Goal: Task Accomplishment & Management: Use online tool/utility

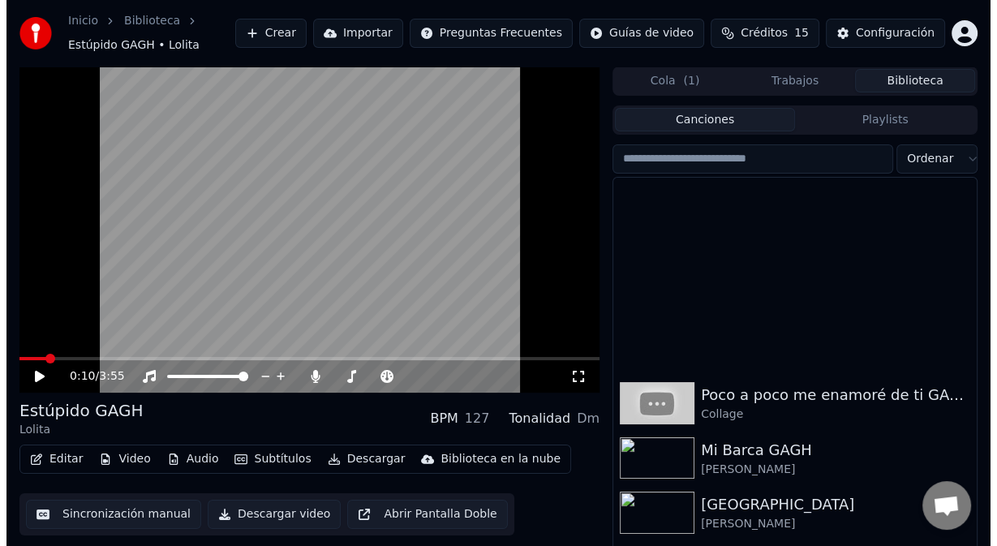
scroll to position [1136, 0]
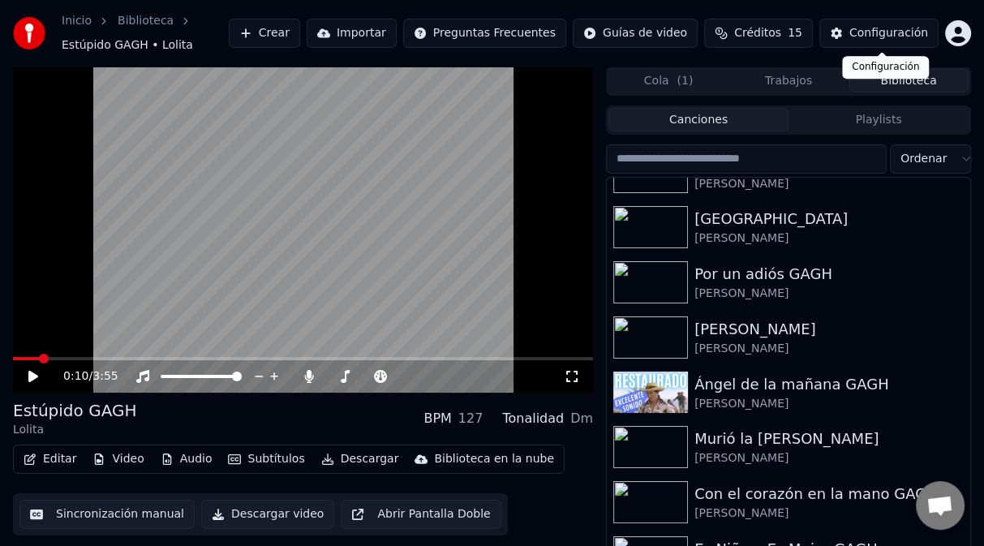
click at [896, 37] on div "Configuración" at bounding box center [889, 33] width 79 height 16
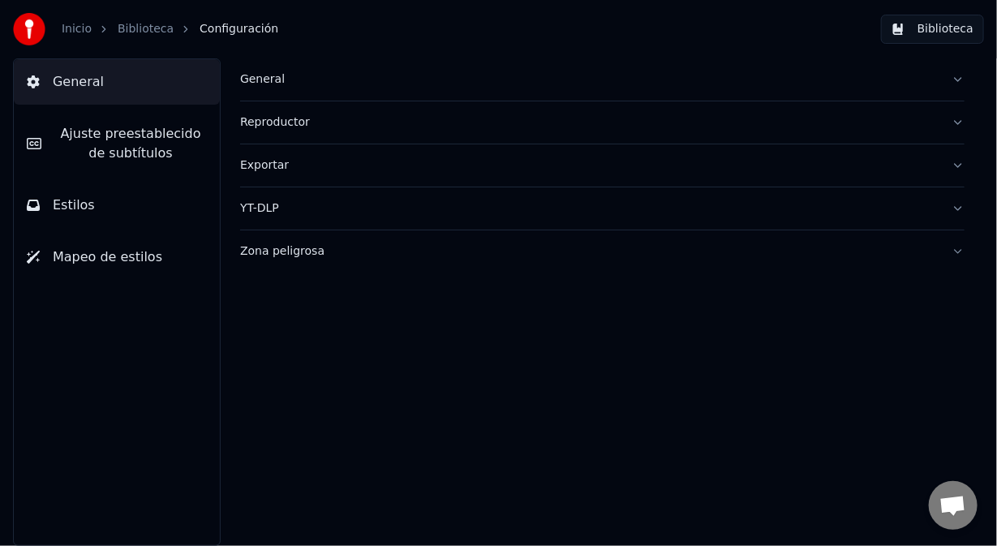
click at [85, 207] on span "Estilos" at bounding box center [74, 205] width 42 height 19
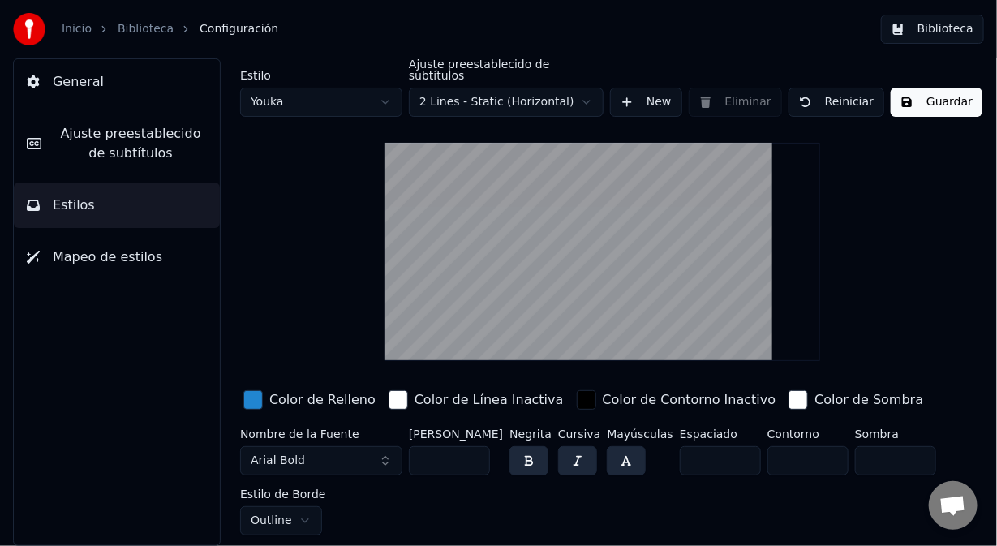
click at [386, 94] on html "Inicio Biblioteca Configuración Biblioteca General Ajuste preestablecido de sub…" at bounding box center [498, 273] width 997 height 546
click at [335, 93] on html "Inicio Biblioteca Configuración Biblioteca General Ajuste preestablecido de sub…" at bounding box center [498, 273] width 997 height 546
click at [532, 450] on button "button" at bounding box center [529, 460] width 39 height 29
click at [577, 451] on button "button" at bounding box center [577, 460] width 39 height 29
click at [622, 450] on button "button" at bounding box center [626, 460] width 39 height 29
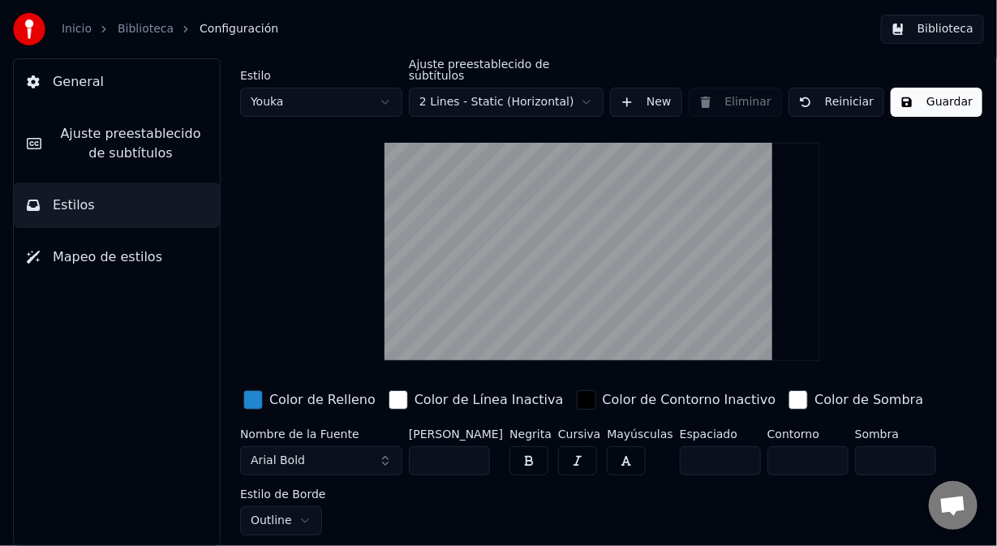
click at [626, 453] on button "button" at bounding box center [626, 460] width 39 height 29
click at [621, 454] on button "button" at bounding box center [626, 460] width 39 height 29
click at [622, 447] on button "button" at bounding box center [626, 460] width 39 height 29
click at [577, 451] on button "button" at bounding box center [577, 460] width 39 height 29
click at [531, 454] on button "button" at bounding box center [529, 460] width 39 height 29
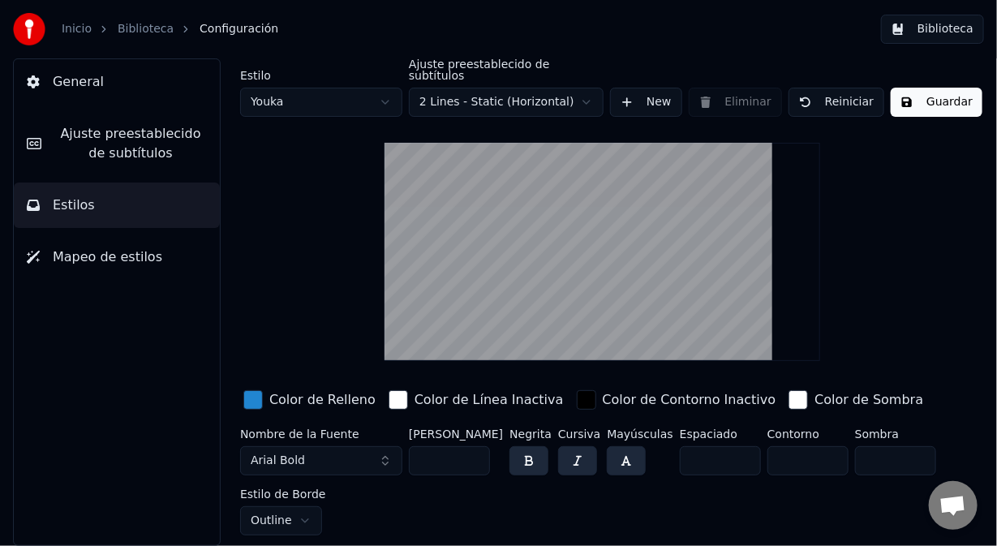
click at [536, 455] on button "button" at bounding box center [529, 460] width 39 height 29
click at [533, 452] on button "button" at bounding box center [529, 460] width 39 height 29
click at [385, 96] on html "Inicio Biblioteca Configuración Biblioteca General Ajuste preestablecido de sub…" at bounding box center [498, 273] width 997 height 546
click at [390, 97] on html "Inicio Biblioteca Configuración Biblioteca General Ajuste preestablecido de sub…" at bounding box center [498, 273] width 997 height 546
click at [389, 450] on button "Arial Bold" at bounding box center [321, 460] width 162 height 29
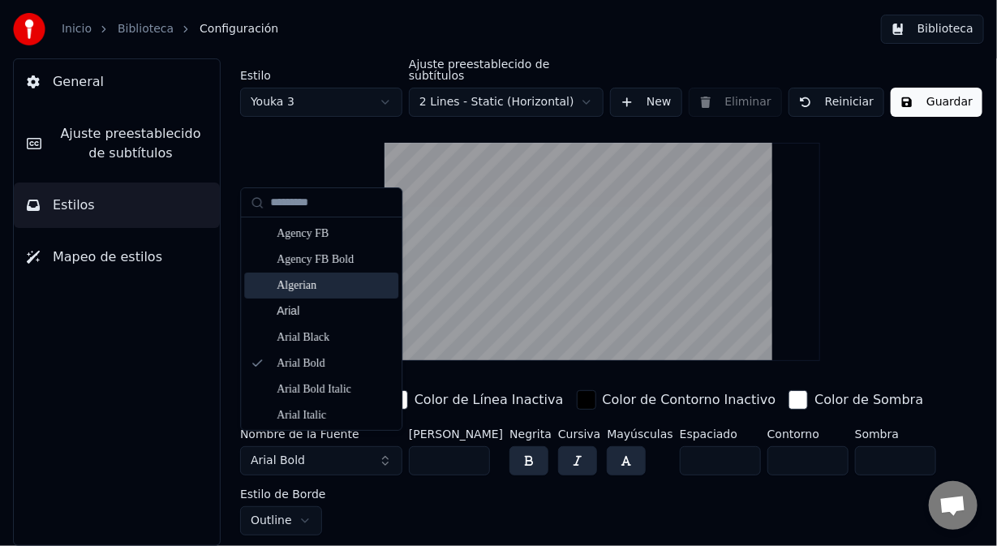
click at [321, 282] on div "Algerian" at bounding box center [334, 286] width 115 height 16
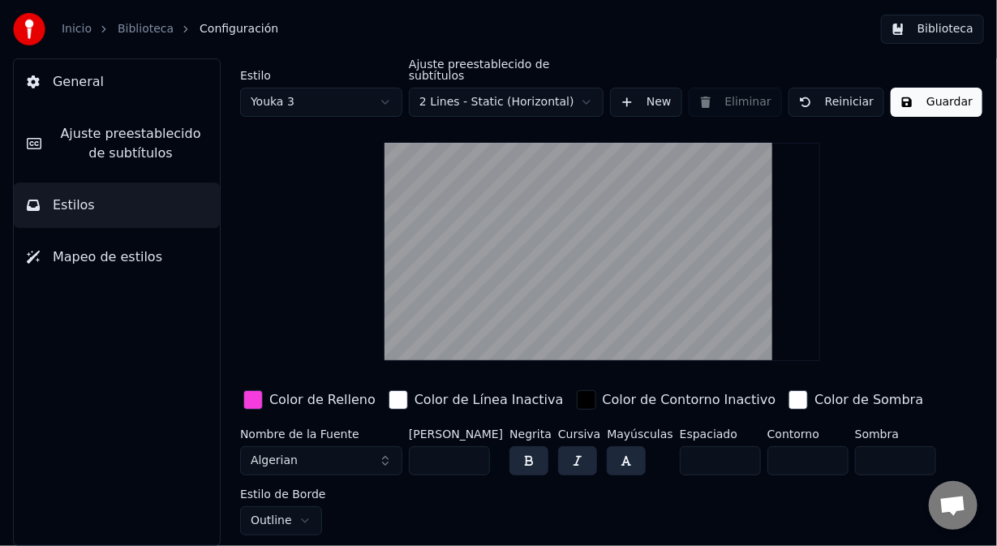
click at [383, 89] on html "Inicio Biblioteca Configuración Biblioteca General Ajuste preestablecido de sub…" at bounding box center [498, 273] width 997 height 546
click at [386, 455] on button "Arial Bold" at bounding box center [321, 460] width 162 height 29
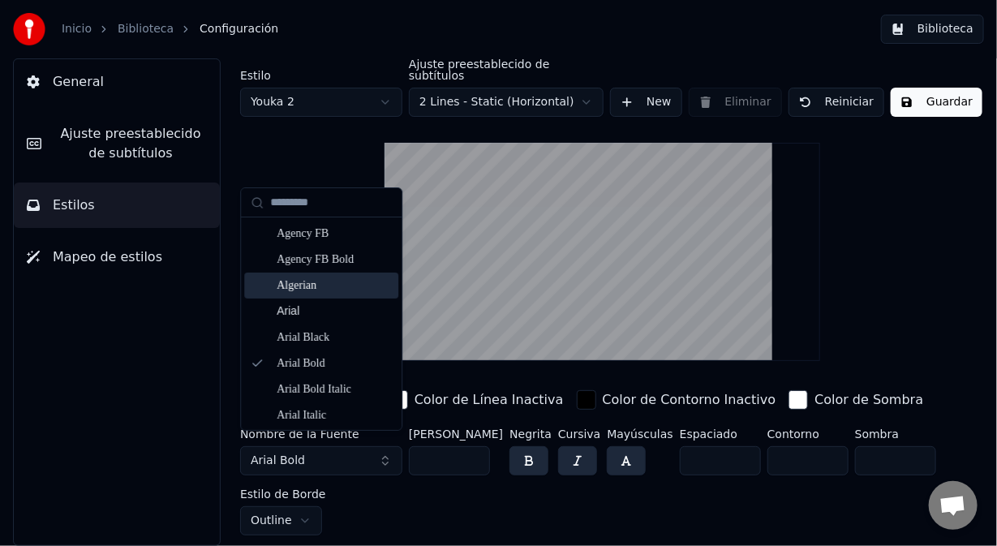
click at [344, 286] on div "Algerian" at bounding box center [334, 286] width 115 height 16
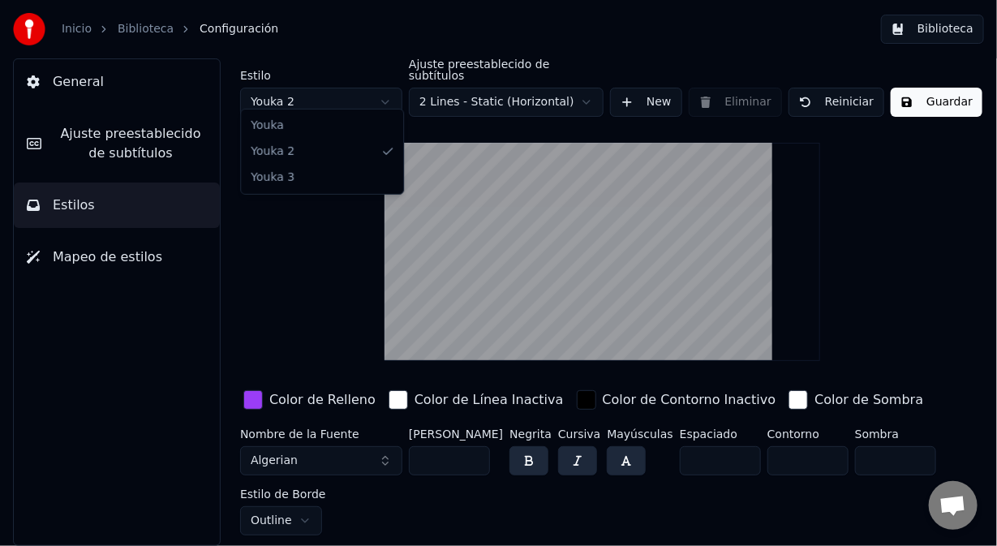
click at [385, 94] on html "Inicio Biblioteca Configuración Biblioteca General Ajuste preestablecido de sub…" at bounding box center [498, 273] width 997 height 546
click at [386, 452] on button "Arial Bold" at bounding box center [321, 460] width 162 height 29
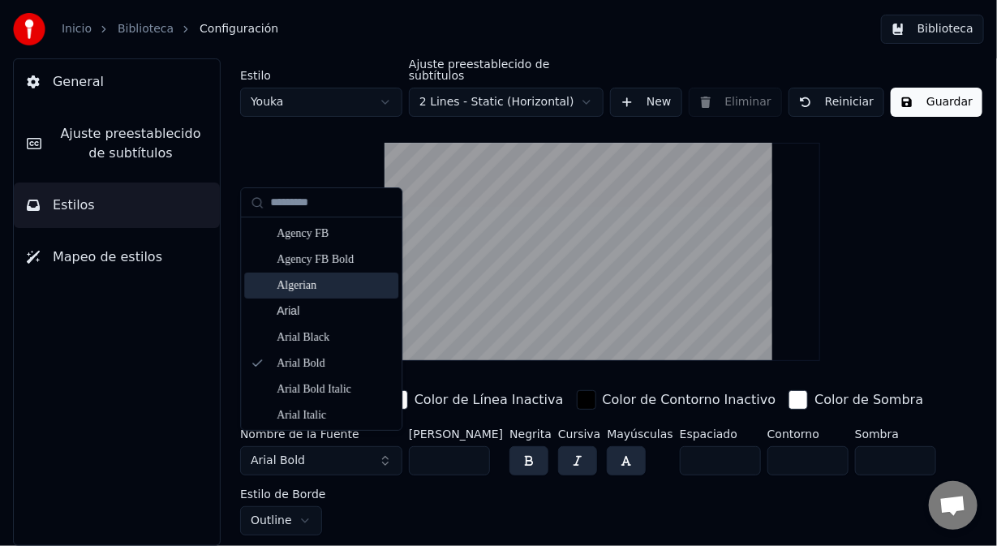
click at [325, 283] on div "Algerian" at bounding box center [334, 286] width 115 height 16
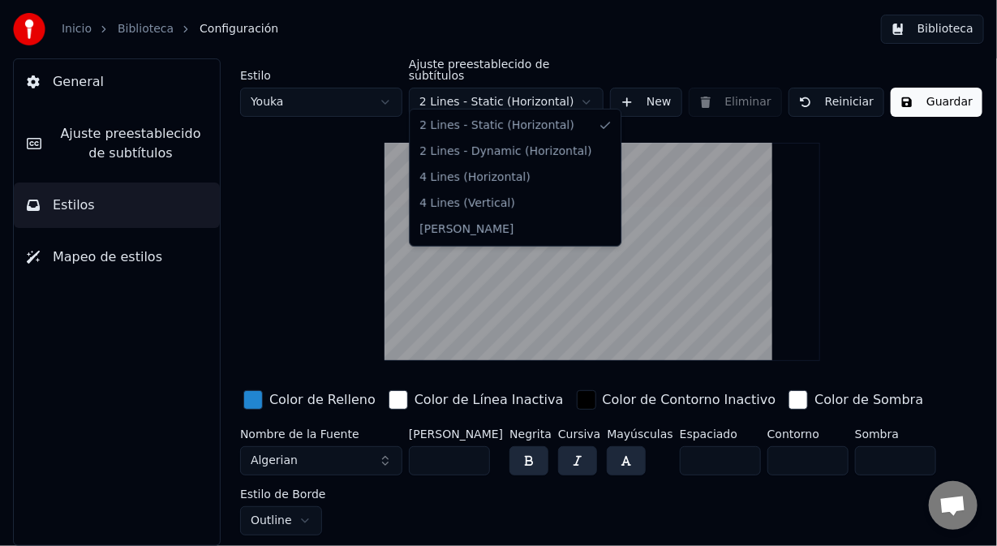
click at [589, 91] on html "Inicio Biblioteca Configuración Biblioteca General Ajuste preestablecido de sub…" at bounding box center [498, 273] width 997 height 546
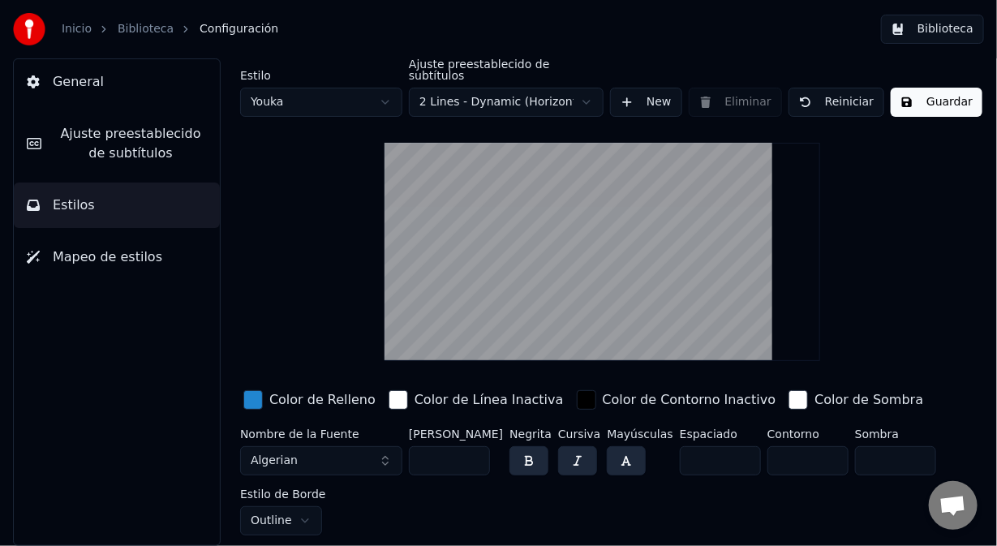
click at [937, 88] on button "Guardar" at bounding box center [937, 102] width 92 height 29
click at [936, 88] on button "Guardar" at bounding box center [937, 102] width 92 height 29
click at [158, 146] on span "Ajuste preestablecido de subtítulos" at bounding box center [130, 143] width 153 height 39
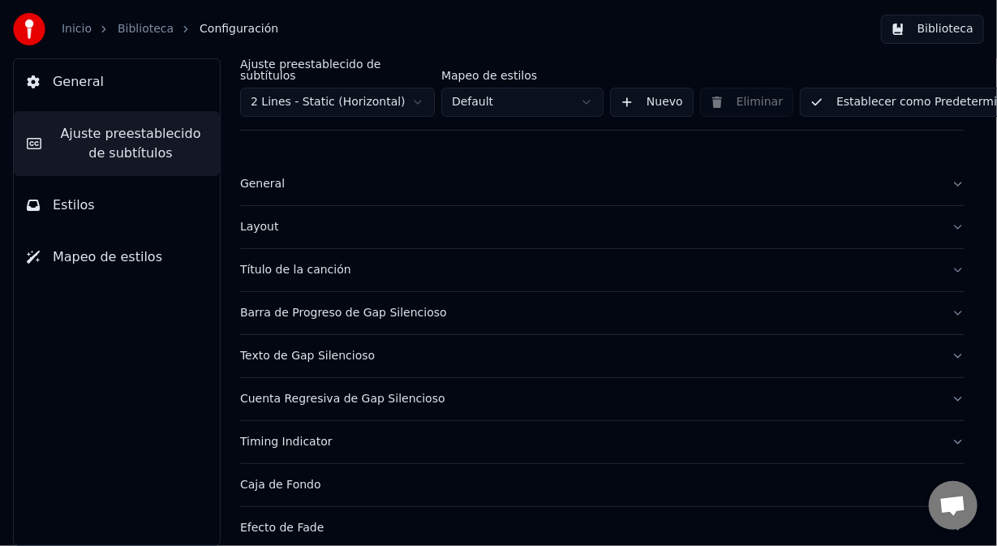
click at [351, 262] on div "Título de la canción" at bounding box center [589, 270] width 699 height 16
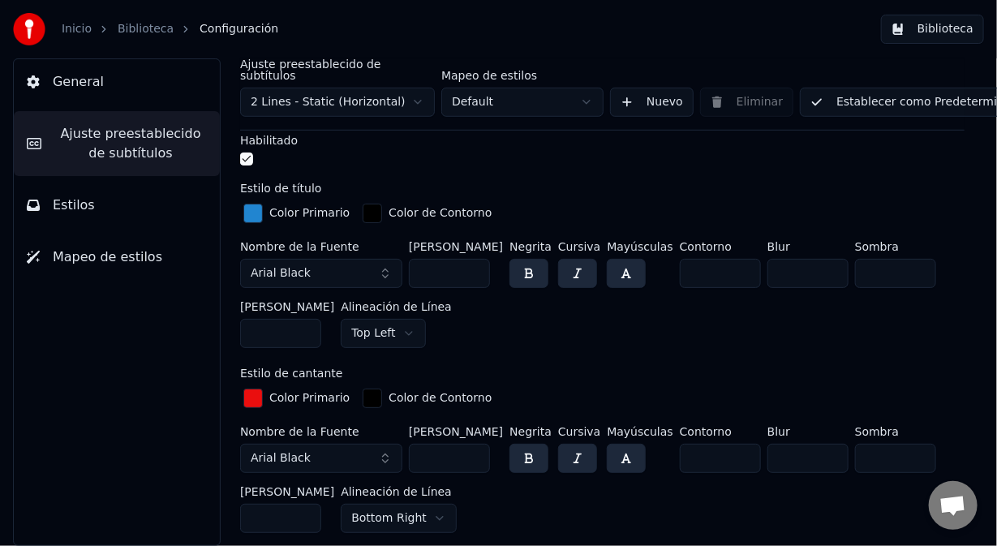
scroll to position [487, 0]
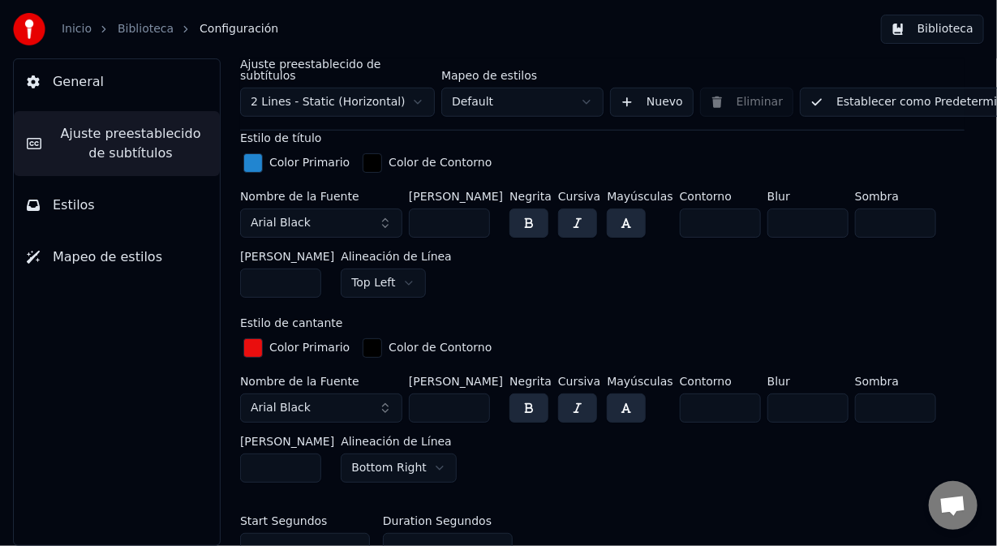
click at [390, 212] on button "Arial Black" at bounding box center [321, 223] width 162 height 29
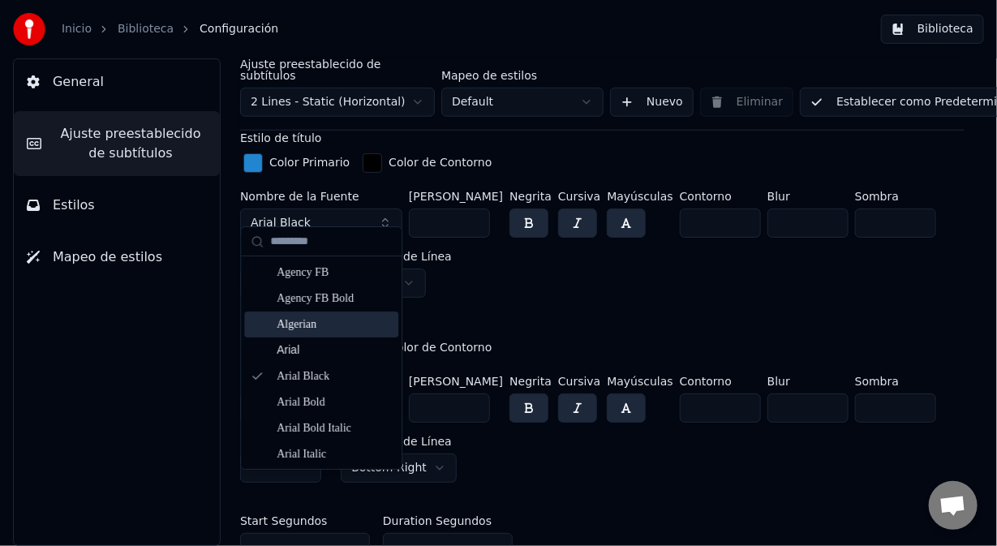
click at [312, 325] on div "Algerian" at bounding box center [334, 324] width 115 height 16
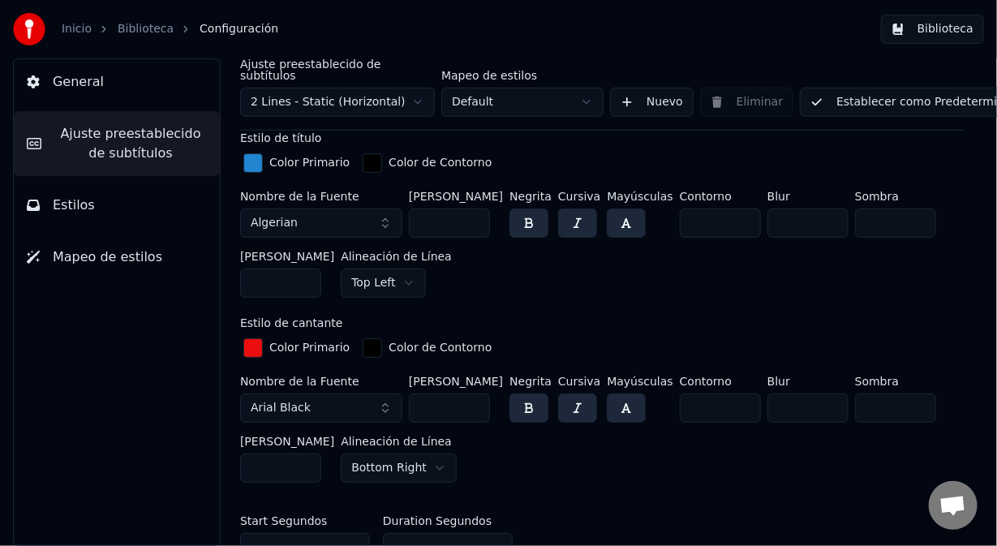
click at [382, 394] on button "Arial Black" at bounding box center [321, 408] width 162 height 29
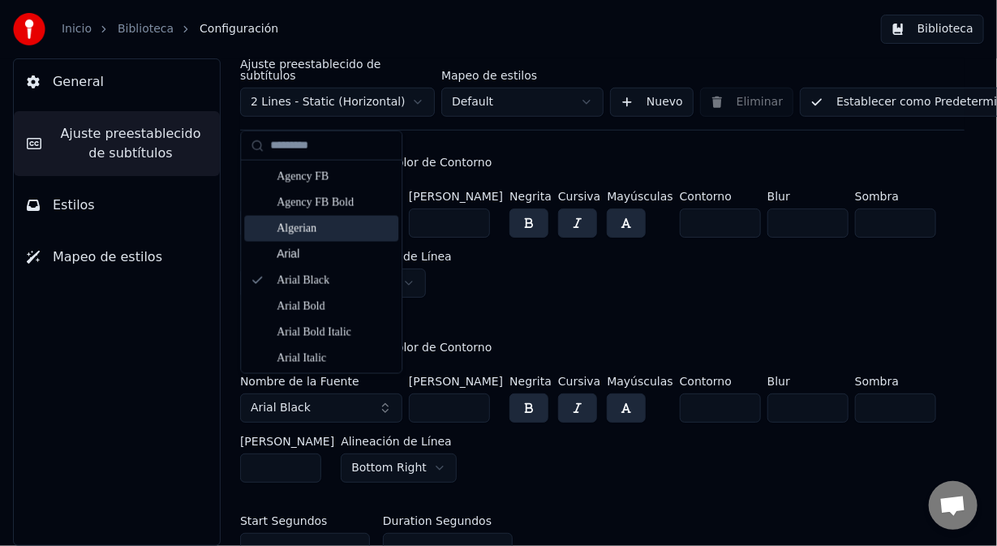
click at [320, 228] on div "Algerian" at bounding box center [334, 229] width 115 height 16
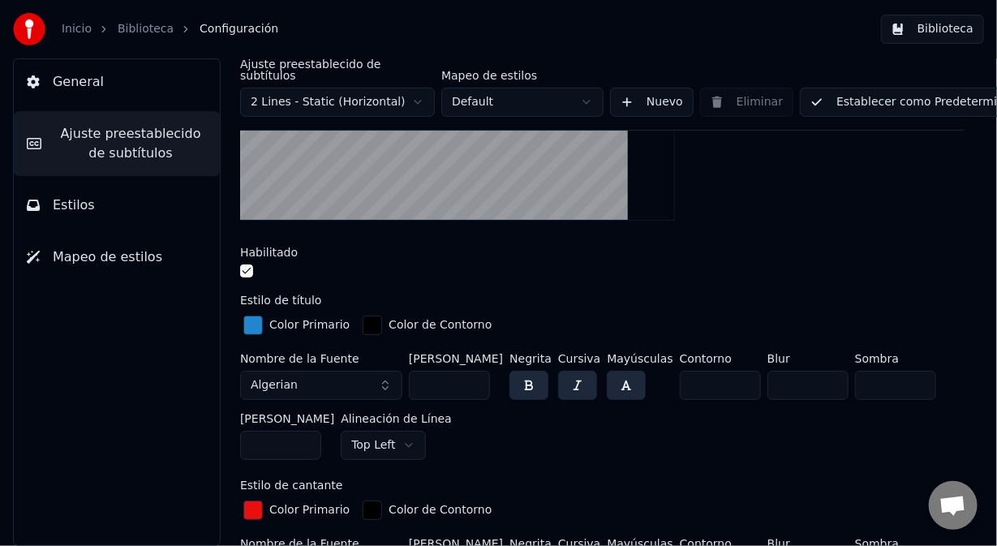
scroll to position [325, 0]
click at [585, 94] on html "Inicio Biblioteca Configuración Biblioteca General Ajuste preestablecido de sub…" at bounding box center [498, 273] width 997 height 546
click at [857, 94] on button "Establecer como Predeterminado" at bounding box center [918, 102] width 236 height 29
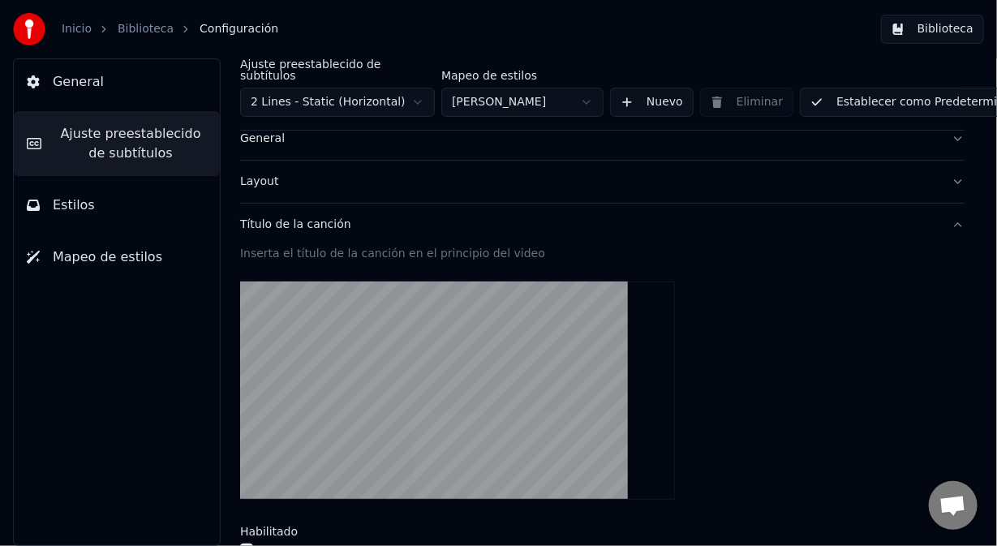
scroll to position [0, 0]
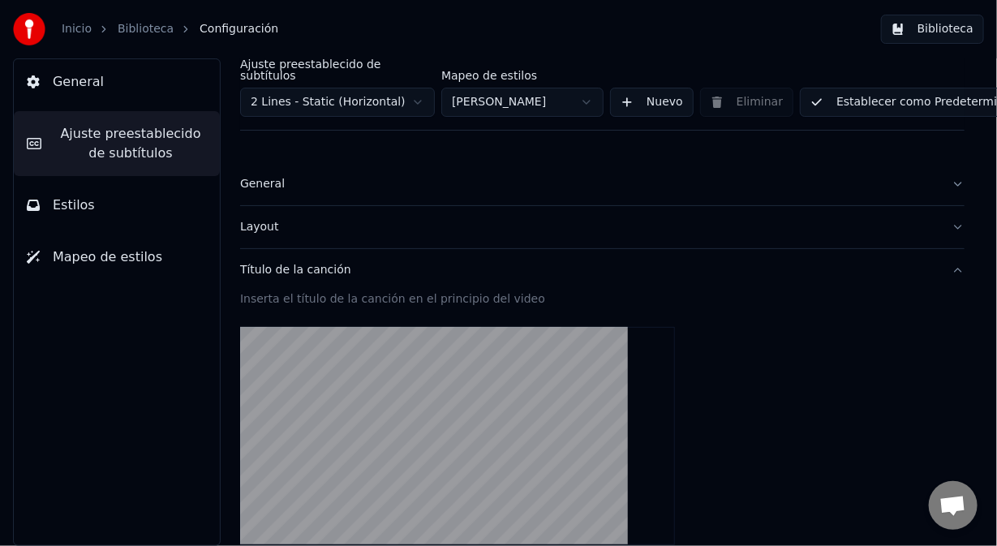
click at [246, 176] on div "General" at bounding box center [589, 184] width 699 height 16
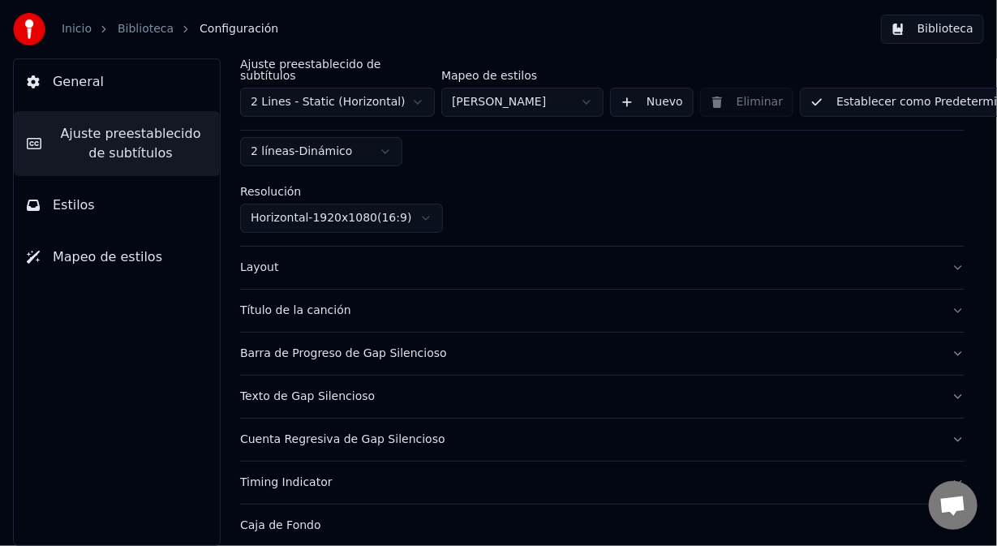
scroll to position [162, 0]
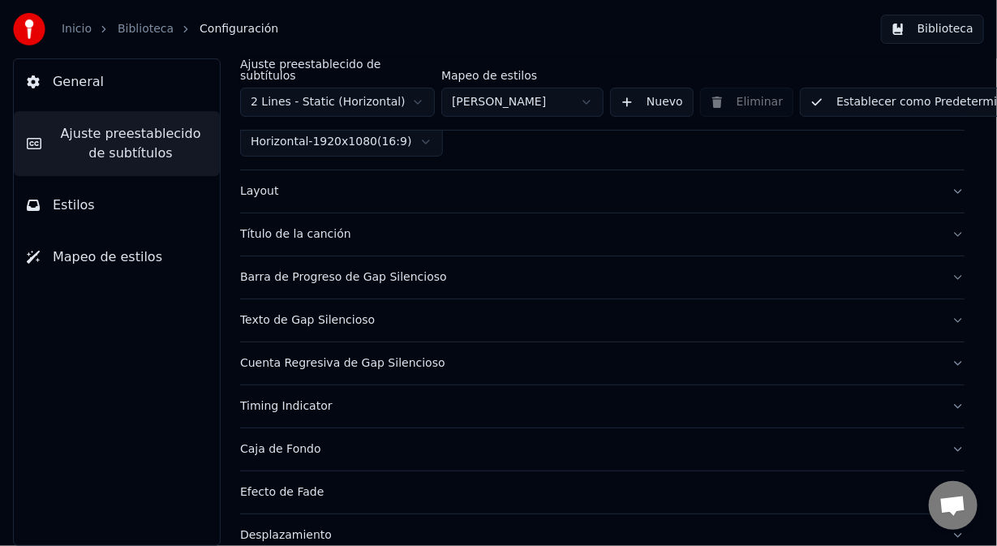
click at [260, 183] on div "Layout" at bounding box center [589, 191] width 699 height 16
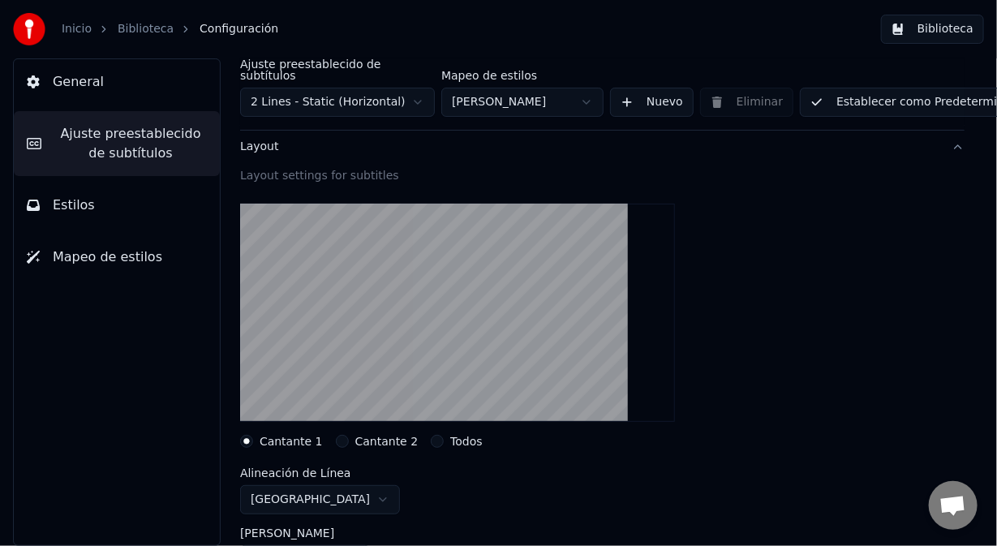
scroll to position [243, 0]
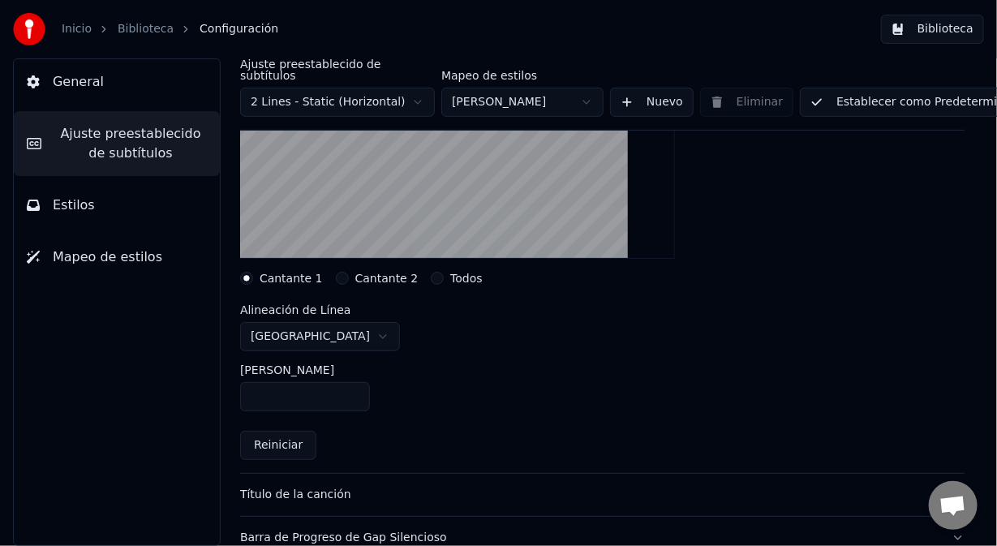
click at [337, 272] on button "Cantante 2" at bounding box center [342, 278] width 13 height 13
click at [431, 272] on button "Todos" at bounding box center [437, 278] width 13 height 13
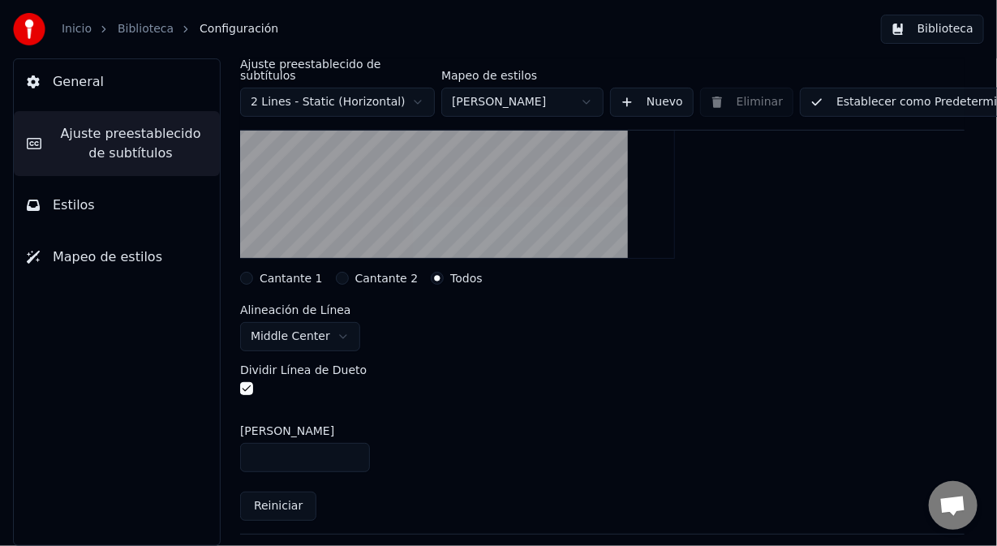
click at [336, 272] on button "Cantante 2" at bounding box center [342, 278] width 13 height 13
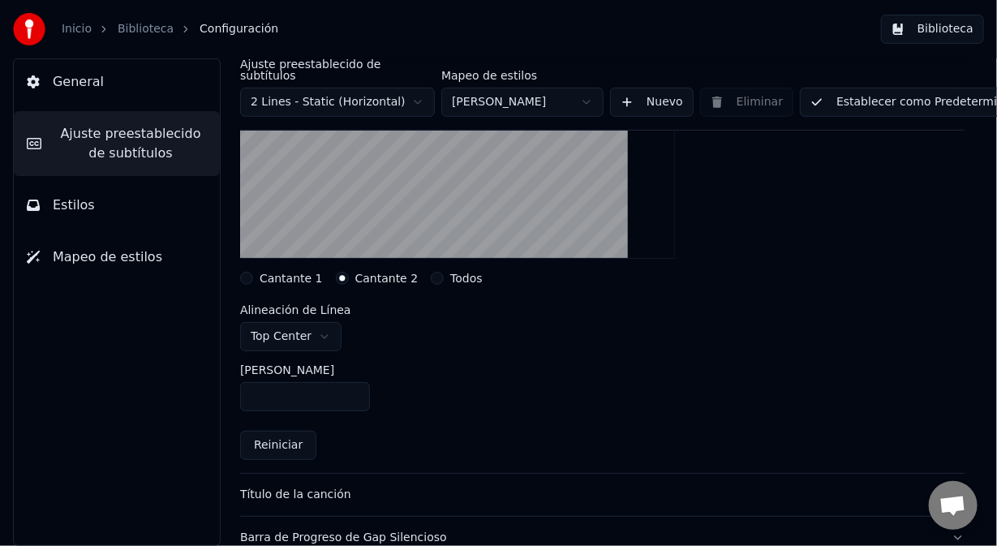
scroll to position [162, 0]
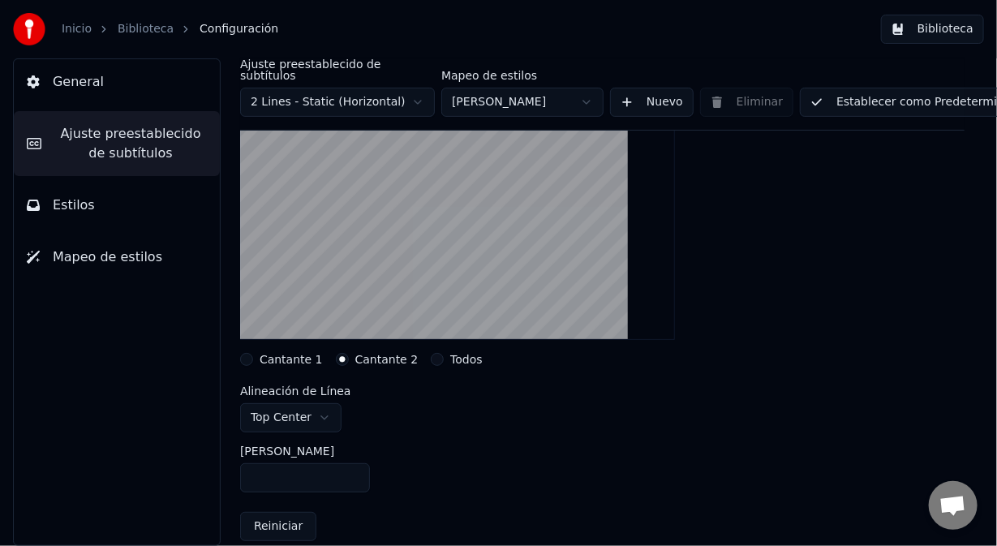
drag, startPoint x: 256, startPoint y: 464, endPoint x: 222, endPoint y: 467, distance: 33.4
click at [222, 467] on div "Ajuste preestablecido de subtítulos 2 Lines - Static (Horizontal) Mapeo de esti…" at bounding box center [603, 302] width 790 height 488
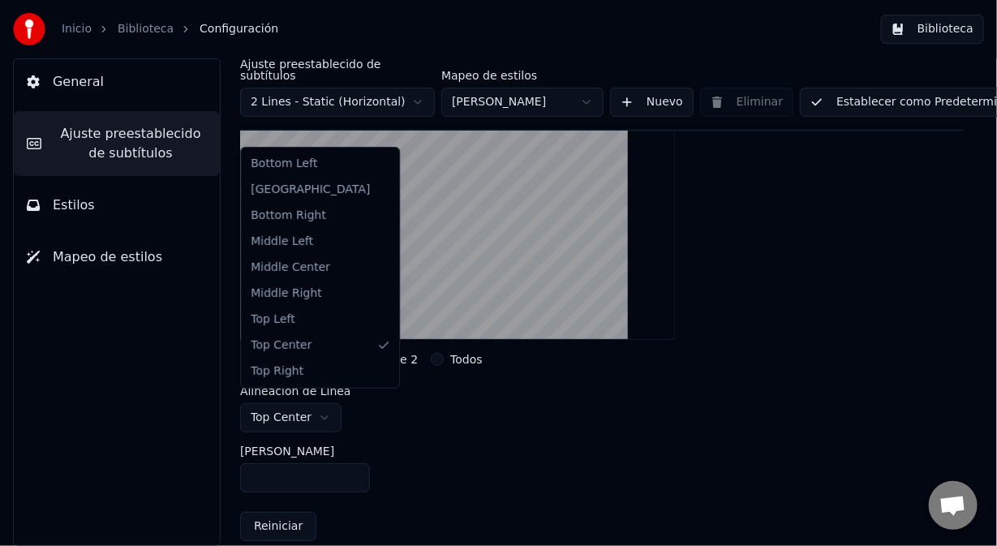
click at [273, 414] on html "Inicio Biblioteca Configuración Biblioteca General Ajuste preestablecido de sub…" at bounding box center [498, 273] width 997 height 546
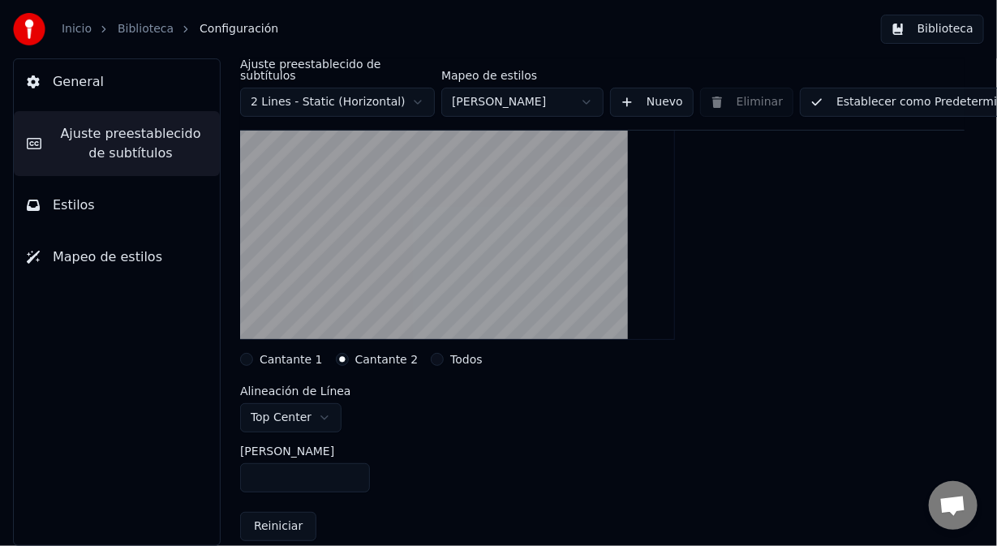
drag, startPoint x: 265, startPoint y: 471, endPoint x: 240, endPoint y: 470, distance: 25.2
click at [240, 470] on input "***" at bounding box center [305, 477] width 130 height 29
drag, startPoint x: 303, startPoint y: 479, endPoint x: 265, endPoint y: 460, distance: 42.5
click at [265, 467] on input "***" at bounding box center [305, 477] width 130 height 29
drag, startPoint x: 280, startPoint y: 468, endPoint x: 226, endPoint y: 470, distance: 54.4
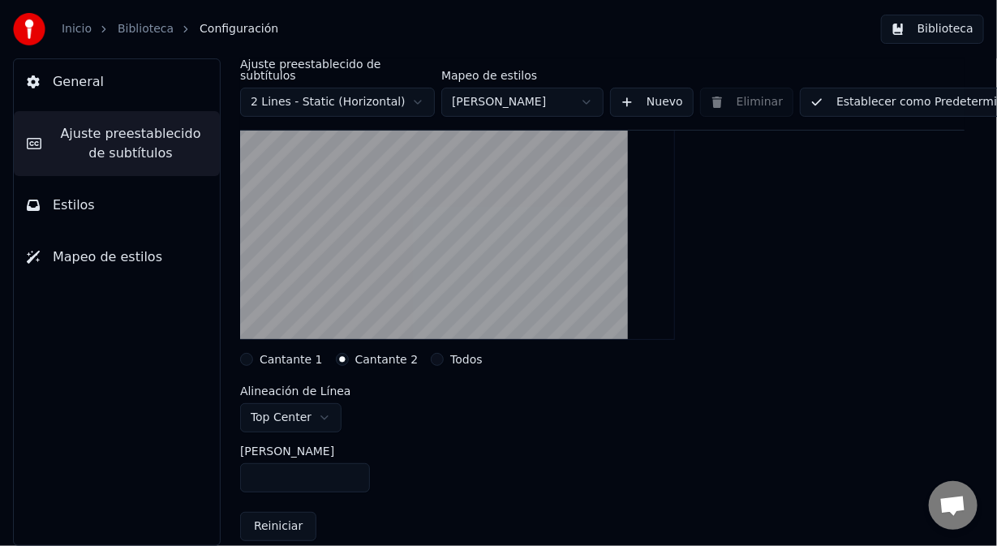
click at [226, 470] on div "Ajuste preestablecido de subtítulos 2 Lines - Static (Horizontal) Mapeo de esti…" at bounding box center [603, 302] width 790 height 488
drag, startPoint x: 271, startPoint y: 467, endPoint x: 204, endPoint y: 474, distance: 66.9
click at [204, 474] on div "General Ajuste preestablecido de subtítulos Estilos Mapeo de estilos Ajuste pre…" at bounding box center [498, 302] width 997 height 488
drag, startPoint x: 290, startPoint y: 468, endPoint x: 252, endPoint y: 442, distance: 45.5
click at [227, 468] on div "Ajuste preestablecido de subtítulos 2 Lines - Static (Horizontal) Mapeo de esti…" at bounding box center [603, 302] width 790 height 488
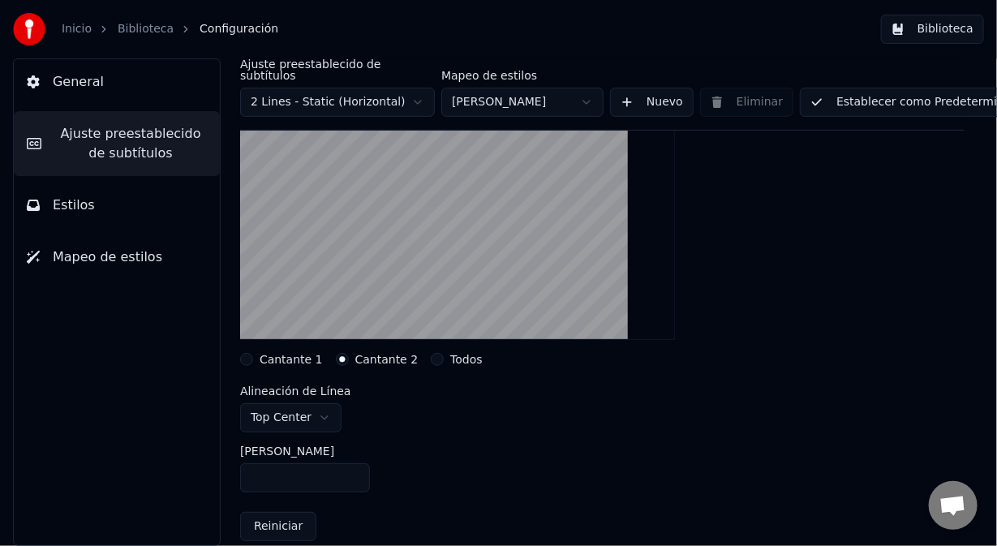
drag, startPoint x: 291, startPoint y: 465, endPoint x: 210, endPoint y: 460, distance: 81.3
click at [210, 460] on div "Ajuste preestablecido de subtítulos 2 Lines - Static (Horizontal) Mapeo de esti…" at bounding box center [603, 302] width 790 height 488
click at [373, 385] on div "Alineación de Línea Top Center" at bounding box center [602, 408] width 725 height 47
click at [248, 353] on button "Cantante 1" at bounding box center [246, 359] width 13 height 13
drag, startPoint x: 282, startPoint y: 466, endPoint x: 243, endPoint y: 461, distance: 39.3
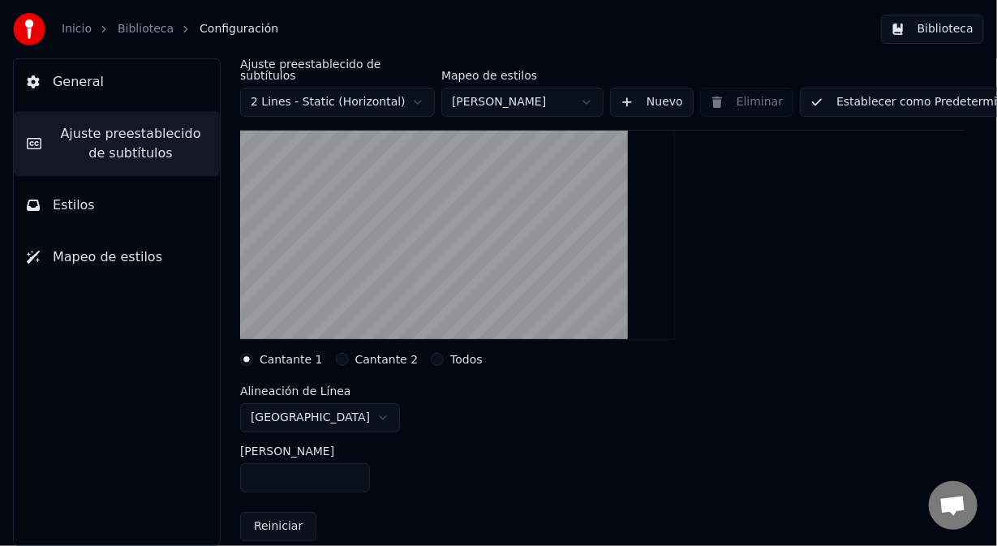
click at [243, 463] on input "***" at bounding box center [305, 477] width 130 height 29
drag, startPoint x: 268, startPoint y: 470, endPoint x: 189, endPoint y: 475, distance: 78.9
click at [189, 475] on div "General Ajuste preestablecido de subtítulos Estilos Mapeo de estilos Ajuste pre…" at bounding box center [498, 302] width 997 height 488
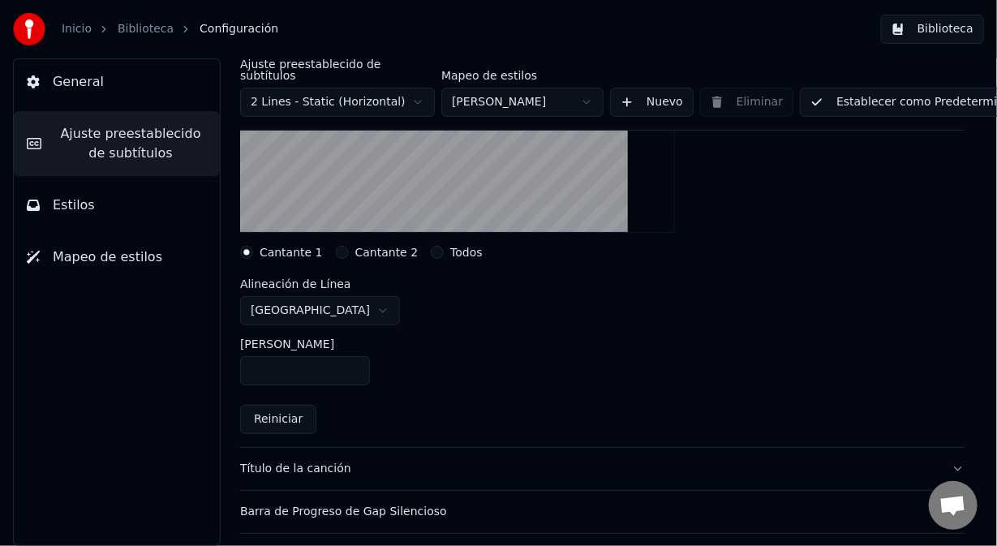
scroll to position [325, 0]
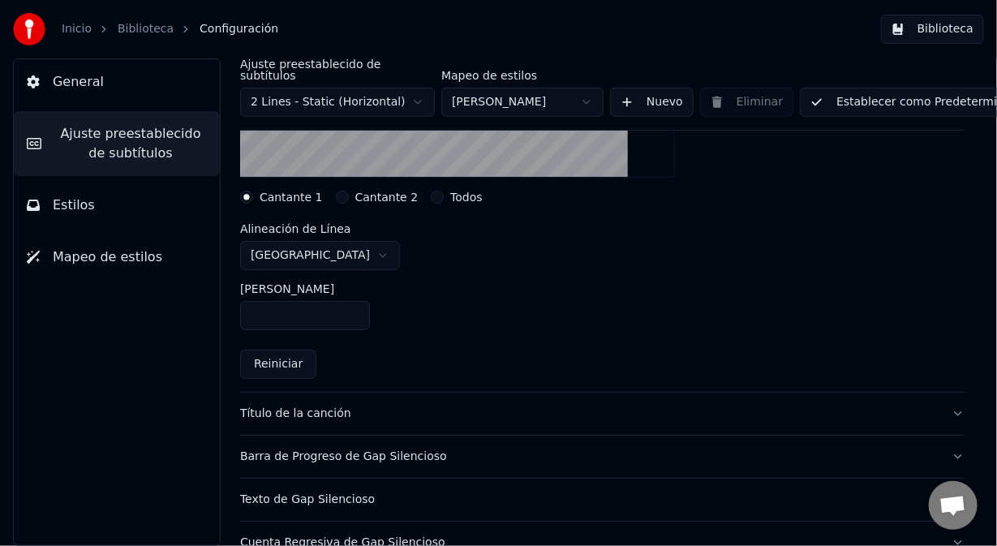
click at [431, 191] on button "Todos" at bounding box center [437, 197] width 13 height 13
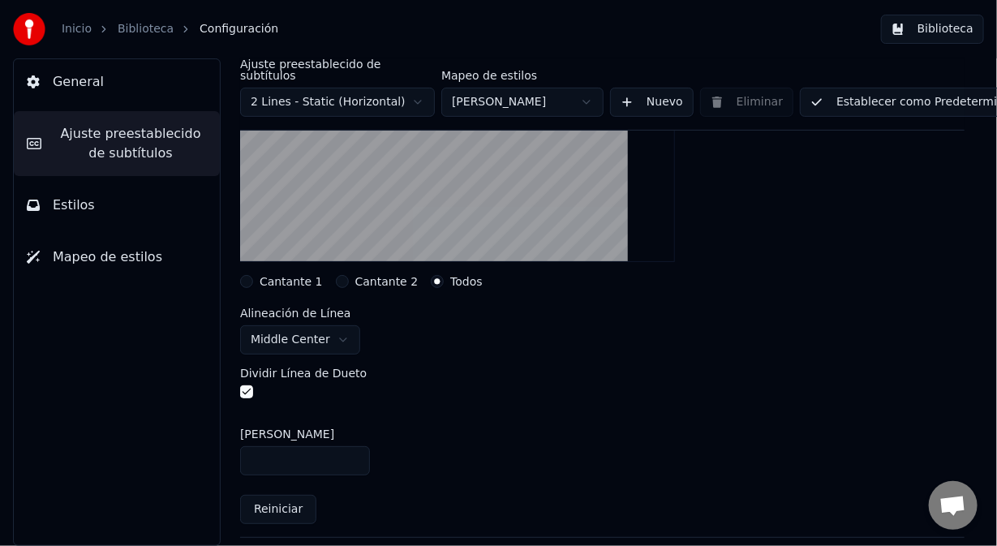
scroll to position [243, 0]
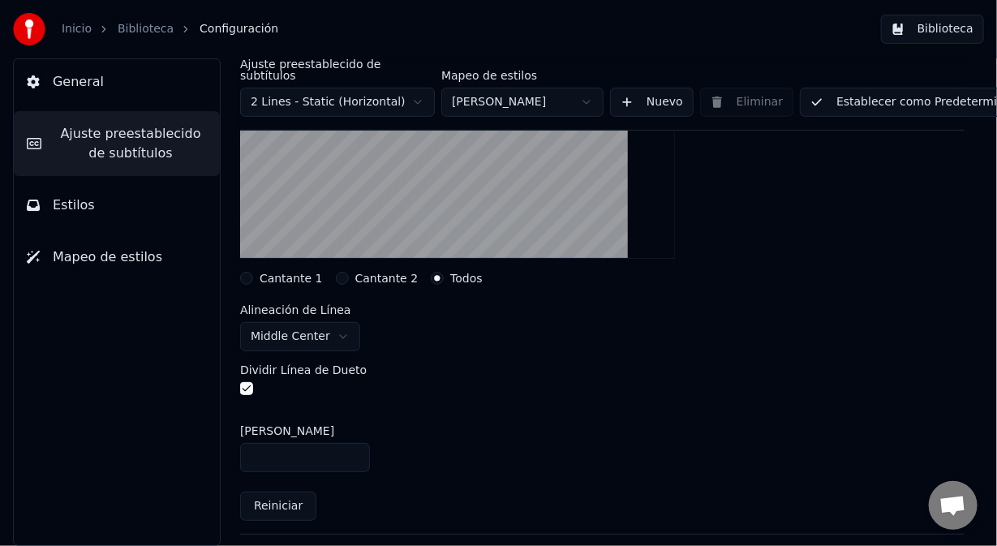
click at [251, 272] on button "Cantante 1" at bounding box center [246, 278] width 13 height 13
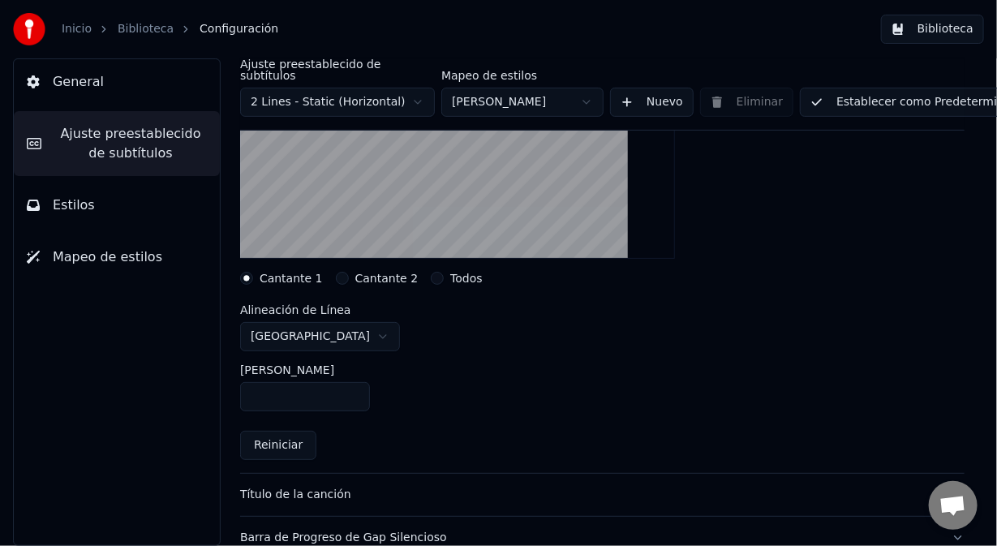
drag, startPoint x: 281, startPoint y: 385, endPoint x: 187, endPoint y: 389, distance: 93.4
click at [187, 389] on div "General Ajuste preestablecido de subtítulos Estilos Mapeo de estilos Ajuste pre…" at bounding box center [498, 302] width 997 height 488
type input "***"
click at [558, 351] on div "Margen Inferior ***" at bounding box center [602, 387] width 725 height 73
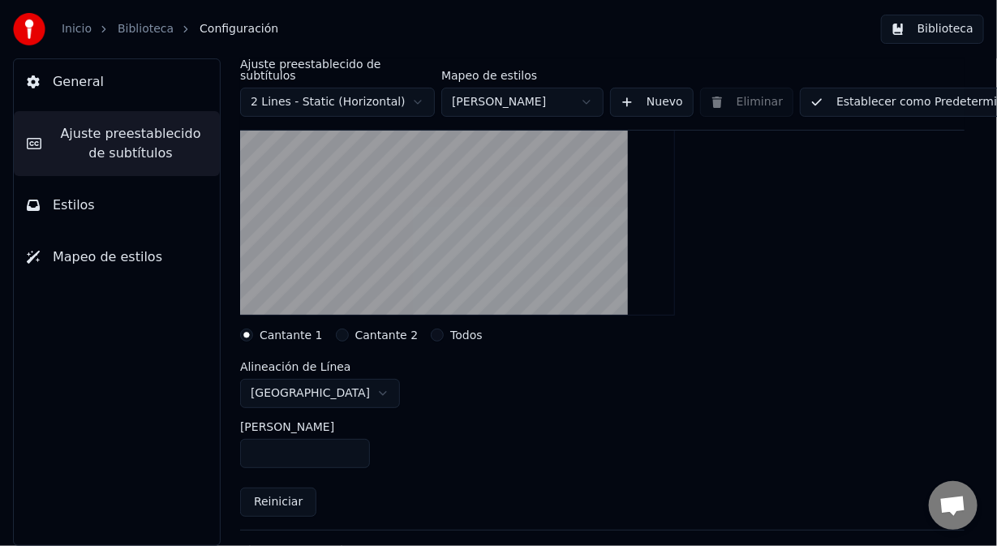
scroll to position [162, 0]
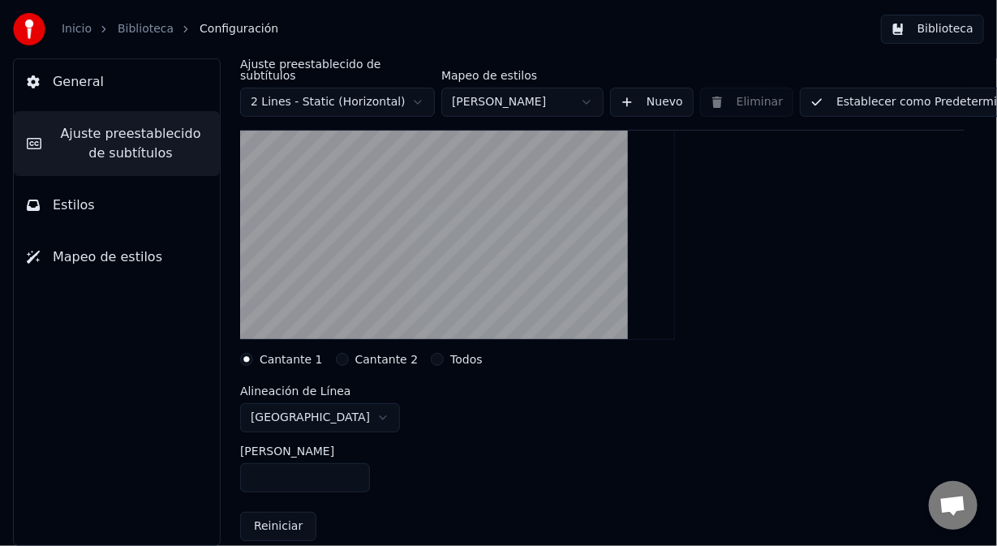
click at [336, 353] on button "Cantante 2" at bounding box center [342, 359] width 13 height 13
click at [431, 353] on button "Todos" at bounding box center [437, 359] width 13 height 13
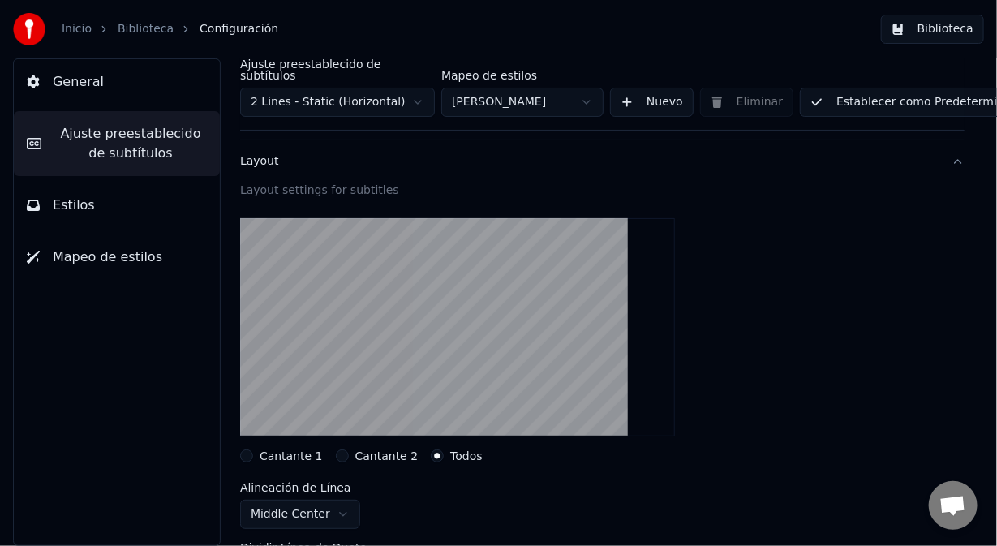
scroll to position [0, 0]
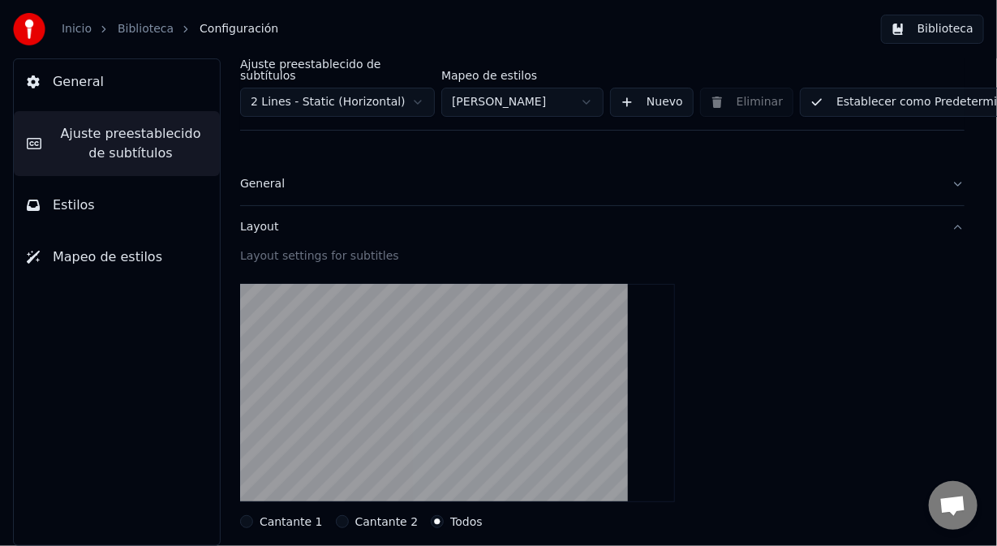
click at [859, 88] on button "Establecer como Predeterminado" at bounding box center [918, 102] width 236 height 29
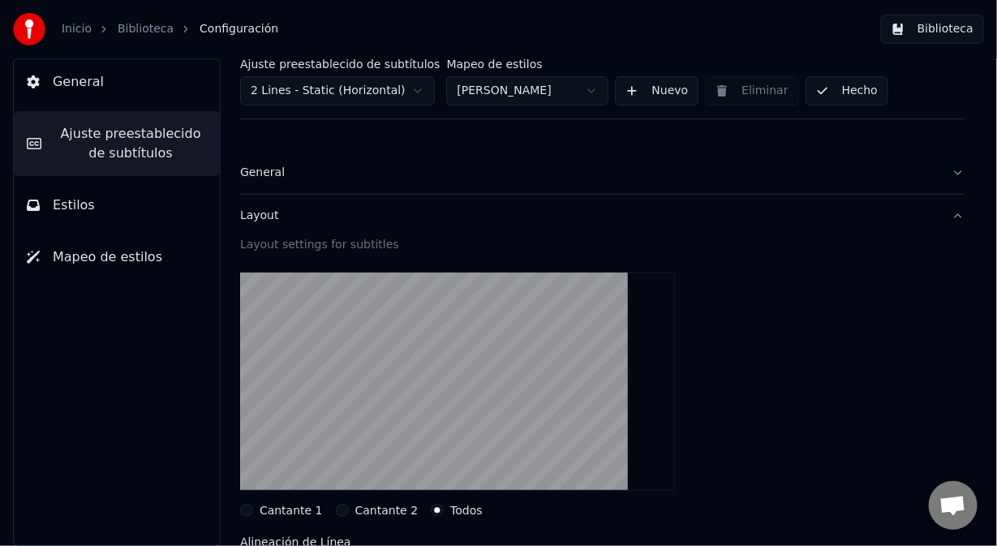
click at [58, 206] on span "Estilos" at bounding box center [74, 205] width 42 height 19
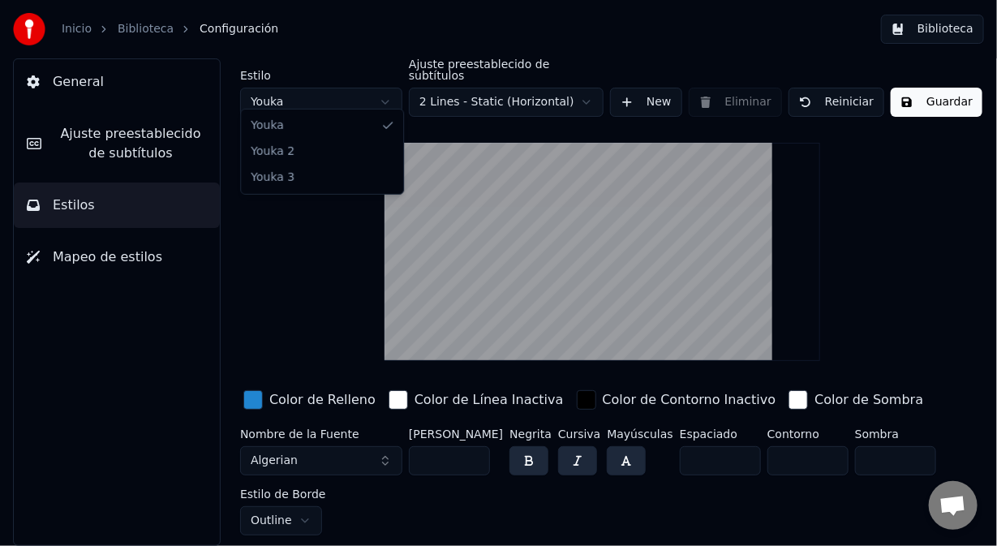
click at [381, 89] on html "Inicio Biblioteca Configuración Biblioteca General Ajuste preestablecido de sub…" at bounding box center [498, 273] width 997 height 546
click at [389, 90] on html "Inicio Biblioteca Configuración Biblioteca General Ajuste preestablecido de sub…" at bounding box center [498, 273] width 997 height 546
click at [382, 91] on html "Inicio Biblioteca Configuración Biblioteca General Ajuste preestablecido de sub…" at bounding box center [498, 273] width 997 height 546
click at [384, 92] on html "Inicio Biblioteca Configuración Biblioteca General Ajuste preestablecido de sub…" at bounding box center [498, 273] width 997 height 546
click at [387, 89] on html "Inicio Biblioteca Configuración Biblioteca General Ajuste preestablecido de sub…" at bounding box center [498, 273] width 997 height 546
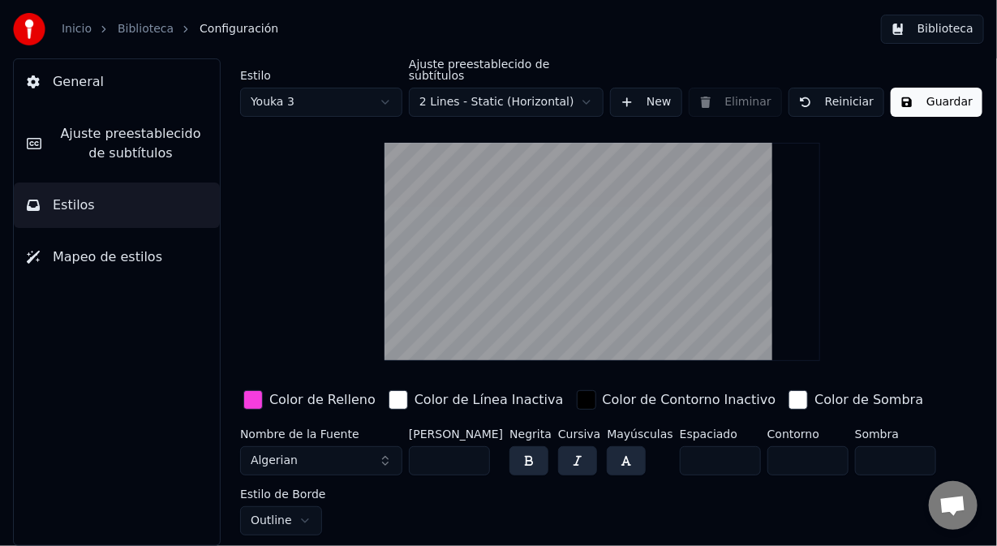
click at [112, 138] on span "Ajuste preestablecido de subtítulos" at bounding box center [130, 143] width 153 height 39
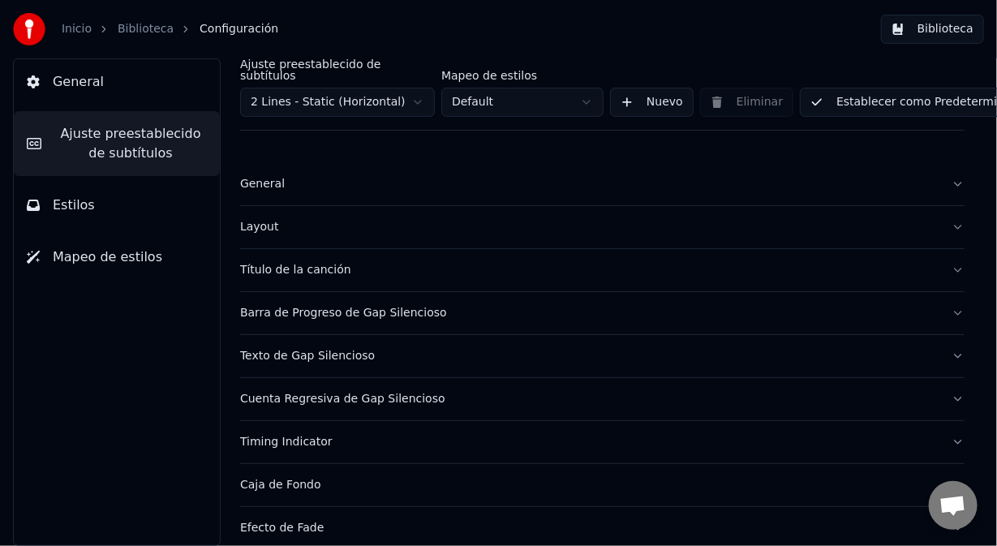
click at [252, 262] on div "Título de la canción" at bounding box center [589, 270] width 699 height 16
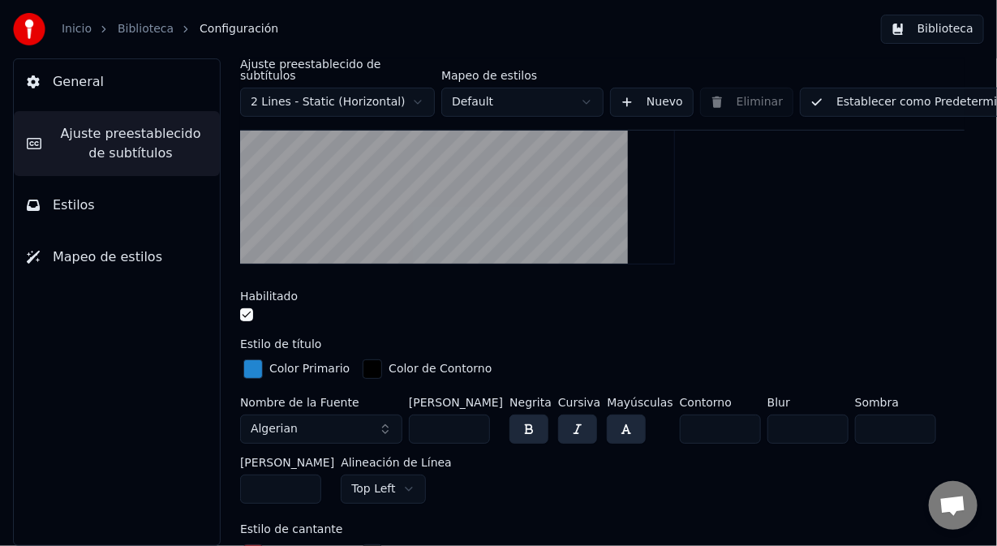
scroll to position [325, 0]
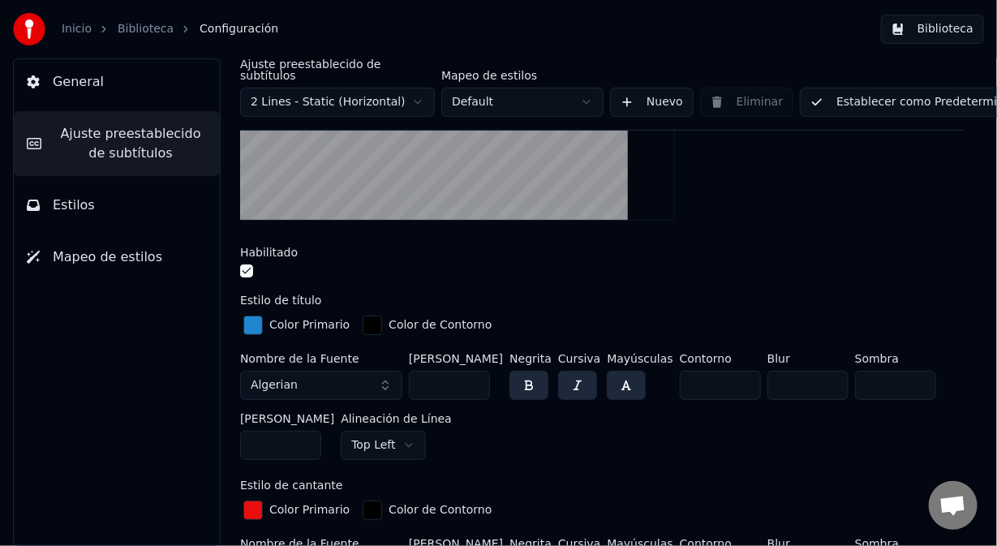
drag, startPoint x: 274, startPoint y: 428, endPoint x: 223, endPoint y: 418, distance: 52.0
click at [236, 431] on div "Ajuste preestablecido de subtítulos 2 Lines - Static (Horizontal) Mapeo de esti…" at bounding box center [603, 302] width 790 height 488
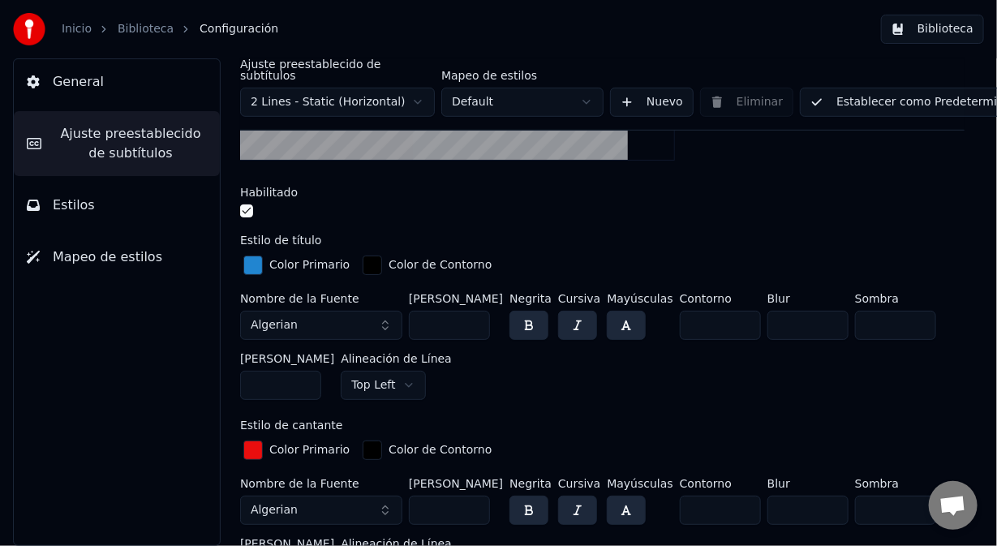
scroll to position [405, 0]
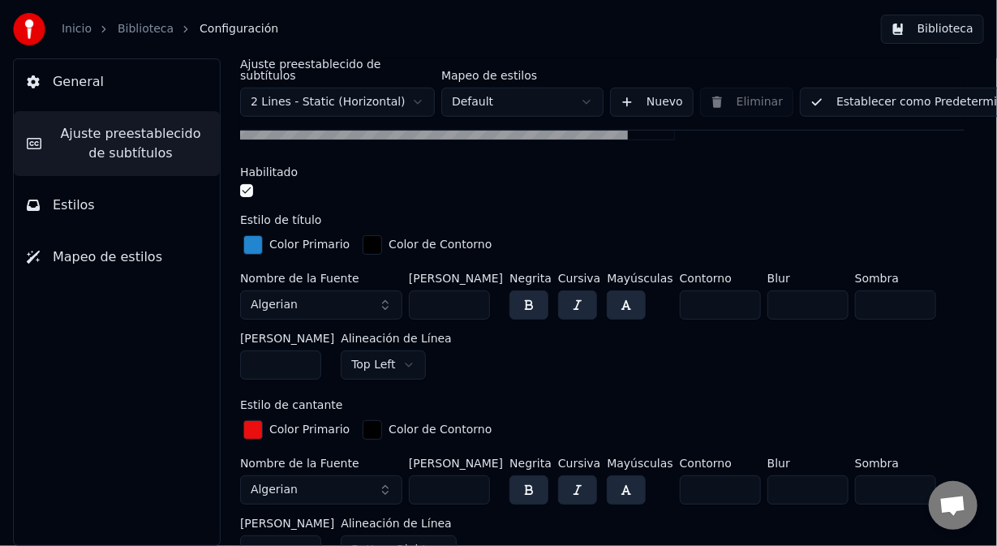
drag, startPoint x: 278, startPoint y: 348, endPoint x: 228, endPoint y: 350, distance: 50.3
click at [228, 350] on div "Ajuste preestablecido de subtítulos 2 Lines - Static (Horizontal) Mapeo de esti…" at bounding box center [603, 302] width 790 height 488
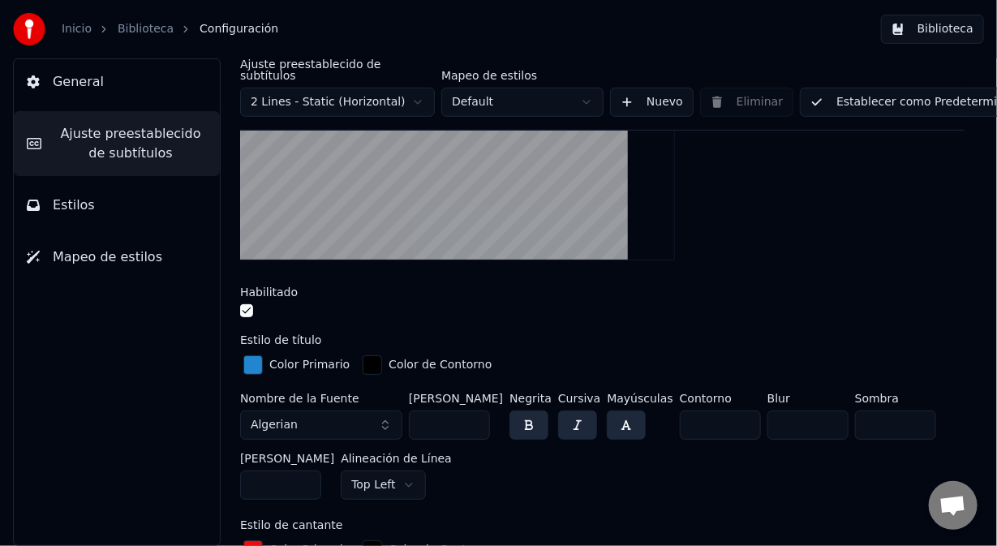
scroll to position [80, 0]
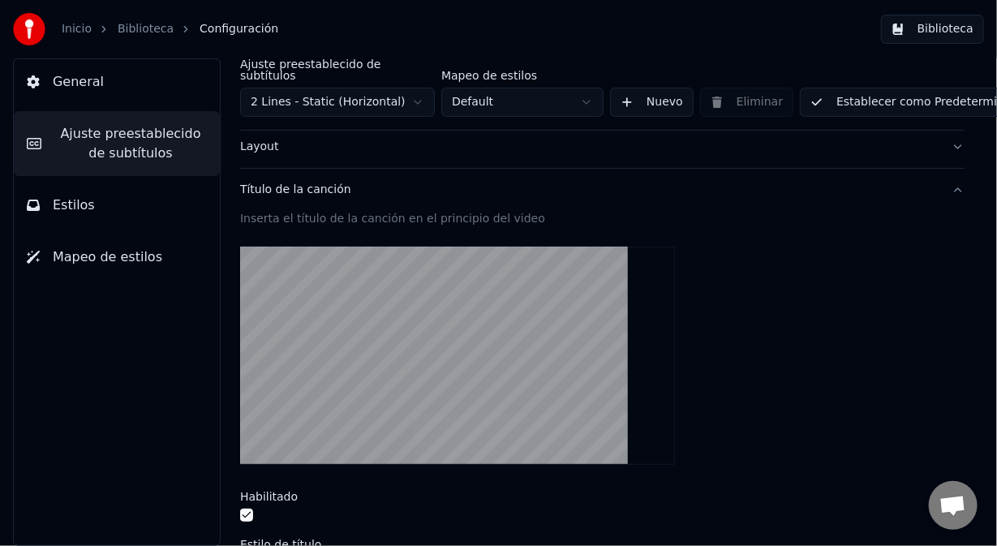
type input "**"
click at [881, 92] on button "Establecer como Predeterminado" at bounding box center [918, 102] width 236 height 29
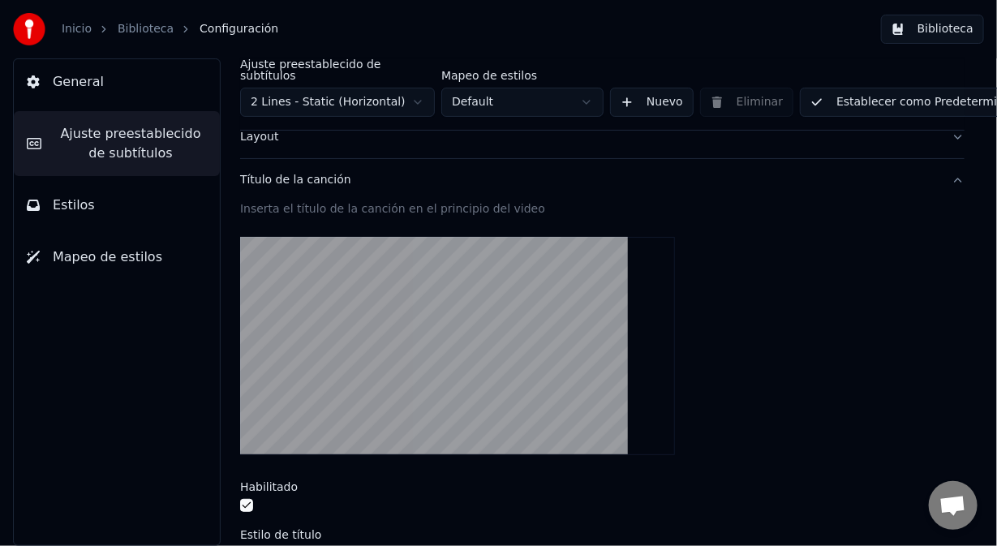
scroll to position [0, 0]
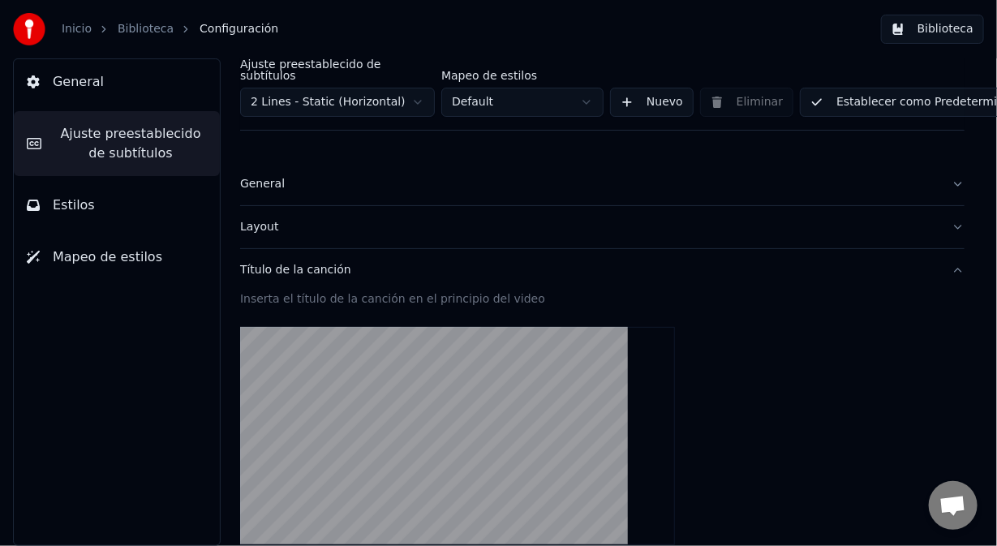
click at [61, 207] on span "Estilos" at bounding box center [74, 205] width 42 height 19
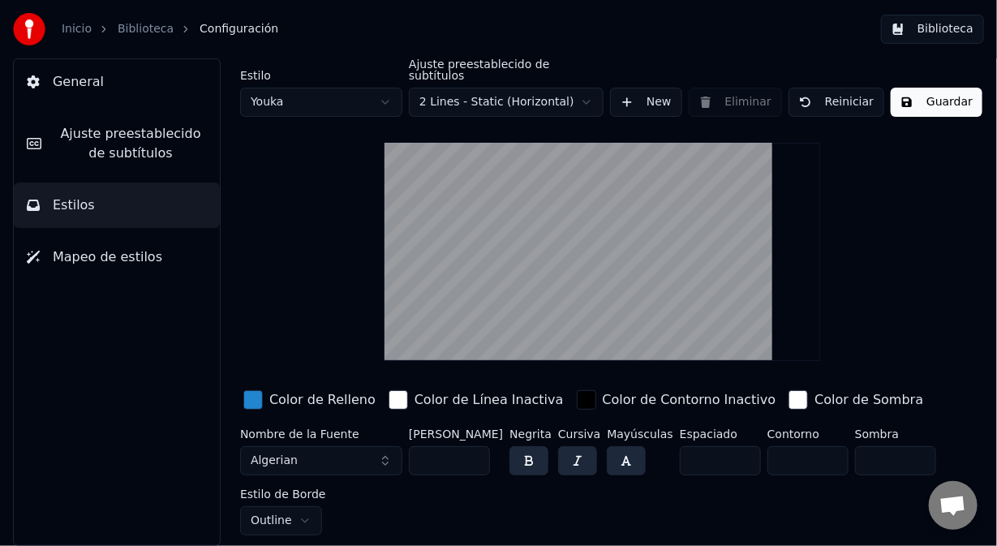
click at [128, 132] on span "Ajuste preestablecido de subtítulos" at bounding box center [130, 143] width 153 height 39
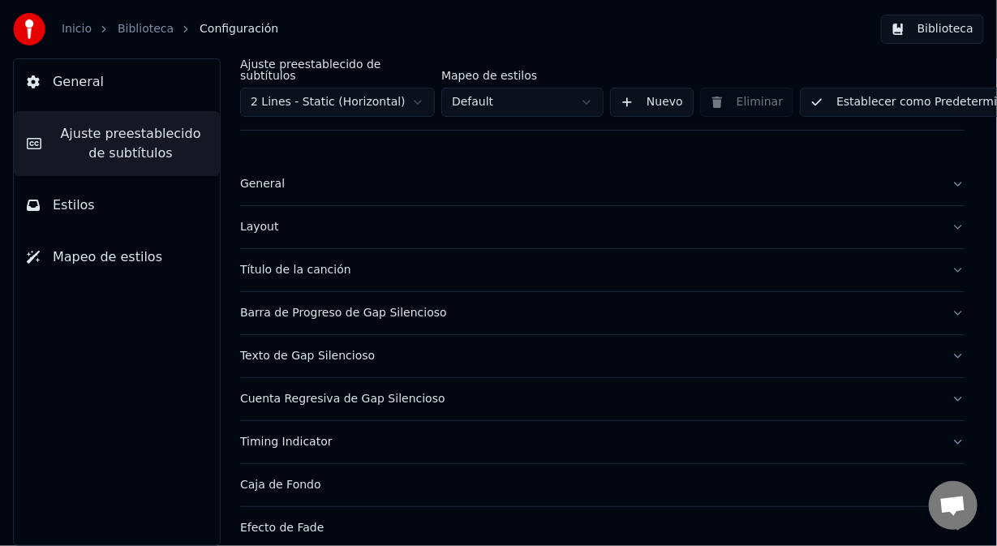
click at [260, 262] on div "Título de la canción" at bounding box center [589, 270] width 699 height 16
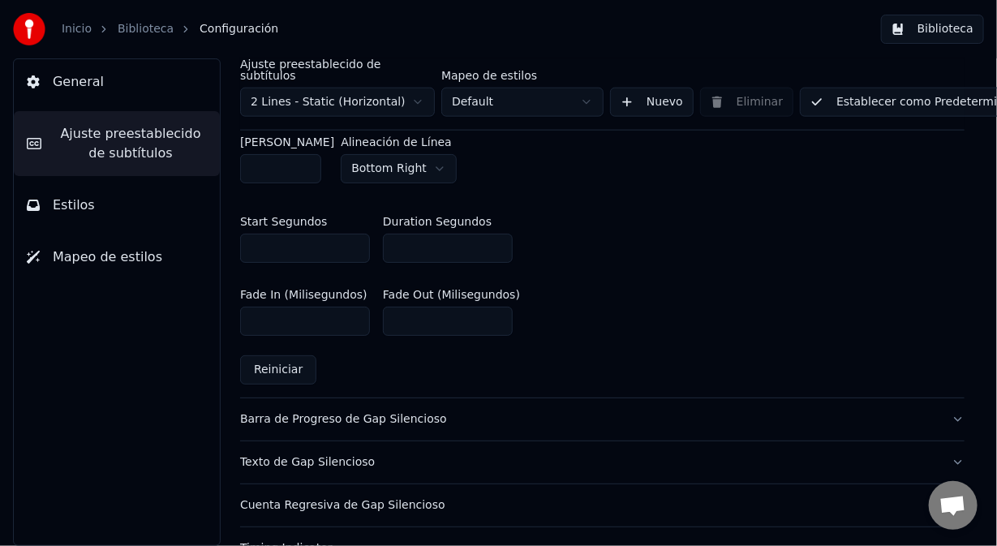
scroll to position [811, 0]
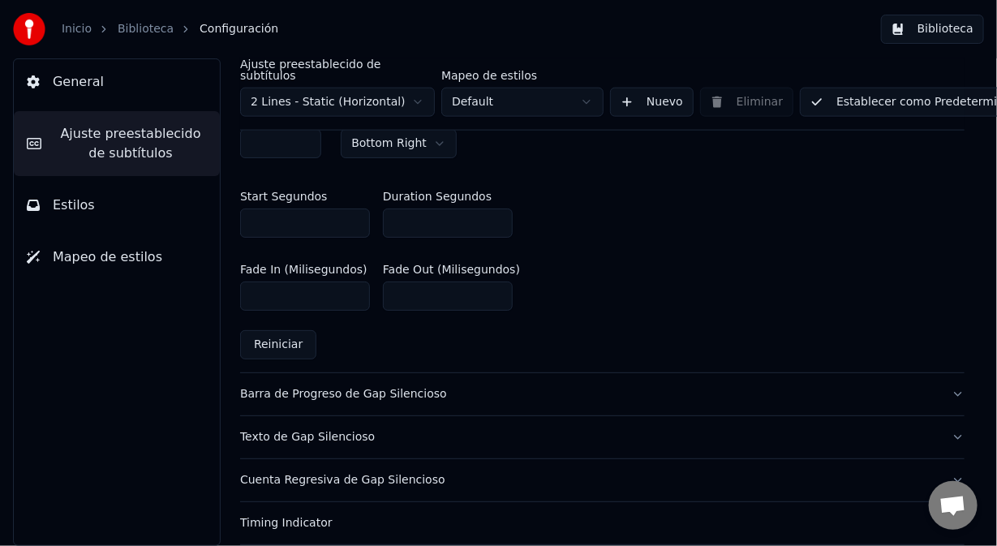
drag, startPoint x: 401, startPoint y: 203, endPoint x: 389, endPoint y: 200, distance: 12.4
click at [389, 209] on input "*" at bounding box center [448, 223] width 130 height 29
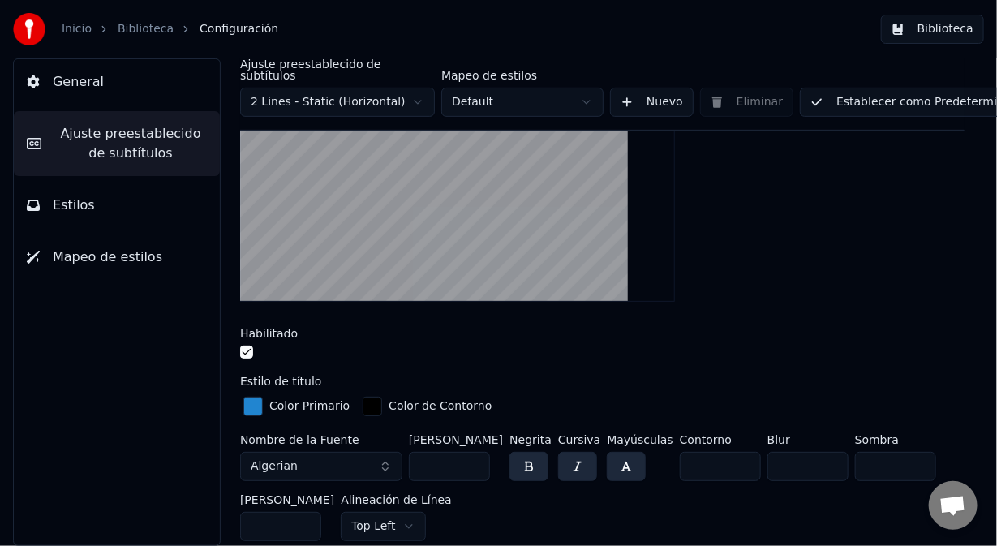
scroll to position [0, 0]
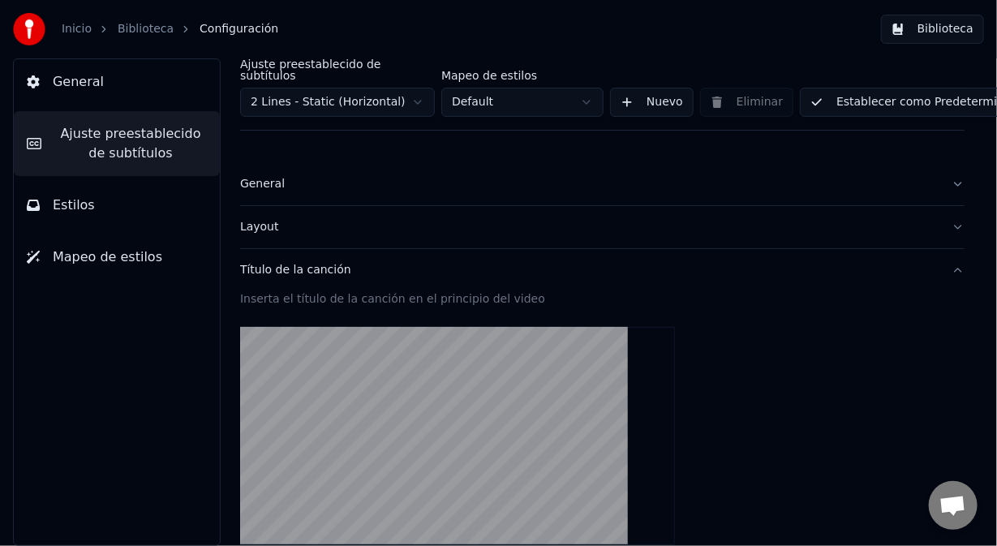
type input "*"
click at [873, 93] on button "Establecer como Predeterminado" at bounding box center [918, 102] width 236 height 29
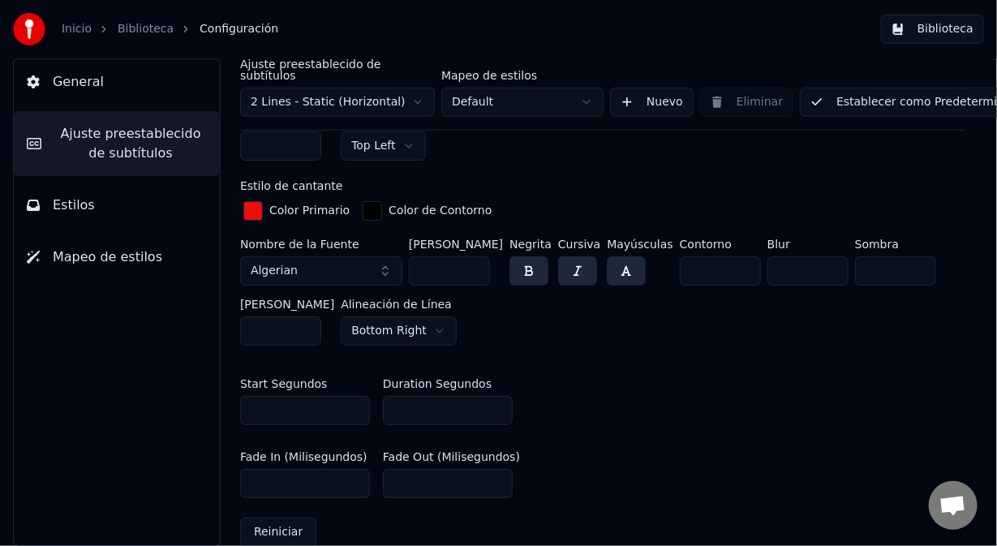
scroll to position [649, 0]
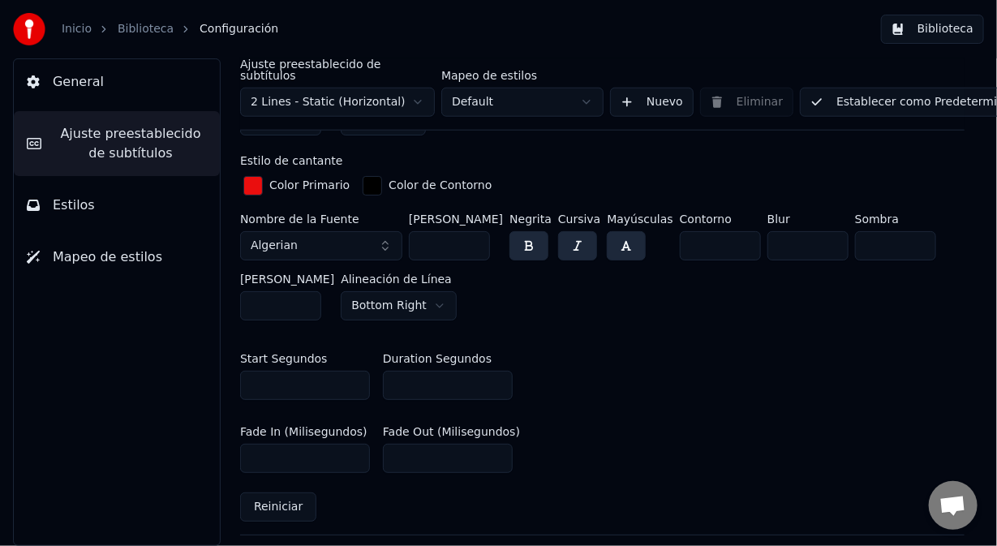
drag, startPoint x: 279, startPoint y: 291, endPoint x: 217, endPoint y: 300, distance: 62.4
click at [217, 300] on div "Ajuste preestablecido de subtítulos 2 Lines - Static (Horizontal) Mapeo de esti…" at bounding box center [603, 302] width 790 height 488
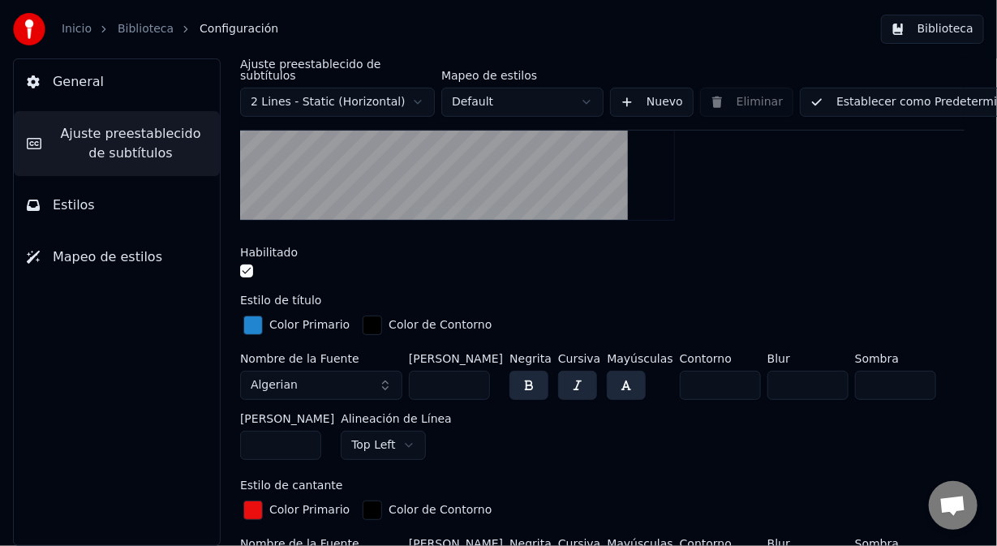
scroll to position [0, 0]
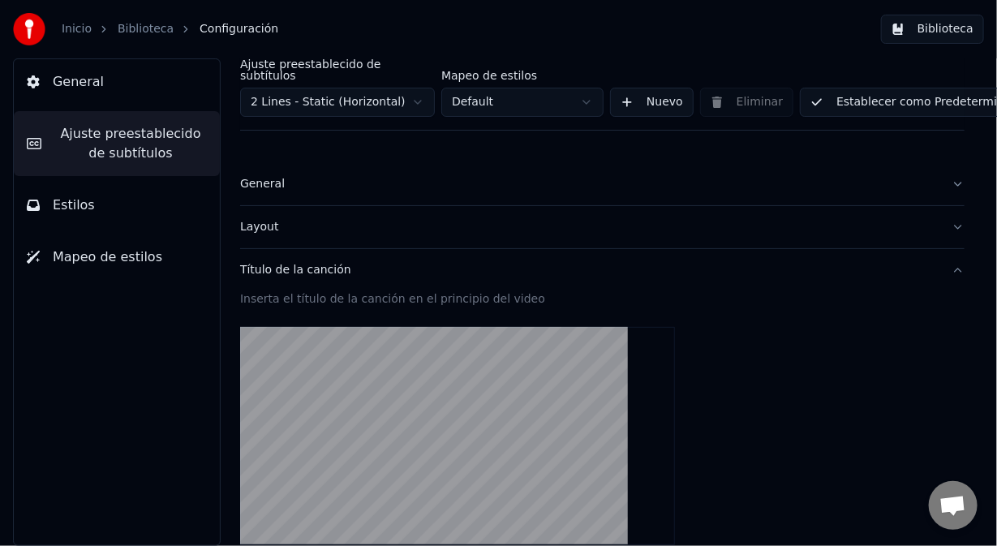
type input "**"
click at [872, 88] on button "Establecer como Predeterminado" at bounding box center [918, 102] width 236 height 29
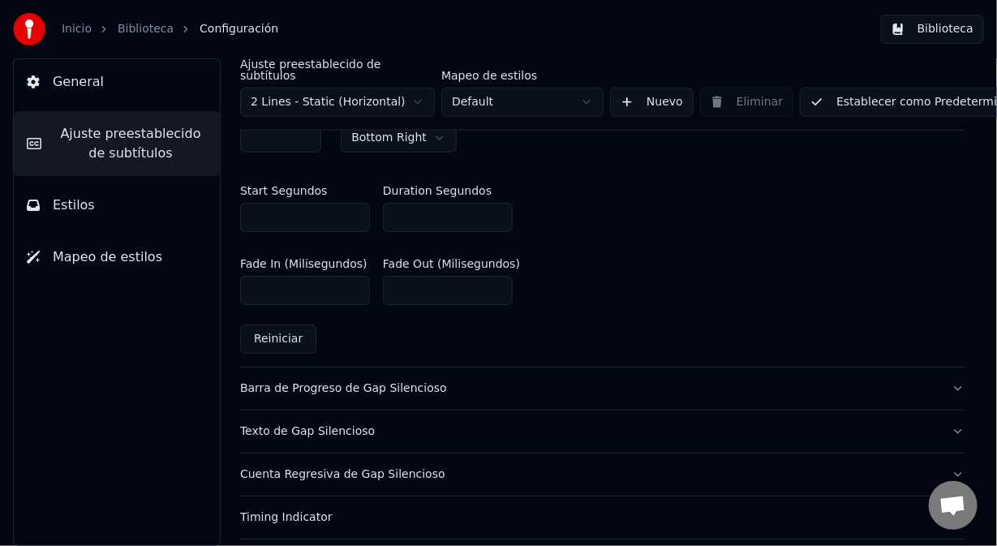
scroll to position [1031, 0]
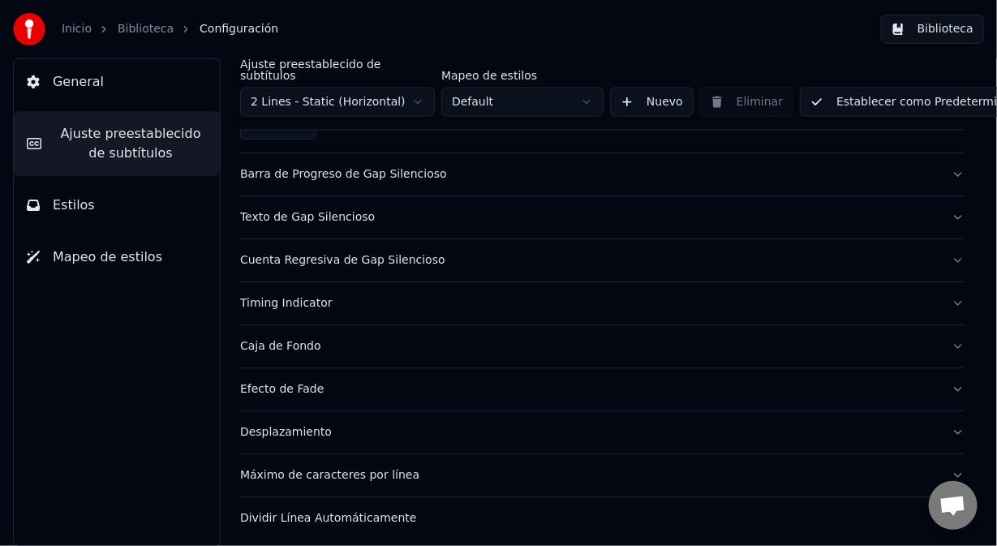
click at [395, 467] on div "Máximo de caracteres por línea" at bounding box center [589, 475] width 699 height 16
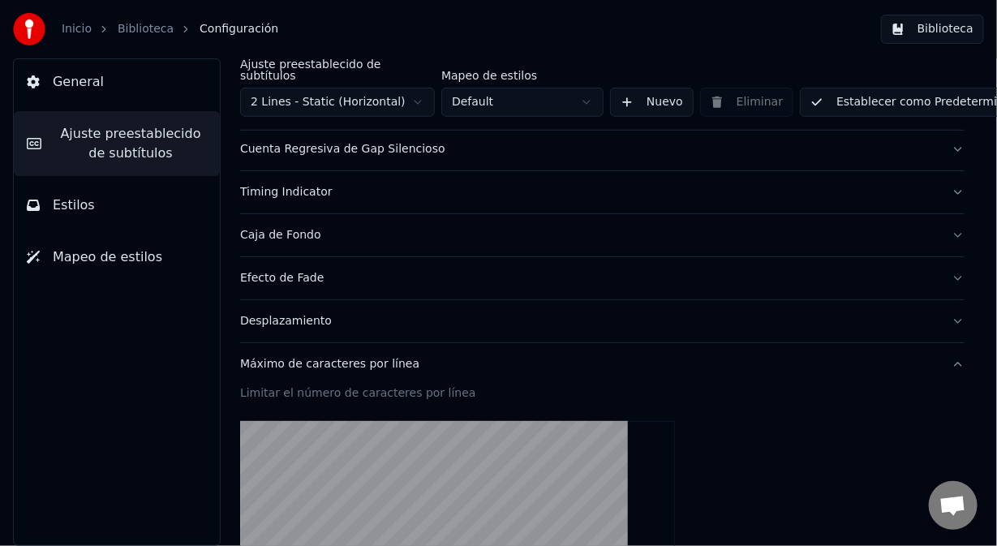
scroll to position [0, 0]
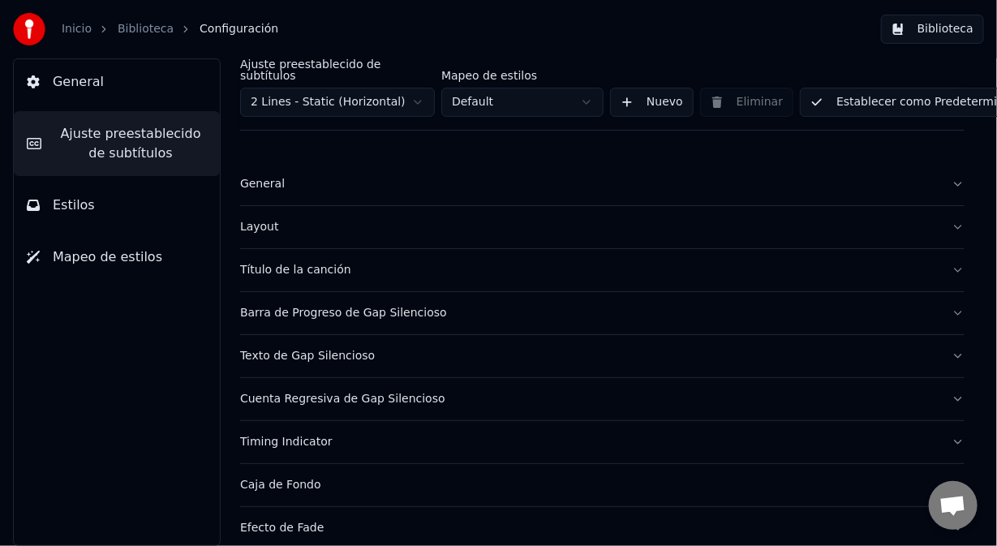
click at [298, 348] on div "Texto de Gap Silencioso" at bounding box center [589, 356] width 699 height 16
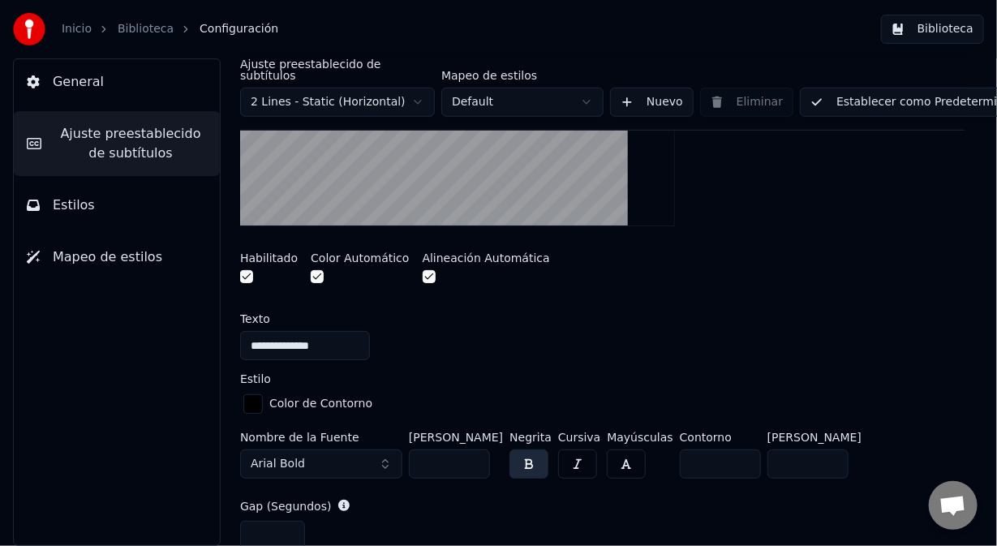
scroll to position [487, 0]
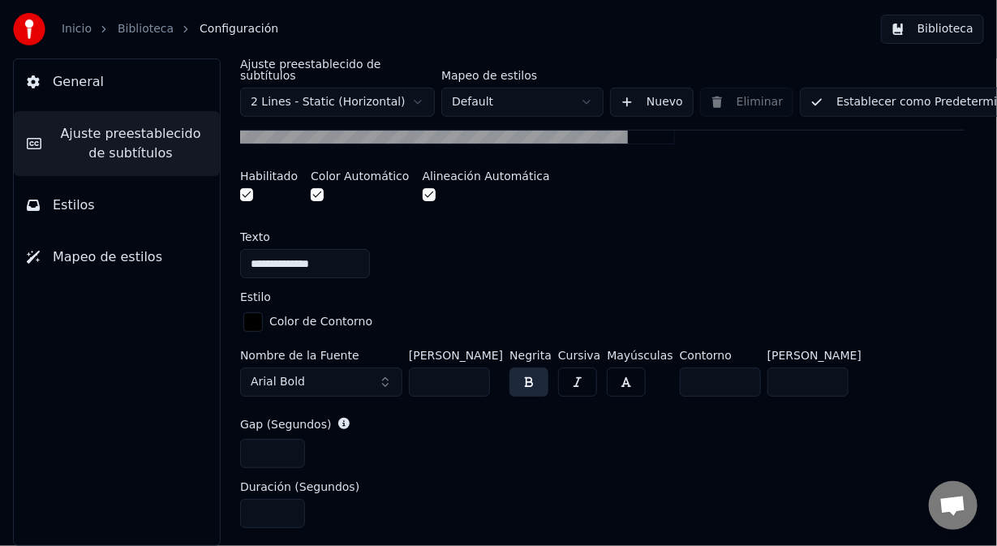
click at [386, 368] on button "Arial Bold" at bounding box center [321, 382] width 162 height 29
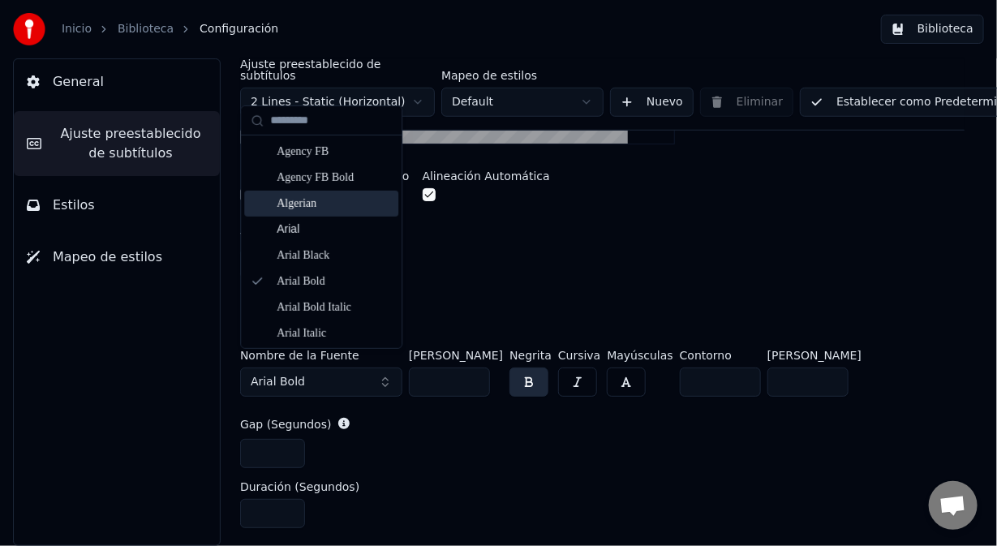
click at [320, 198] on div "Algerian" at bounding box center [334, 204] width 115 height 16
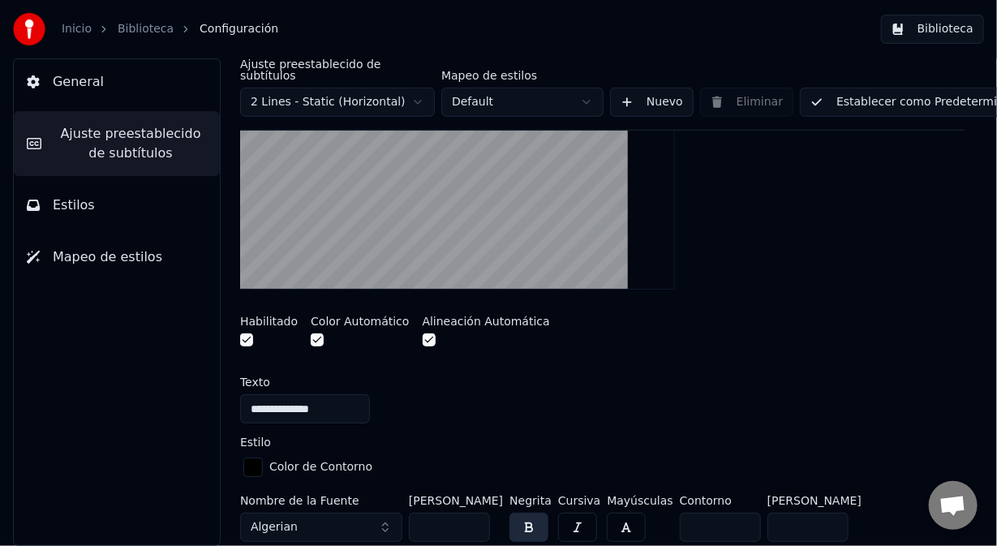
scroll to position [325, 0]
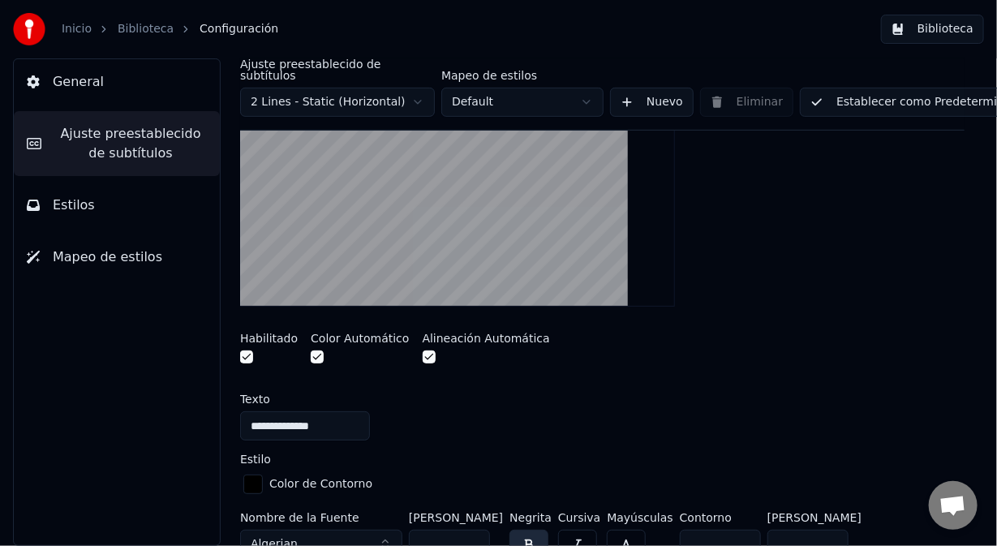
click at [845, 91] on button "Establecer como Predeterminado" at bounding box center [918, 102] width 236 height 29
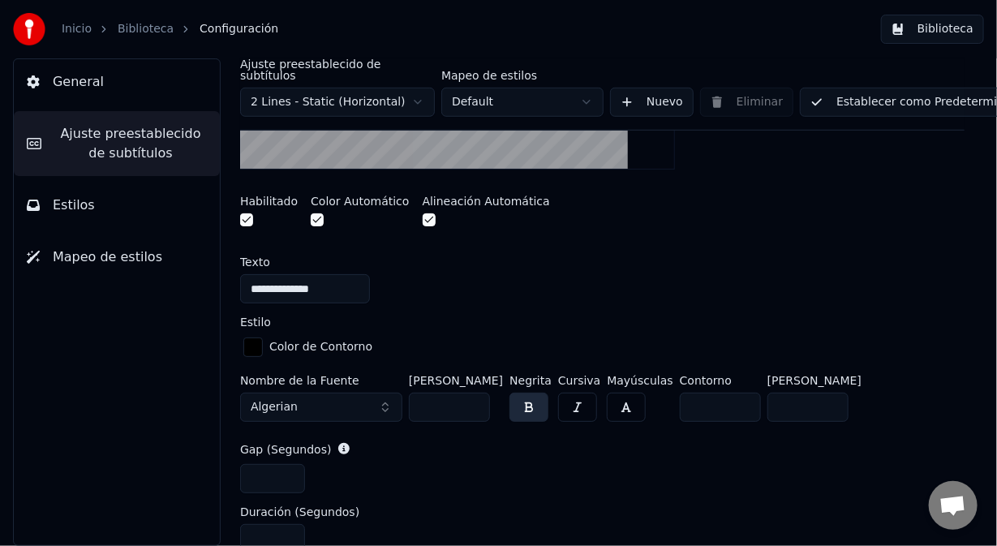
scroll to position [487, 0]
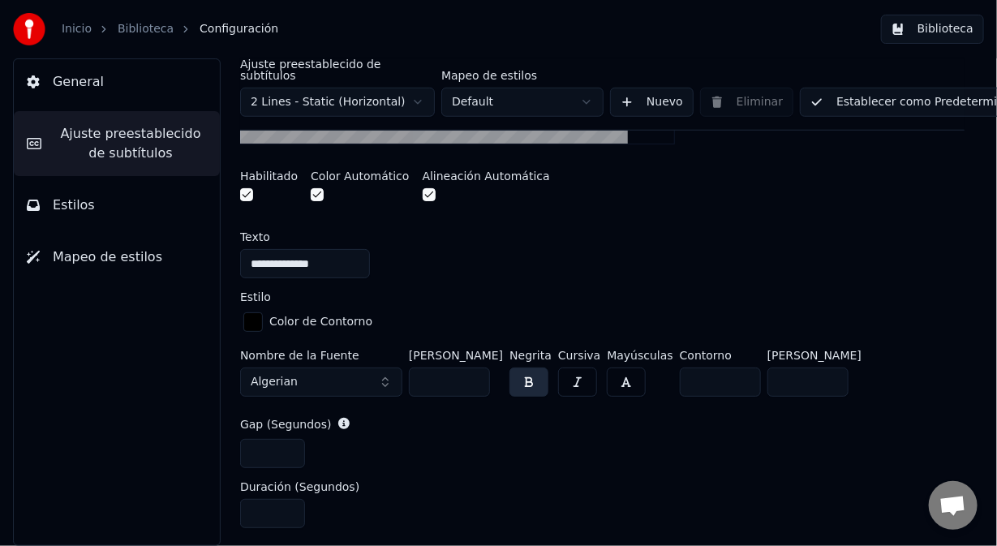
drag, startPoint x: 440, startPoint y: 363, endPoint x: 410, endPoint y: 391, distance: 41.3
click at [402, 364] on div "Nombre de la Fuente Algerian [PERSON_NAME] ** Negrita Cursiva Mayúsculas Contor…" at bounding box center [602, 377] width 725 height 54
type input "***"
click at [450, 439] on div "*" at bounding box center [602, 453] width 725 height 29
click at [584, 373] on button "button" at bounding box center [577, 382] width 39 height 29
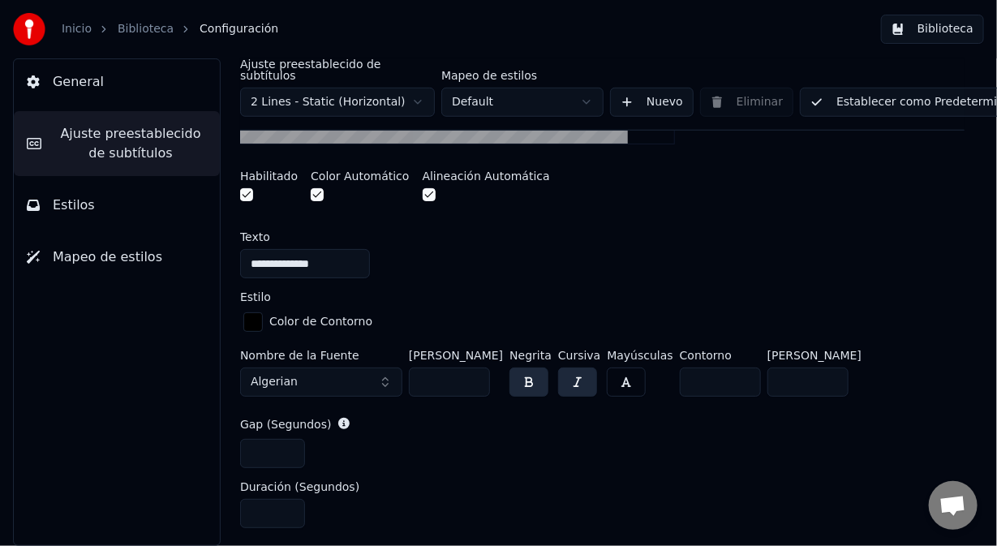
click at [622, 373] on button "button" at bounding box center [626, 382] width 39 height 29
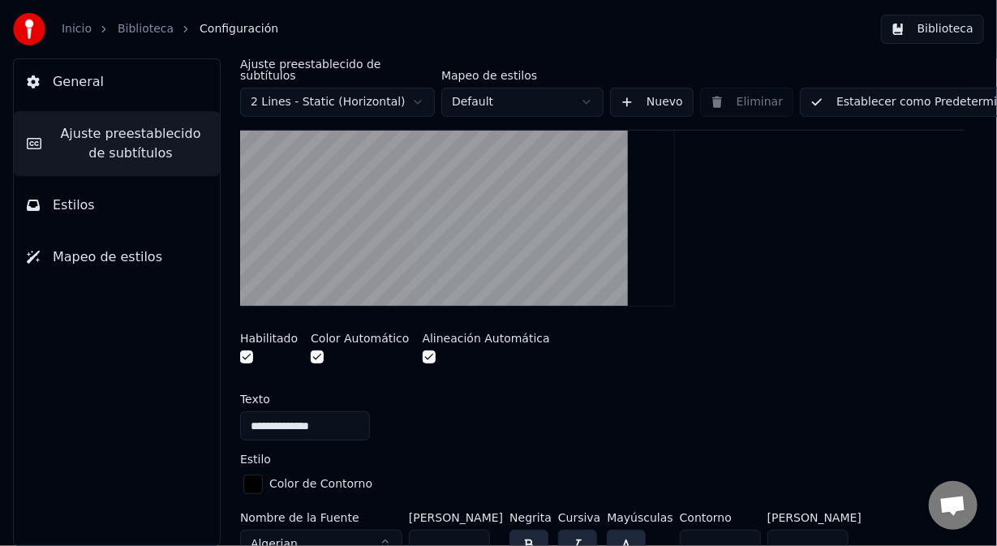
scroll to position [243, 0]
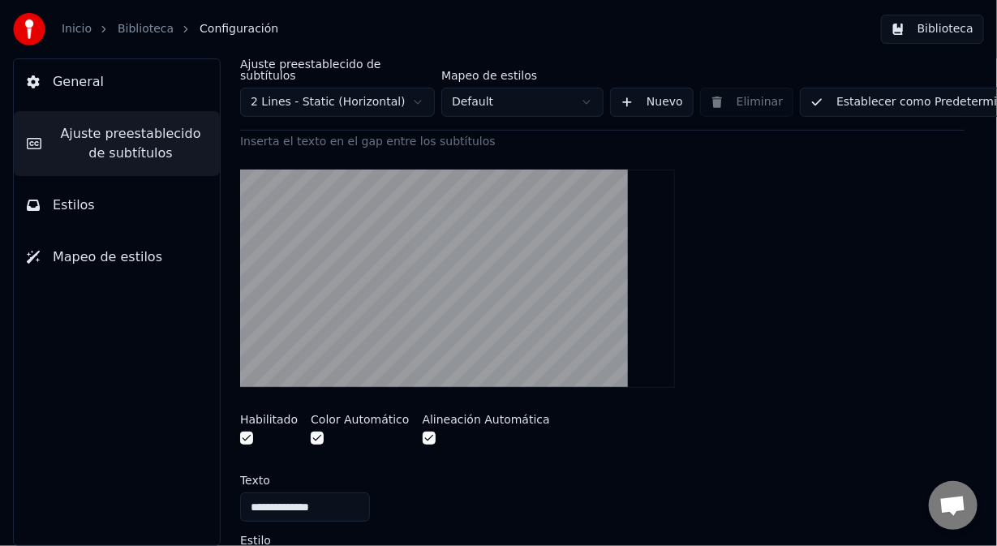
click at [311, 432] on button "button" at bounding box center [317, 438] width 13 height 13
click at [423, 432] on button "button" at bounding box center [429, 438] width 13 height 13
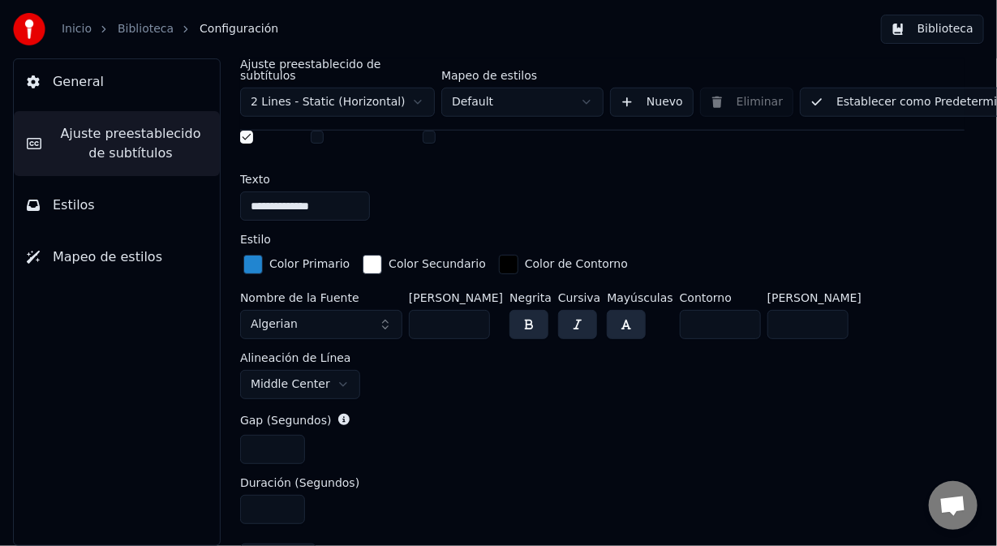
scroll to position [568, 0]
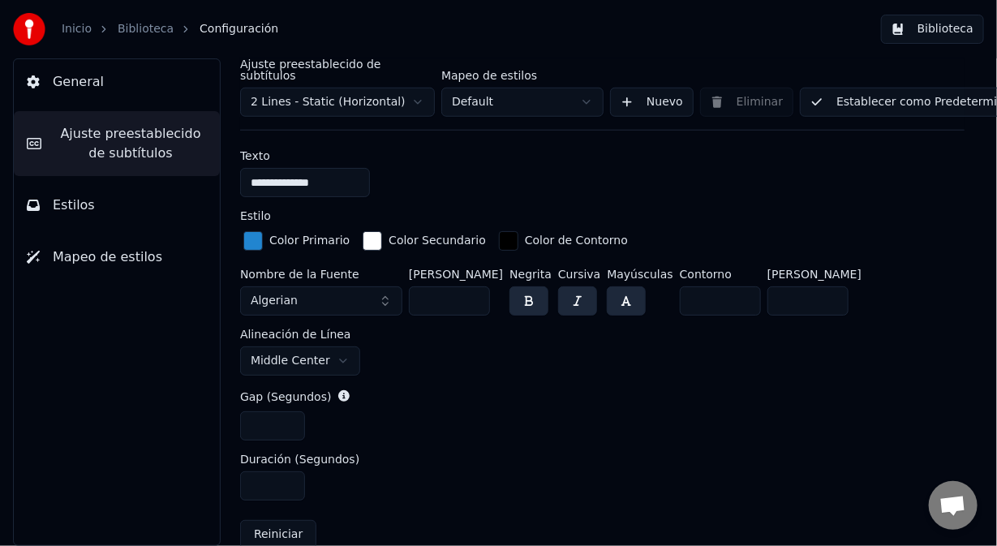
click at [285, 411] on input "*" at bounding box center [272, 425] width 65 height 29
click at [288, 411] on input "*" at bounding box center [272, 425] width 65 height 29
type input "*"
click at [288, 411] on input "*" at bounding box center [272, 425] width 65 height 29
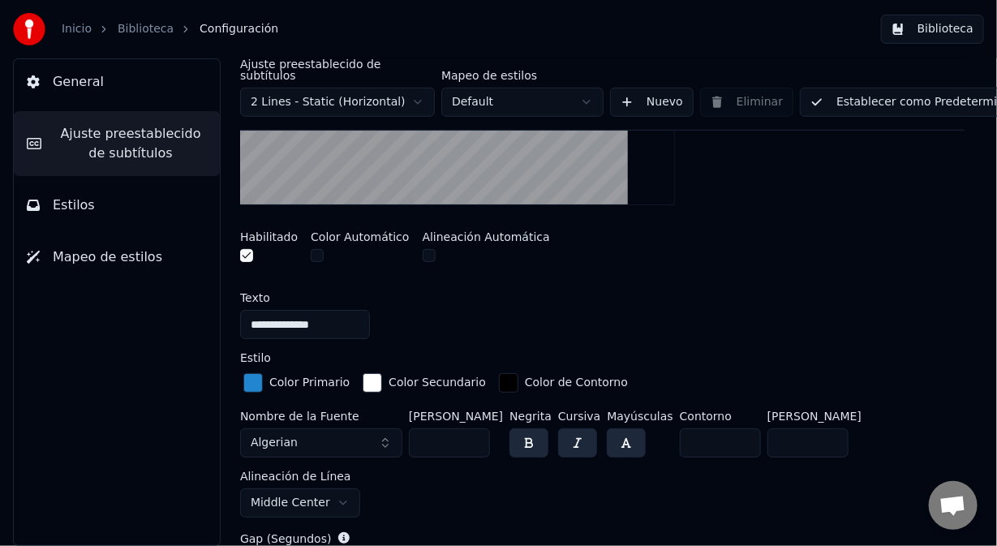
scroll to position [243, 0]
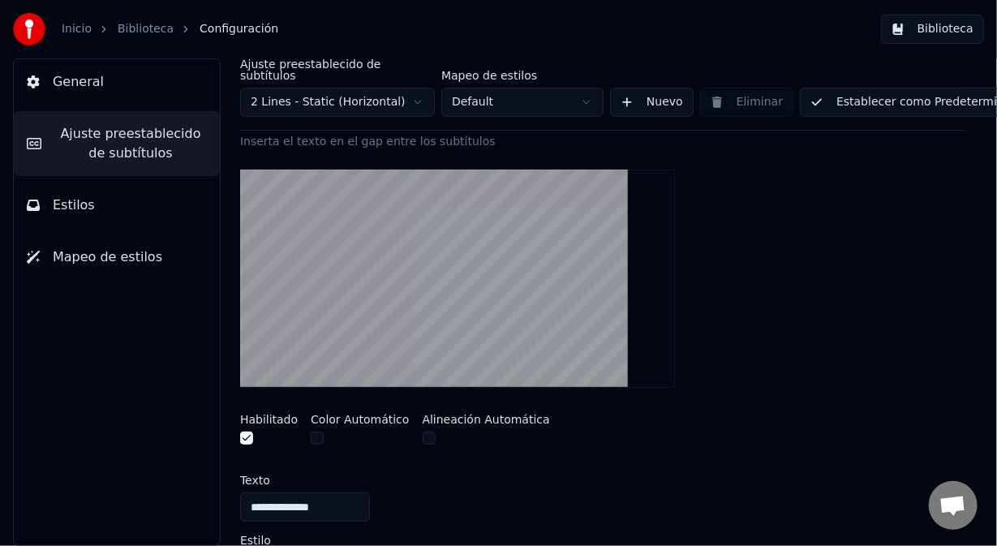
click at [898, 89] on button "Establecer como Predeterminado" at bounding box center [918, 102] width 236 height 29
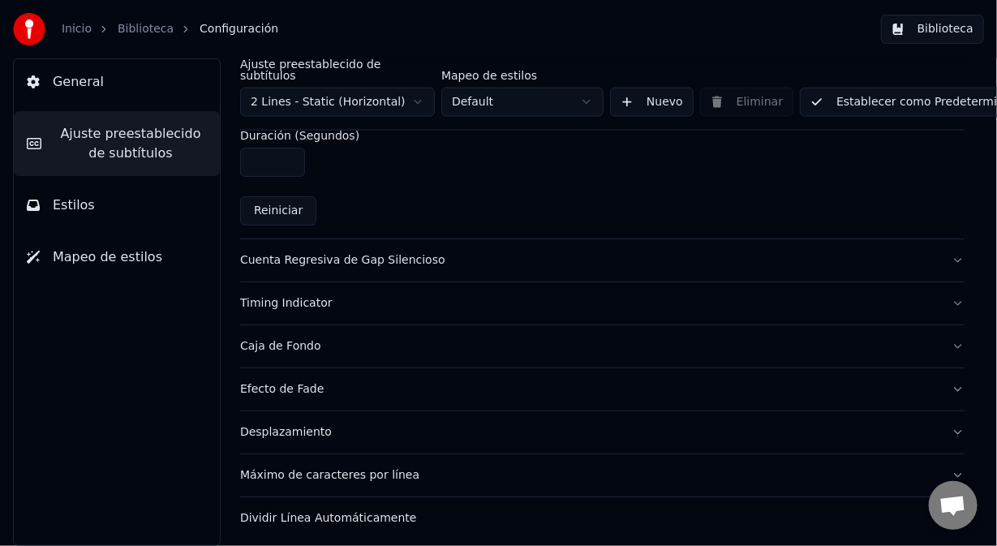
scroll to position [894, 0]
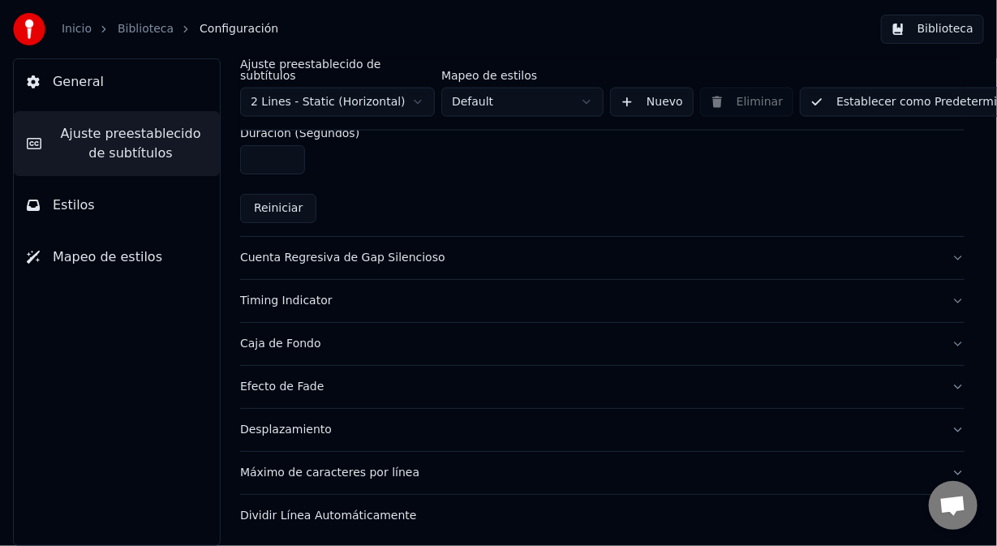
click at [103, 252] on span "Mapeo de estilos" at bounding box center [108, 257] width 110 height 19
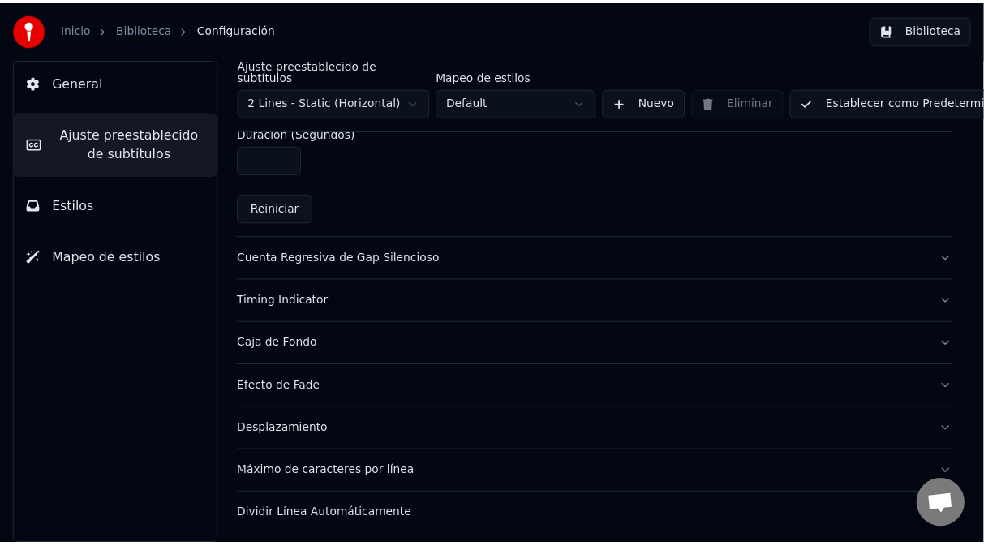
scroll to position [0, 0]
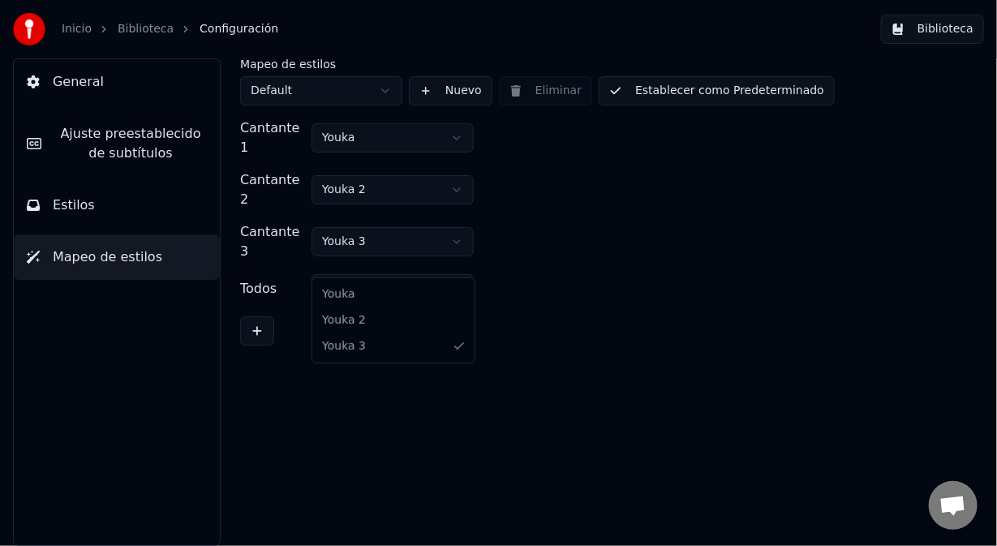
click at [458, 260] on html "Inicio Biblioteca Configuración Biblioteca General [PERSON_NAME] preestablecido…" at bounding box center [498, 273] width 997 height 546
click at [390, 91] on html "Inicio Biblioteca Configuración Biblioteca General [PERSON_NAME] preestablecido…" at bounding box center [498, 273] width 997 height 546
click at [717, 88] on button "Establecer como Predeterminado" at bounding box center [717, 90] width 236 height 29
click at [373, 131] on html "Inicio Biblioteca Configuración Biblioteca General [PERSON_NAME] preestablecido…" at bounding box center [498, 273] width 997 height 546
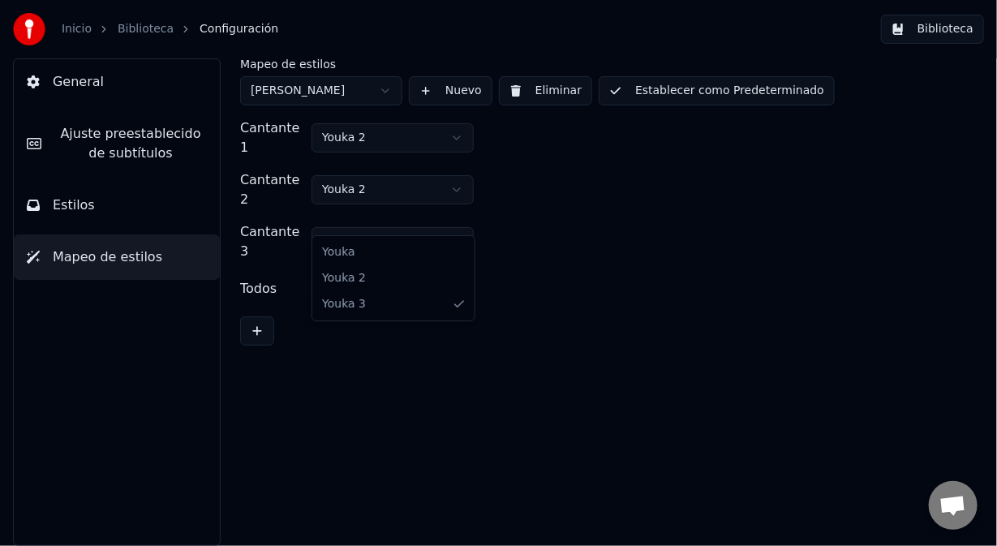
click at [373, 219] on html "Inicio Biblioteca Configuración Biblioteca General [PERSON_NAME] preestablecido…" at bounding box center [498, 273] width 997 height 546
click at [501, 296] on html "Inicio Biblioteca Configuración Biblioteca General [PERSON_NAME] preestablecido…" at bounding box center [498, 273] width 997 height 546
click at [692, 94] on button "Establecer como Predeterminado" at bounding box center [717, 90] width 236 height 29
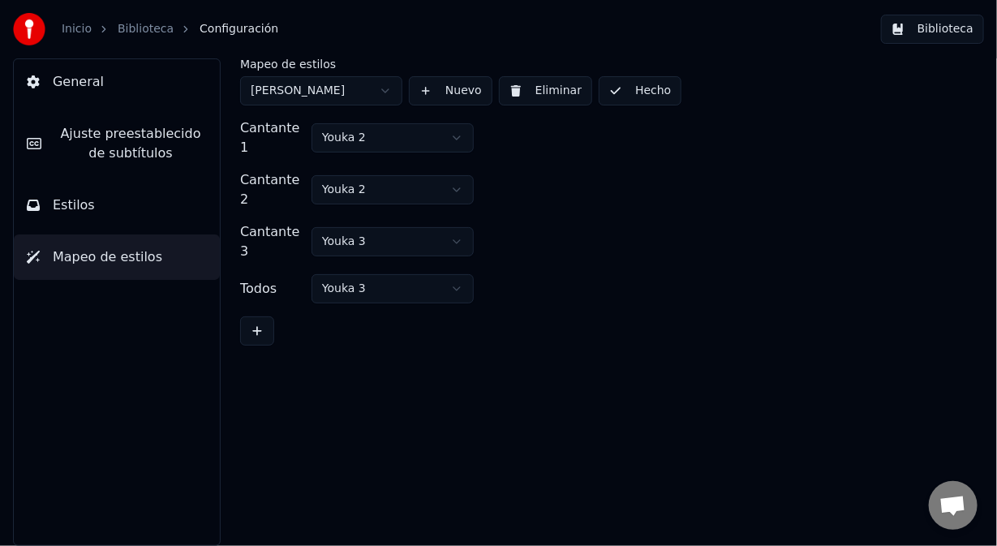
click at [60, 209] on span "Estilos" at bounding box center [74, 205] width 42 height 19
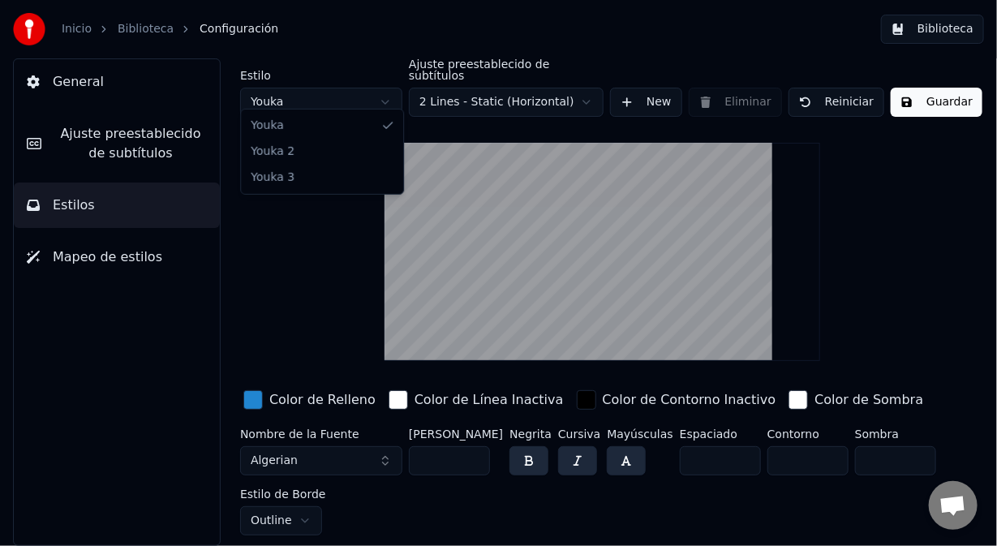
click at [388, 91] on html "Inicio Biblioteca Configuración Biblioteca General Ajuste preestablecido de sub…" at bounding box center [498, 273] width 997 height 546
click at [154, 144] on span "Ajuste preestablecido de subtítulos" at bounding box center [130, 143] width 153 height 39
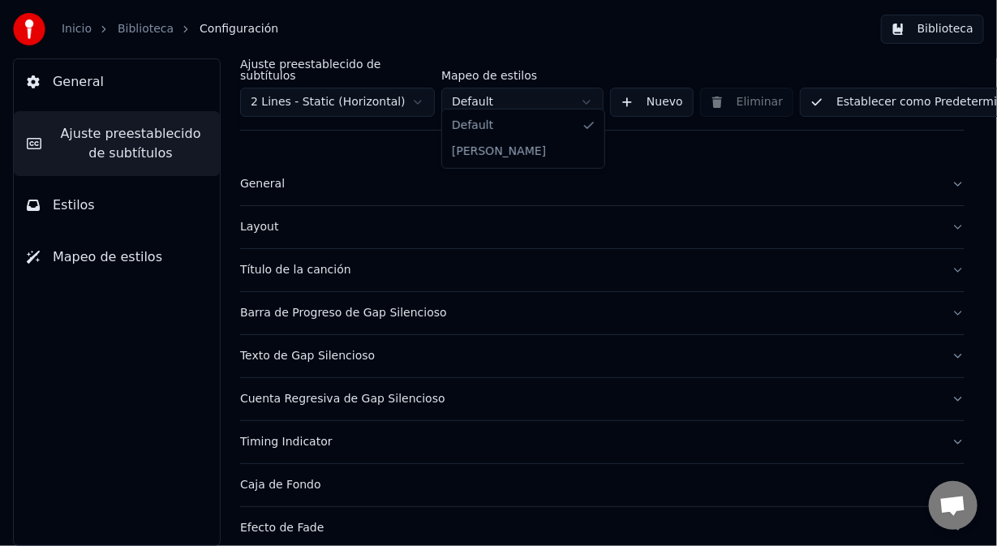
click at [596, 91] on html "Inicio Biblioteca Configuración Biblioteca General Ajuste preestablecido de sub…" at bounding box center [498, 273] width 997 height 546
click at [832, 98] on button "Establecer como Predeterminado" at bounding box center [918, 102] width 236 height 29
click at [70, 84] on span "General" at bounding box center [78, 81] width 51 height 19
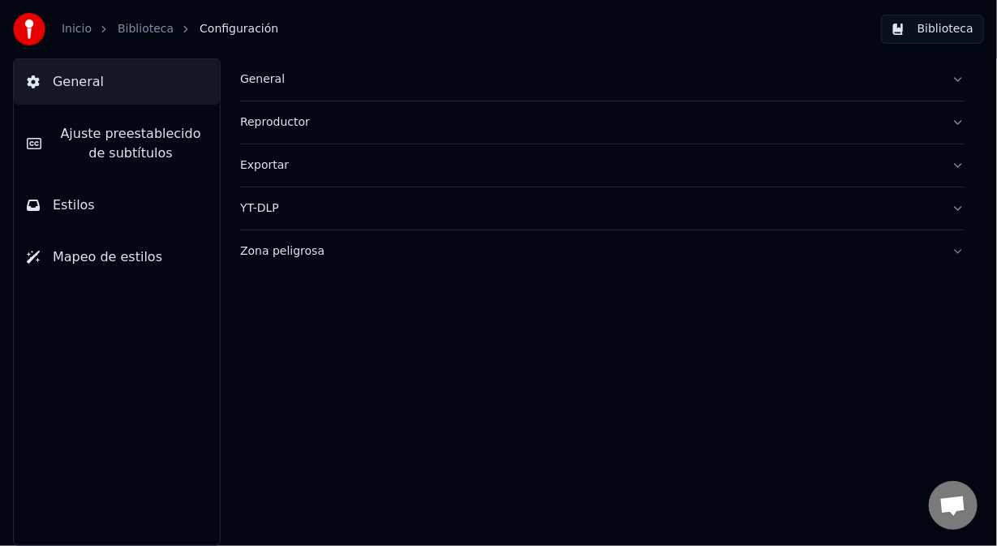
click at [928, 32] on button "Biblioteca" at bounding box center [932, 29] width 103 height 29
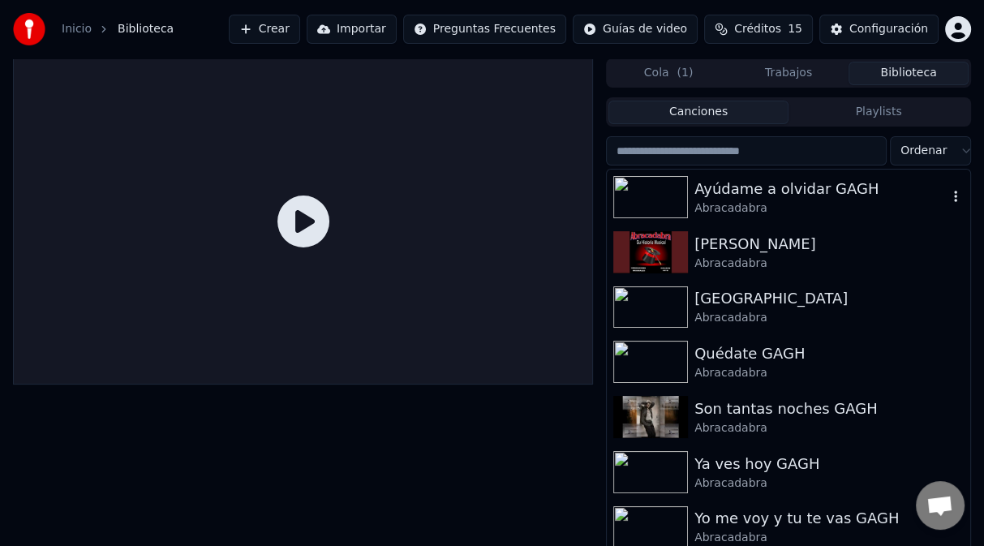
click at [753, 196] on div "Ayúdame a olvidar GAGH" at bounding box center [821, 189] width 253 height 23
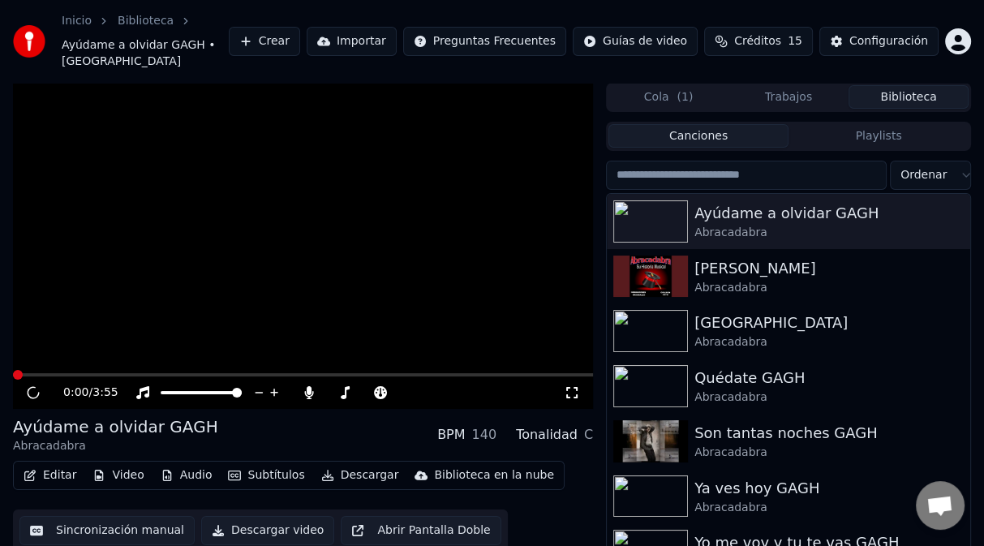
scroll to position [40, 0]
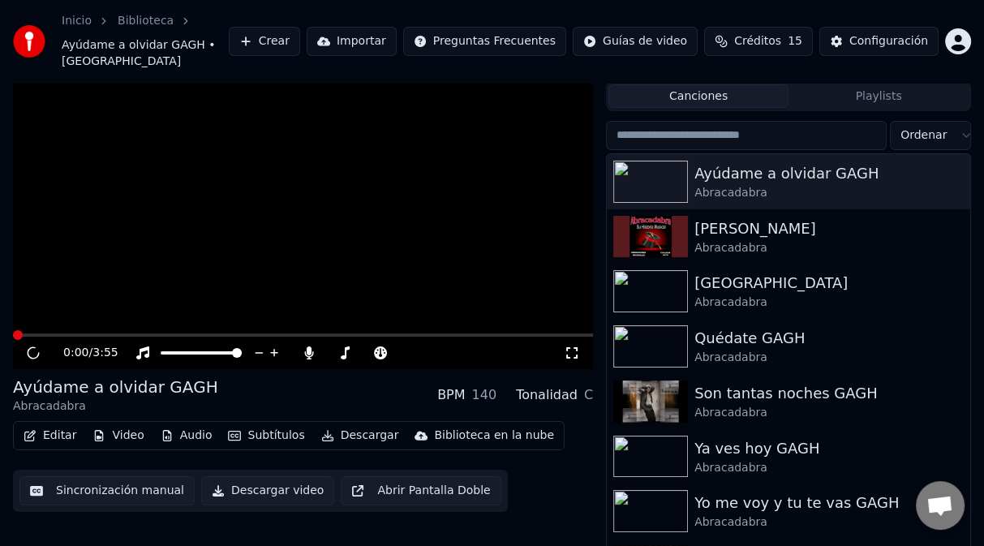
click at [216, 239] on video at bounding box center [303, 206] width 580 height 326
click at [631, 178] on img at bounding box center [650, 182] width 75 height 42
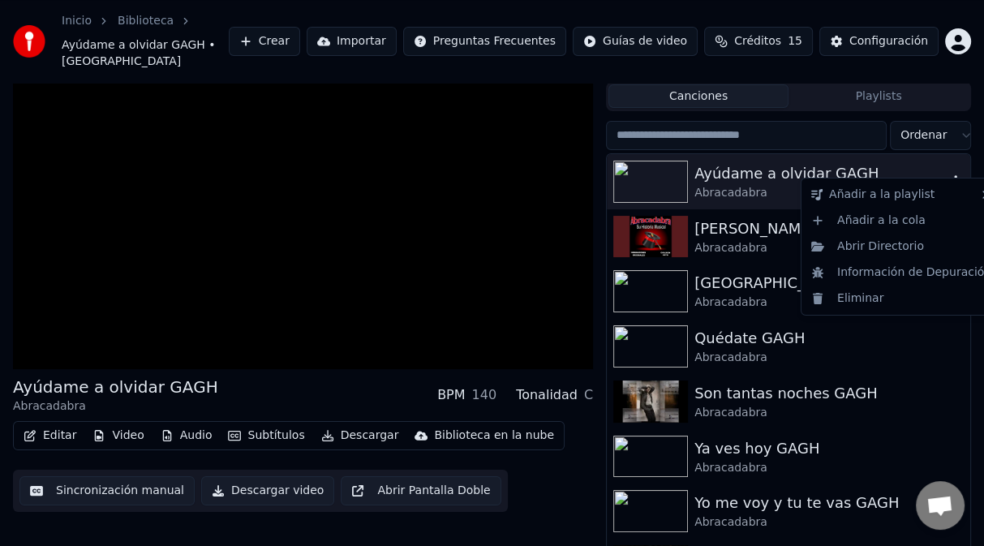
click at [948, 174] on icon "button" at bounding box center [956, 180] width 16 height 13
click at [893, 251] on div "Abrir Directorio" at bounding box center [901, 247] width 193 height 26
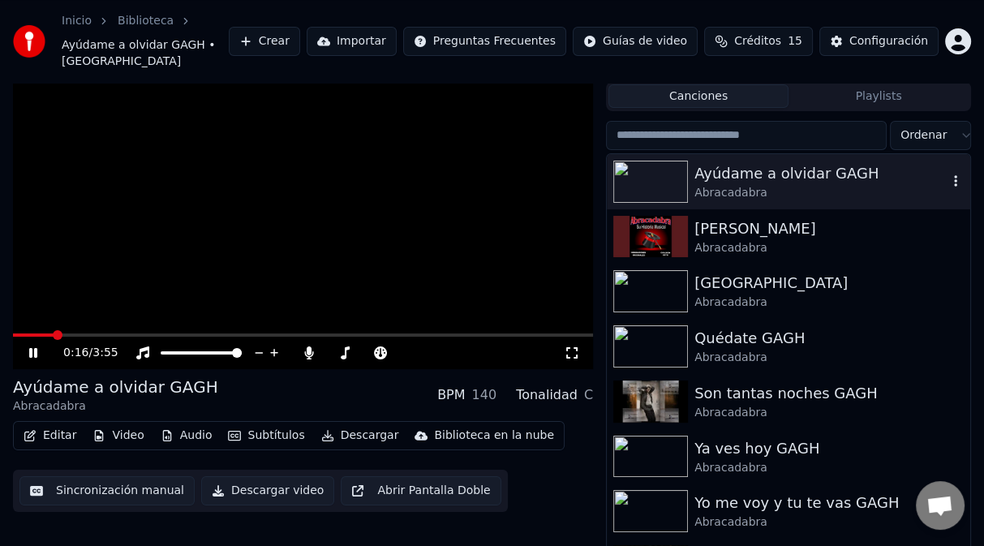
click at [304, 188] on video at bounding box center [303, 206] width 580 height 326
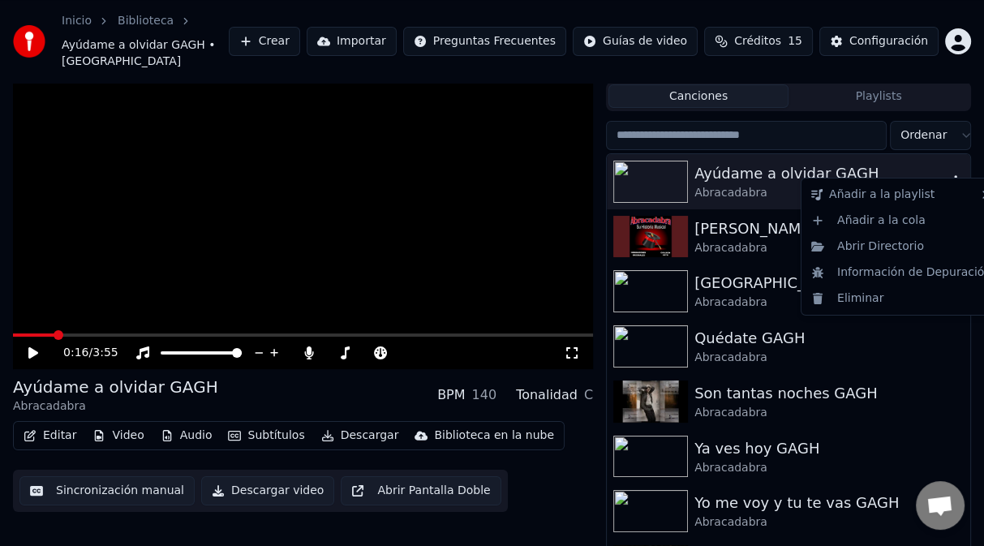
click at [954, 175] on icon "button" at bounding box center [955, 180] width 3 height 11
click at [867, 253] on div "Abrir Directorio" at bounding box center [901, 247] width 193 height 26
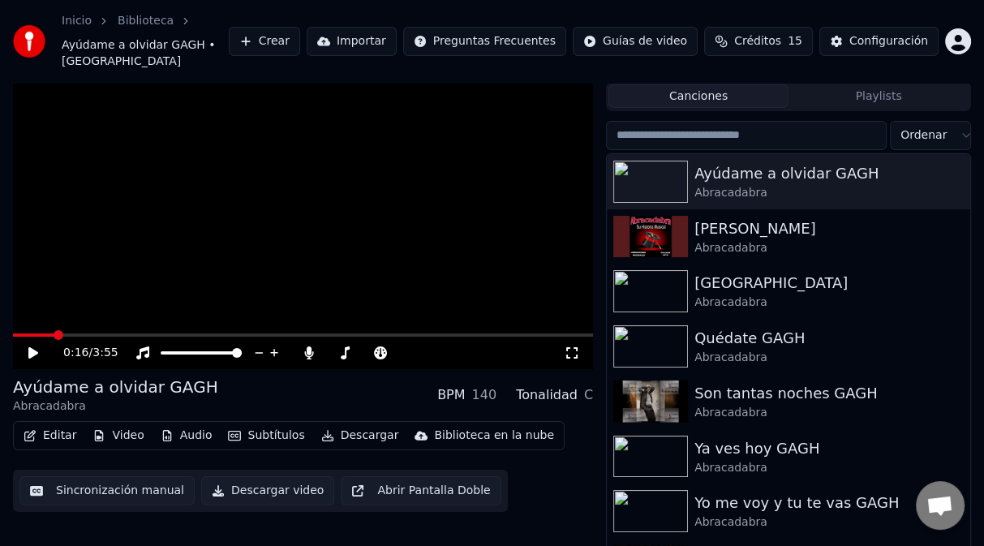
click at [906, 33] on div "Configuración" at bounding box center [889, 41] width 79 height 16
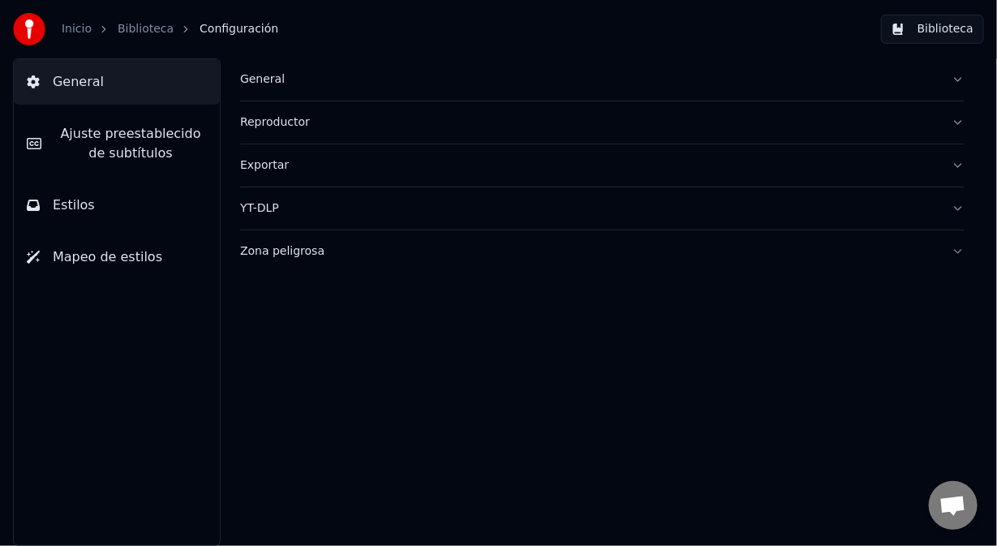
click at [286, 250] on div "Zona peligrosa" at bounding box center [589, 251] width 699 height 16
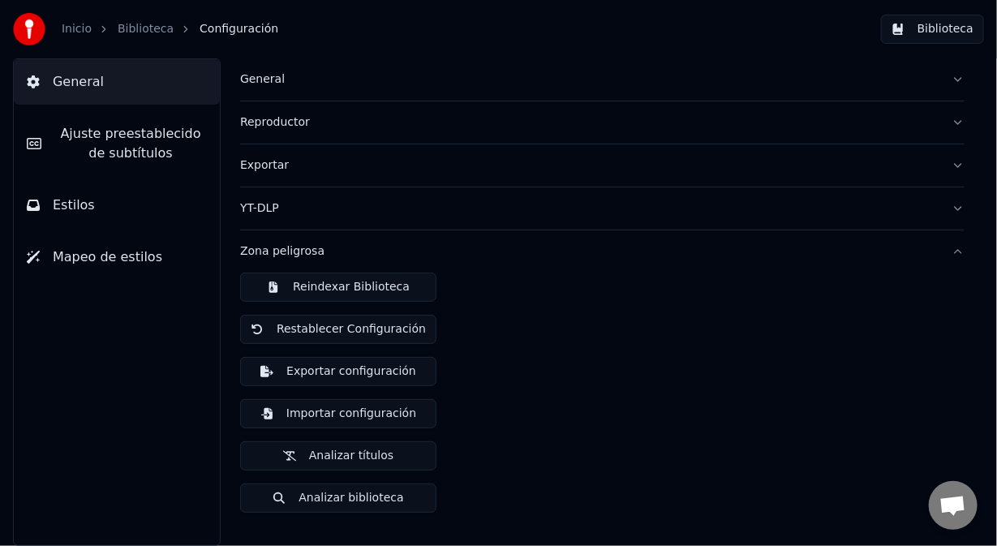
click at [308, 286] on button "Reindexar Biblioteca" at bounding box center [338, 287] width 196 height 29
click at [959, 27] on button "Biblioteca" at bounding box center [932, 29] width 103 height 29
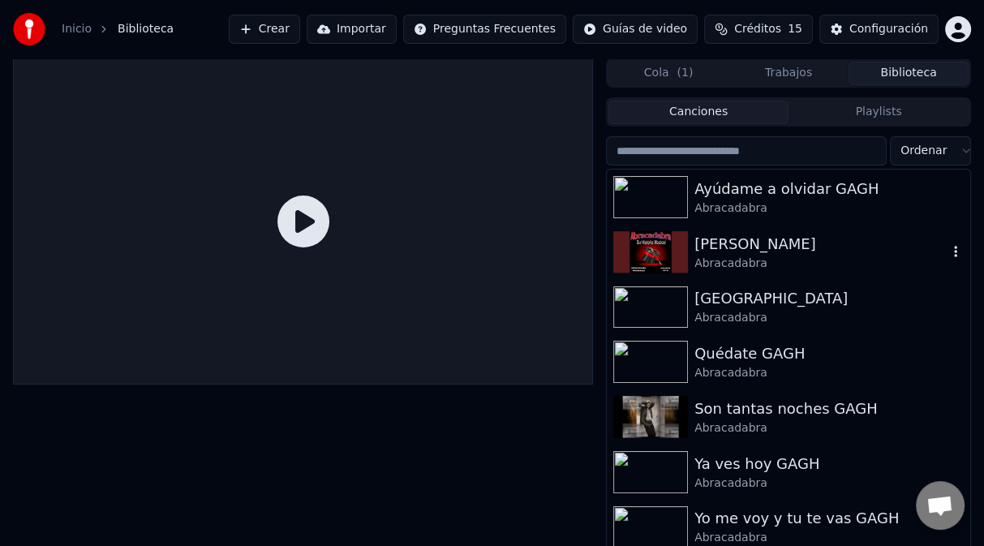
click at [650, 250] on img at bounding box center [650, 252] width 75 height 42
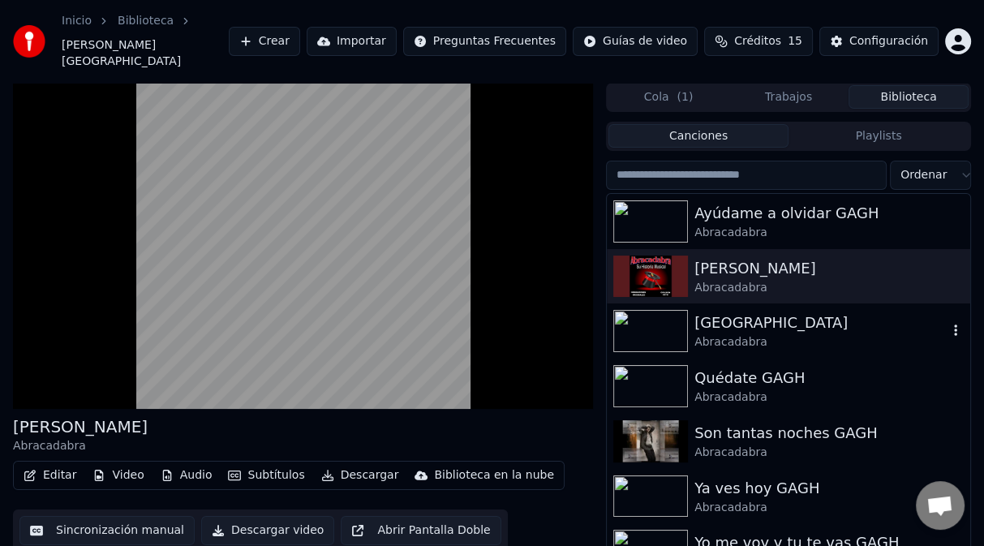
click at [655, 314] on img at bounding box center [650, 331] width 75 height 42
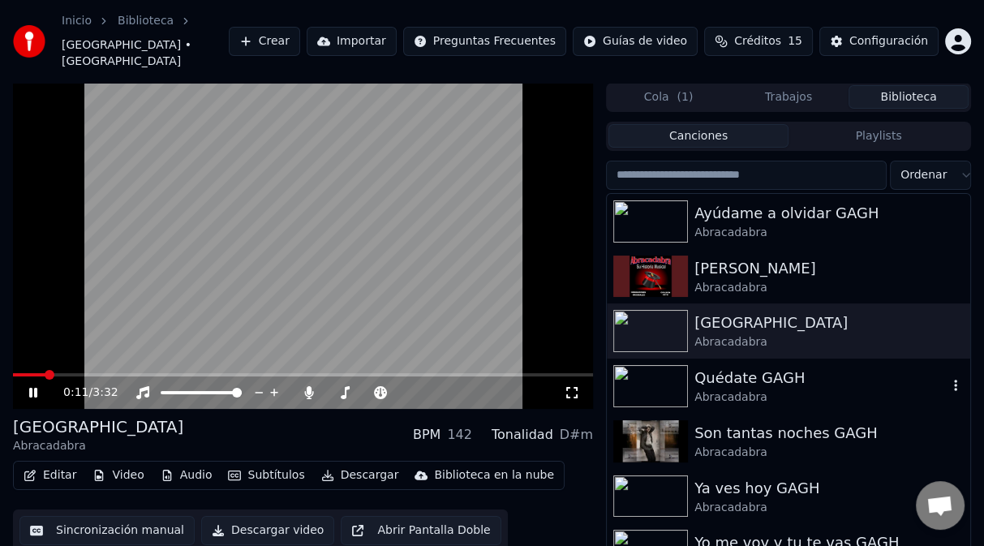
click at [620, 368] on img at bounding box center [650, 386] width 75 height 42
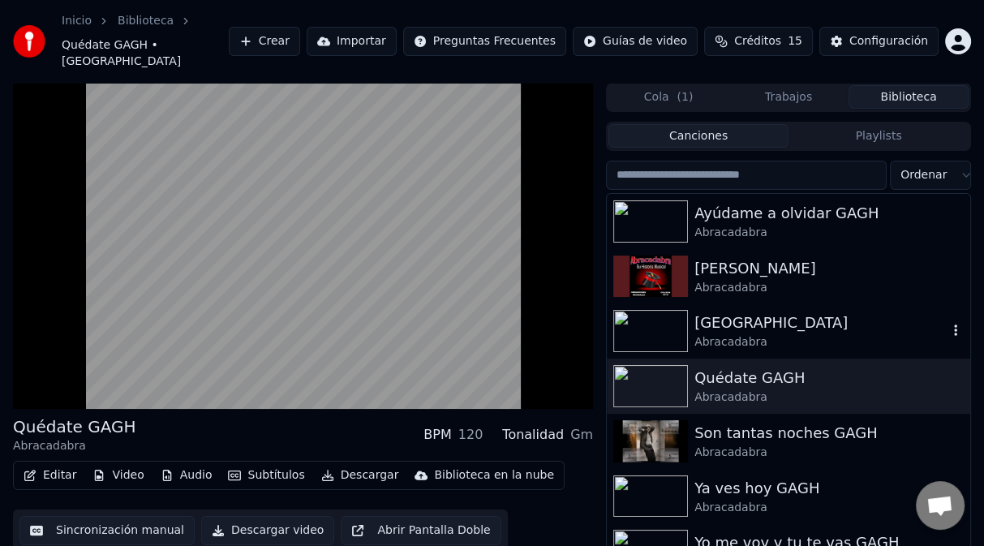
click at [649, 316] on img at bounding box center [650, 331] width 75 height 42
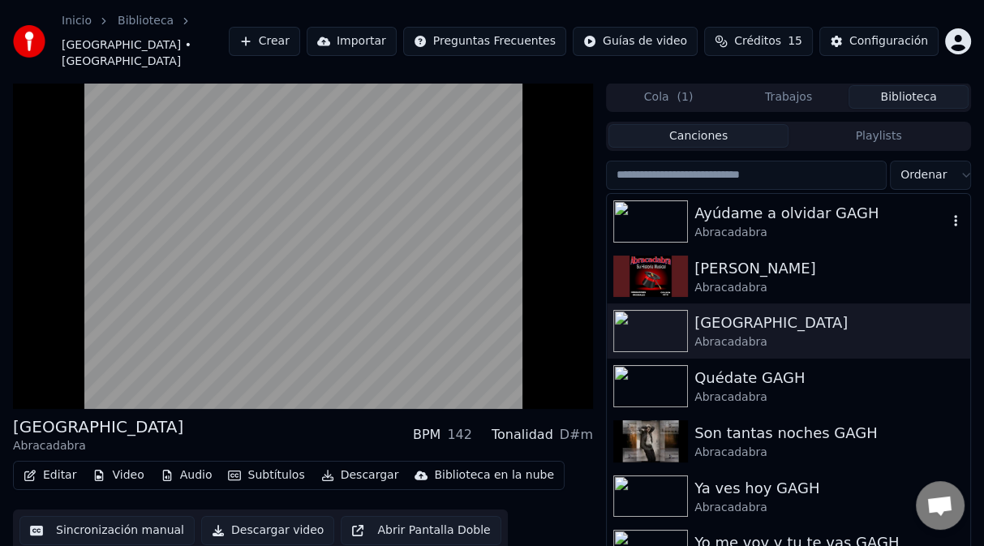
click at [639, 212] on img at bounding box center [650, 221] width 75 height 42
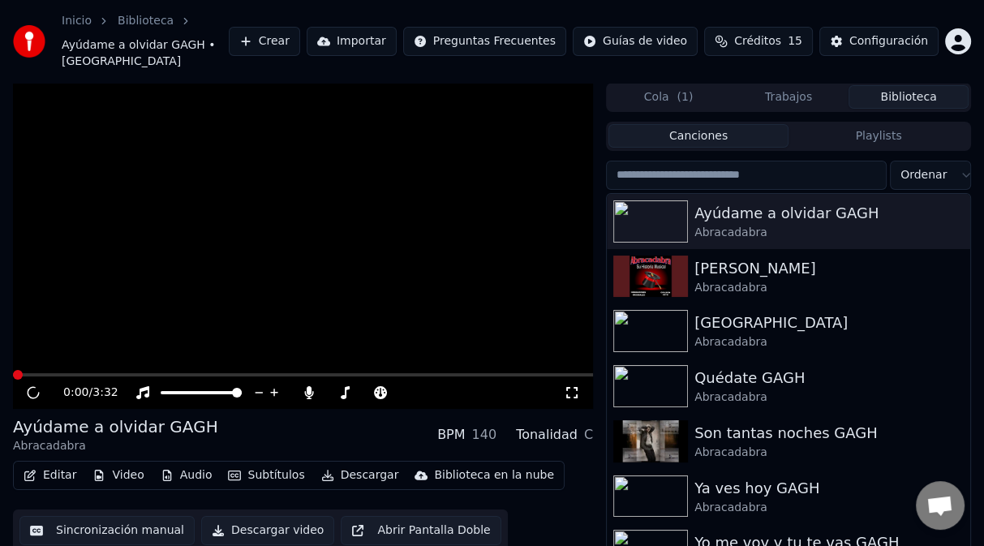
click at [15, 370] on span at bounding box center [18, 375] width 10 height 10
click at [323, 216] on video at bounding box center [303, 246] width 580 height 326
click at [627, 208] on img at bounding box center [650, 221] width 75 height 42
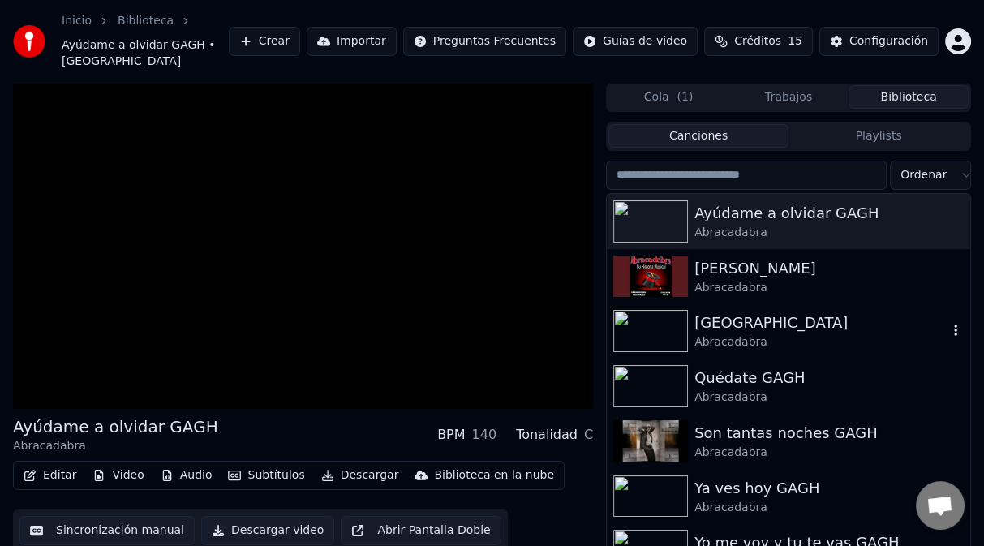
click at [647, 318] on img at bounding box center [650, 331] width 75 height 42
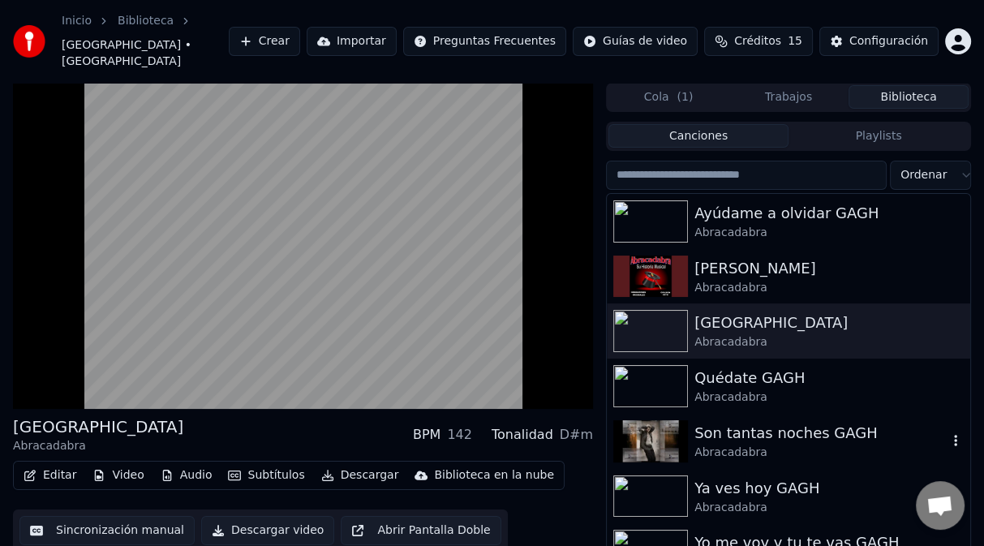
click at [669, 433] on img at bounding box center [650, 441] width 75 height 42
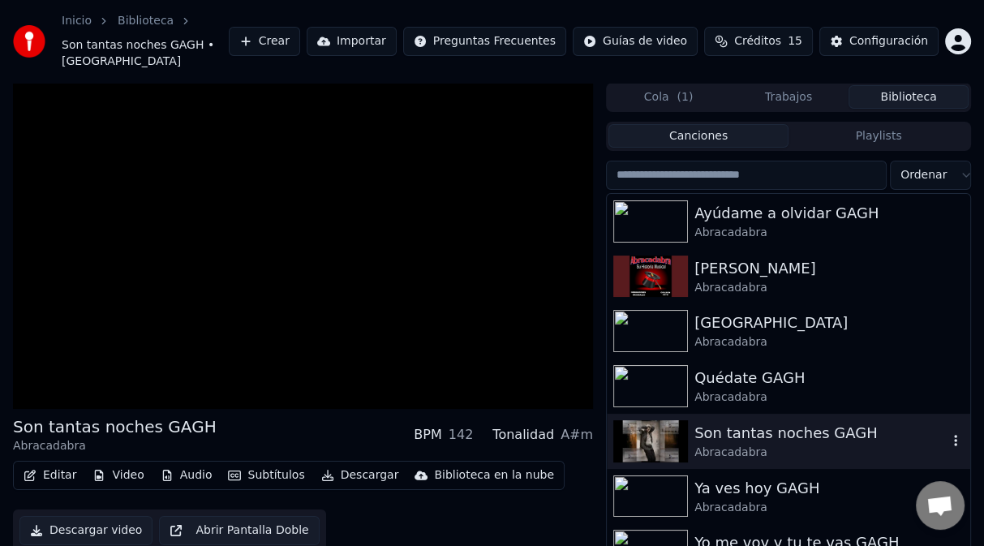
click at [669, 431] on img at bounding box center [650, 441] width 75 height 42
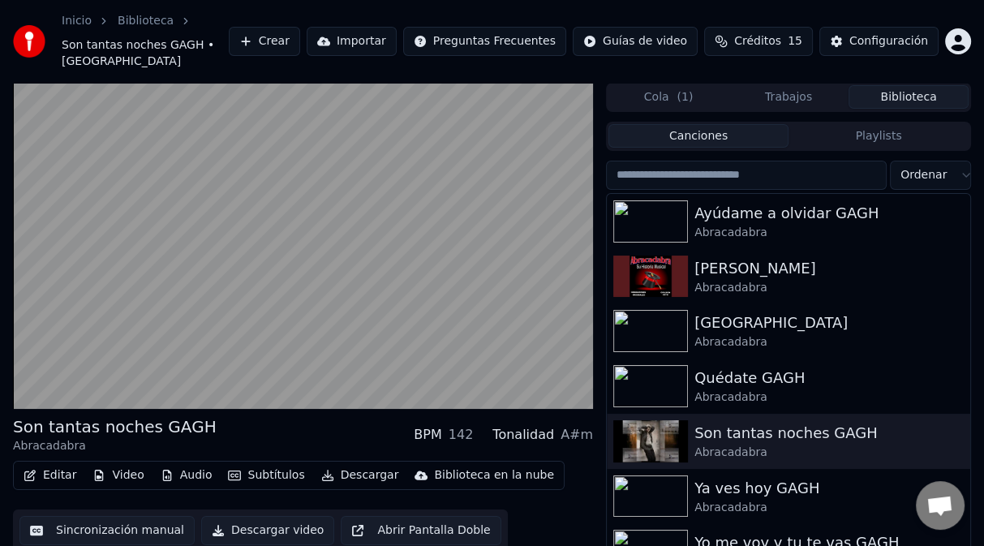
click at [635, 476] on img at bounding box center [650, 497] width 75 height 42
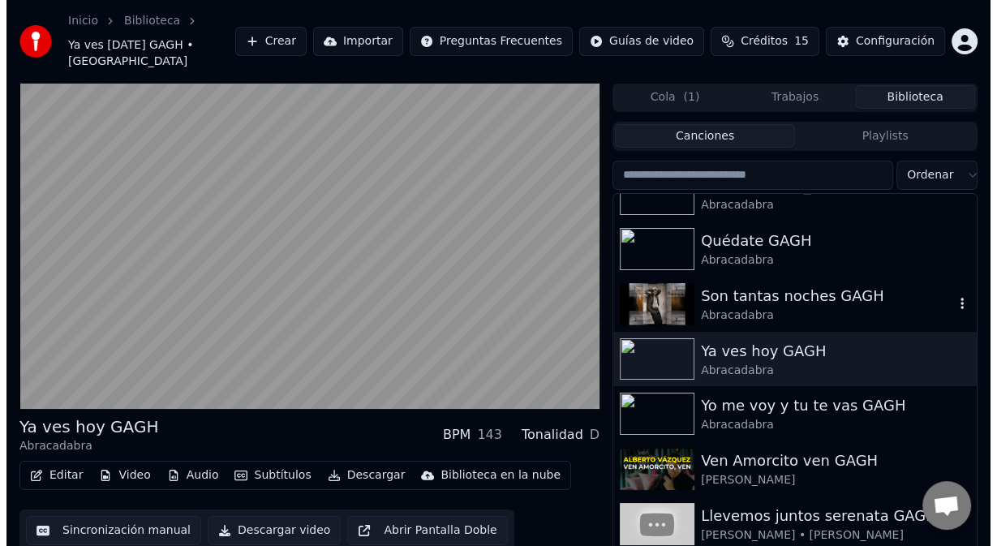
scroll to position [162, 0]
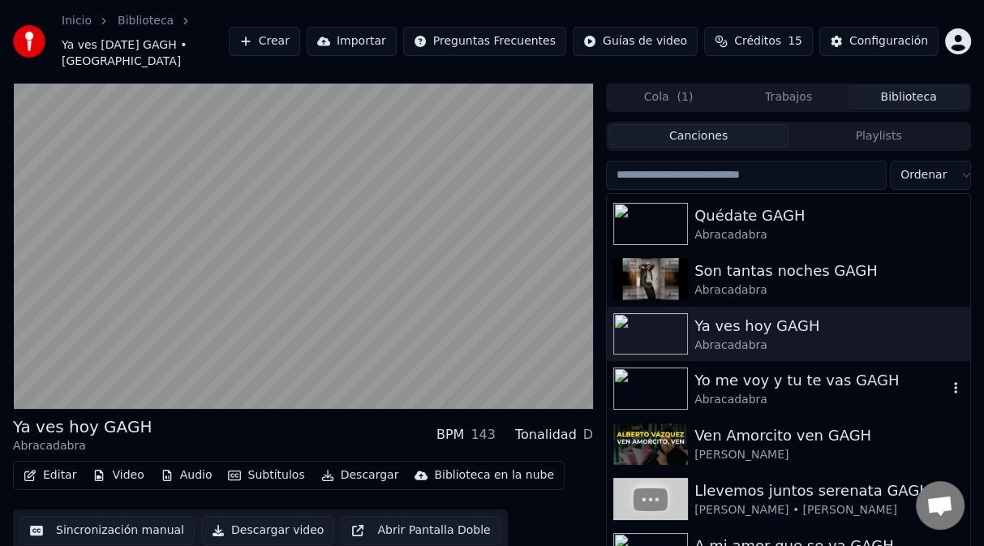
click at [639, 371] on img at bounding box center [650, 389] width 75 height 42
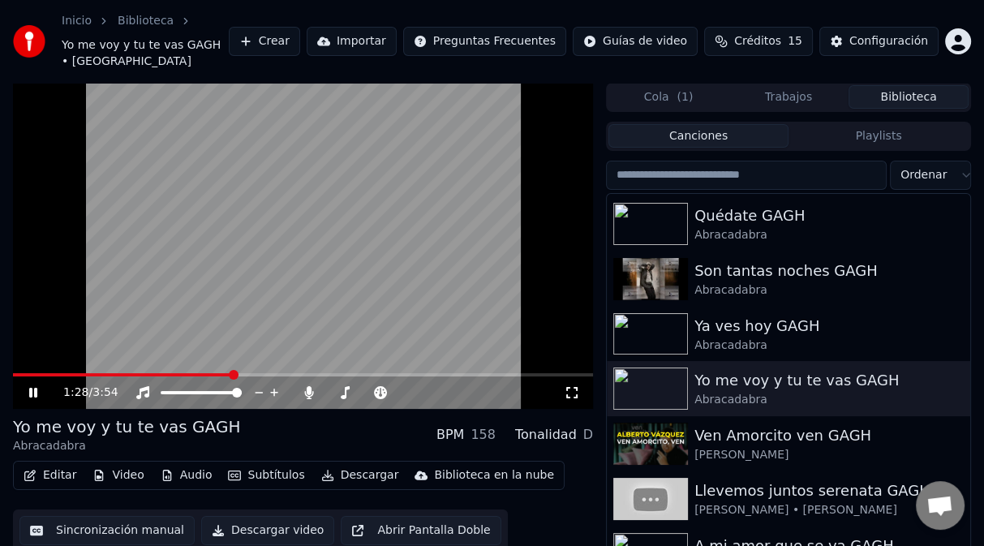
click at [136, 151] on video at bounding box center [303, 246] width 580 height 326
click at [45, 479] on button "Editar" at bounding box center [50, 475] width 66 height 23
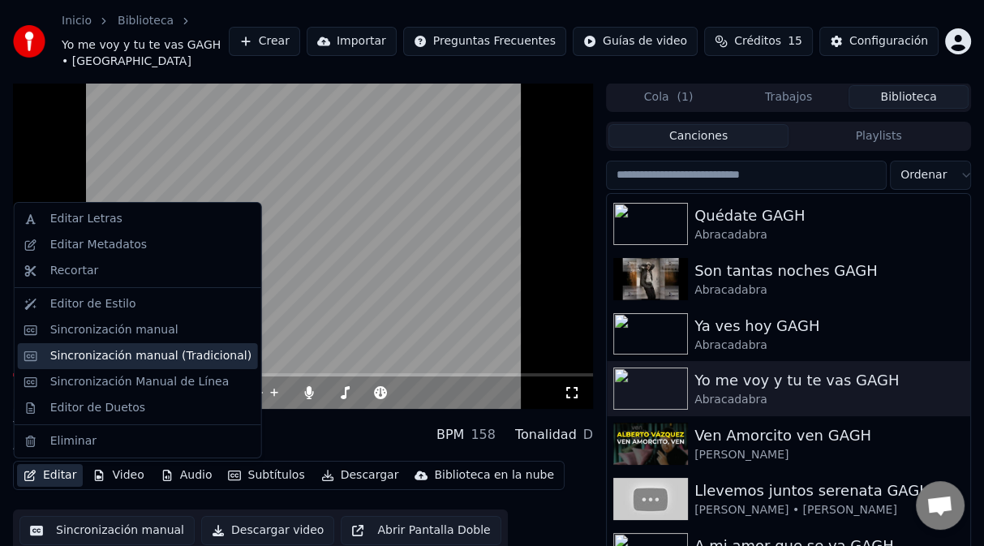
click at [130, 356] on div "Sincronización manual (Tradicional)" at bounding box center [150, 356] width 201 height 16
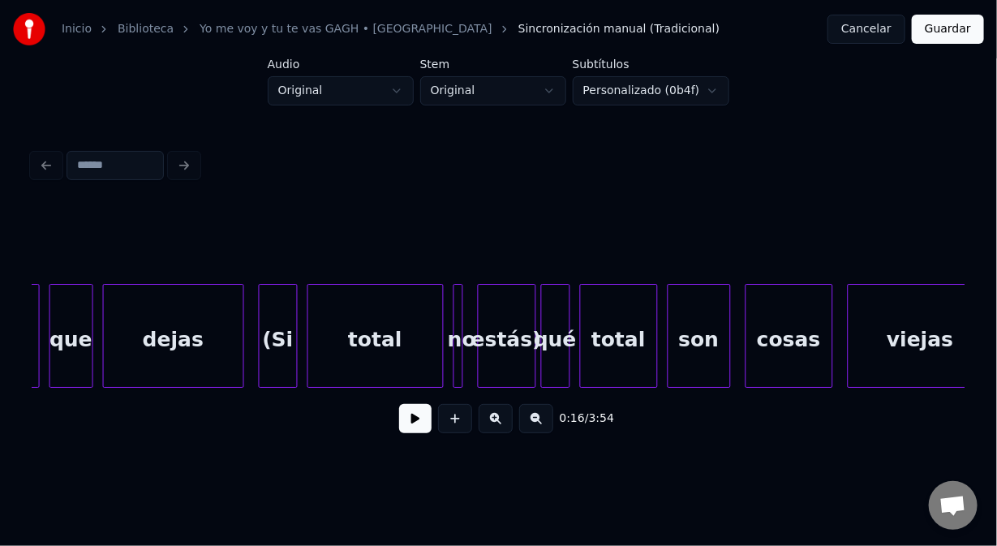
scroll to position [0, 19161]
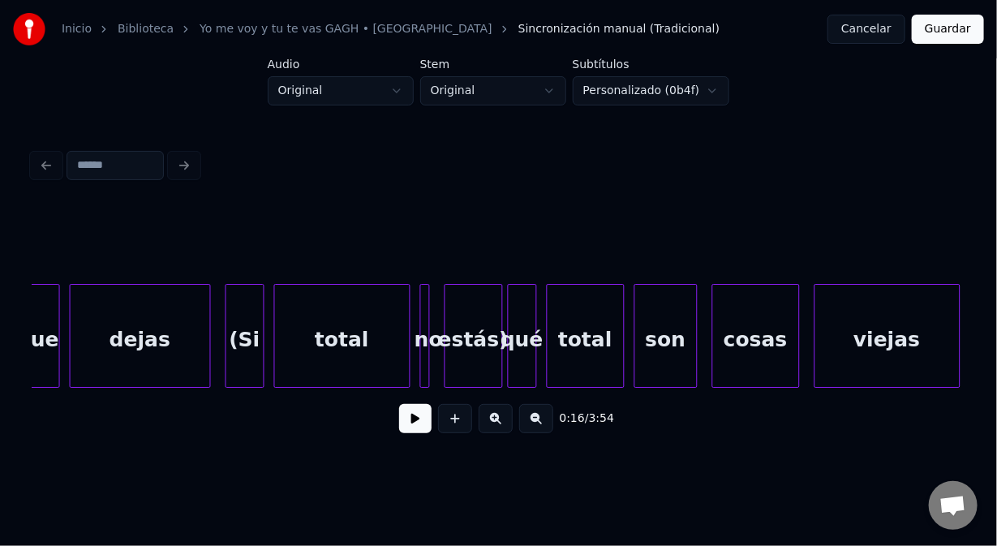
click at [474, 320] on div "estás)" at bounding box center [474, 340] width 57 height 110
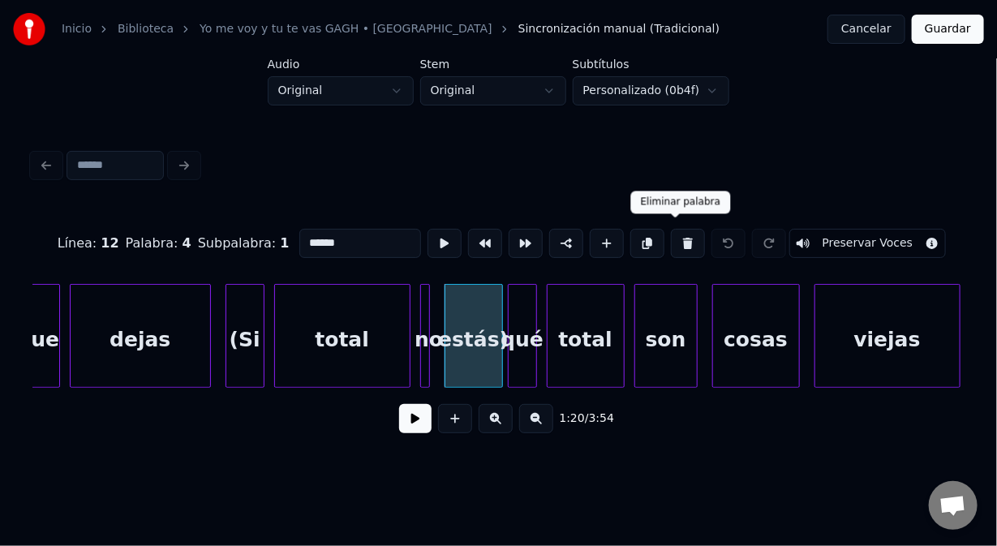
click at [674, 234] on button at bounding box center [688, 243] width 34 height 29
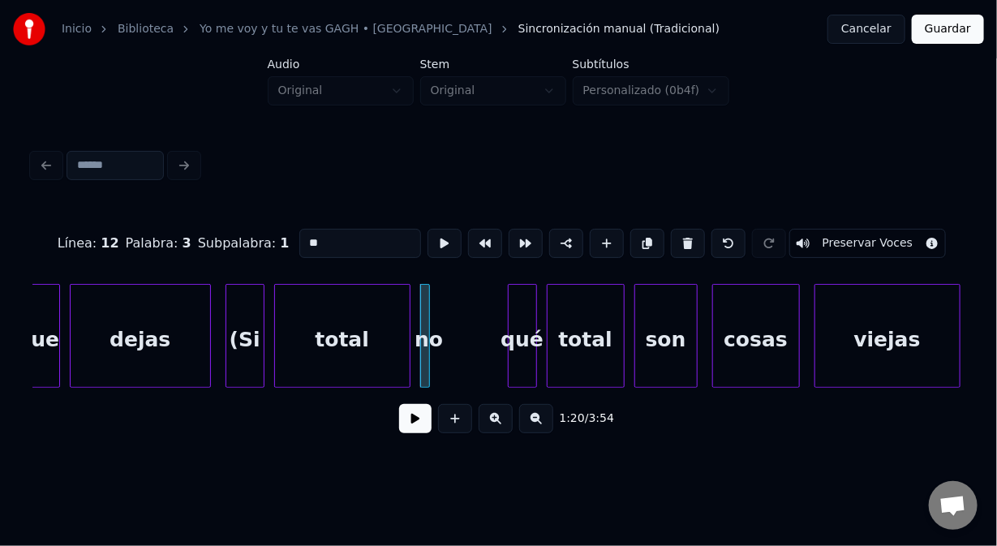
click at [674, 234] on button at bounding box center [688, 243] width 34 height 29
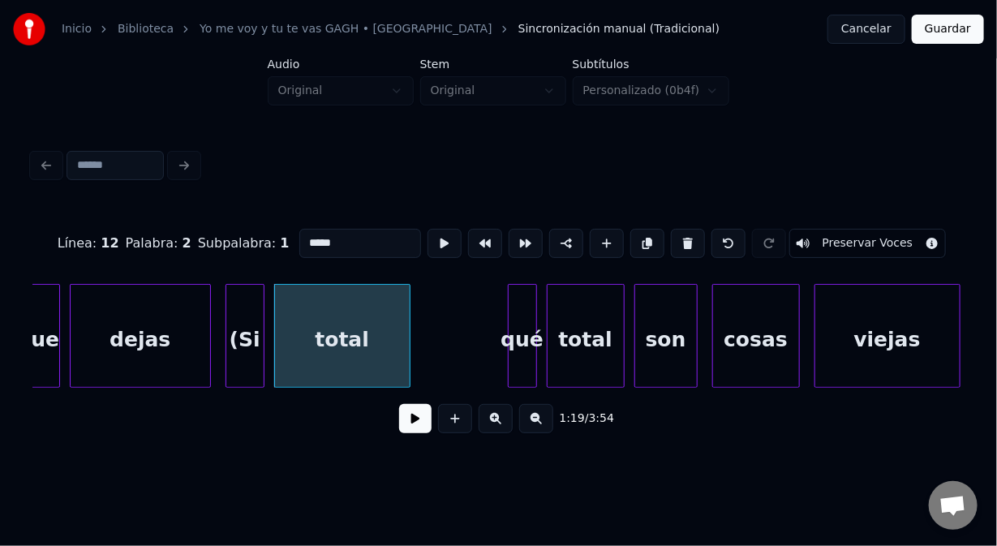
click at [674, 234] on button at bounding box center [688, 243] width 34 height 29
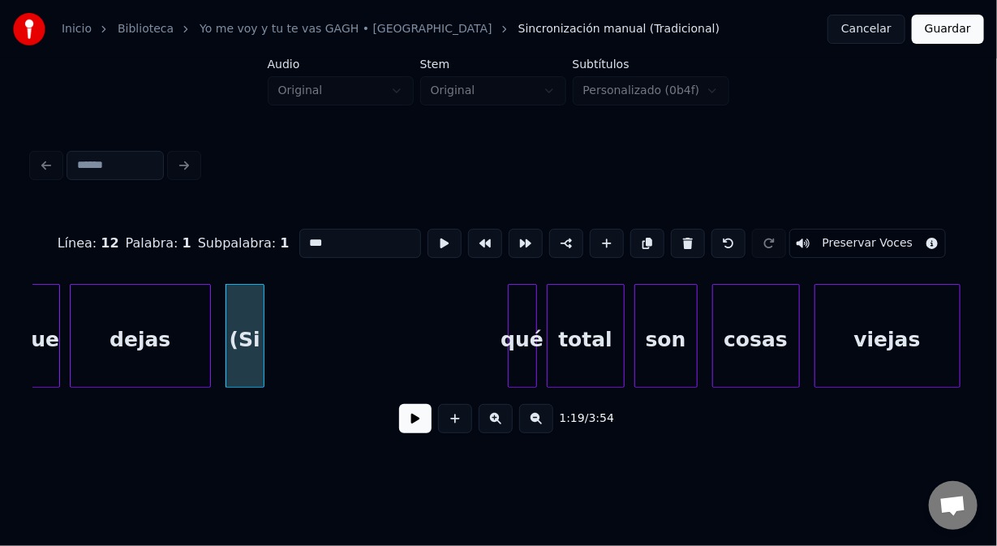
click at [674, 234] on button at bounding box center [688, 243] width 34 height 29
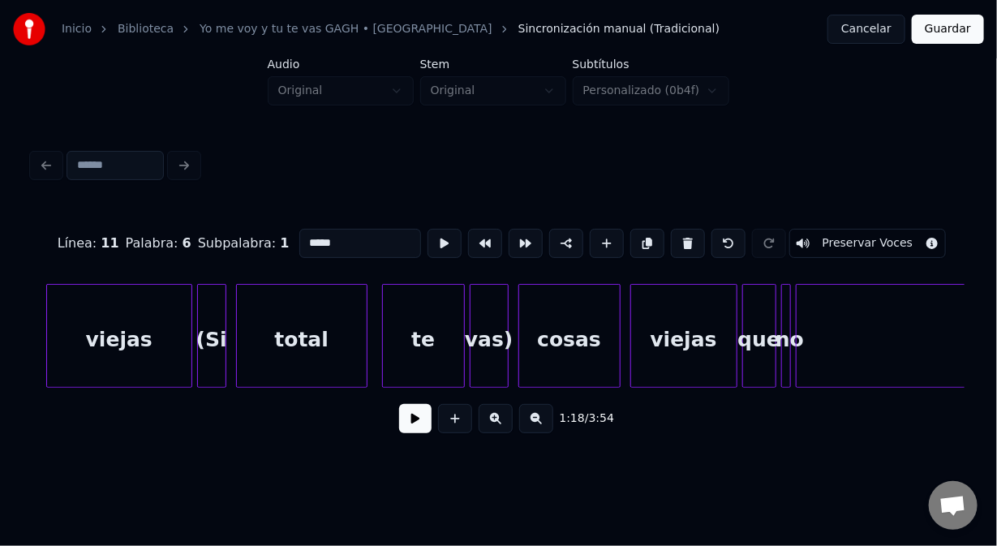
scroll to position [0, 19984]
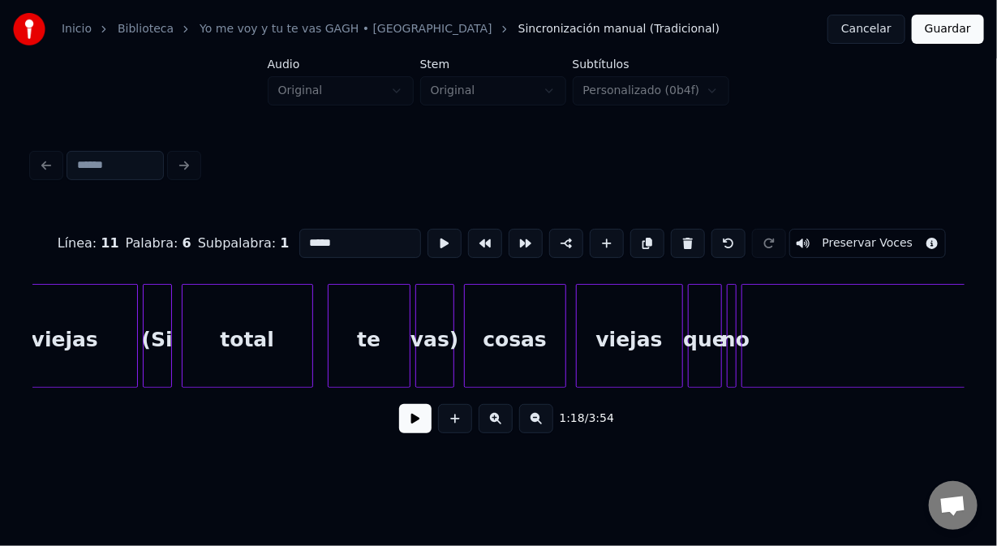
click at [434, 321] on div "vas)" at bounding box center [434, 340] width 37 height 110
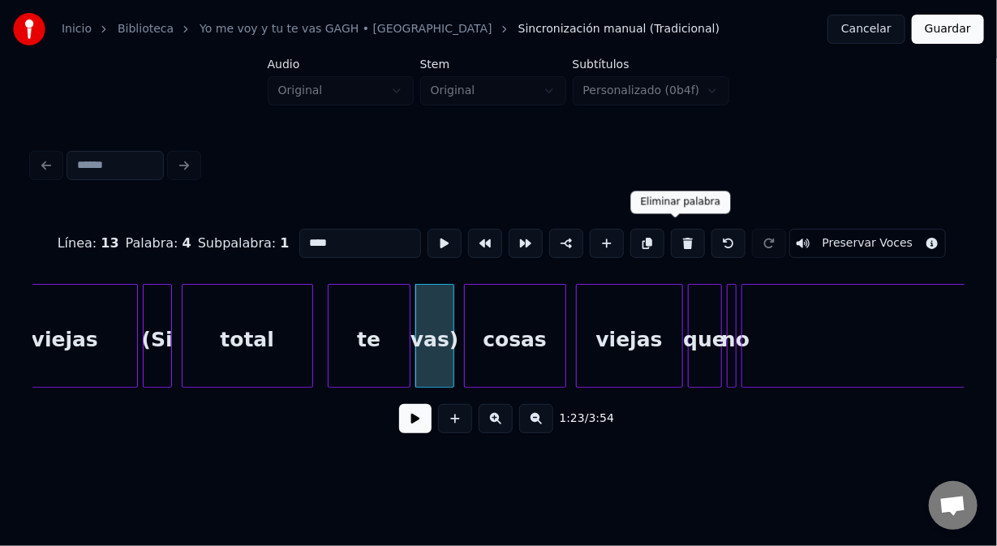
click at [673, 237] on button at bounding box center [688, 243] width 34 height 29
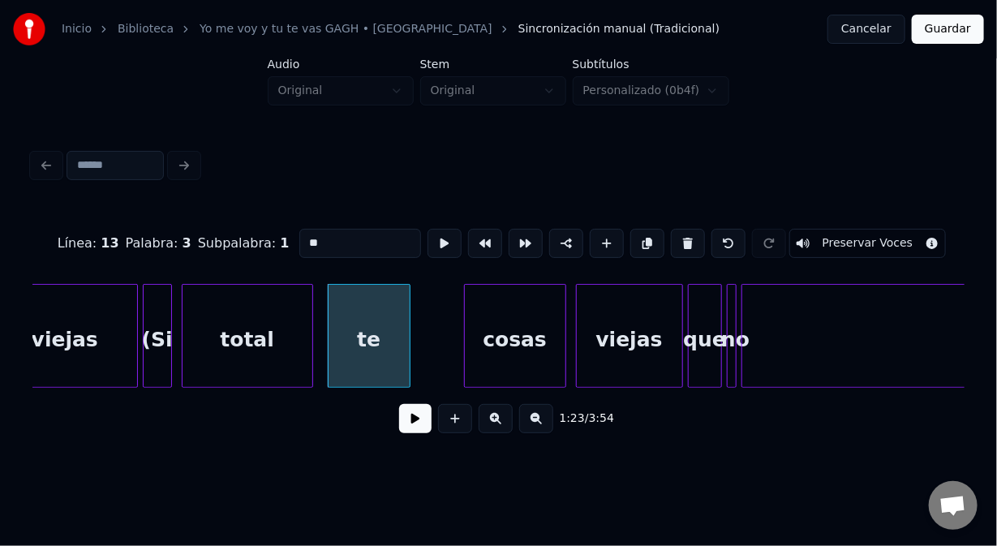
click at [673, 237] on button at bounding box center [688, 243] width 34 height 29
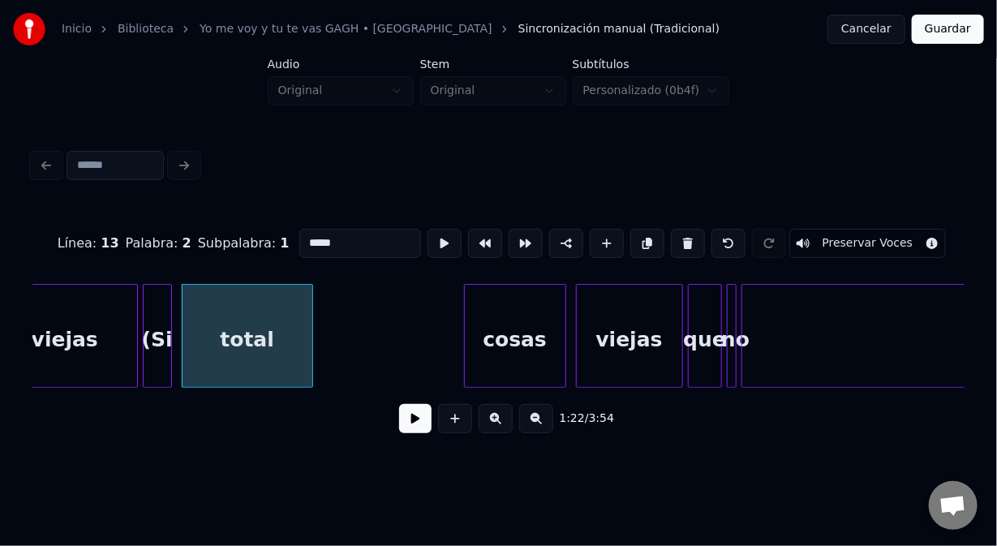
click at [673, 237] on button at bounding box center [688, 243] width 34 height 29
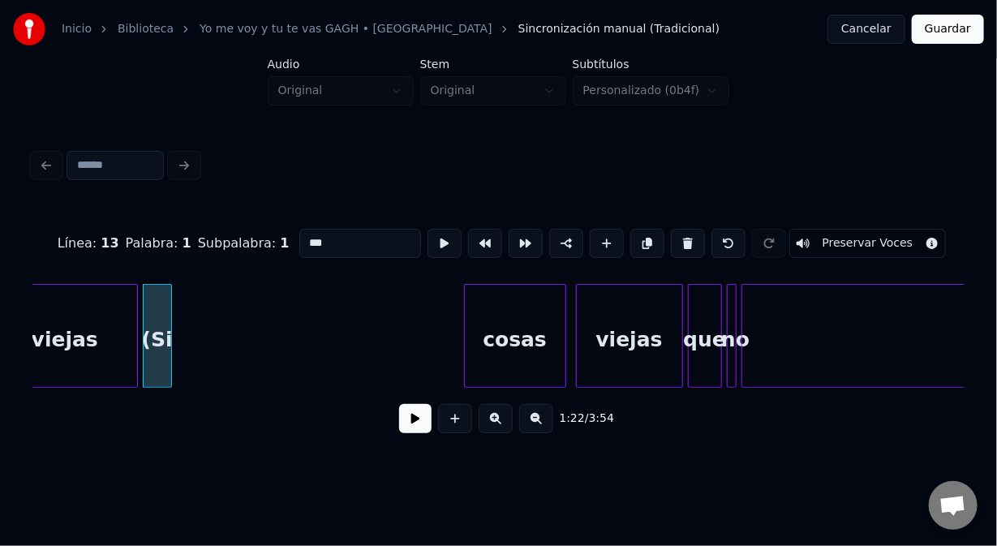
click at [673, 237] on button at bounding box center [688, 243] width 34 height 29
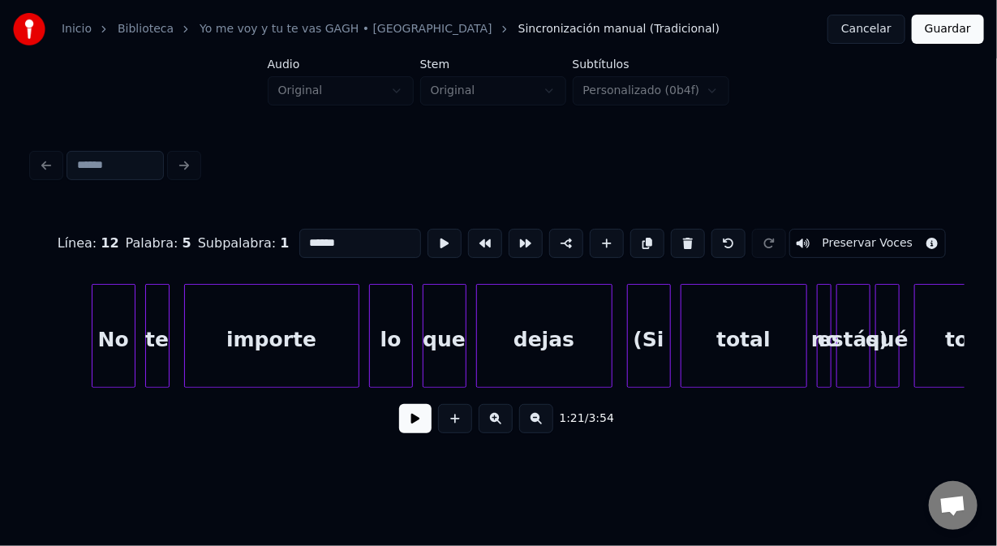
scroll to position [0, 25480]
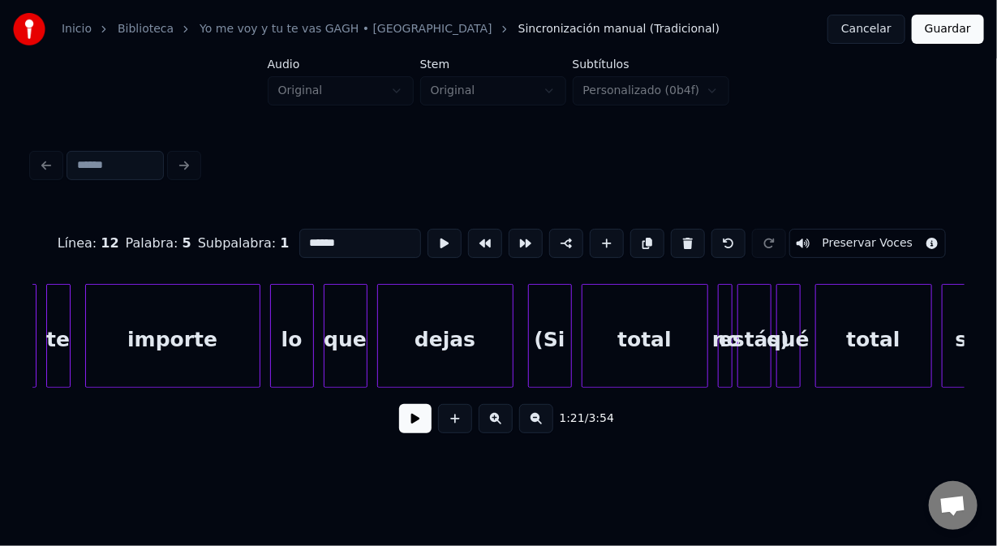
click at [751, 321] on div "estás)" at bounding box center [754, 340] width 32 height 110
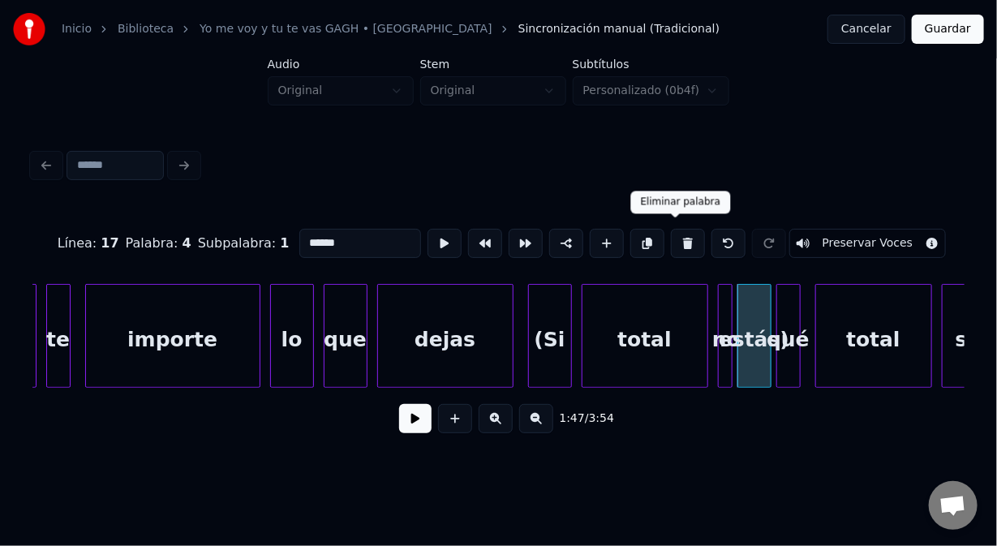
click at [675, 236] on button at bounding box center [688, 243] width 34 height 29
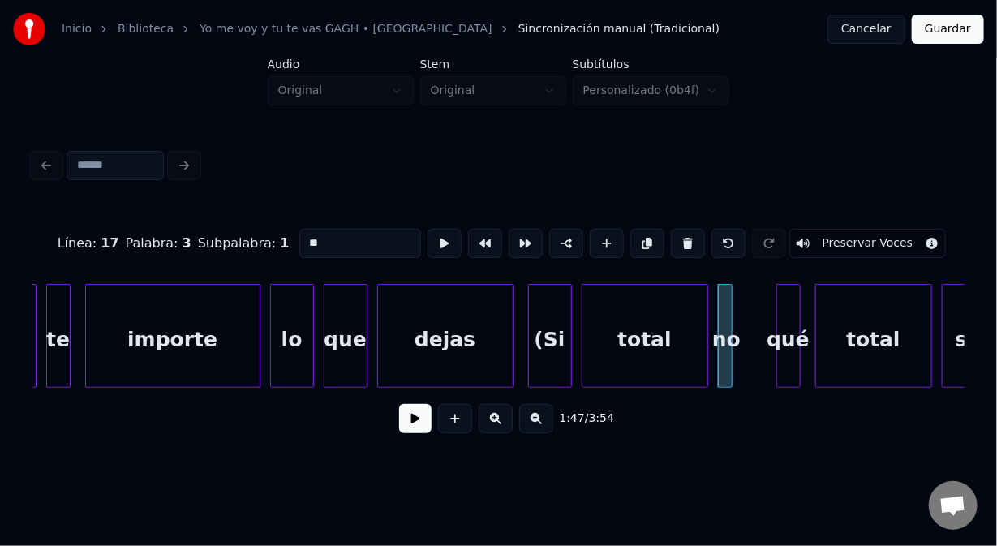
click at [675, 236] on button at bounding box center [688, 243] width 34 height 29
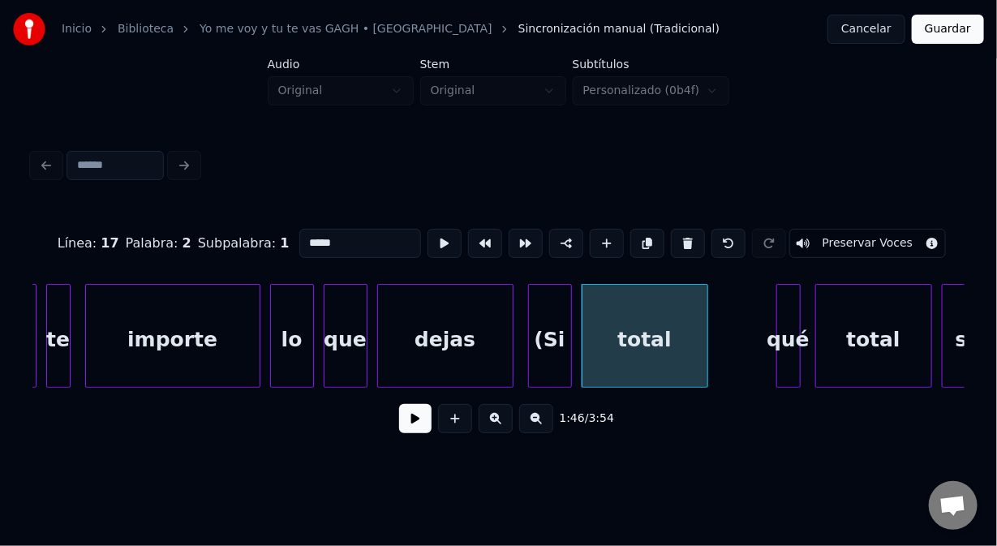
click at [675, 236] on button at bounding box center [688, 243] width 34 height 29
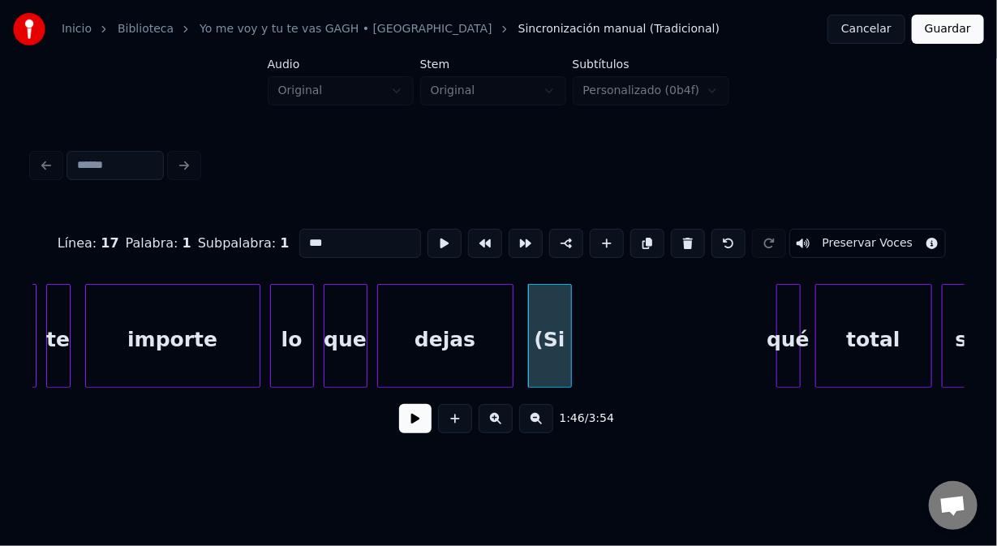
click at [675, 236] on button at bounding box center [688, 243] width 34 height 29
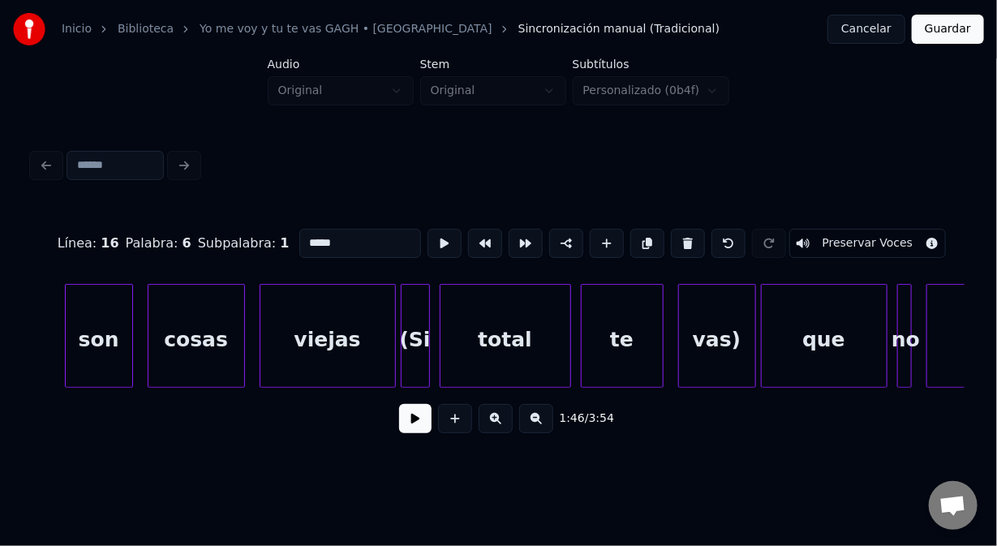
scroll to position [0, 26400]
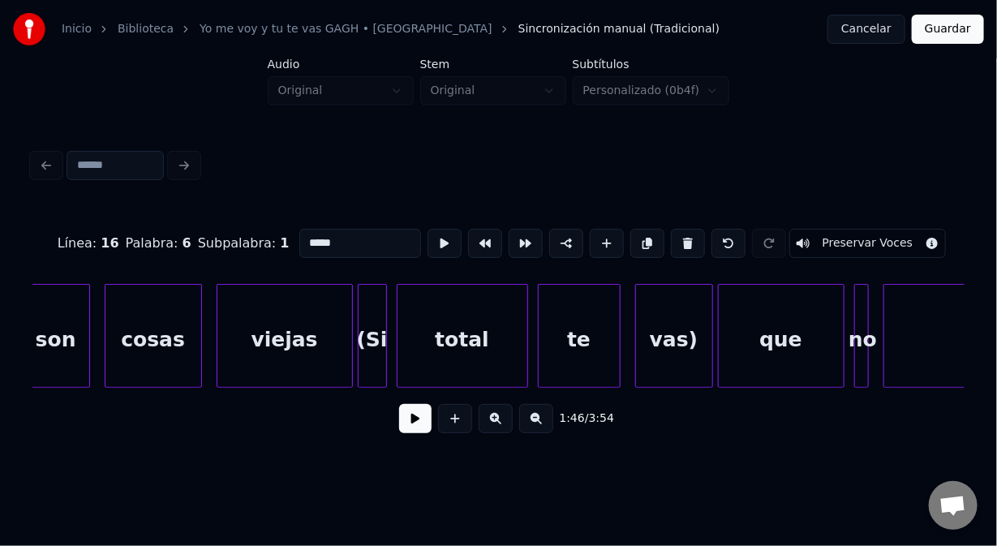
click at [678, 340] on div "vas)" at bounding box center [674, 340] width 76 height 110
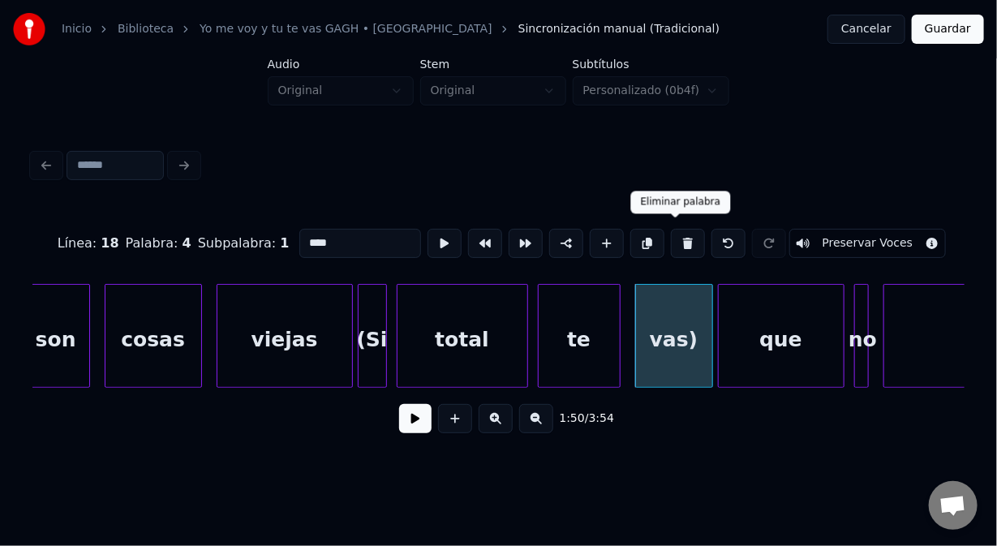
click at [676, 244] on button at bounding box center [688, 243] width 34 height 29
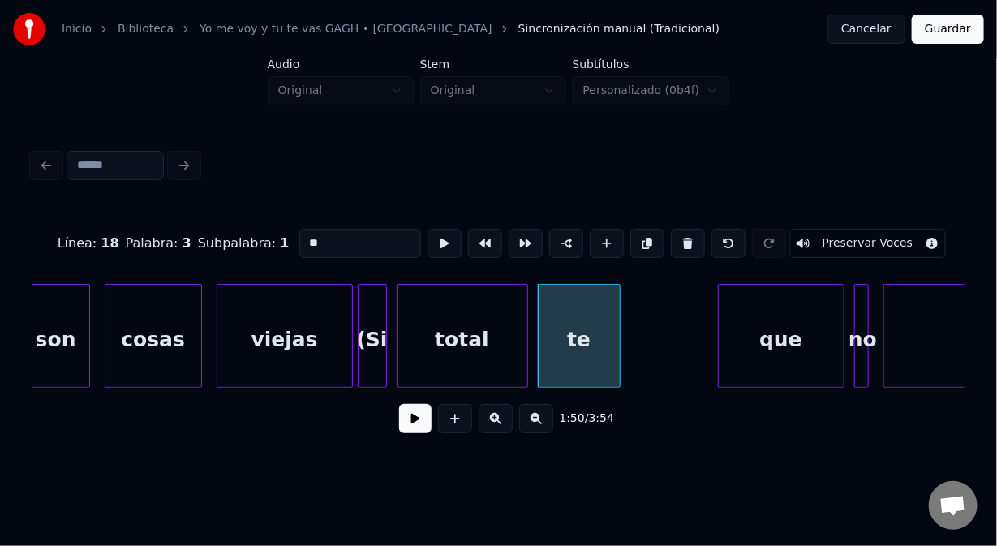
click at [676, 244] on button at bounding box center [688, 243] width 34 height 29
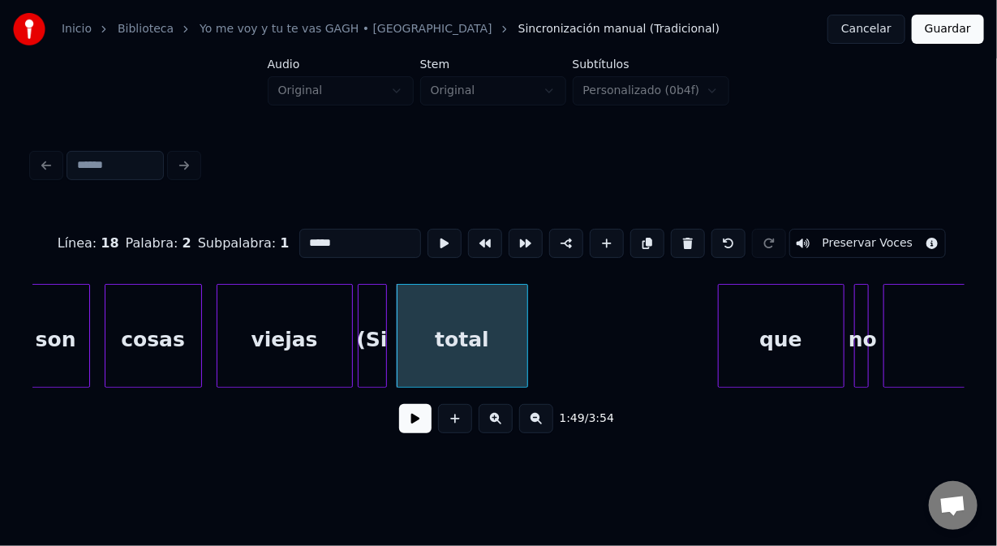
click at [676, 244] on button at bounding box center [688, 243] width 34 height 29
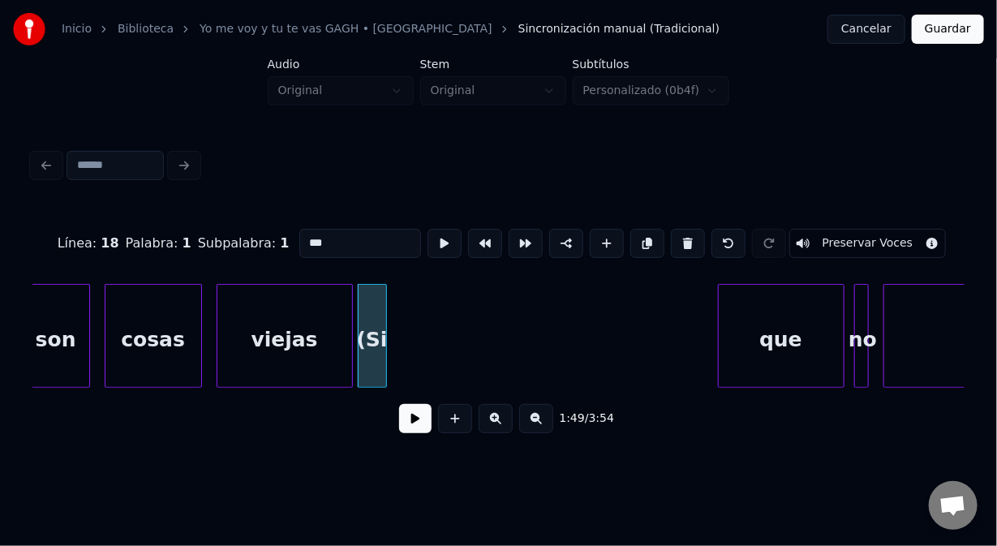
click at [676, 244] on button at bounding box center [688, 243] width 34 height 29
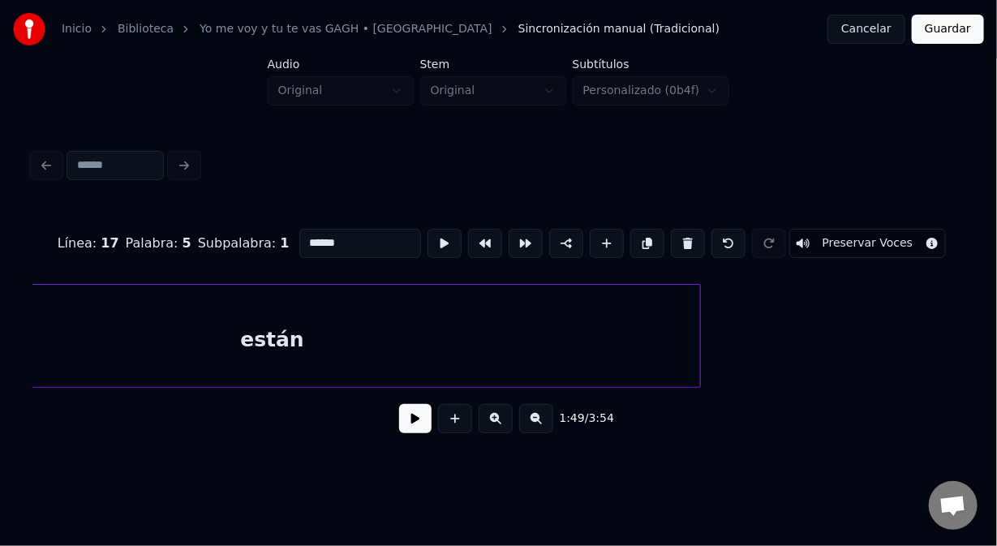
scroll to position [0, 27493]
click at [300, 351] on div "están" at bounding box center [218, 340] width 855 height 110
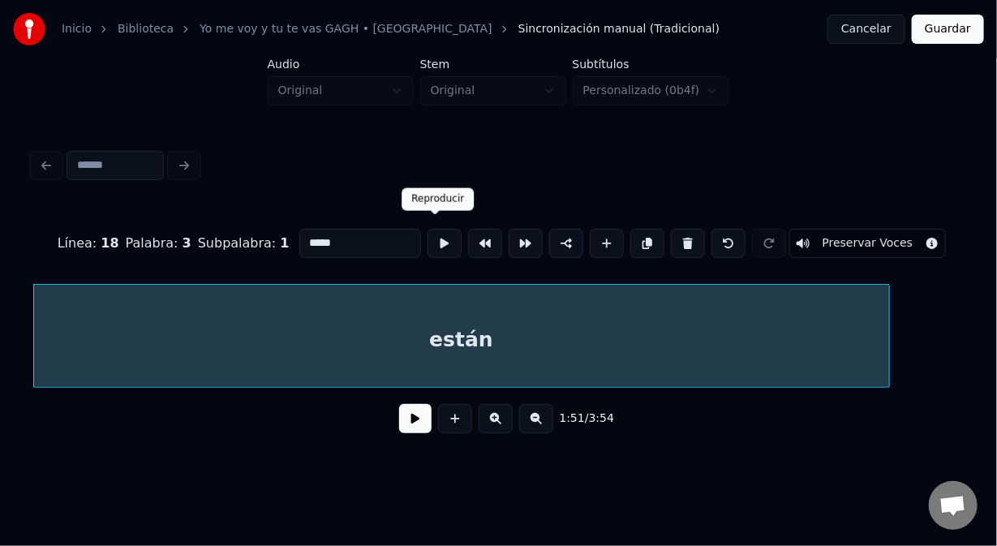
click at [428, 239] on button at bounding box center [445, 243] width 34 height 29
click at [490, 307] on div "están" at bounding box center [461, 340] width 855 height 110
click at [491, 308] on div "están" at bounding box center [461, 340] width 855 height 110
click at [424, 427] on button at bounding box center [415, 418] width 32 height 29
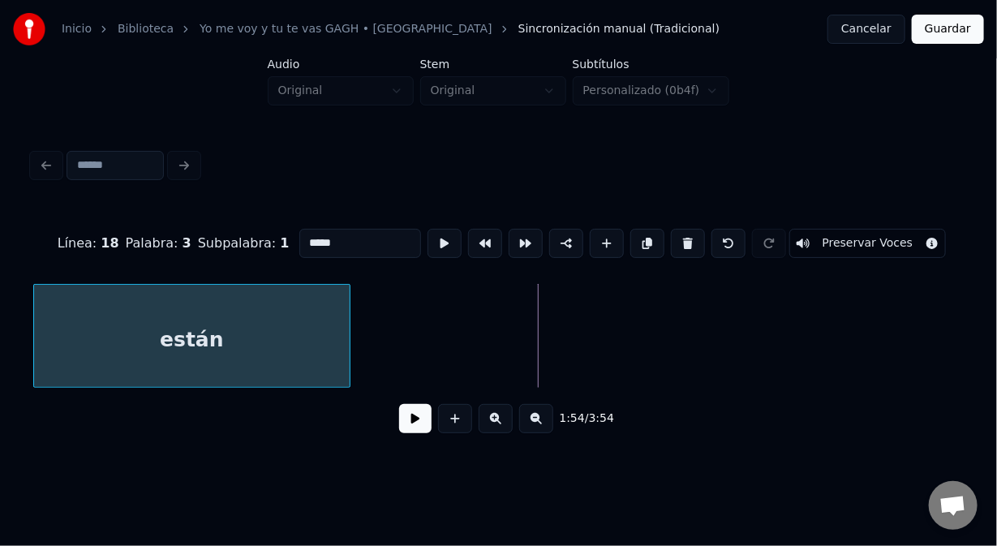
click at [348, 334] on div at bounding box center [347, 336] width 5 height 102
click at [475, 236] on button at bounding box center [485, 243] width 34 height 29
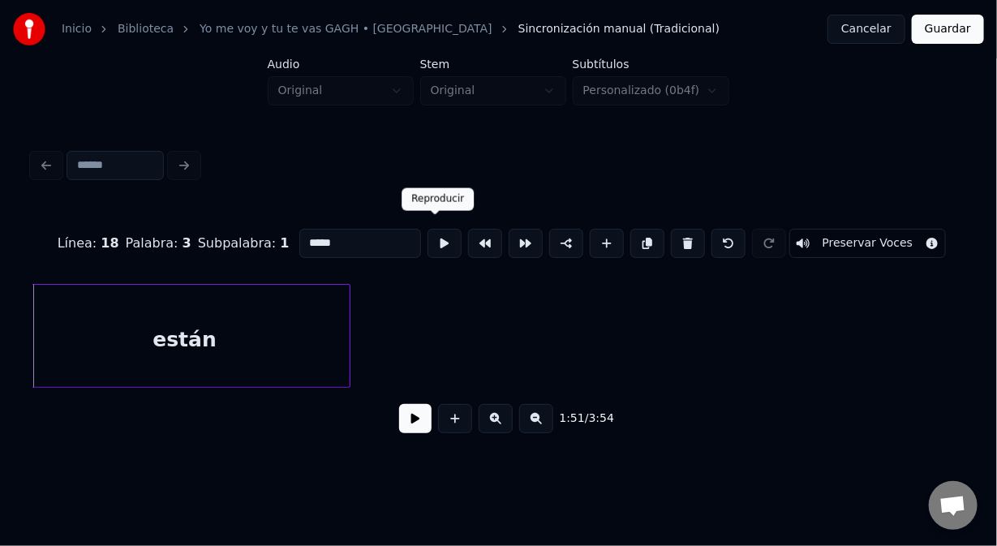
click at [438, 232] on button at bounding box center [445, 243] width 34 height 29
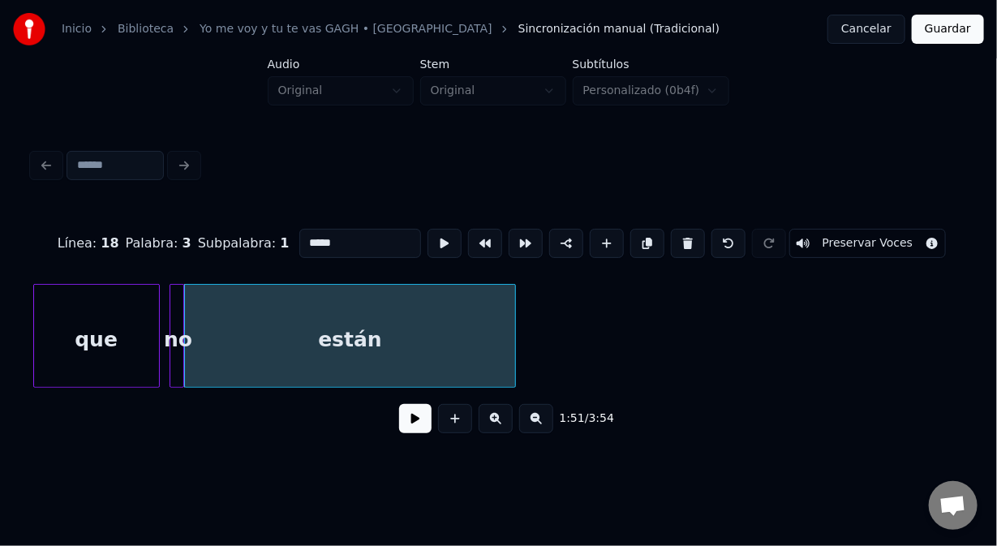
scroll to position [0, 26966]
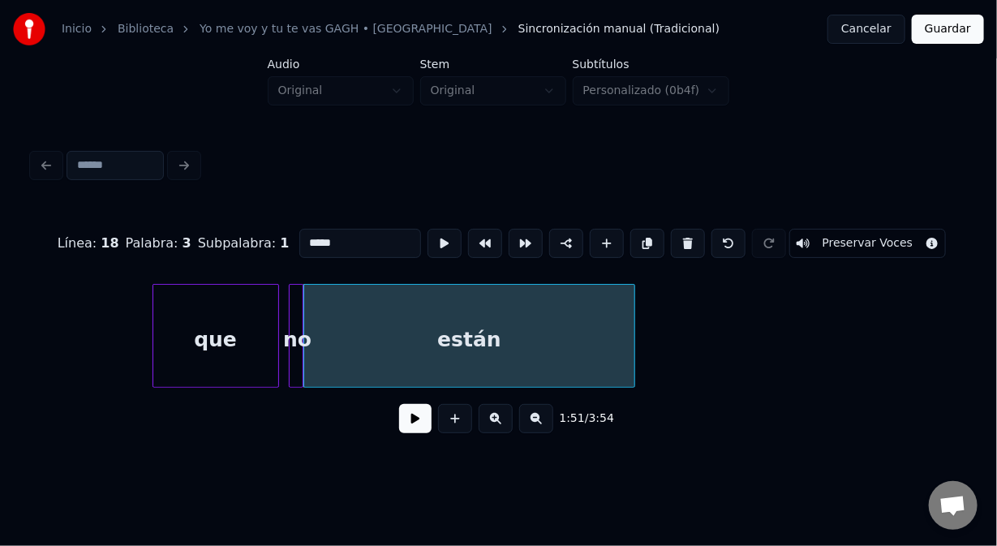
click at [169, 351] on div "que" at bounding box center [215, 340] width 125 height 110
type input "***"
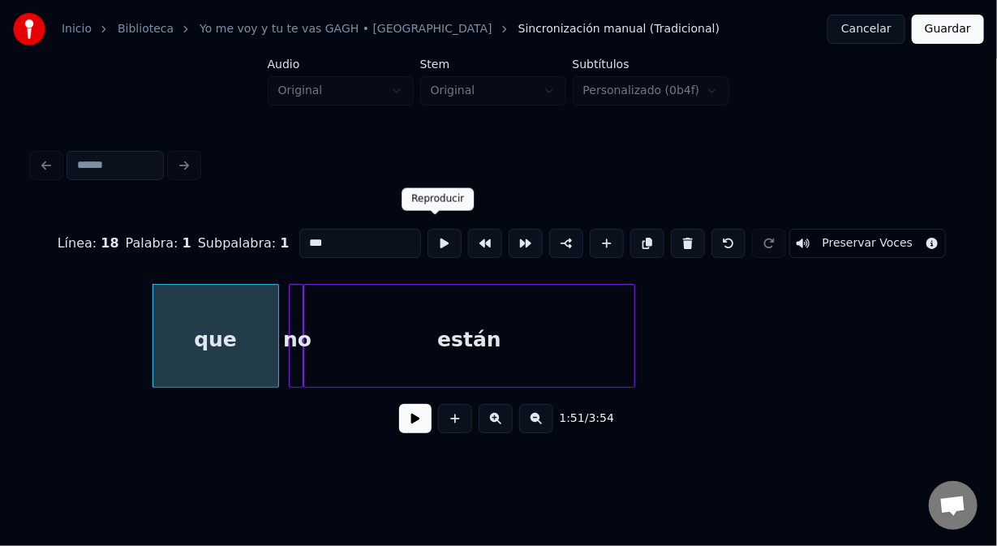
click at [438, 238] on button at bounding box center [445, 243] width 34 height 29
click at [413, 426] on button at bounding box center [415, 418] width 32 height 29
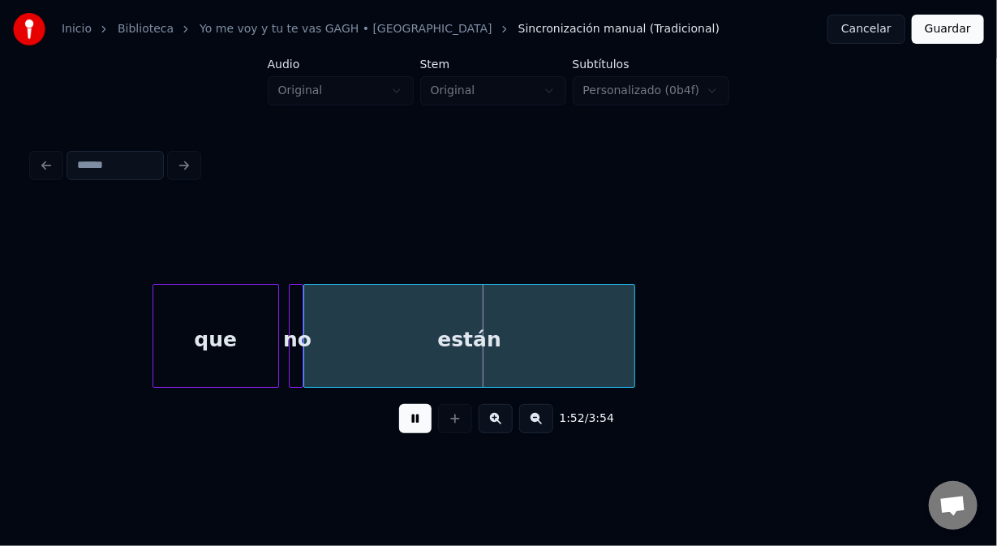
click at [413, 426] on button at bounding box center [415, 418] width 32 height 29
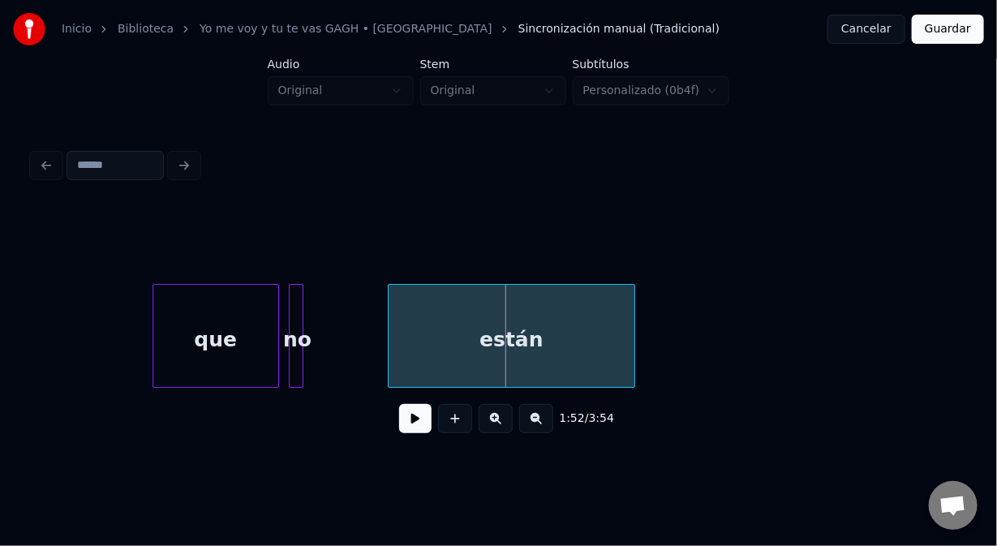
click at [390, 316] on div at bounding box center [391, 336] width 5 height 102
click at [375, 327] on div "no" at bounding box center [371, 340] width 16 height 110
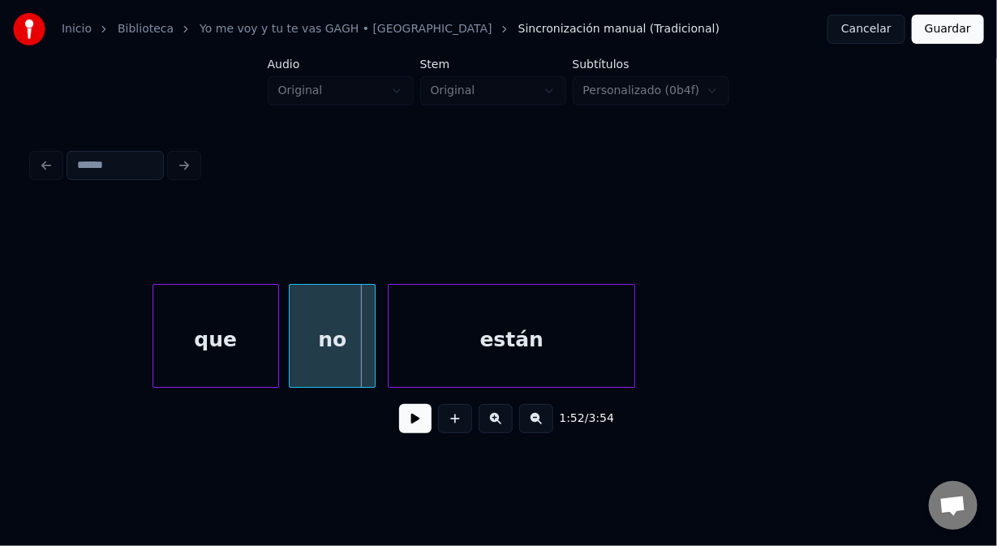
click at [291, 336] on div at bounding box center [292, 336] width 5 height 102
click at [195, 338] on div "que" at bounding box center [215, 340] width 125 height 110
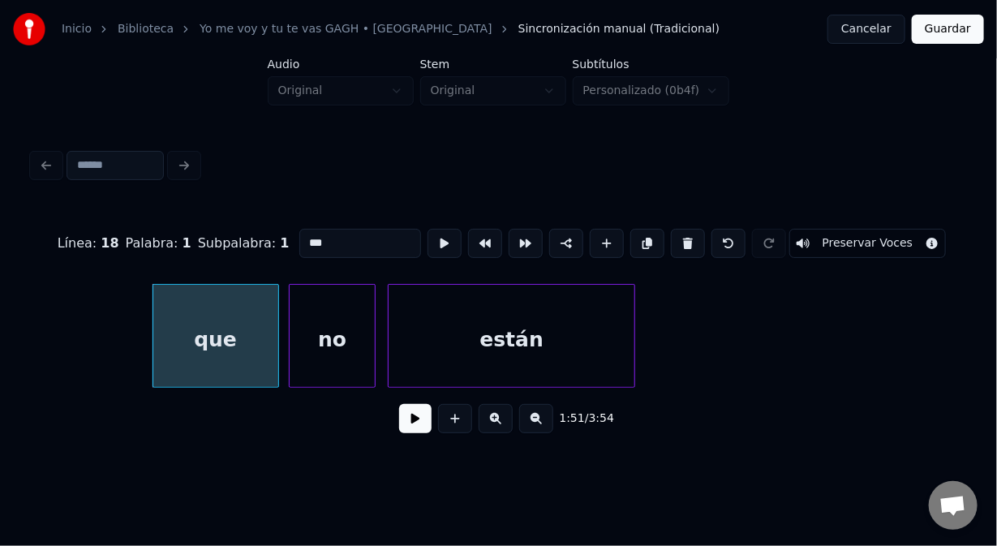
click at [421, 424] on button at bounding box center [415, 418] width 32 height 29
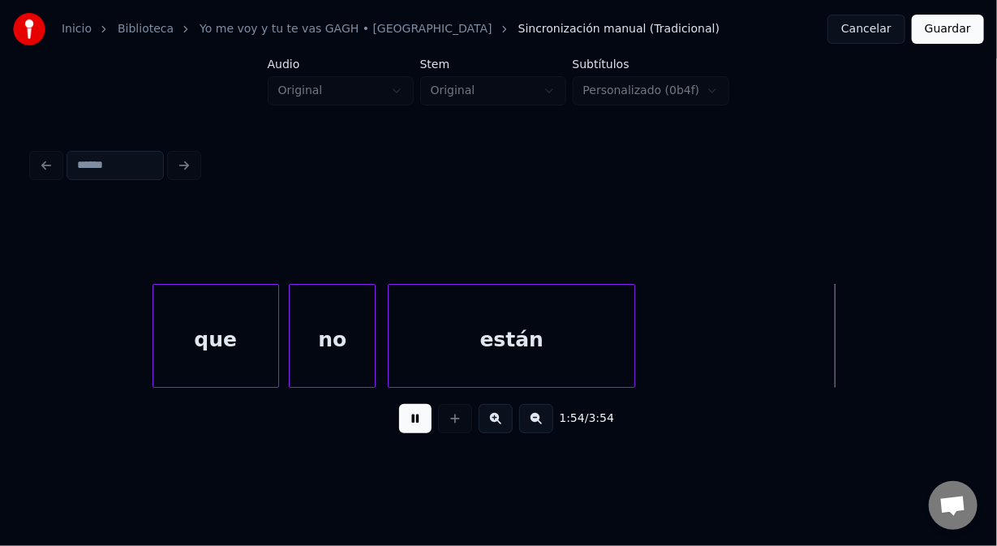
click at [421, 425] on button at bounding box center [415, 418] width 32 height 29
click at [429, 380] on div "están" at bounding box center [512, 340] width 246 height 110
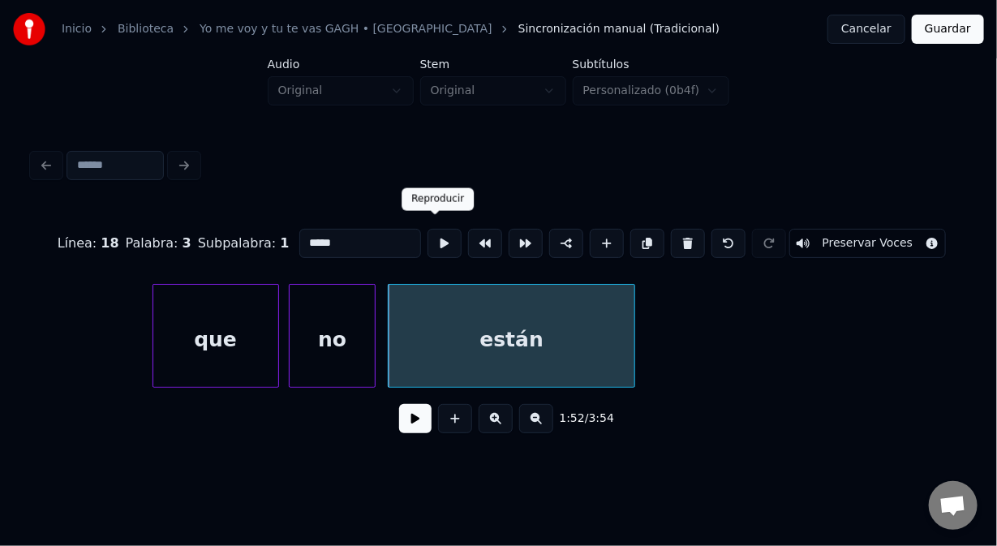
click at [434, 247] on button at bounding box center [445, 243] width 34 height 29
click at [336, 351] on div at bounding box center [334, 336] width 5 height 102
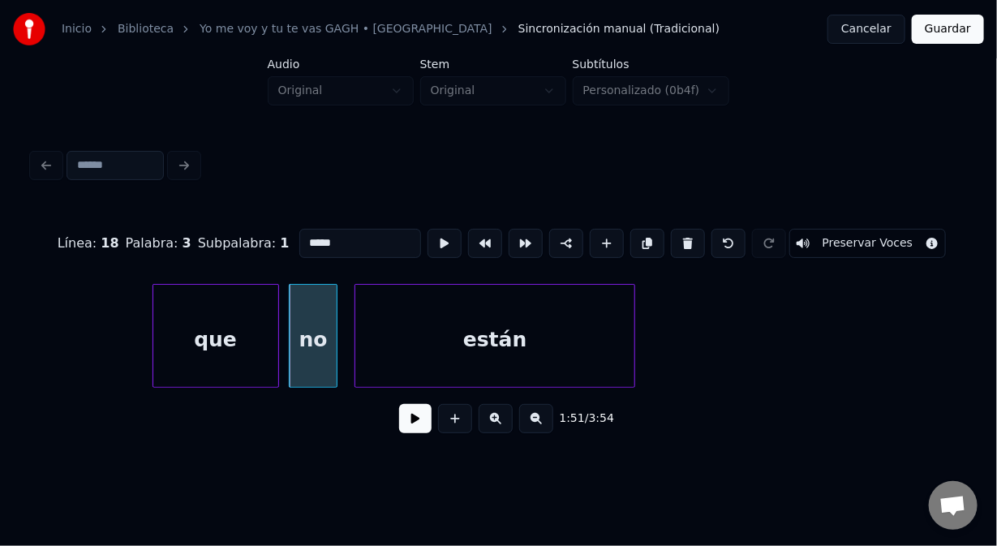
click at [357, 354] on div at bounding box center [357, 336] width 5 height 102
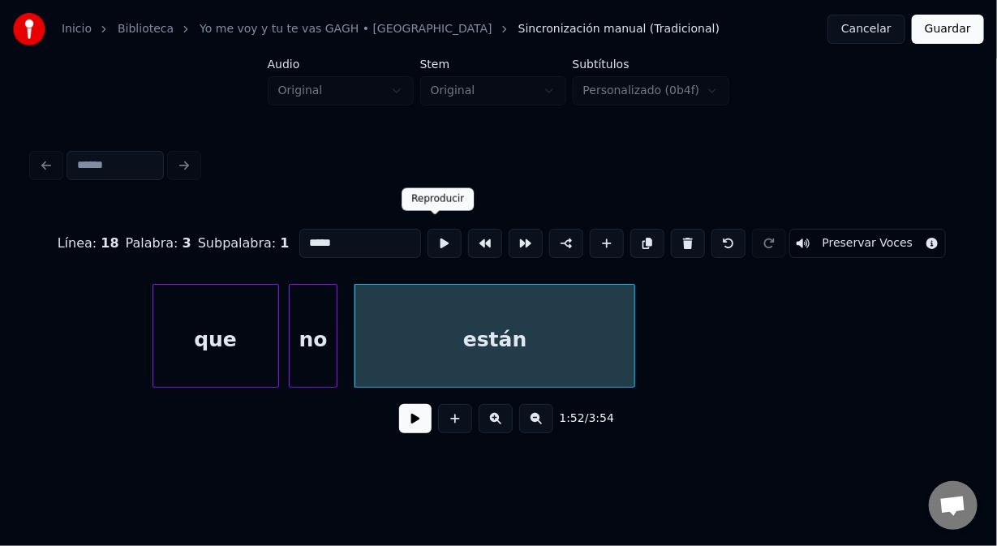
click at [437, 232] on button at bounding box center [445, 243] width 34 height 29
click at [327, 341] on div at bounding box center [326, 336] width 5 height 102
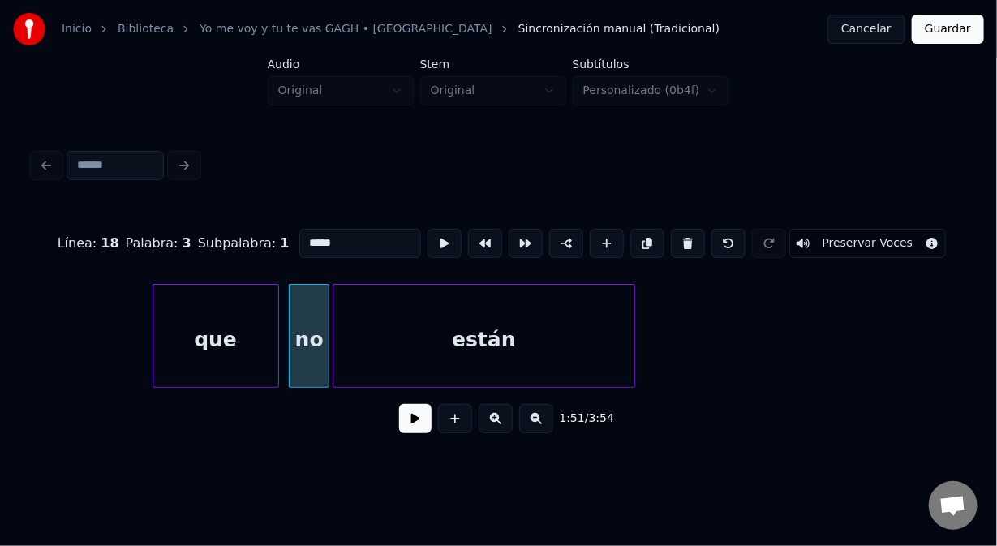
click at [334, 349] on div at bounding box center [336, 336] width 5 height 102
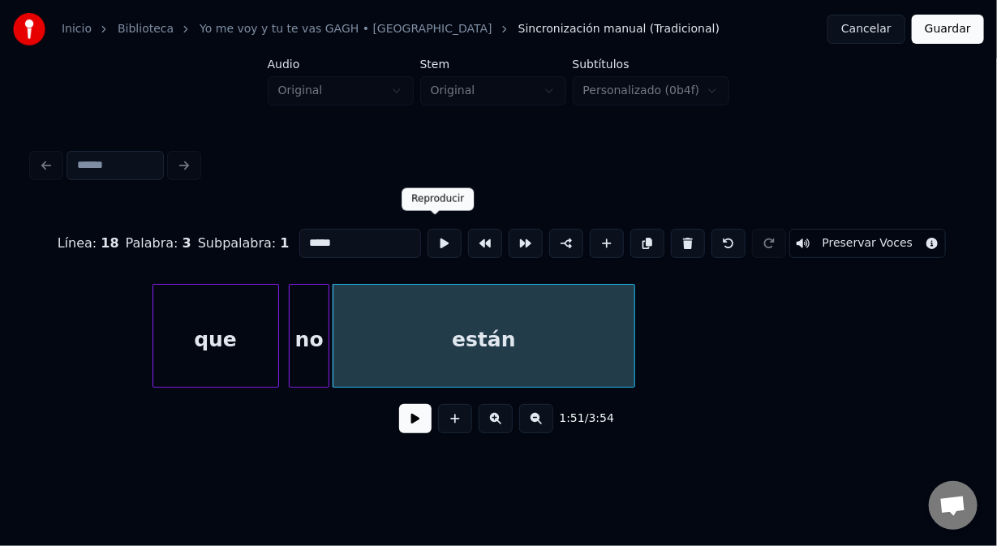
click at [436, 236] on button at bounding box center [445, 243] width 34 height 29
click at [320, 308] on div "no" at bounding box center [309, 340] width 39 height 110
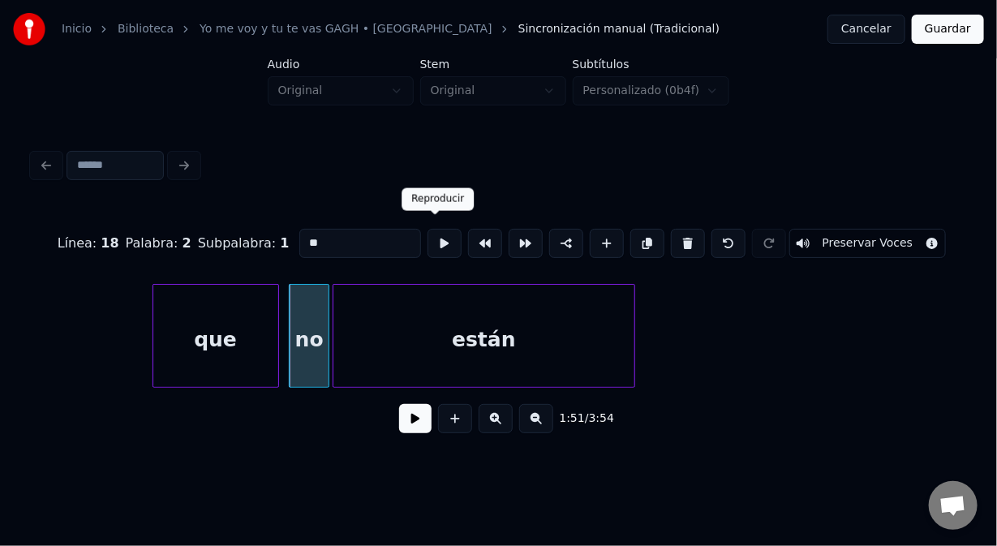
click at [433, 229] on button at bounding box center [445, 243] width 34 height 29
click at [318, 325] on div at bounding box center [318, 336] width 5 height 102
click at [327, 328] on div at bounding box center [328, 336] width 5 height 102
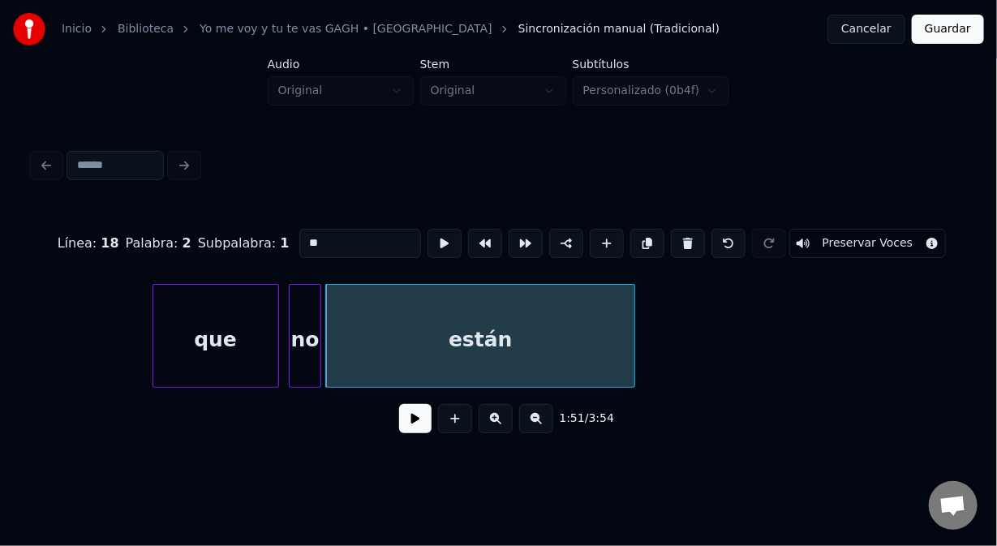
click at [232, 337] on div "que" at bounding box center [215, 340] width 125 height 110
type input "***"
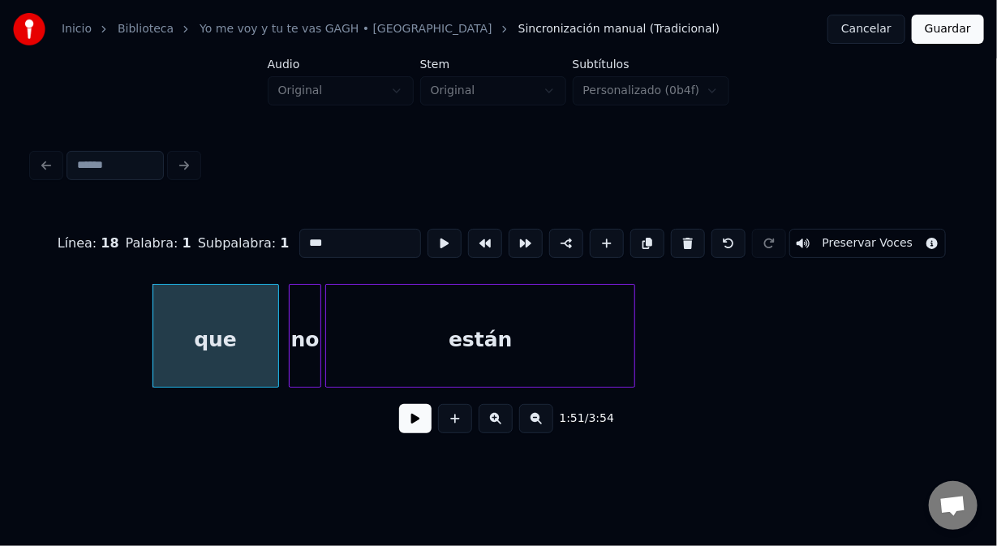
click at [410, 423] on button at bounding box center [415, 418] width 32 height 29
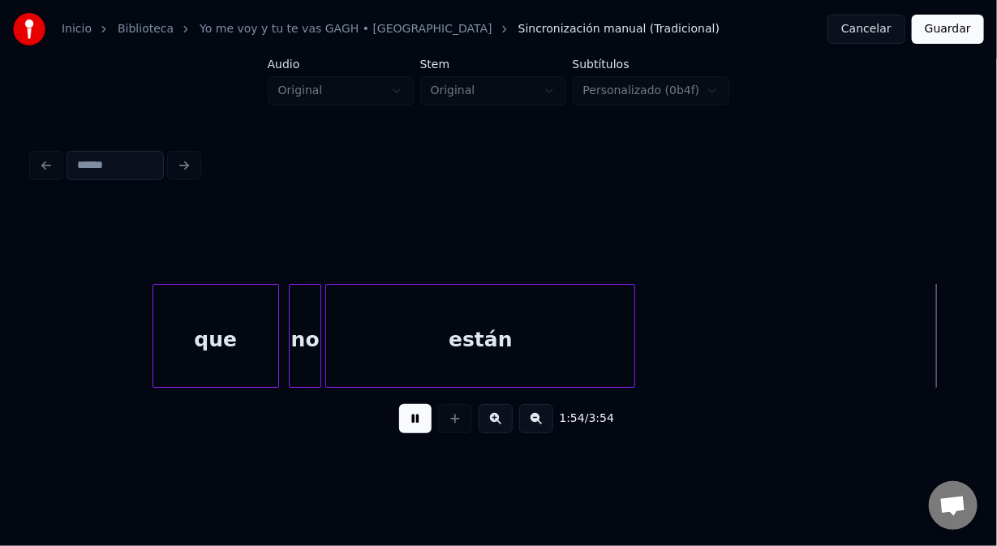
scroll to position [0, 27902]
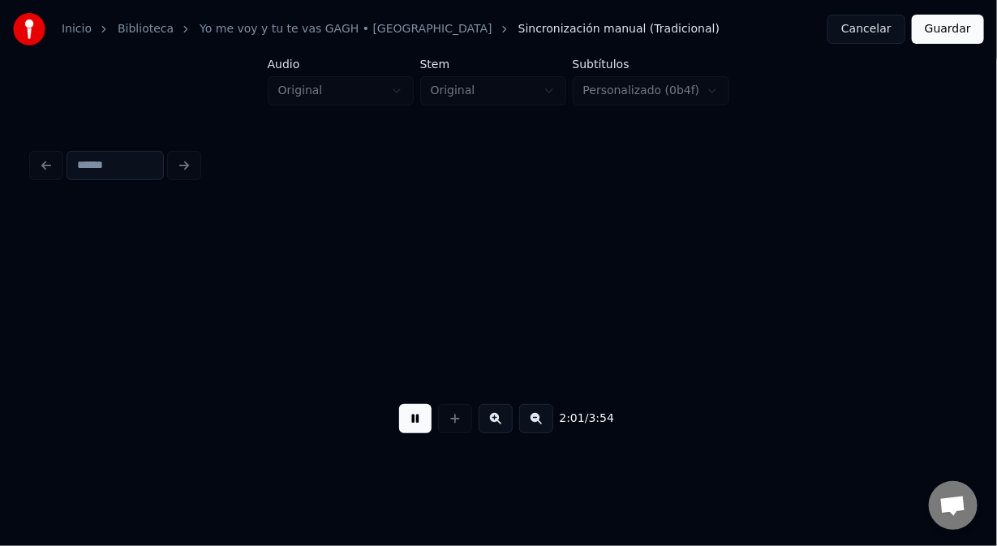
click at [417, 429] on button at bounding box center [415, 418] width 32 height 29
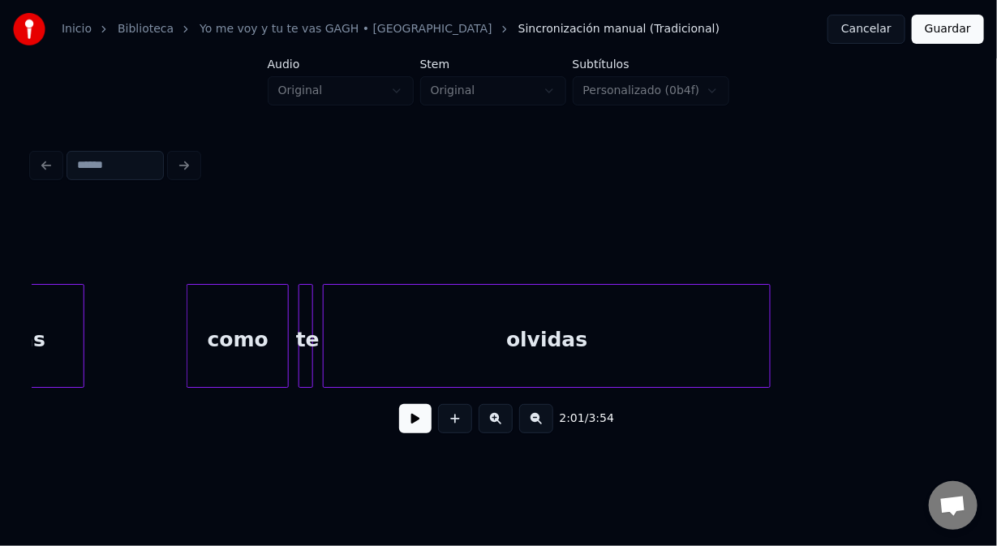
scroll to position [0, 33906]
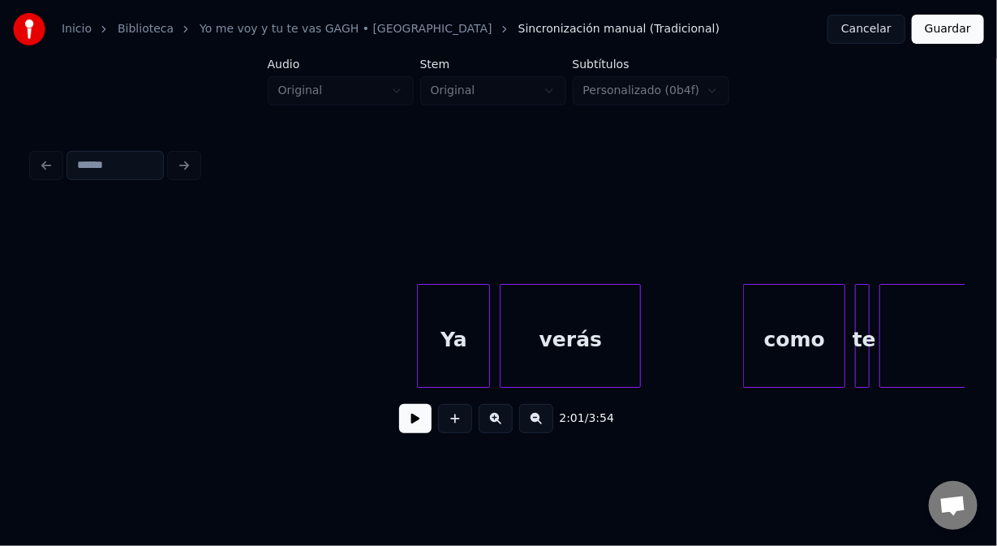
click at [468, 346] on div "Ya" at bounding box center [453, 340] width 71 height 110
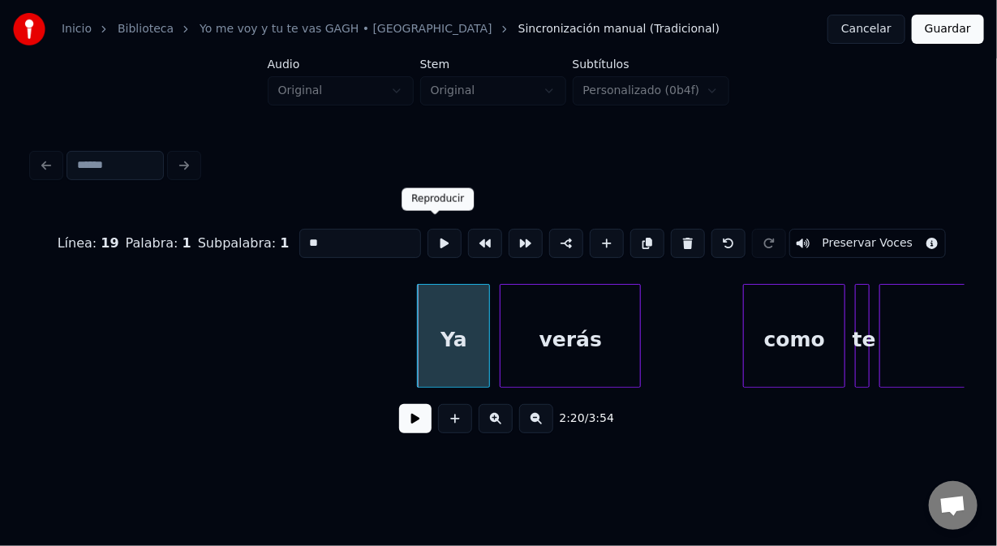
click at [433, 241] on button at bounding box center [445, 243] width 34 height 29
click at [448, 342] on div at bounding box center [449, 336] width 5 height 102
click at [441, 239] on button at bounding box center [445, 243] width 34 height 29
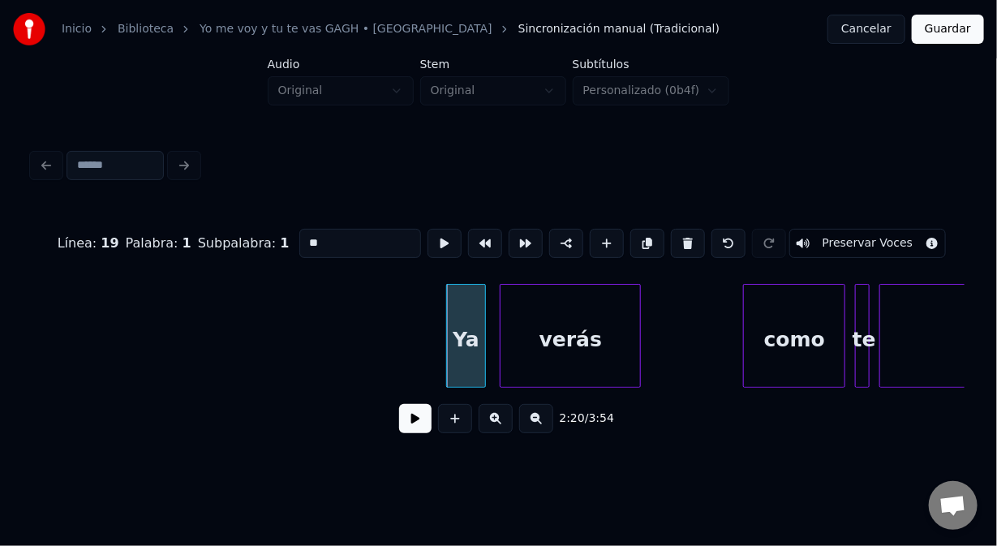
click at [484, 342] on div at bounding box center [482, 336] width 5 height 102
click at [501, 337] on div at bounding box center [503, 336] width 5 height 102
type input "*****"
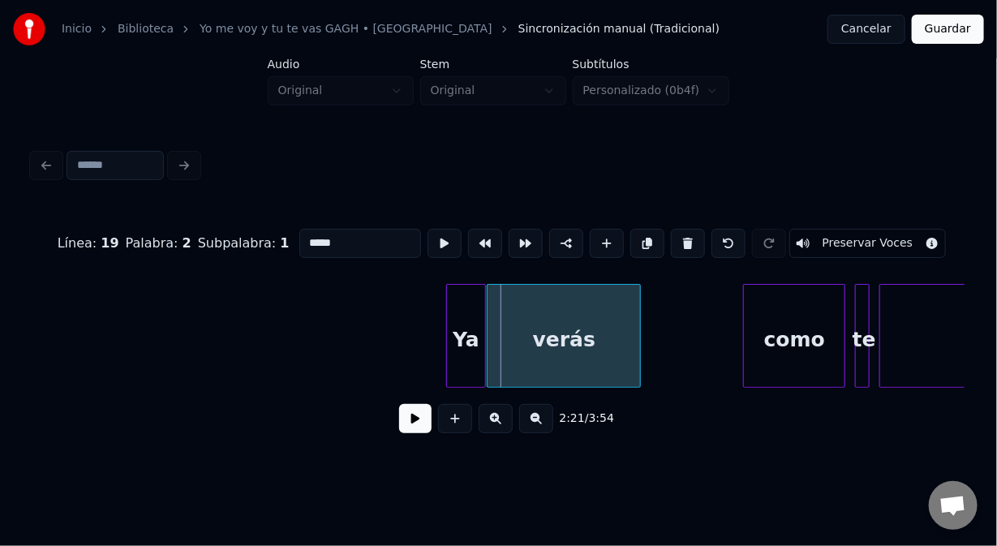
click at [488, 334] on div at bounding box center [490, 336] width 5 height 102
click at [409, 420] on button at bounding box center [415, 418] width 32 height 29
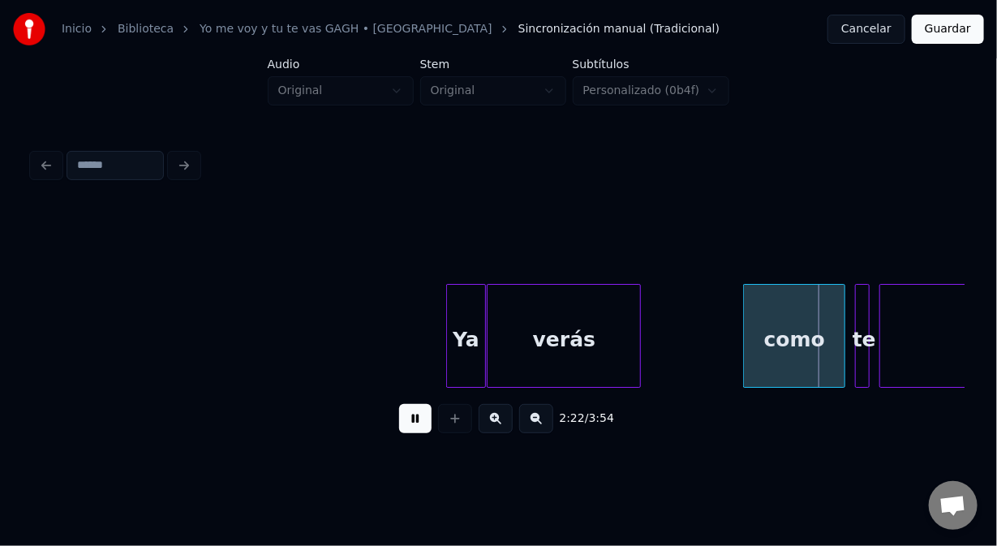
click at [409, 419] on button at bounding box center [415, 418] width 32 height 29
click at [615, 349] on div at bounding box center [612, 336] width 5 height 102
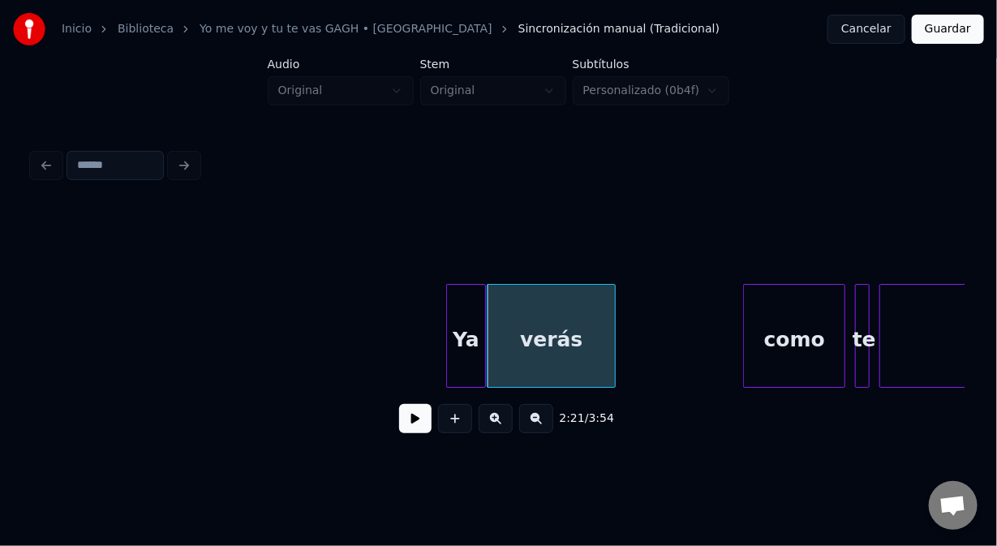
click at [461, 354] on div "Ya" at bounding box center [465, 340] width 37 height 110
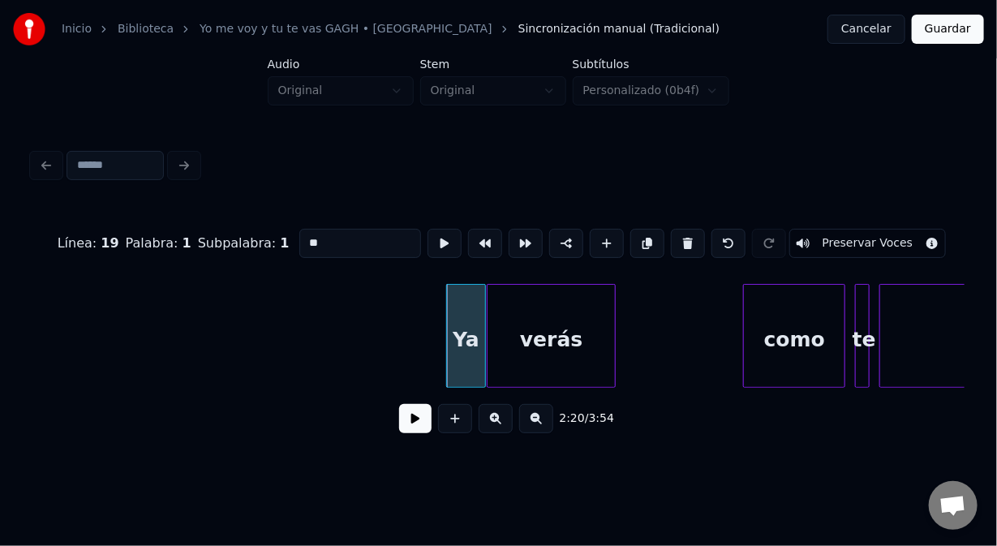
click at [403, 427] on button at bounding box center [415, 418] width 32 height 29
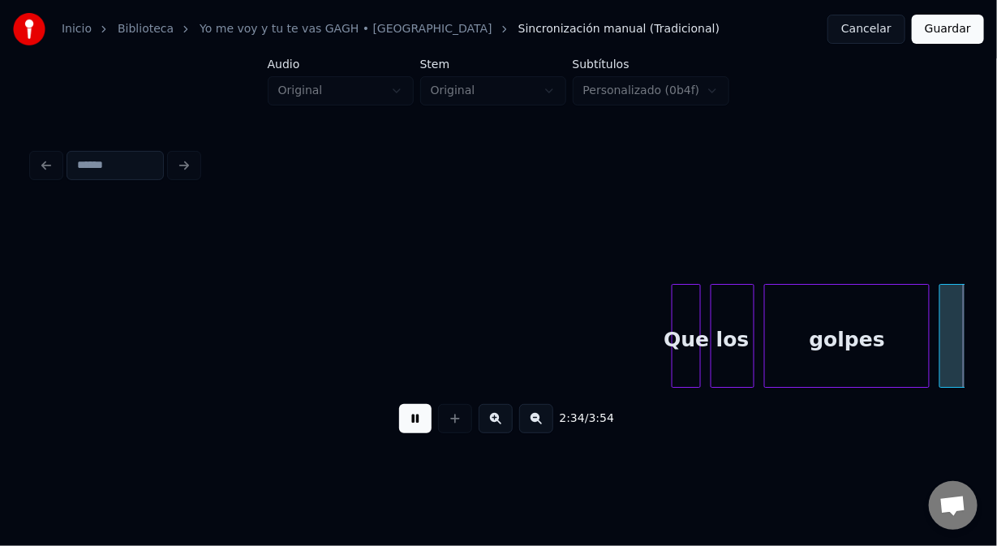
scroll to position [0, 37643]
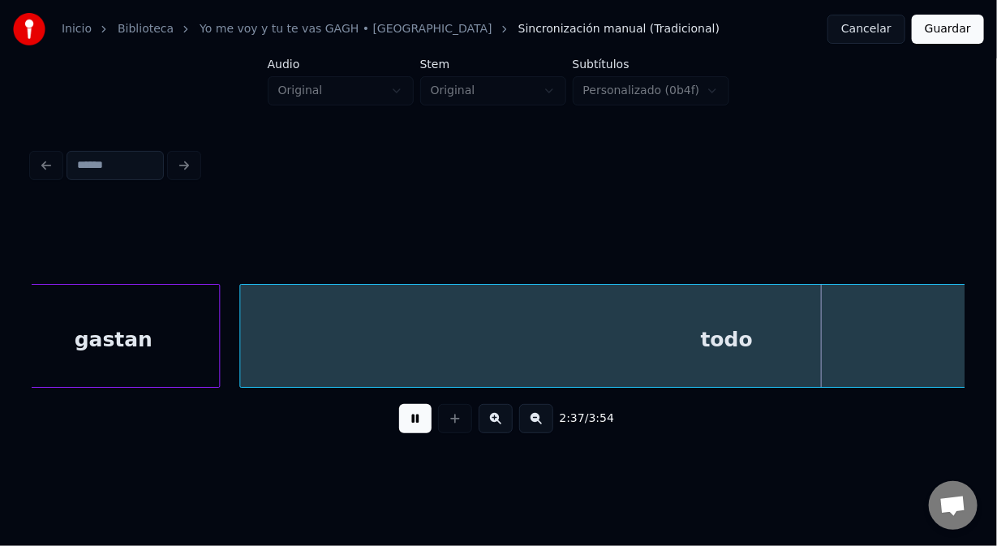
click at [425, 420] on button at bounding box center [415, 418] width 32 height 29
click at [961, 349] on div "todo" at bounding box center [726, 340] width 972 height 110
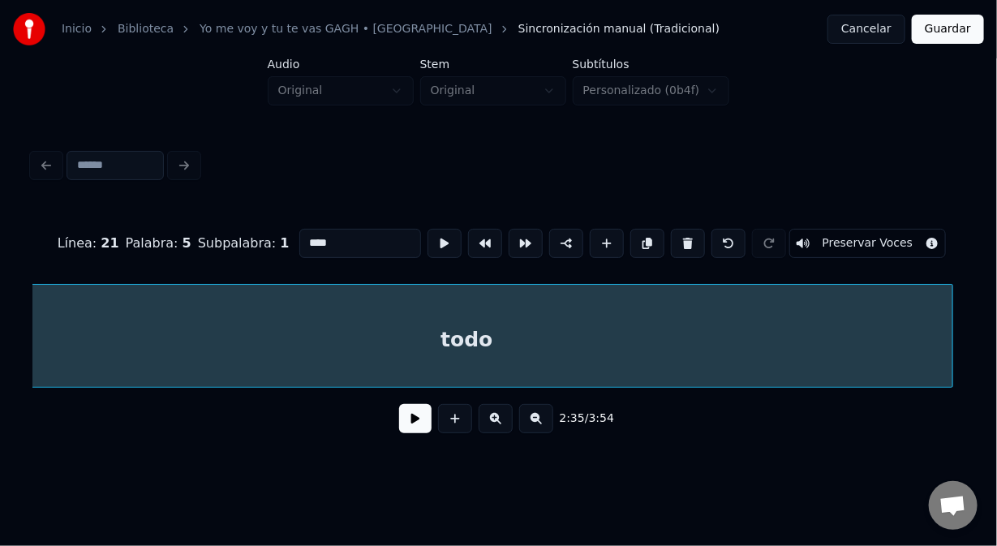
scroll to position [0, 37935]
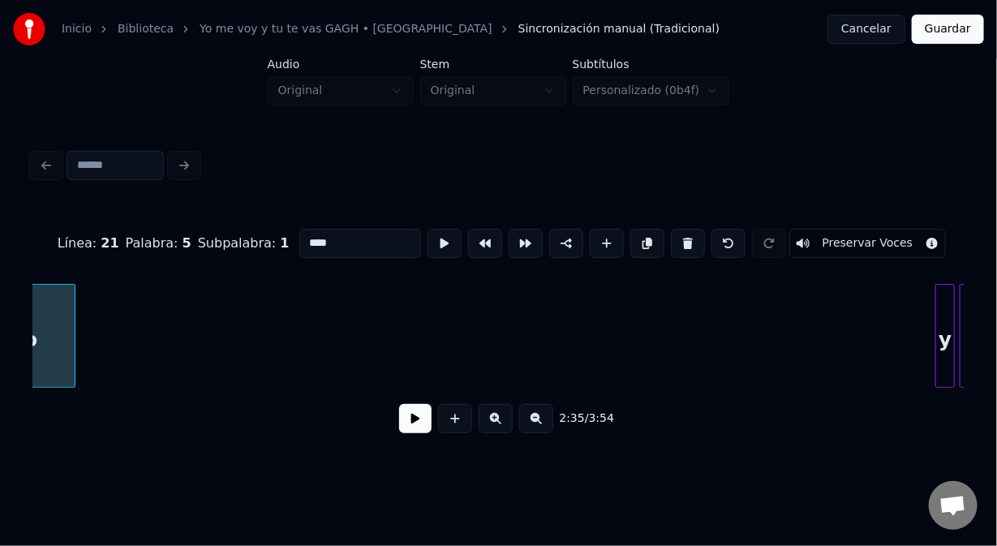
click at [71, 312] on div at bounding box center [72, 336] width 5 height 102
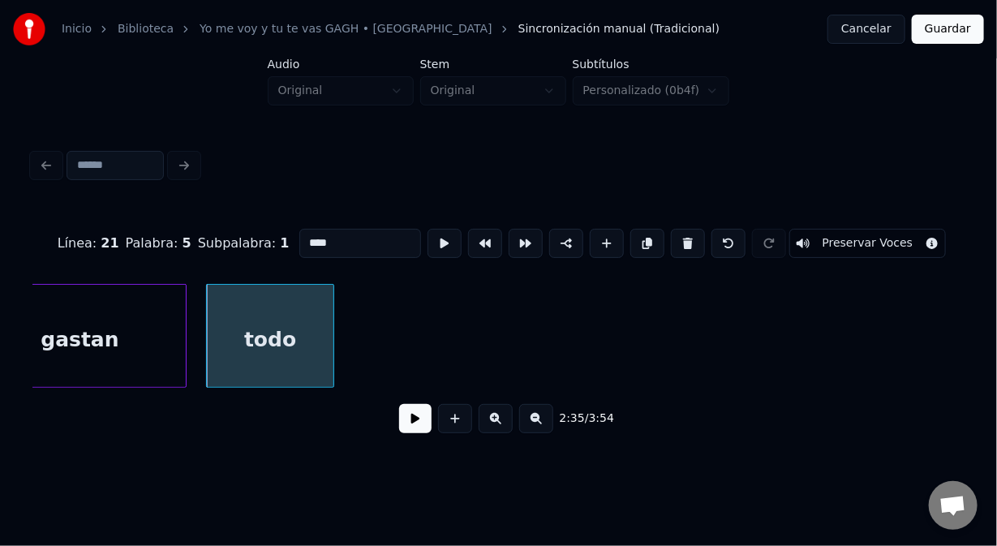
scroll to position [0, 37590]
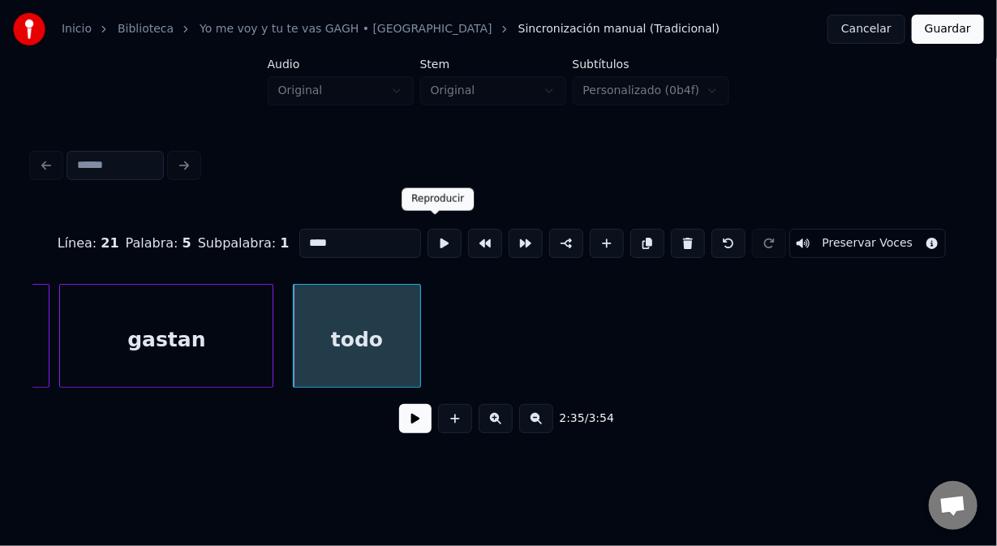
click at [433, 239] on button at bounding box center [445, 243] width 34 height 29
click at [412, 428] on button at bounding box center [415, 418] width 32 height 29
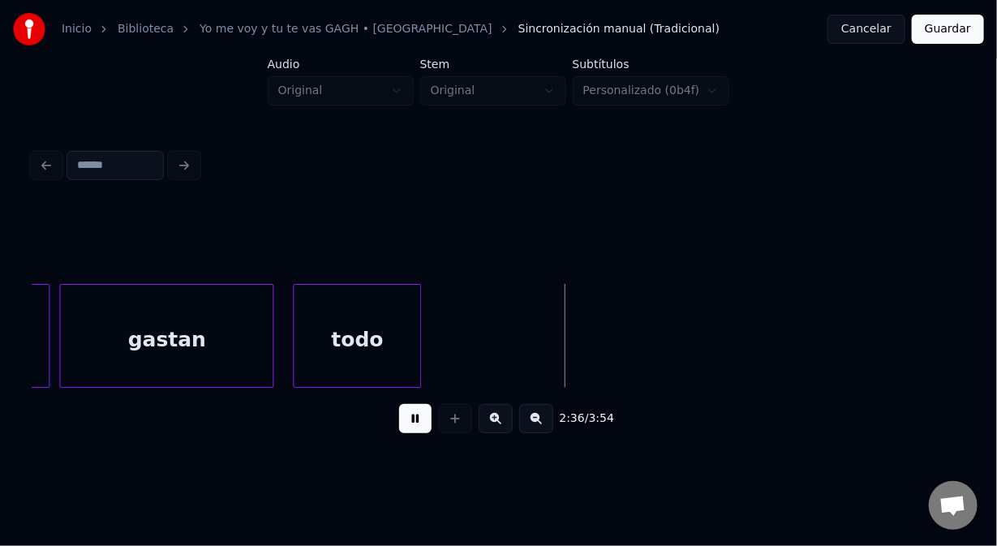
click at [412, 428] on button at bounding box center [415, 418] width 32 height 29
click at [442, 364] on div at bounding box center [442, 336] width 5 height 102
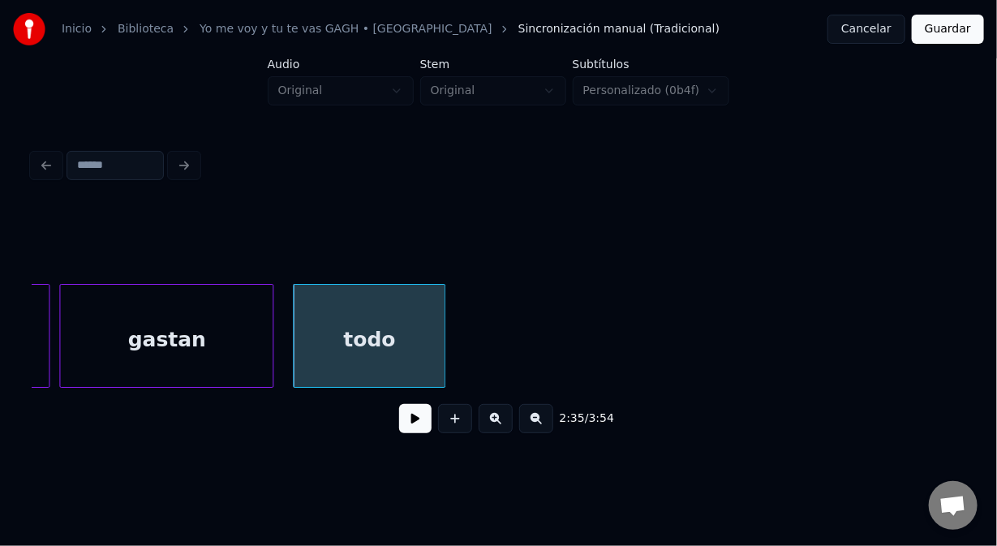
click at [412, 428] on button at bounding box center [415, 418] width 32 height 29
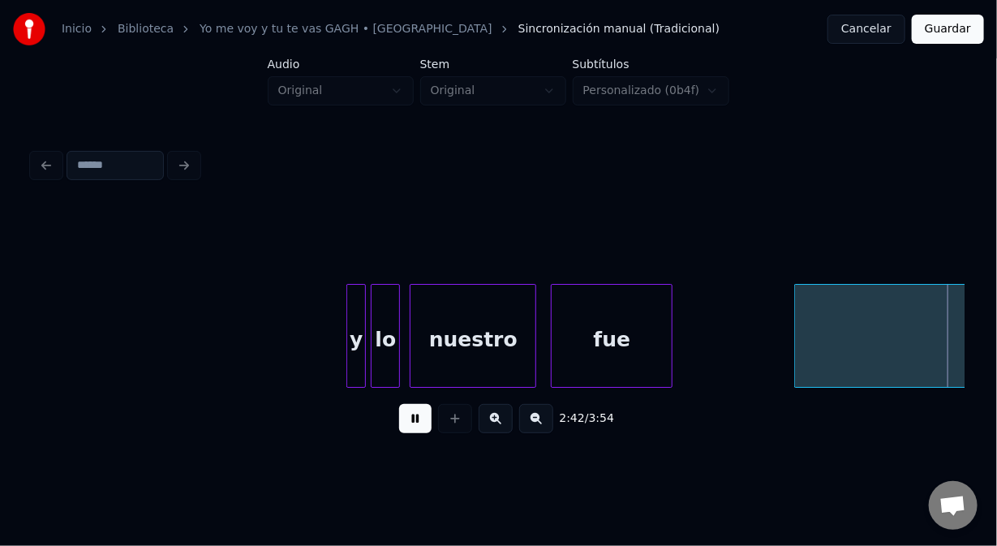
scroll to position [0, 39459]
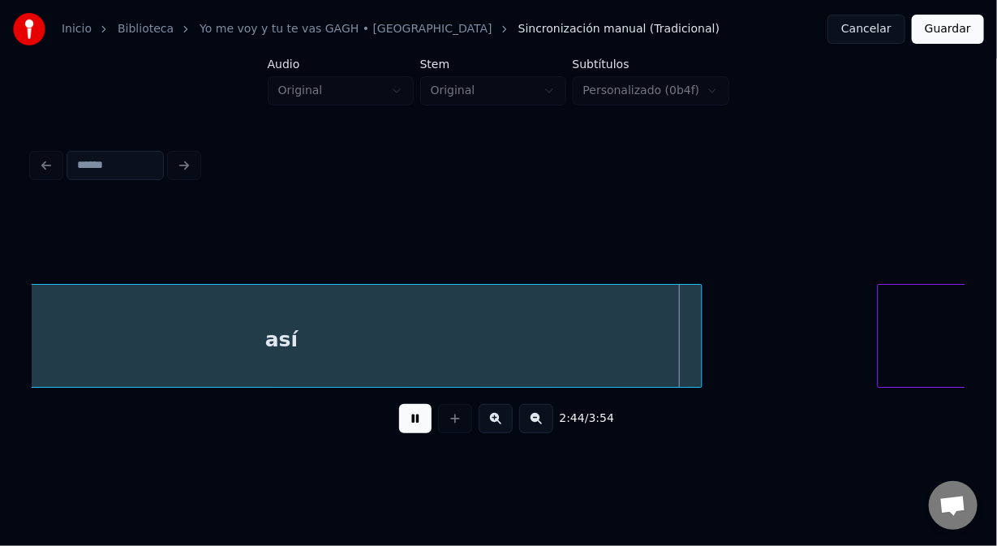
click at [420, 425] on button at bounding box center [415, 418] width 32 height 29
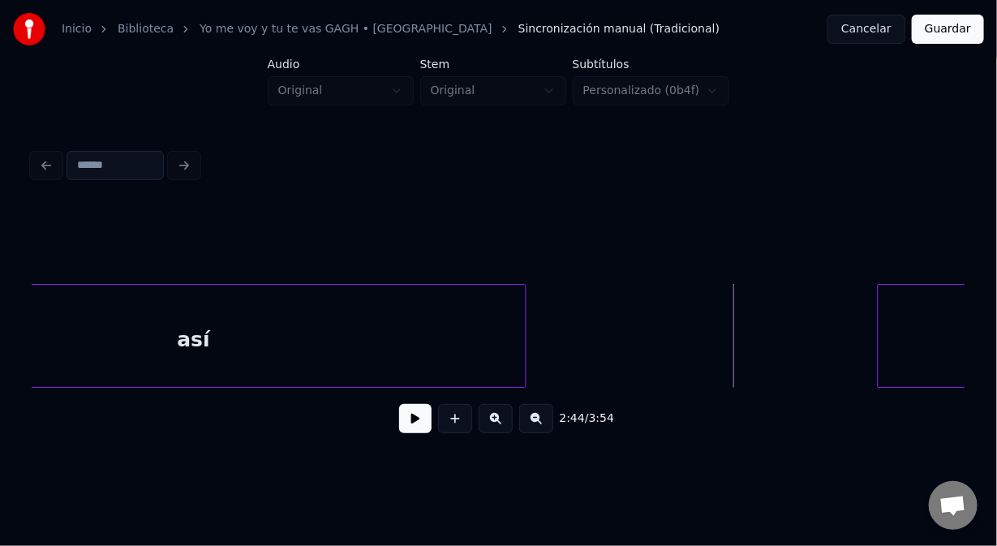
click at [524, 335] on div at bounding box center [523, 336] width 5 height 102
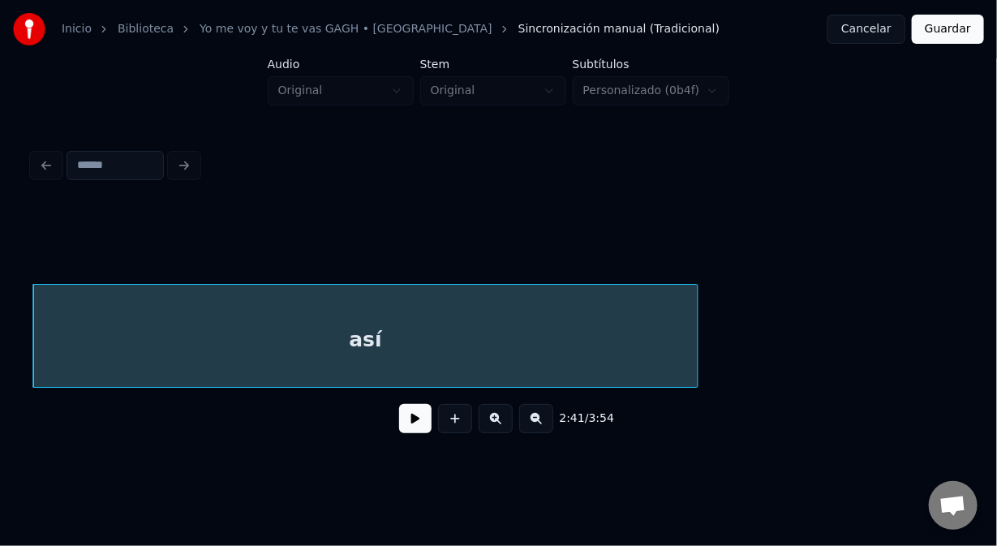
click at [413, 428] on button at bounding box center [415, 418] width 32 height 29
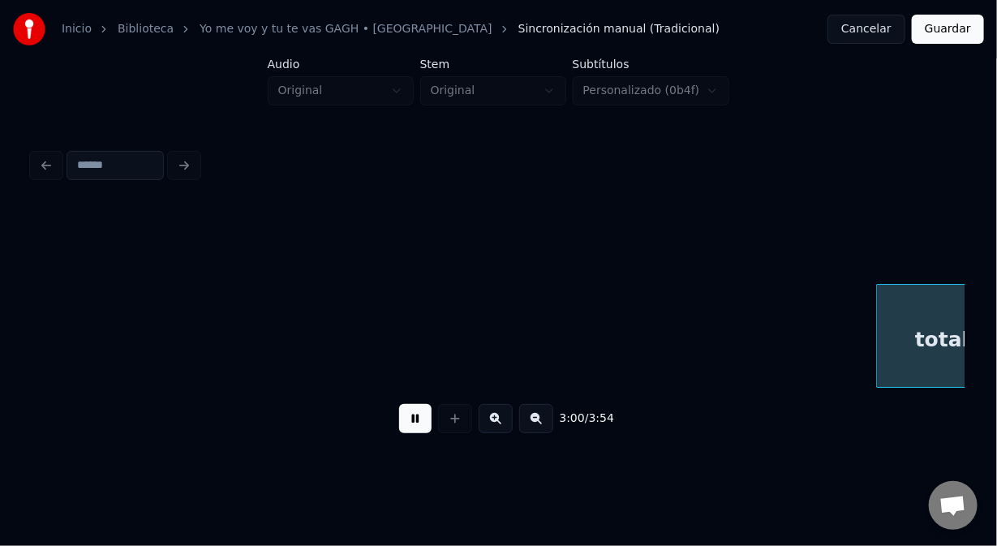
scroll to position [0, 43958]
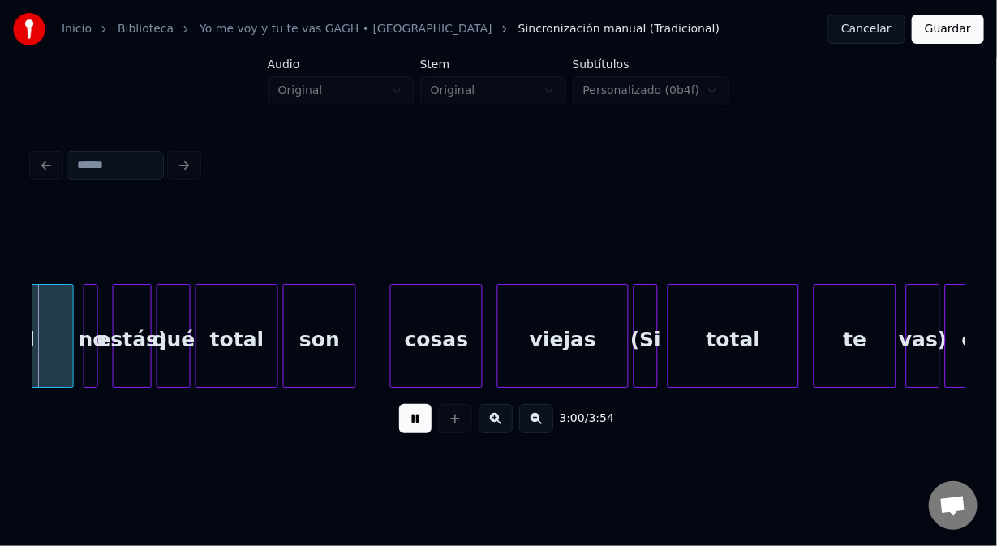
click at [414, 428] on button at bounding box center [415, 418] width 32 height 29
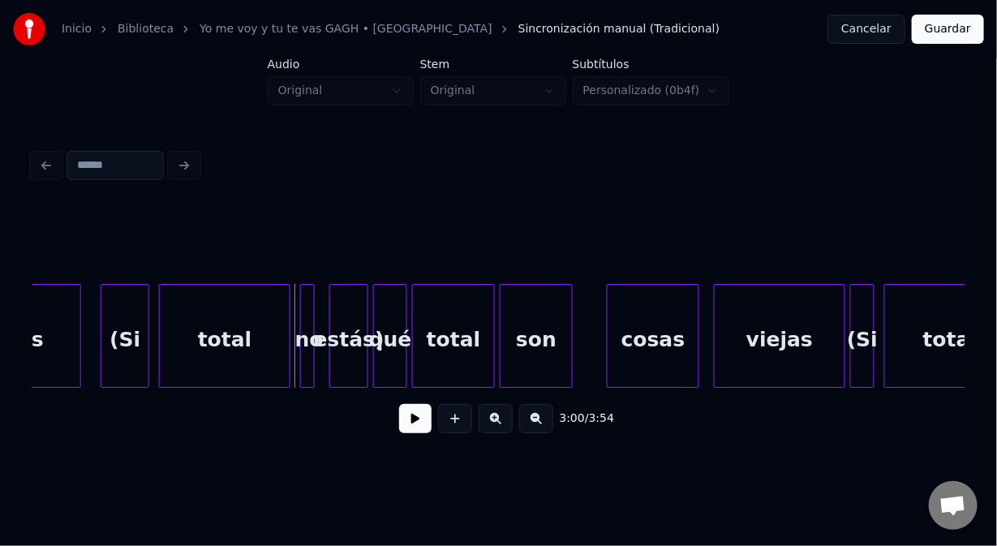
scroll to position [0, 43699]
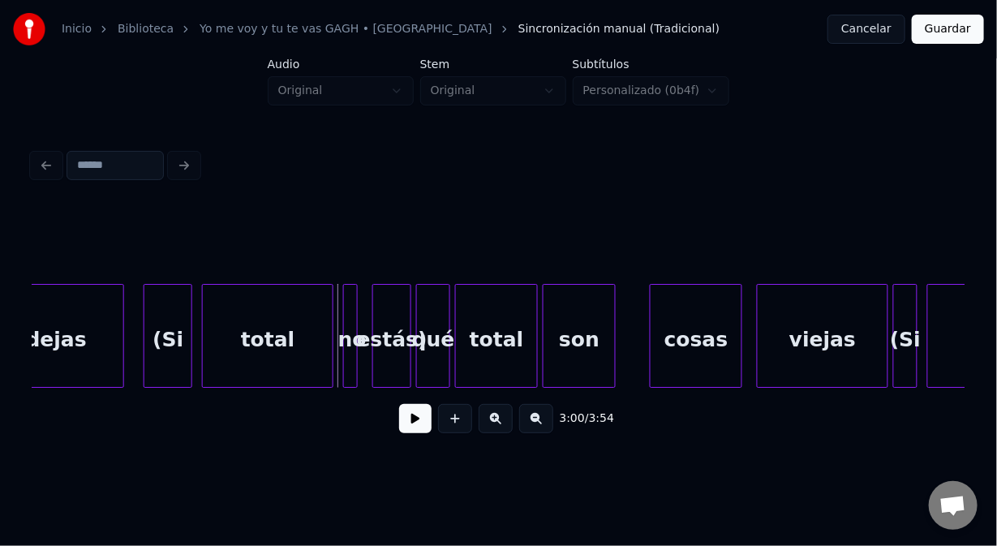
click at [394, 321] on div "estás)" at bounding box center [391, 340] width 37 height 110
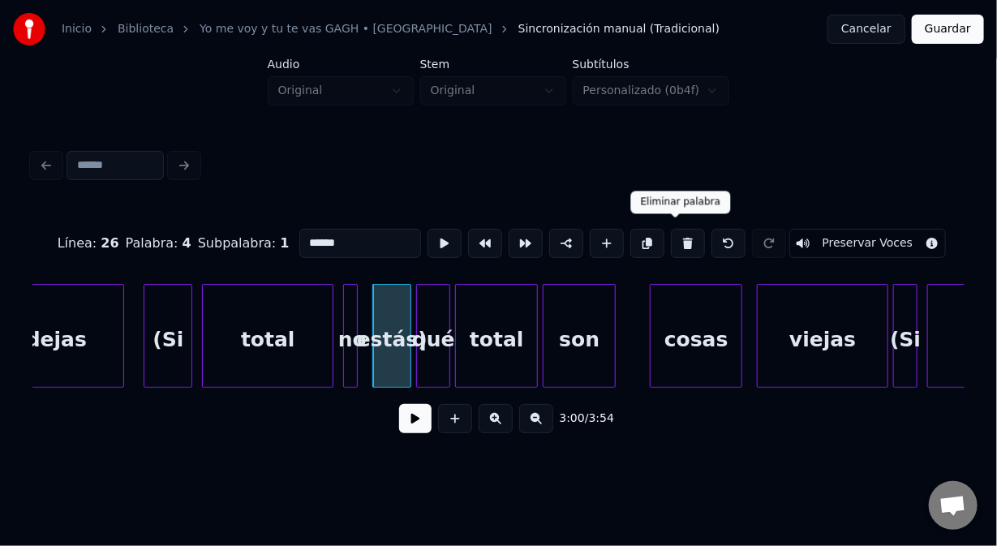
click at [679, 229] on button at bounding box center [688, 243] width 34 height 29
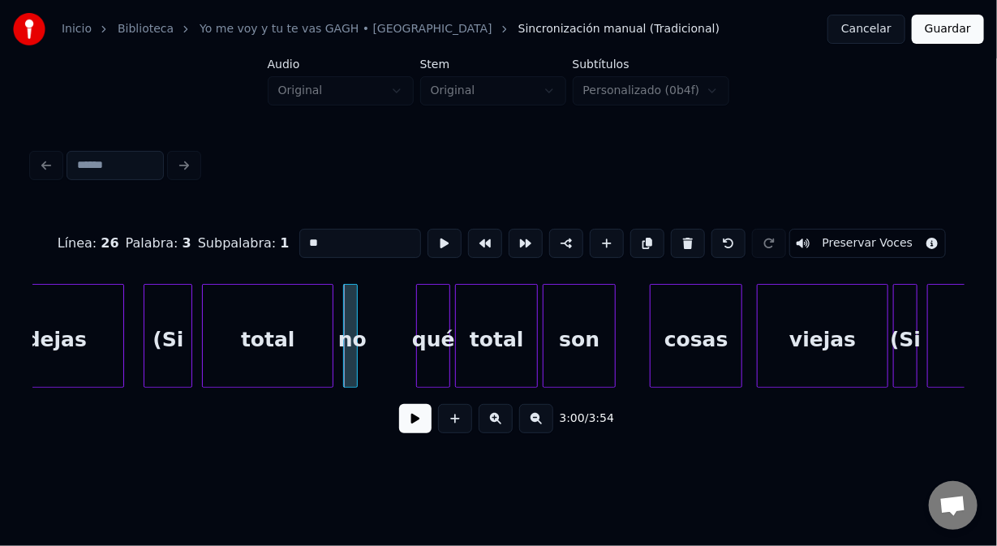
click at [679, 229] on button at bounding box center [688, 243] width 34 height 29
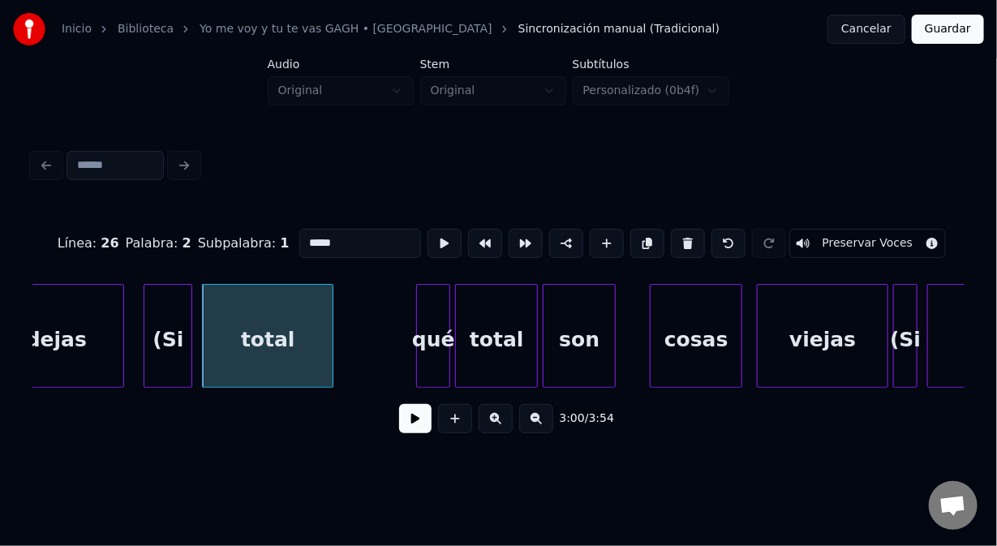
click at [679, 229] on button at bounding box center [688, 243] width 34 height 29
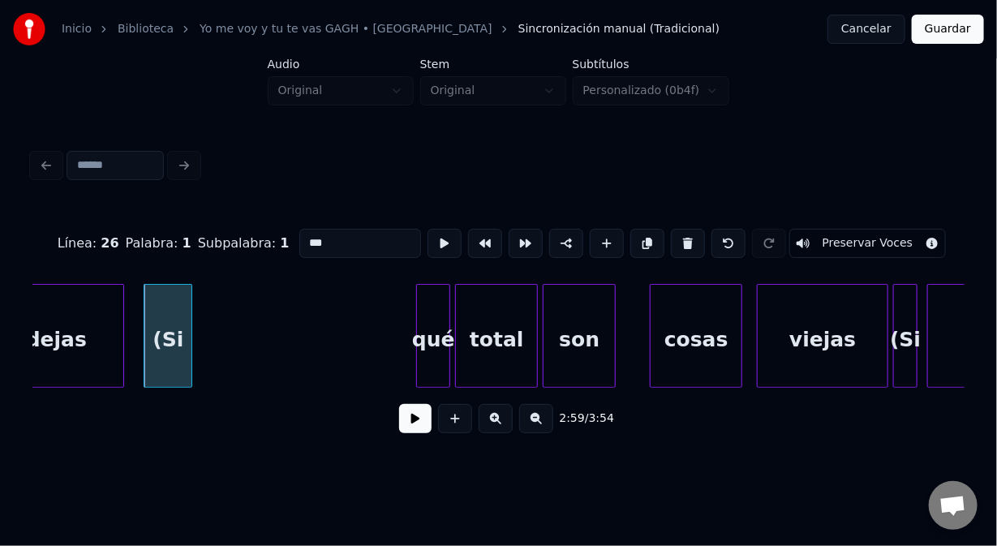
click at [679, 229] on button at bounding box center [688, 243] width 34 height 29
type input "*****"
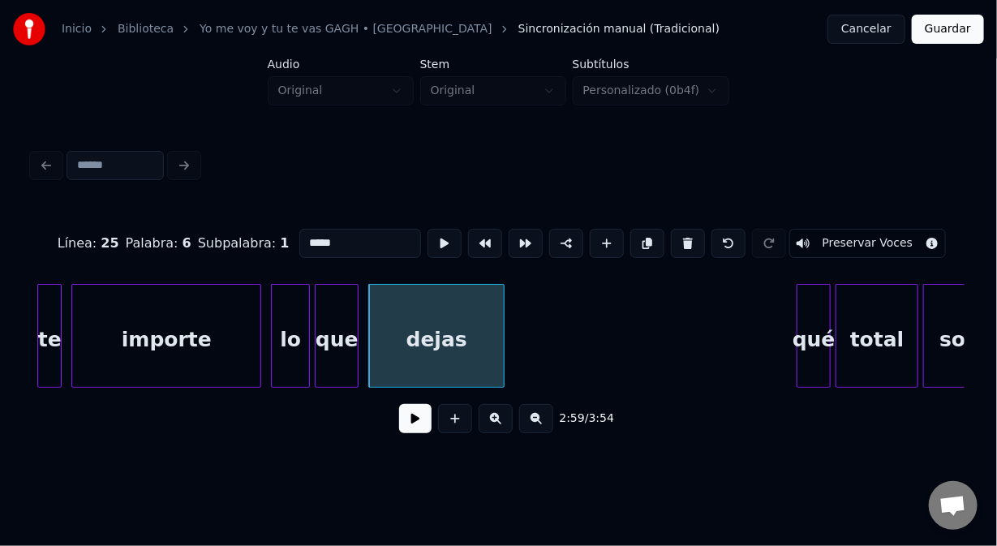
scroll to position [0, 43286]
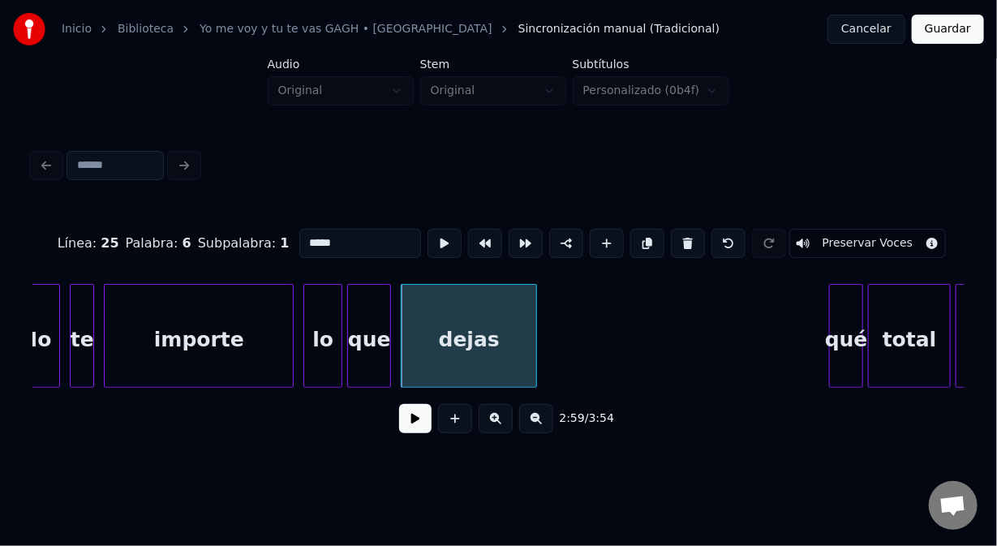
click at [416, 433] on button at bounding box center [415, 418] width 32 height 29
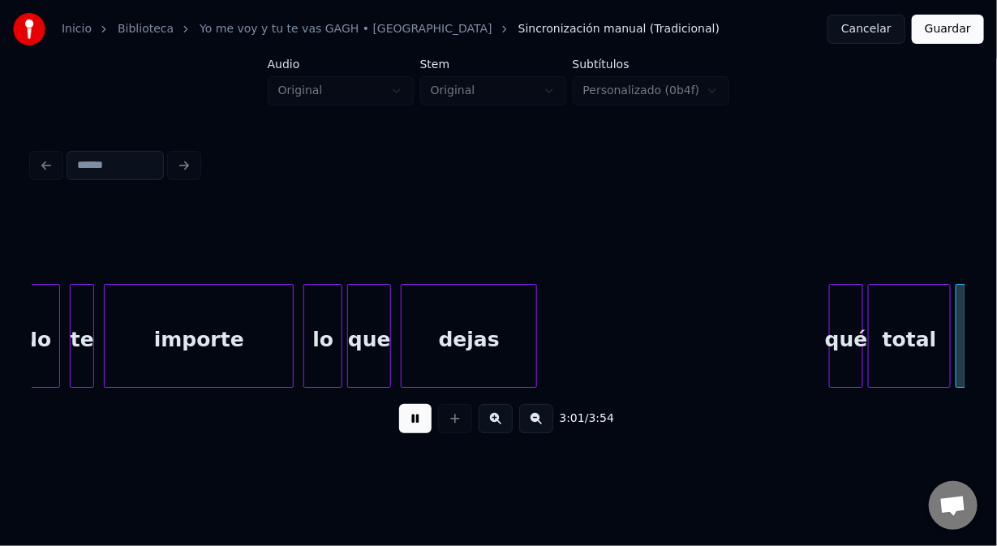
scroll to position [0, 44220]
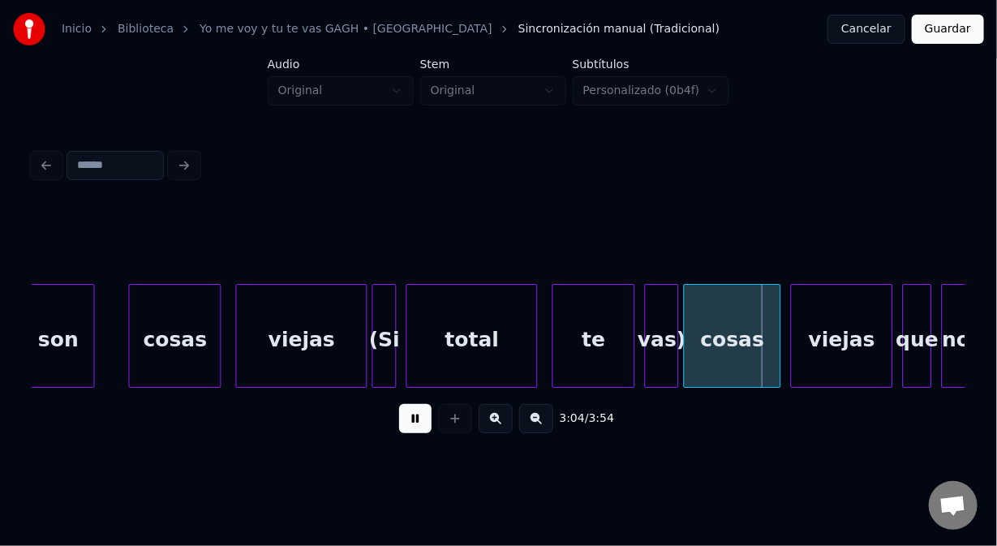
click at [416, 433] on button at bounding box center [415, 418] width 32 height 29
click at [661, 325] on div "vas)" at bounding box center [662, 340] width 32 height 110
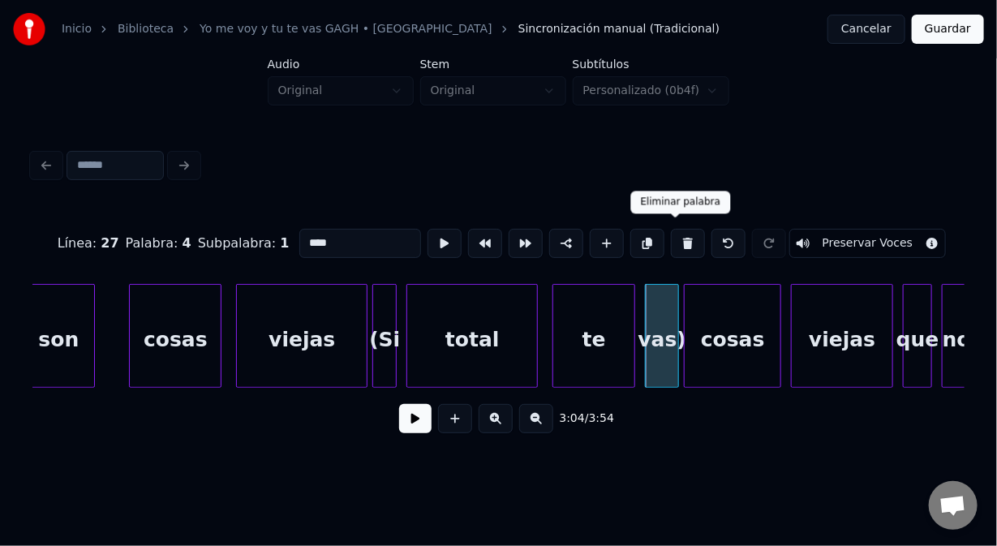
click at [676, 232] on button at bounding box center [688, 243] width 34 height 29
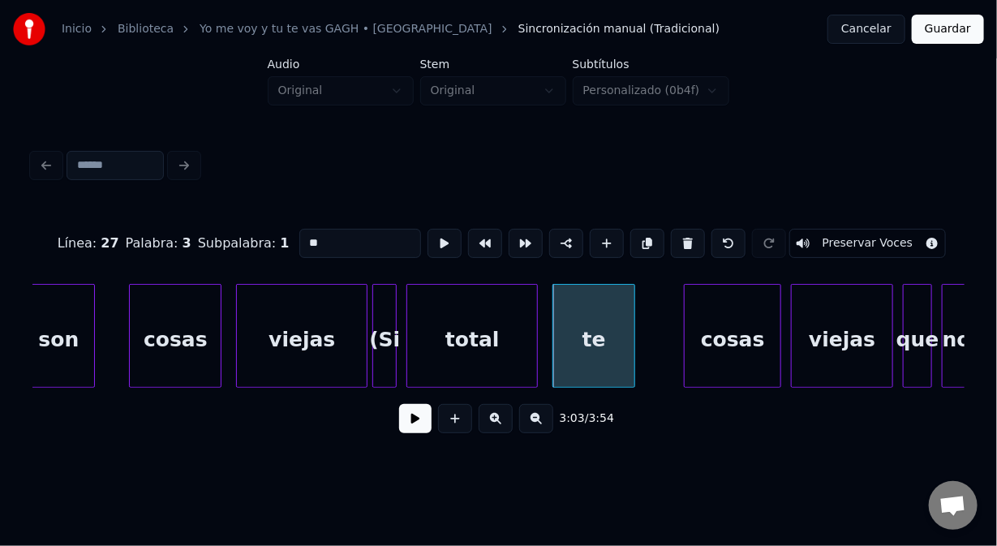
click at [676, 232] on button at bounding box center [688, 243] width 34 height 29
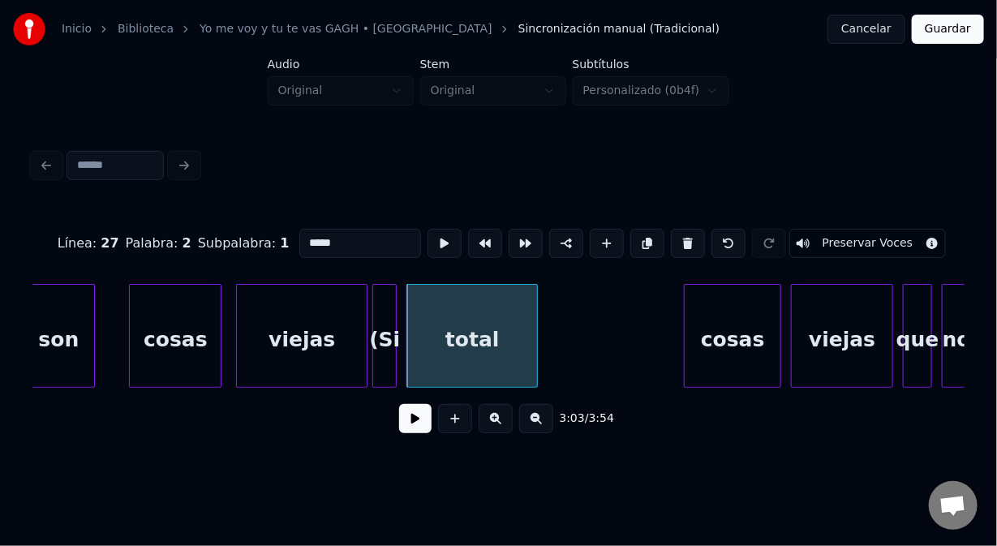
click at [676, 232] on button at bounding box center [688, 243] width 34 height 29
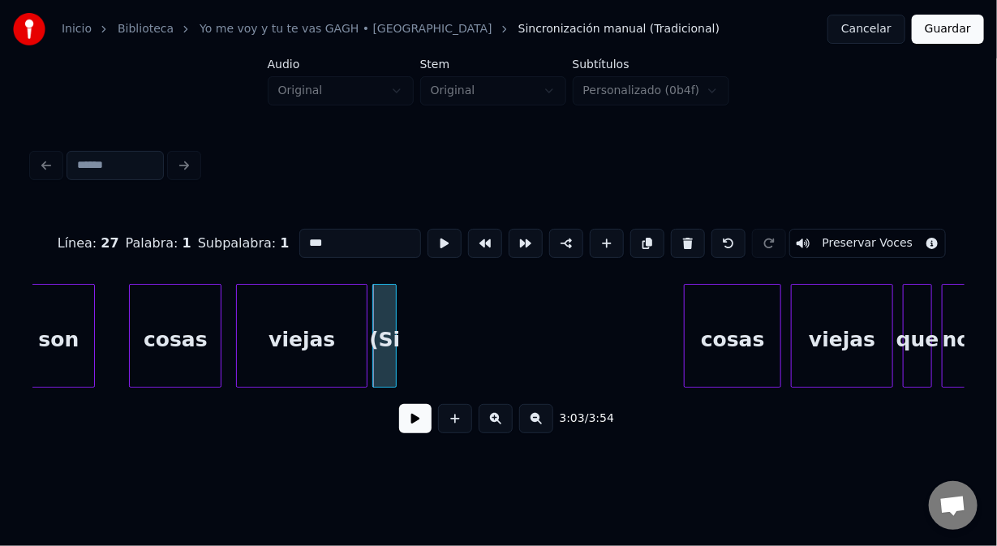
click at [676, 232] on button at bounding box center [688, 243] width 34 height 29
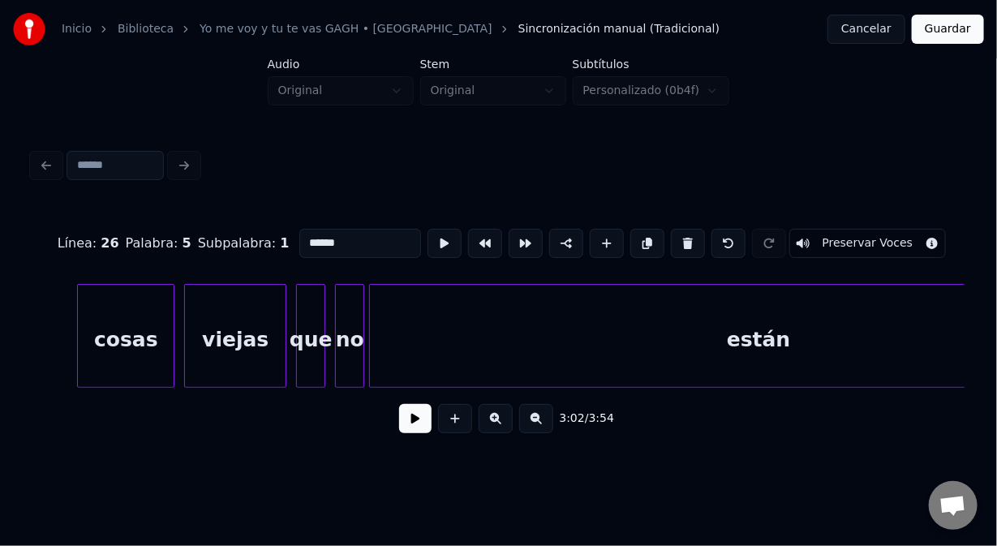
scroll to position [0, 44978]
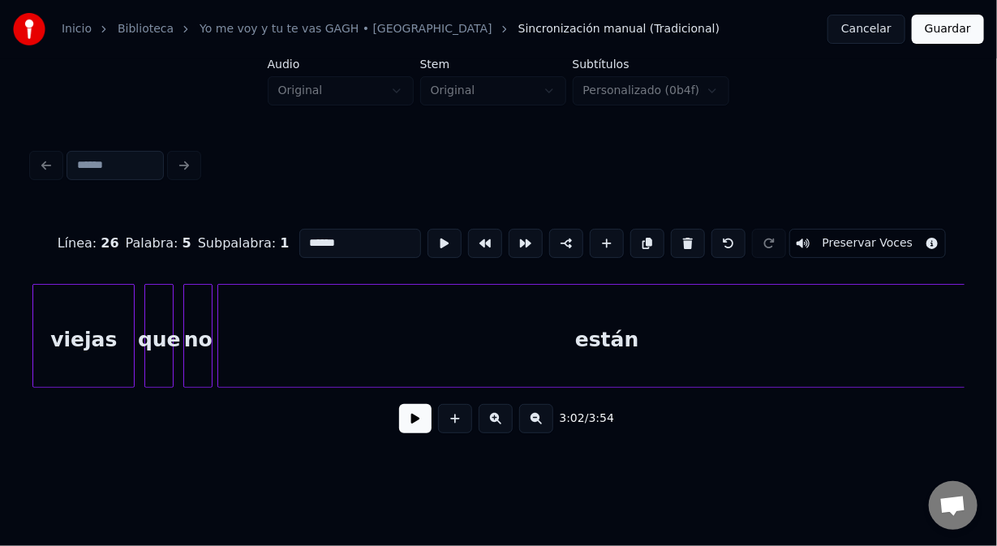
click at [349, 356] on div "están" at bounding box center [606, 340] width 777 height 110
type input "*****"
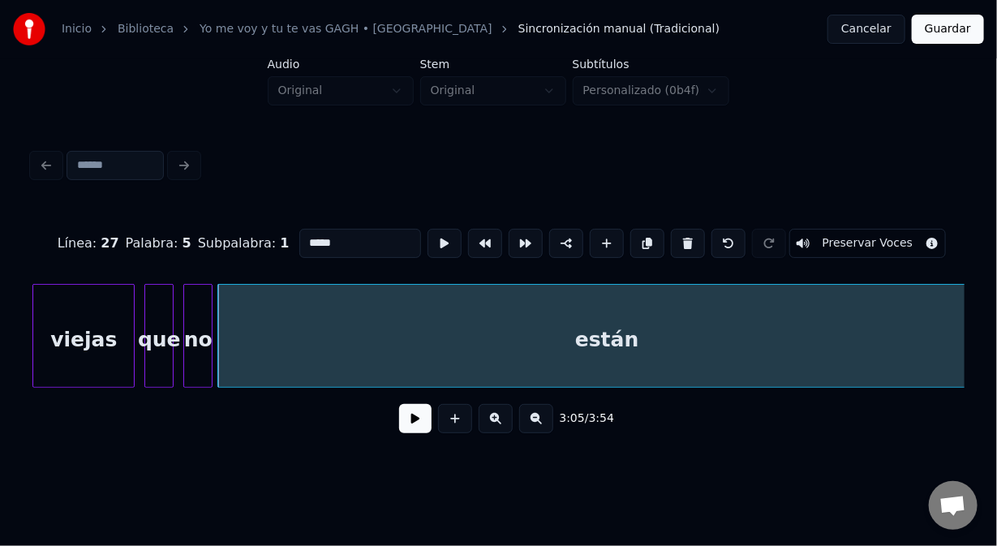
click at [414, 425] on button at bounding box center [415, 418] width 32 height 29
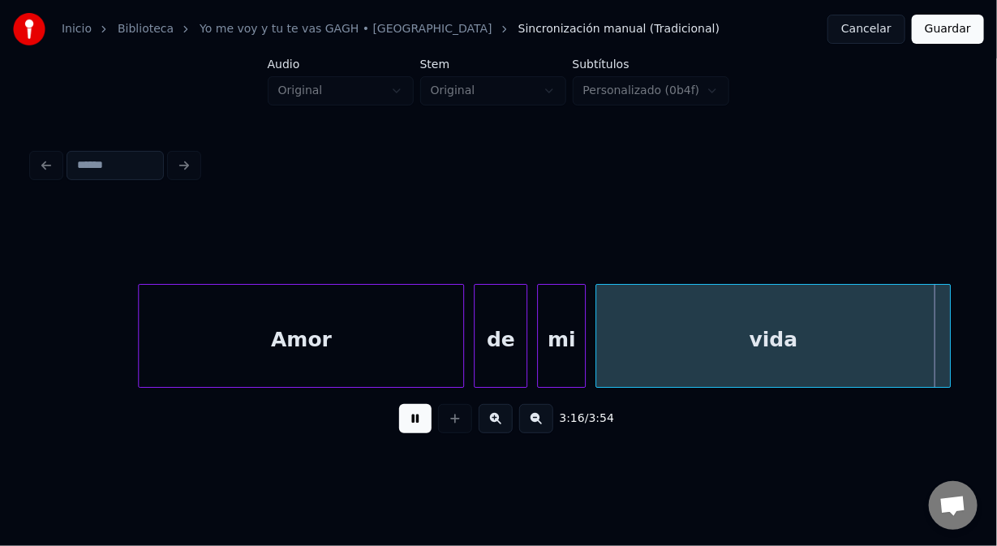
scroll to position [0, 47779]
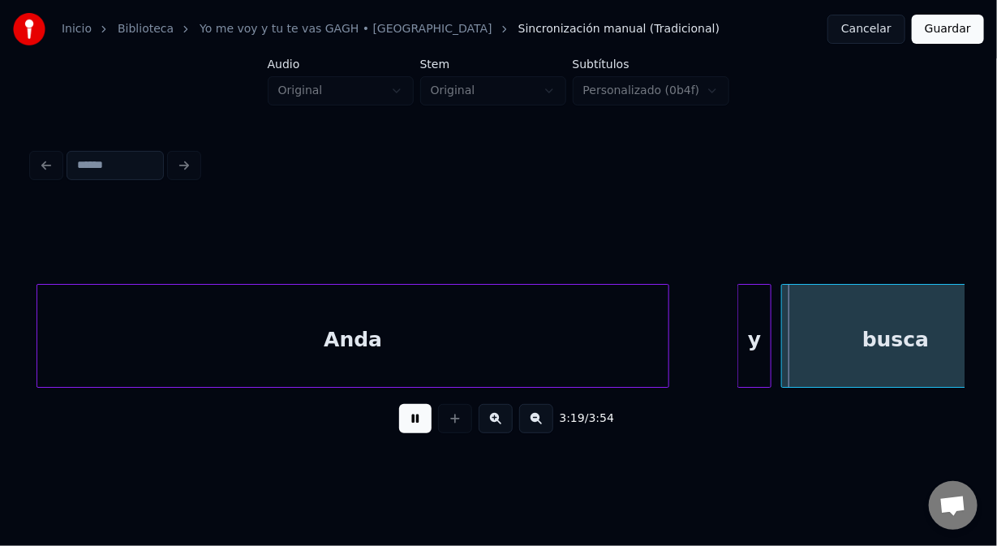
click at [422, 431] on button at bounding box center [415, 418] width 32 height 29
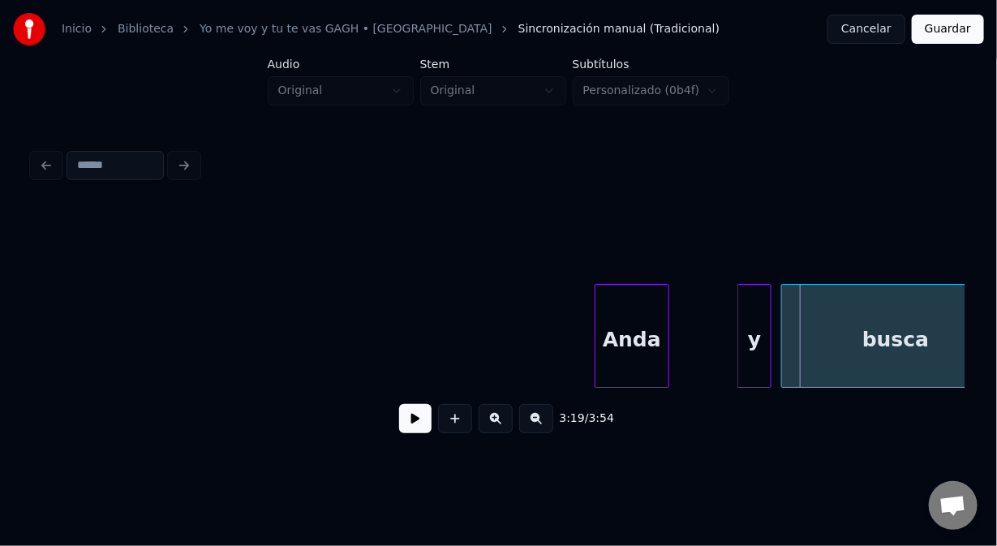
click at [597, 381] on div "Anda y busca" at bounding box center [498, 336] width 932 height 104
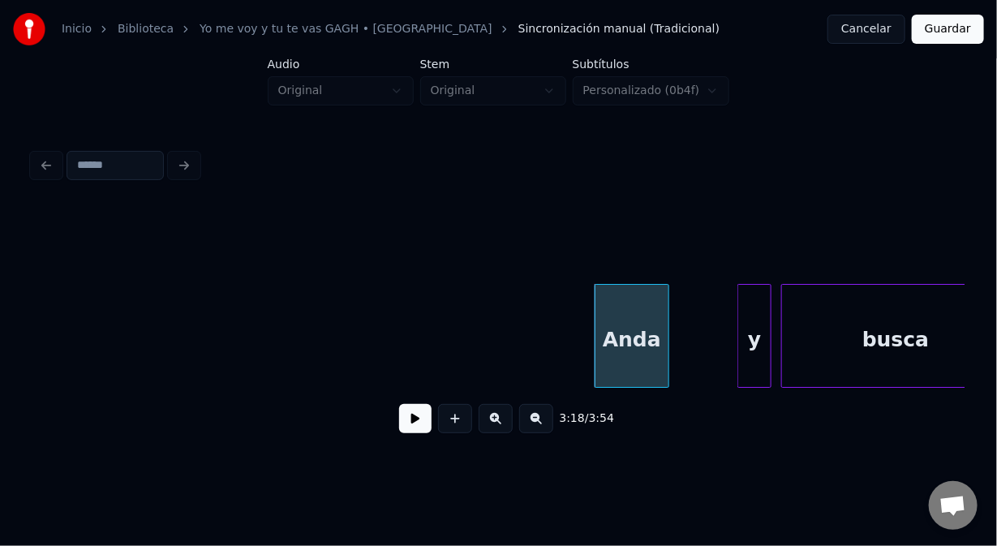
click at [411, 427] on button at bounding box center [415, 418] width 32 height 29
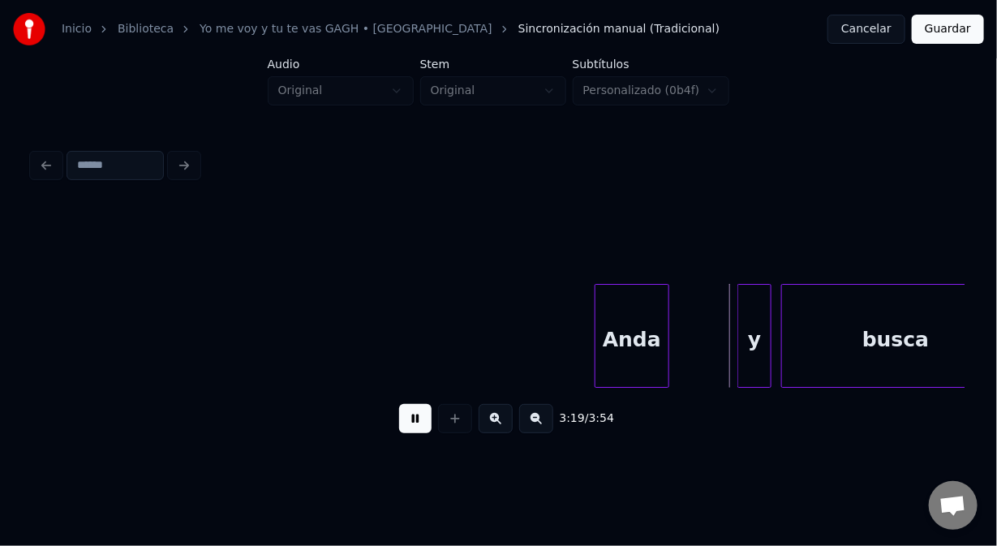
click at [411, 427] on button at bounding box center [415, 418] width 32 height 29
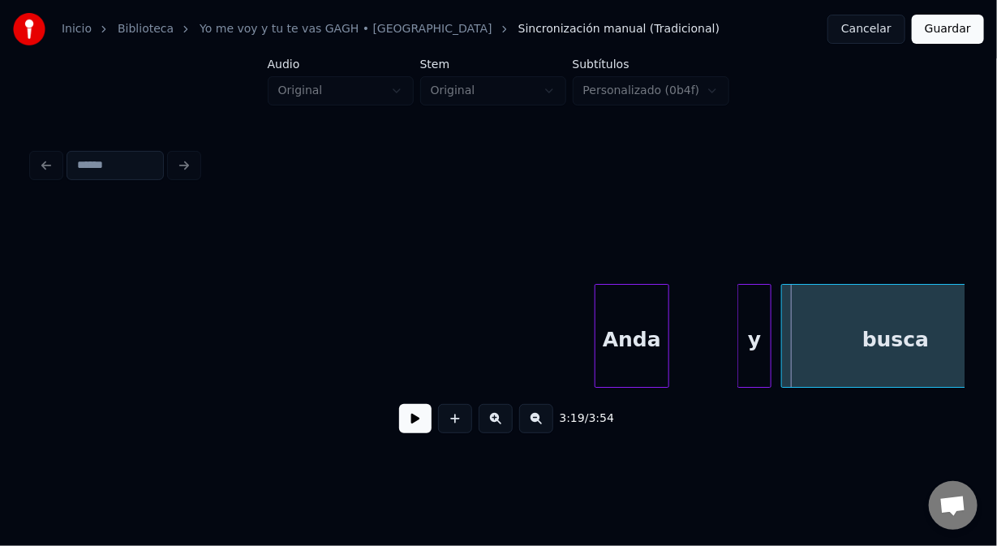
click at [613, 346] on div "Anda" at bounding box center [633, 340] width 74 height 110
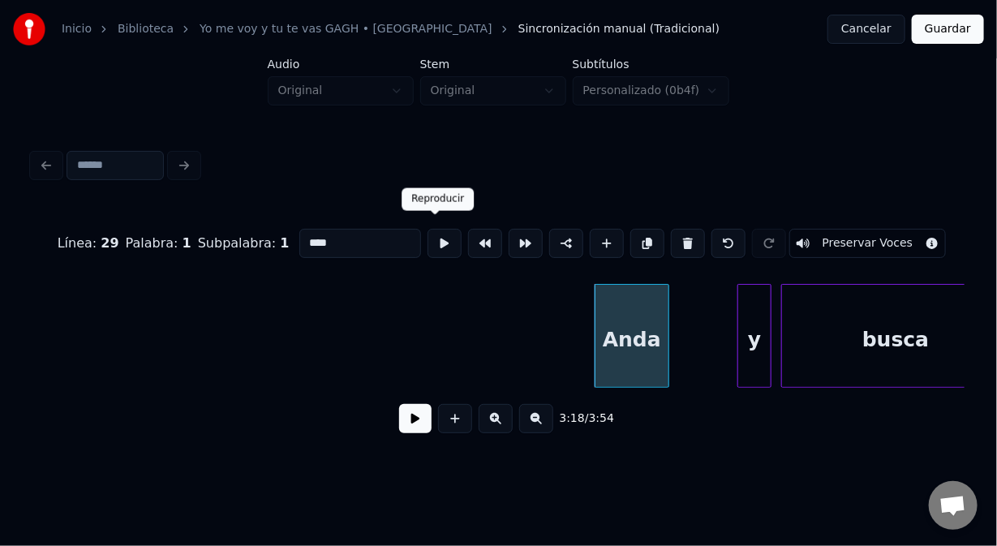
click at [440, 239] on button at bounding box center [445, 243] width 34 height 29
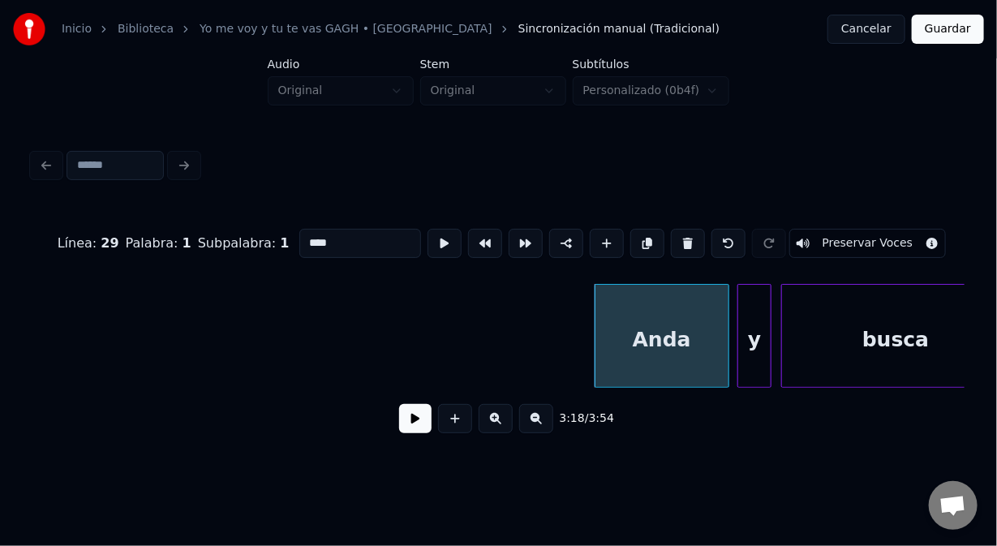
click at [725, 351] on div at bounding box center [726, 336] width 5 height 102
click at [436, 236] on button at bounding box center [445, 243] width 34 height 29
click at [435, 236] on button at bounding box center [445, 243] width 34 height 29
click at [705, 348] on div at bounding box center [706, 336] width 5 height 102
click at [725, 367] on div "y" at bounding box center [730, 340] width 32 height 110
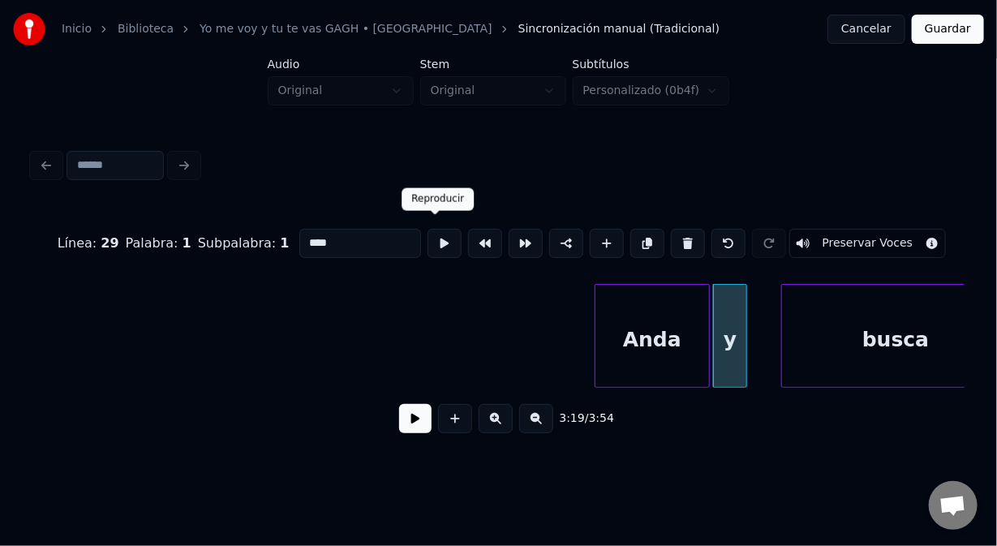
click at [434, 240] on button at bounding box center [445, 243] width 34 height 29
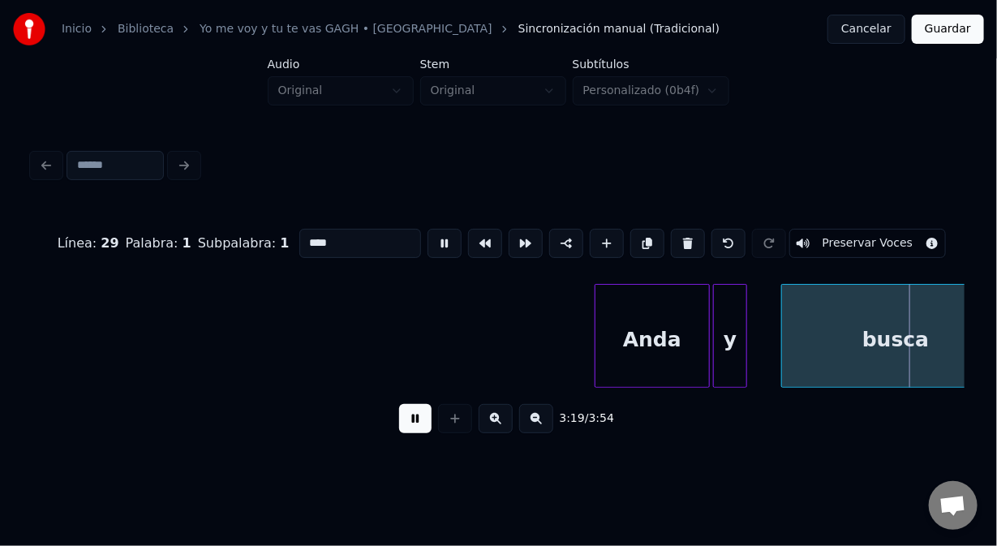
click at [434, 240] on button at bounding box center [445, 243] width 34 height 29
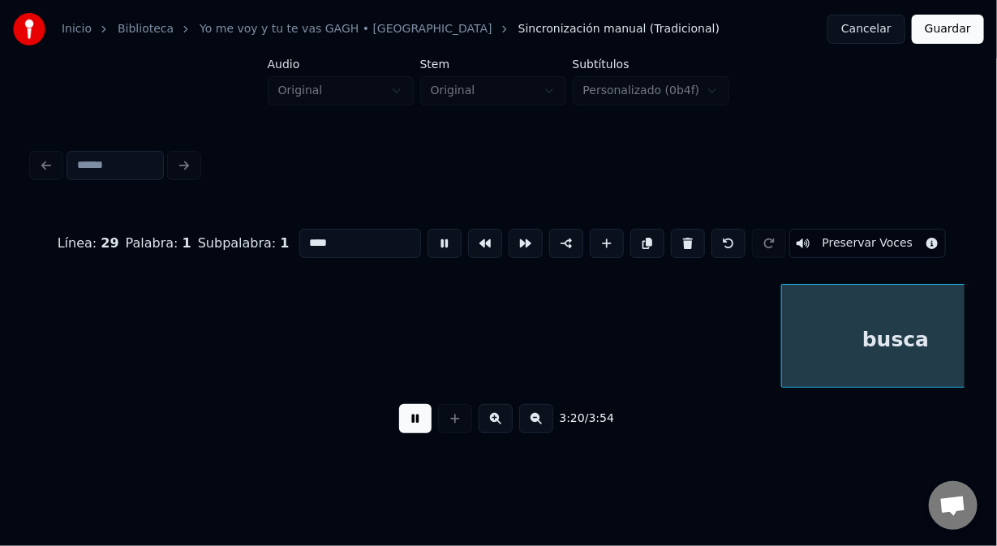
scroll to position [0, 48712]
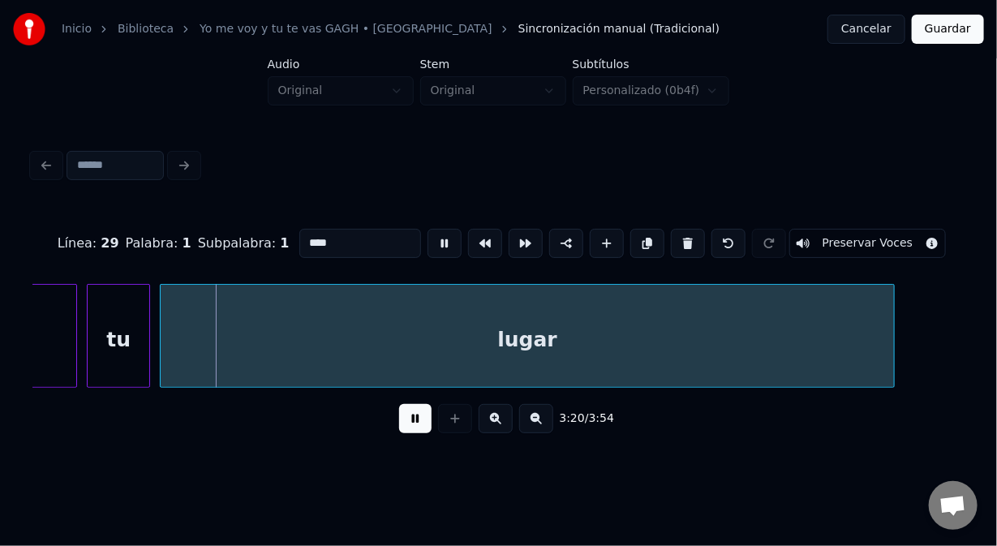
click at [434, 240] on button at bounding box center [445, 243] width 34 height 29
click at [41, 394] on div "3:20 / 3:54" at bounding box center [498, 419] width 932 height 62
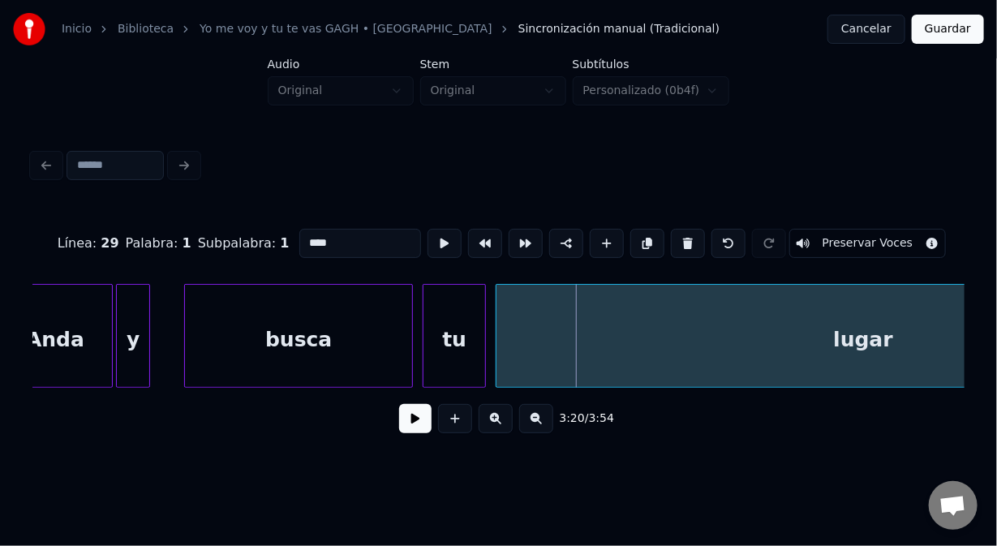
scroll to position [0, 48300]
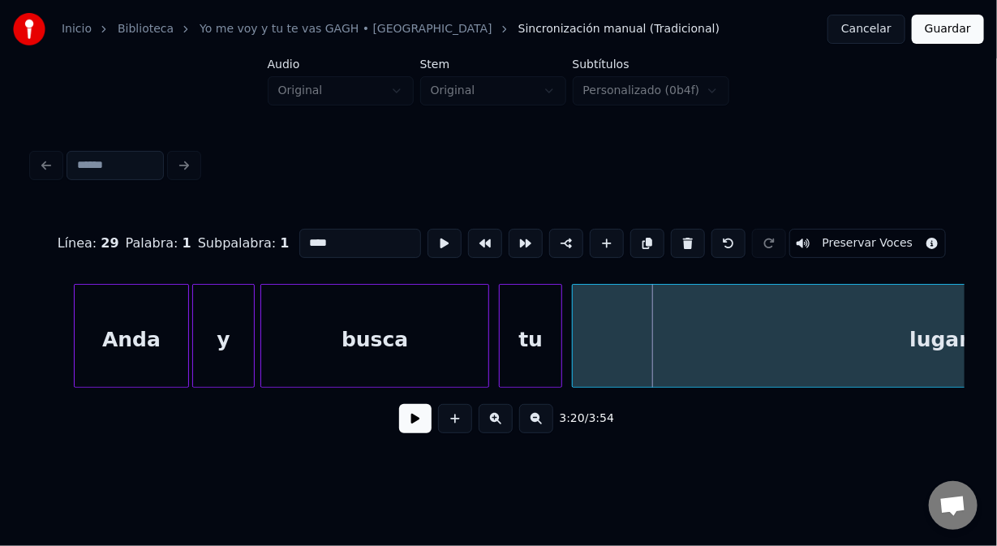
click at [252, 351] on div at bounding box center [251, 336] width 5 height 102
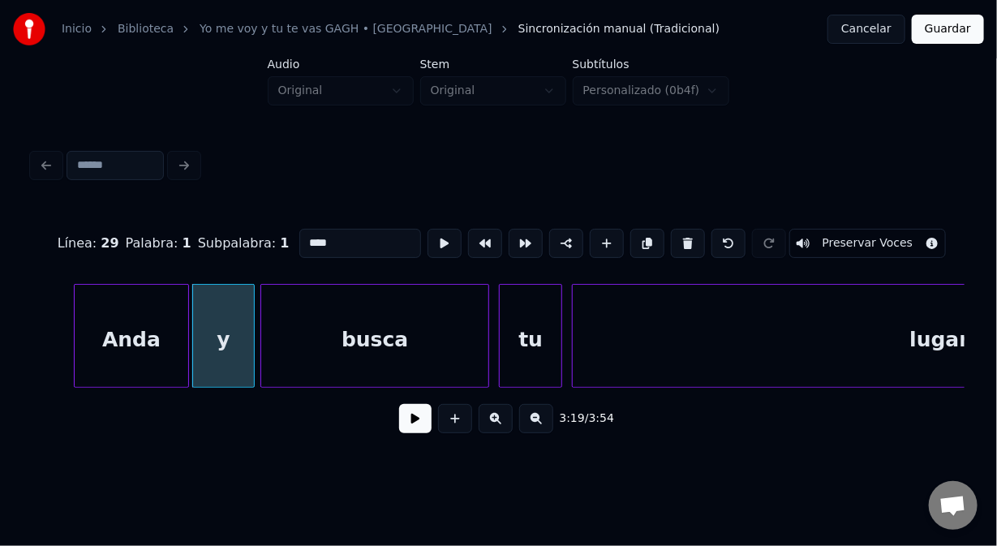
click at [133, 343] on div "Anda" at bounding box center [132, 340] width 114 height 110
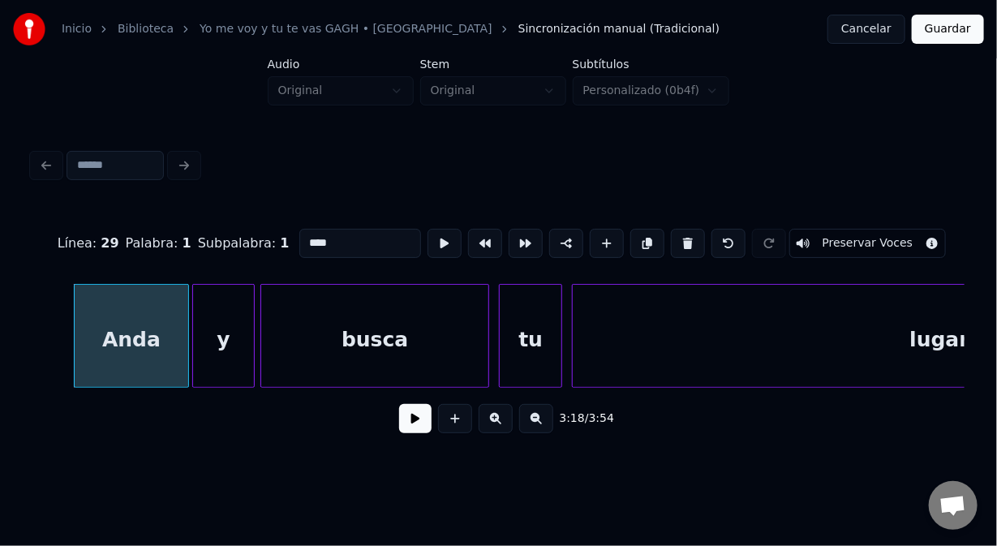
click at [416, 420] on button at bounding box center [415, 418] width 32 height 29
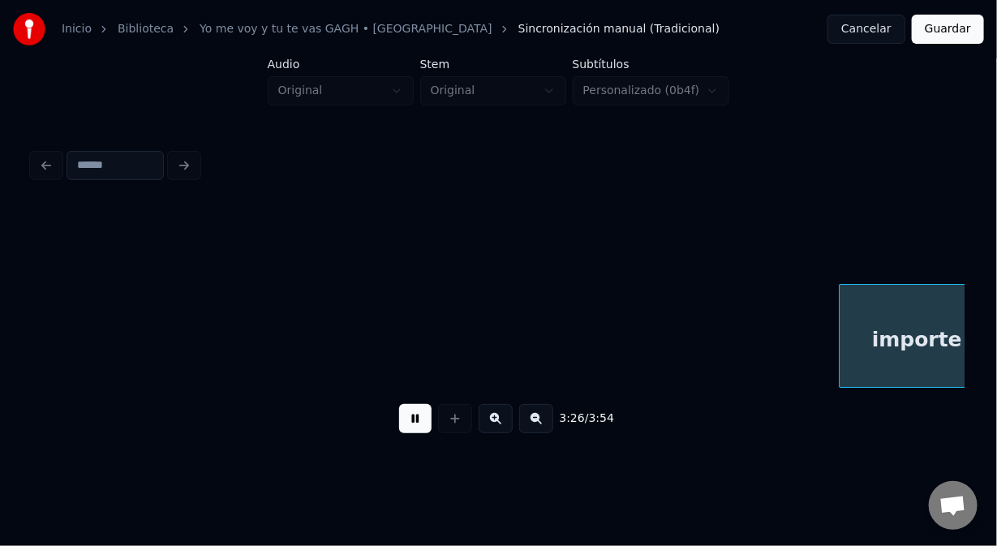
scroll to position [0, 50169]
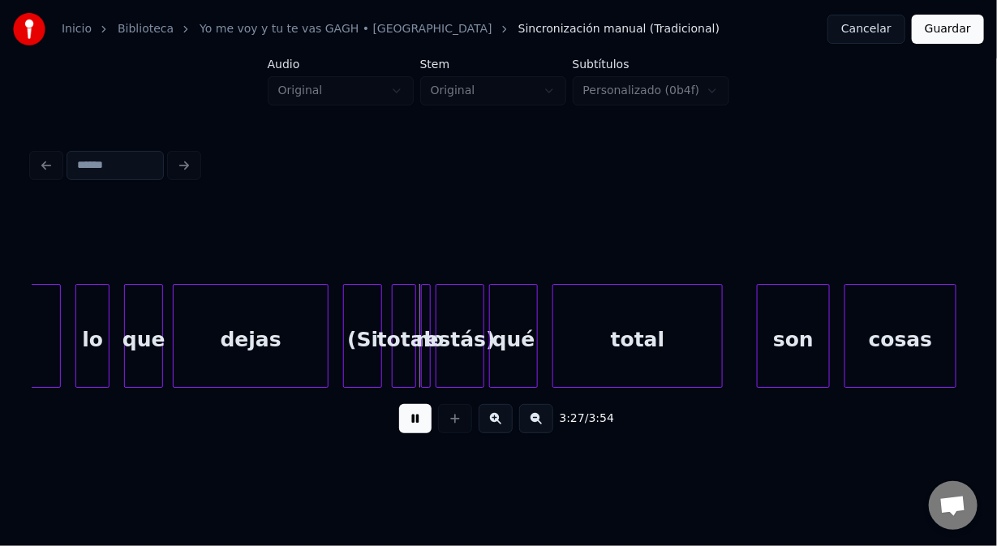
click at [415, 427] on button at bounding box center [415, 418] width 32 height 29
click at [470, 342] on div "estás)" at bounding box center [460, 340] width 47 height 110
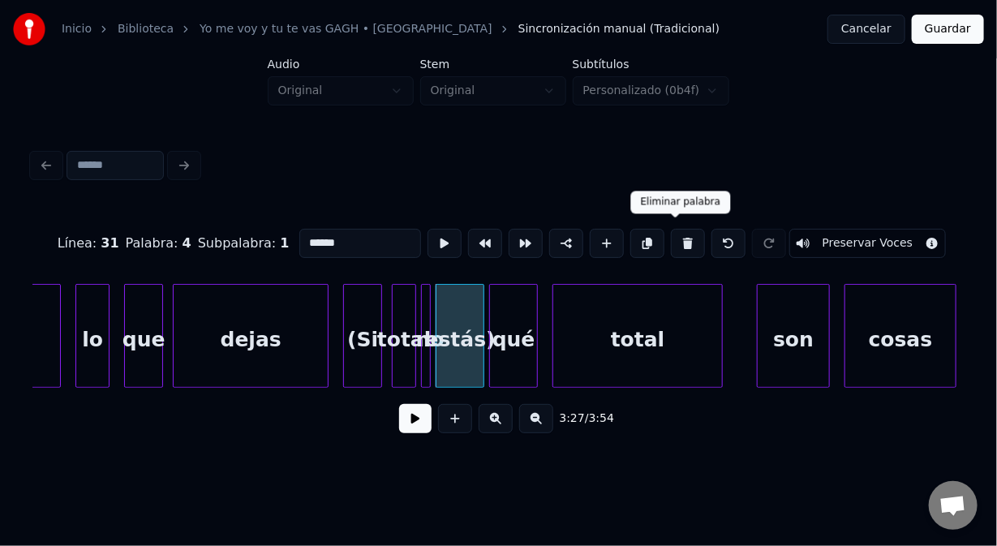
click at [672, 235] on button at bounding box center [688, 243] width 34 height 29
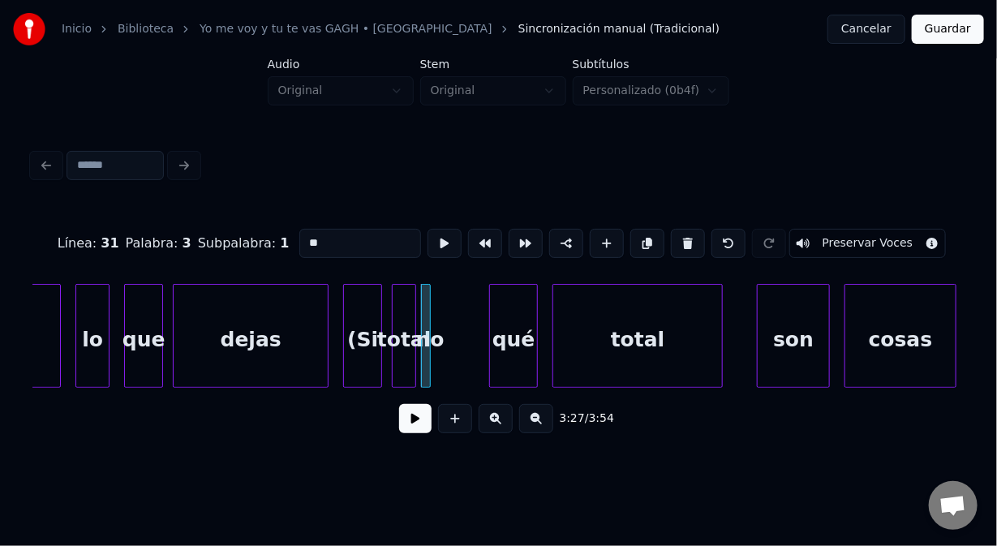
click at [672, 235] on button at bounding box center [688, 243] width 34 height 29
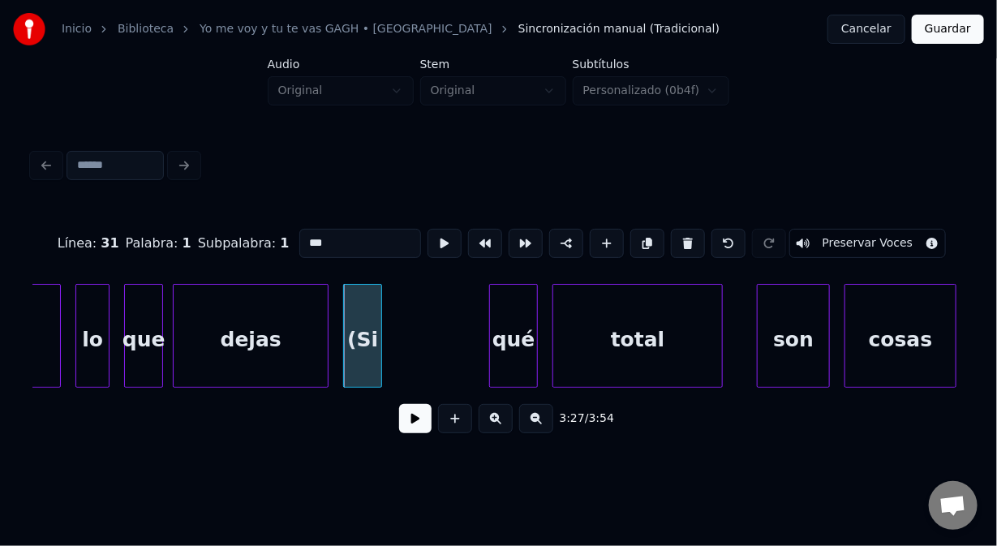
click at [672, 235] on button at bounding box center [688, 243] width 34 height 29
type input "*****"
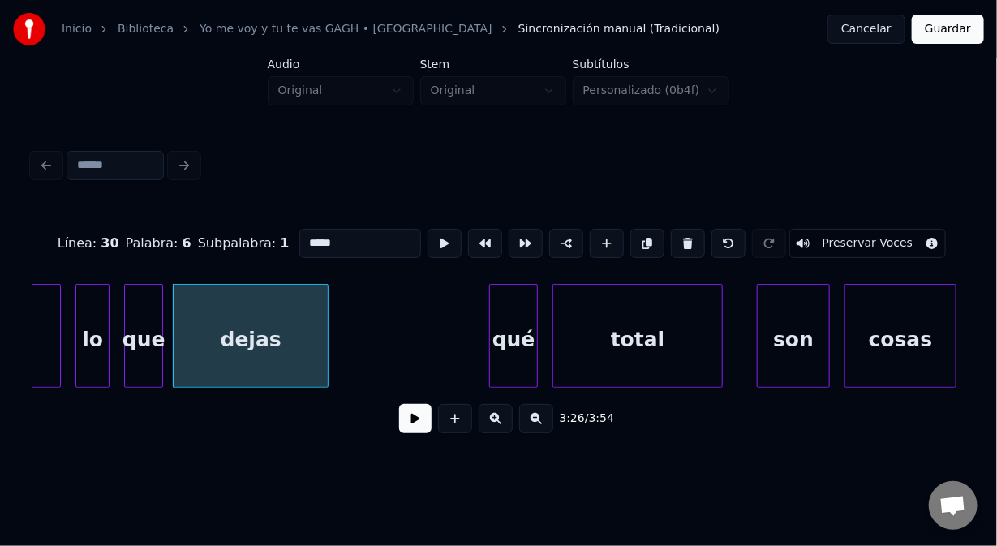
click at [417, 423] on button at bounding box center [415, 418] width 32 height 29
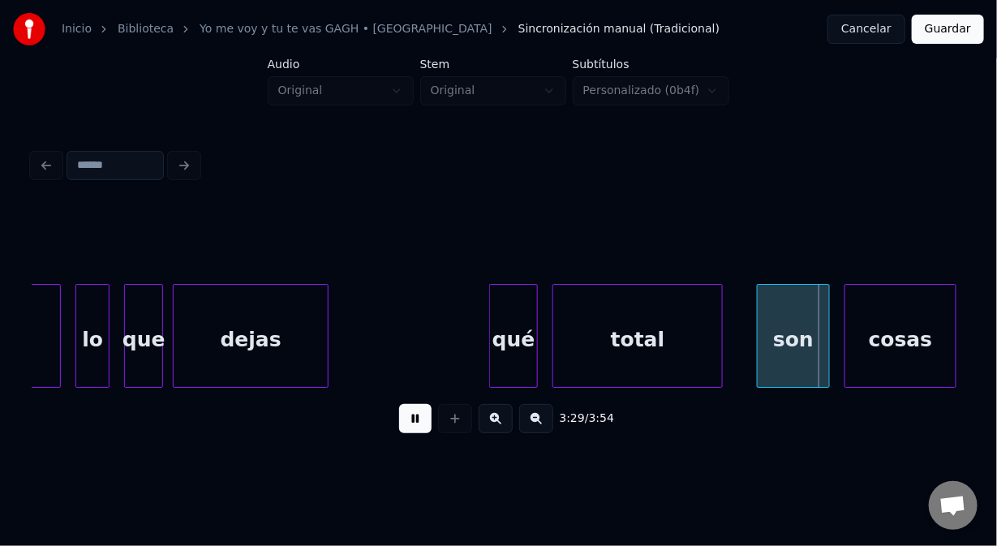
click at [417, 424] on button at bounding box center [415, 418] width 32 height 29
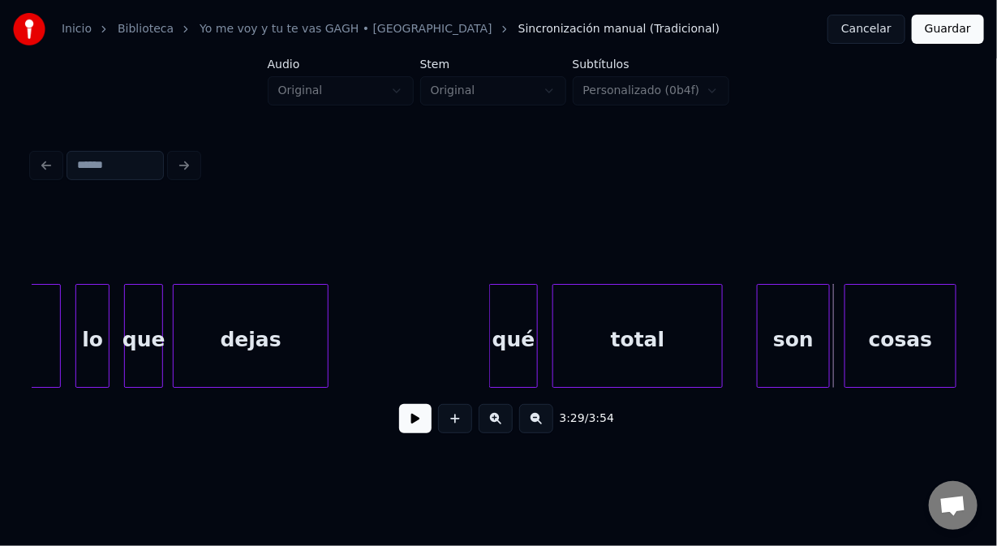
click at [403, 424] on button at bounding box center [415, 418] width 32 height 29
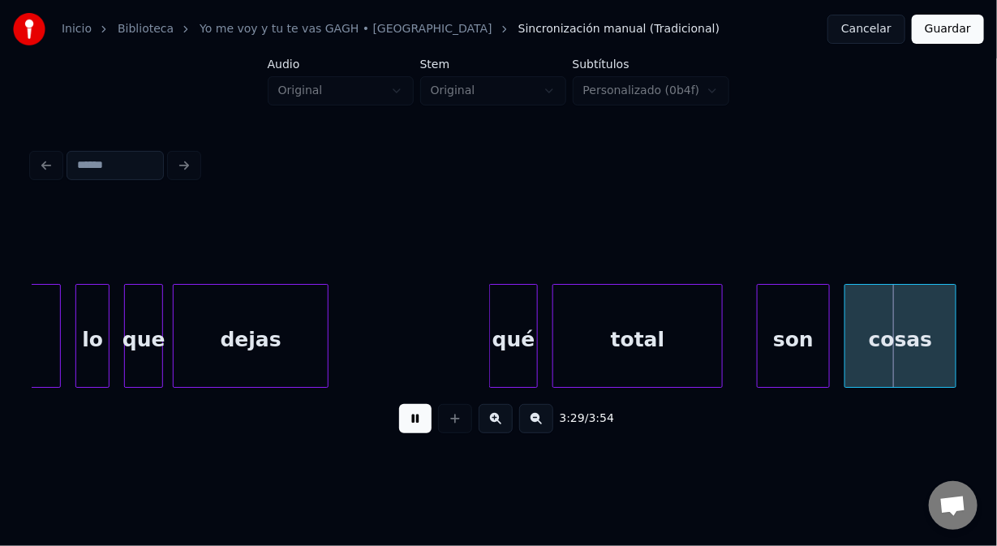
click at [405, 424] on button at bounding box center [415, 418] width 32 height 29
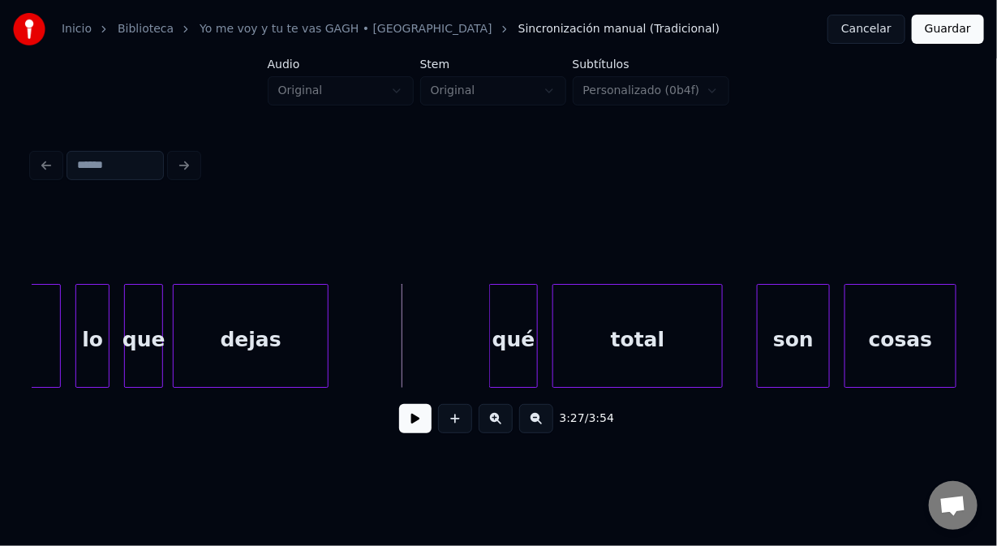
click at [416, 428] on button at bounding box center [415, 418] width 32 height 29
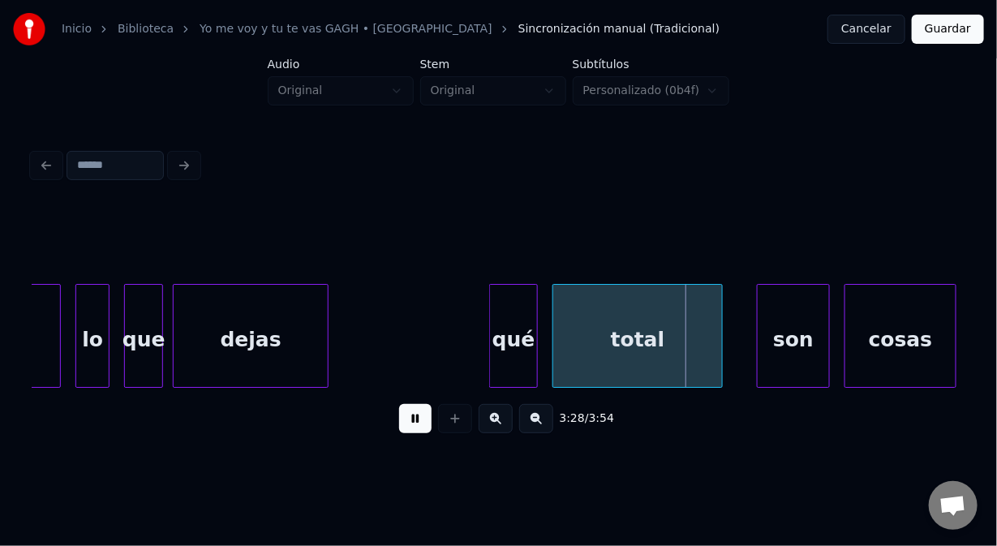
click at [415, 427] on button at bounding box center [415, 418] width 32 height 29
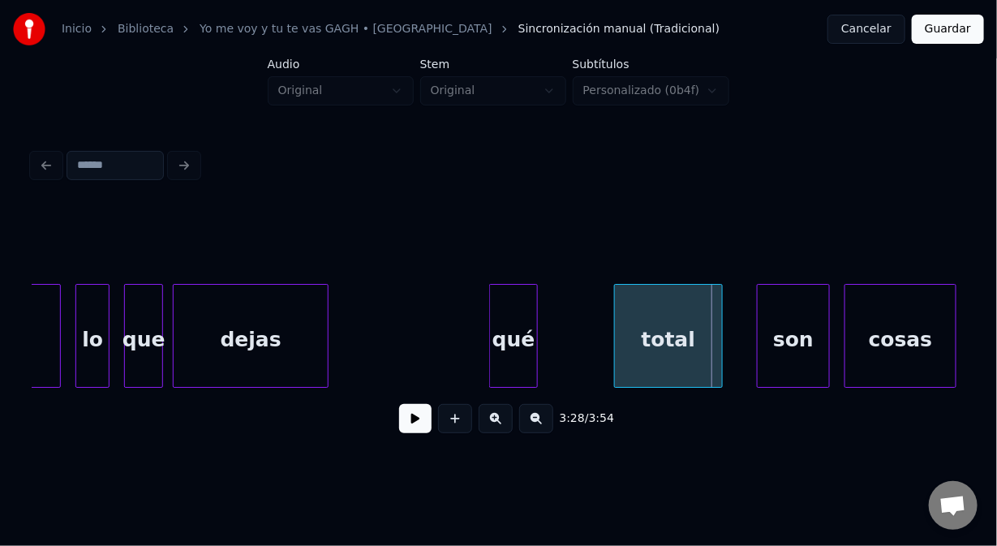
click at [615, 348] on div at bounding box center [617, 336] width 5 height 102
click at [581, 316] on div "qué" at bounding box center [580, 340] width 47 height 110
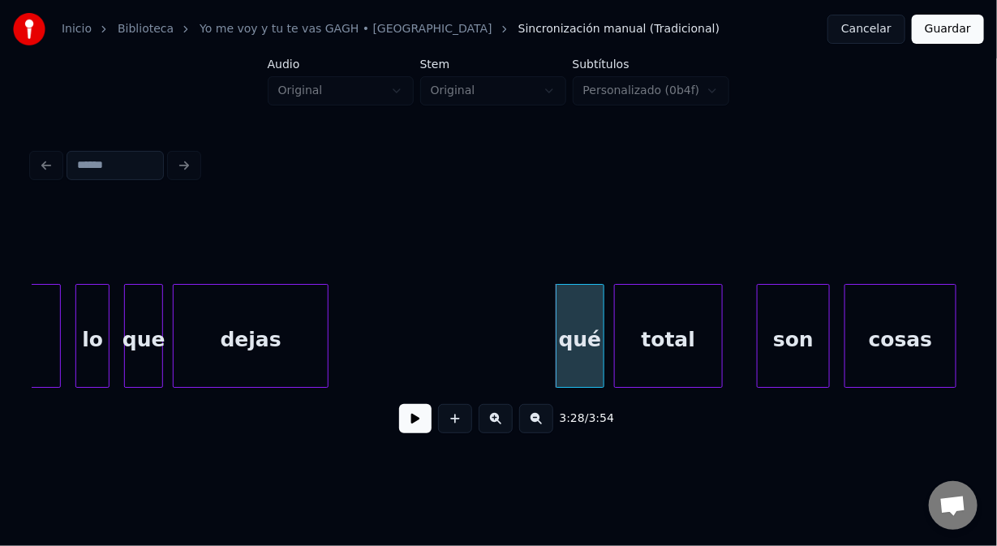
click at [268, 366] on div "dejas" at bounding box center [251, 340] width 154 height 110
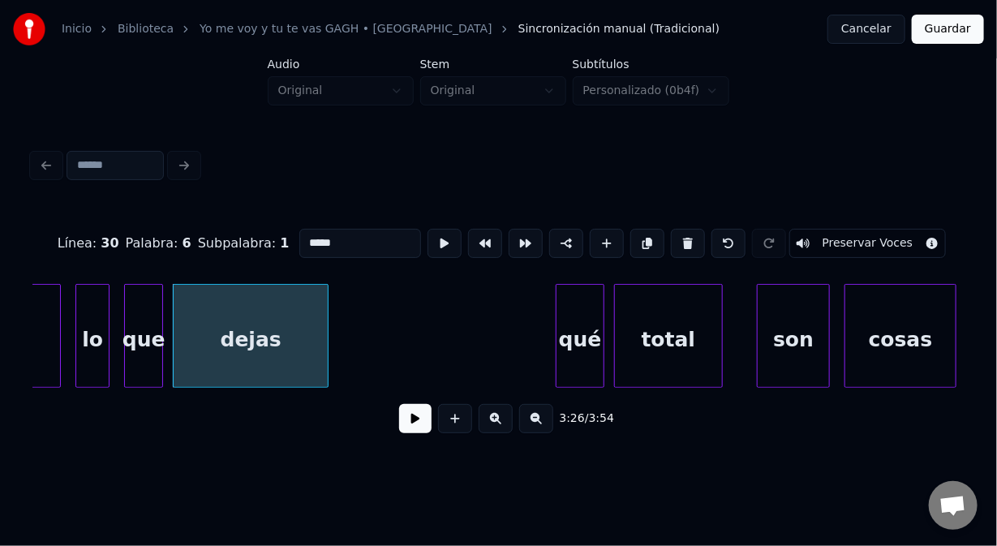
click at [423, 425] on button at bounding box center [415, 418] width 32 height 29
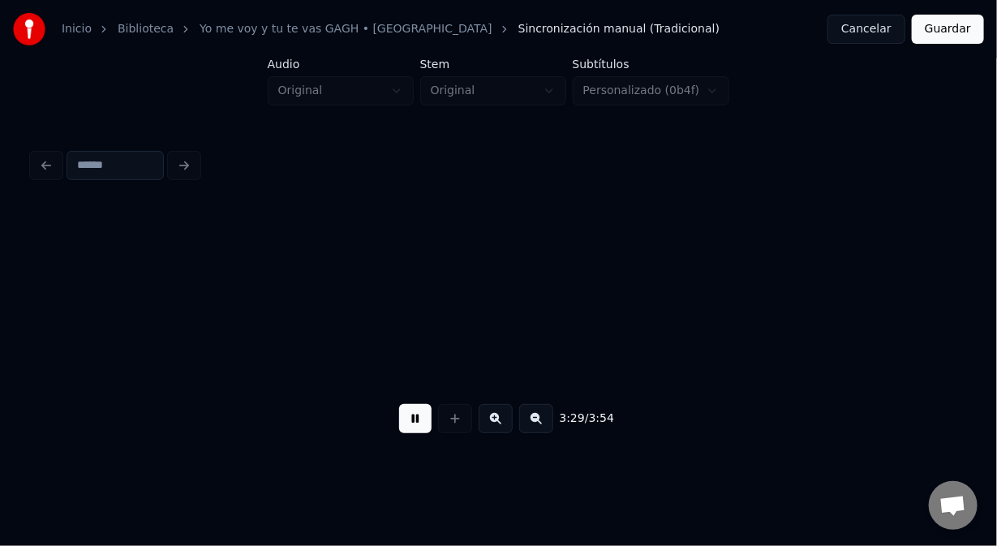
scroll to position [0, 51103]
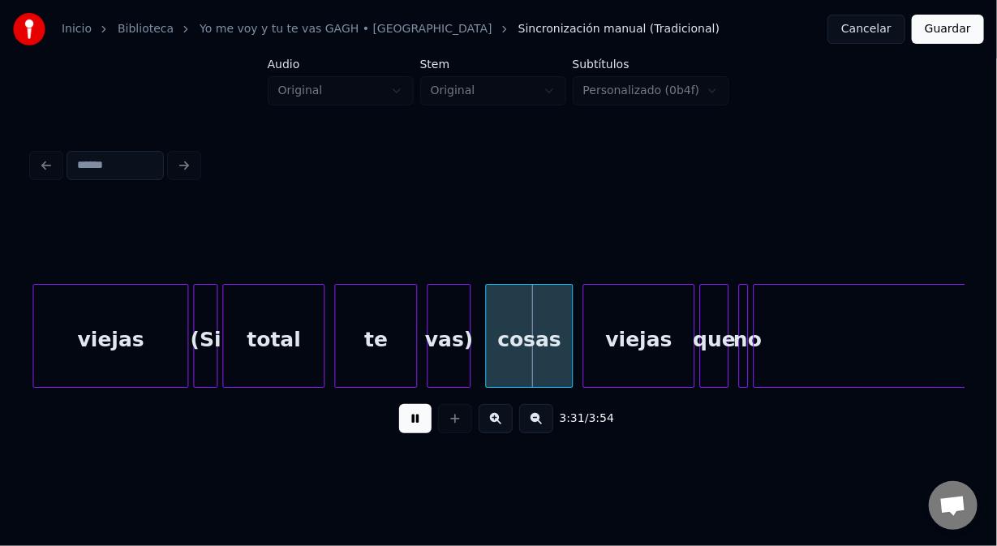
click at [423, 425] on button at bounding box center [415, 418] width 32 height 29
click at [456, 325] on div "vas)" at bounding box center [449, 340] width 42 height 110
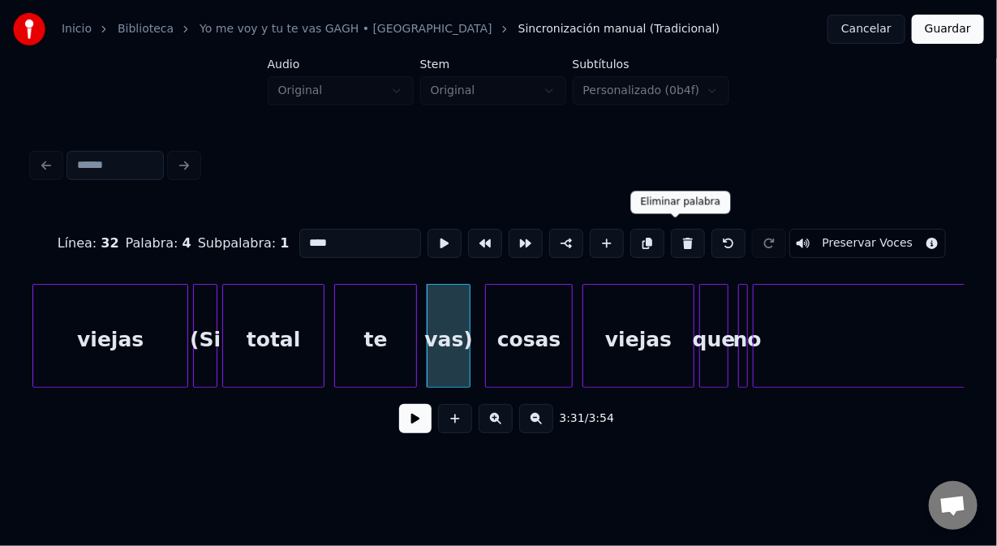
click at [673, 238] on button at bounding box center [688, 243] width 34 height 29
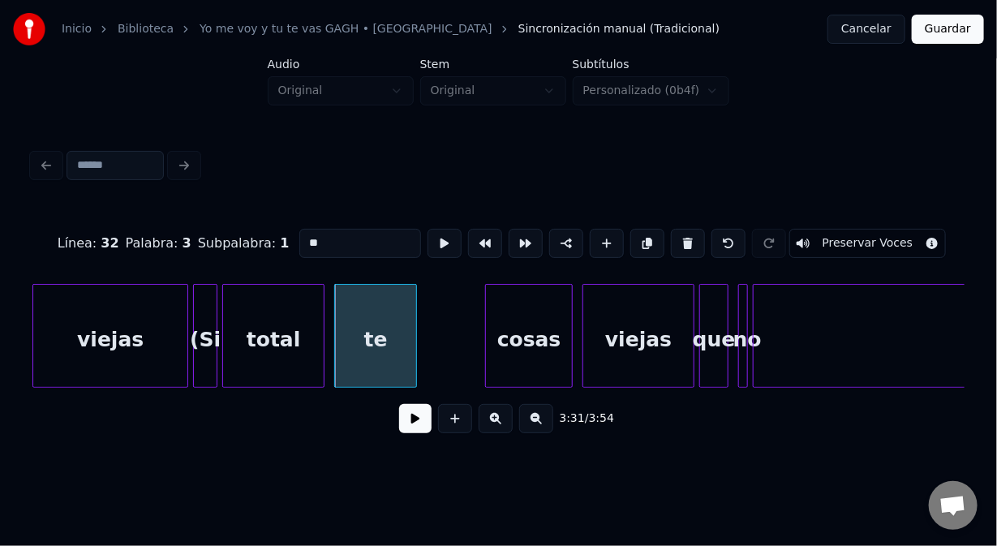
click at [673, 238] on button at bounding box center [688, 243] width 34 height 29
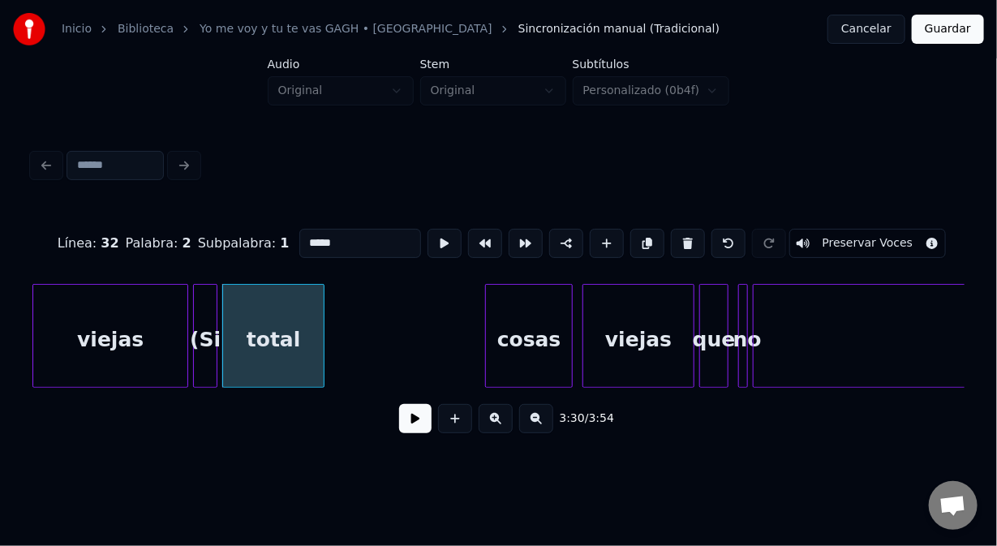
click at [673, 238] on button at bounding box center [688, 243] width 34 height 29
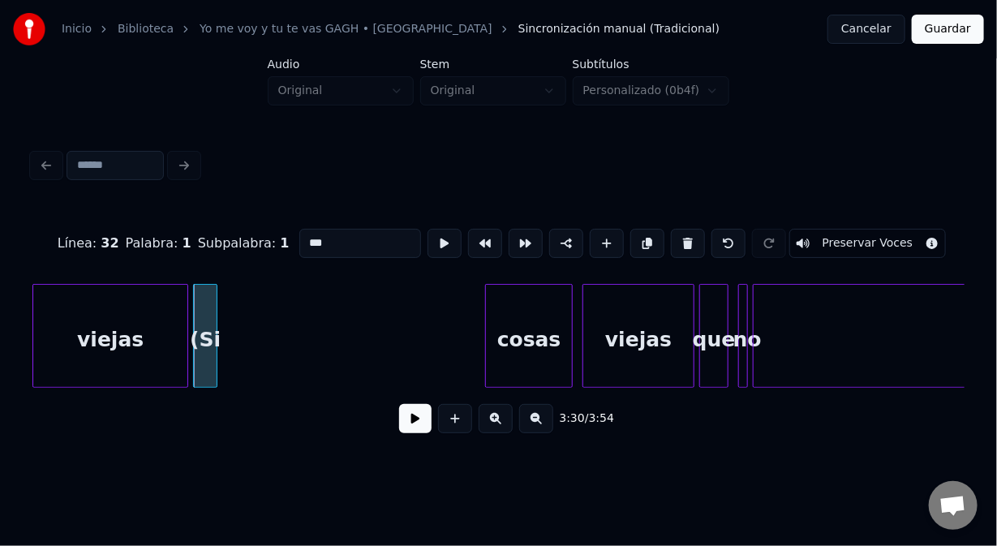
click at [673, 238] on button at bounding box center [688, 243] width 34 height 29
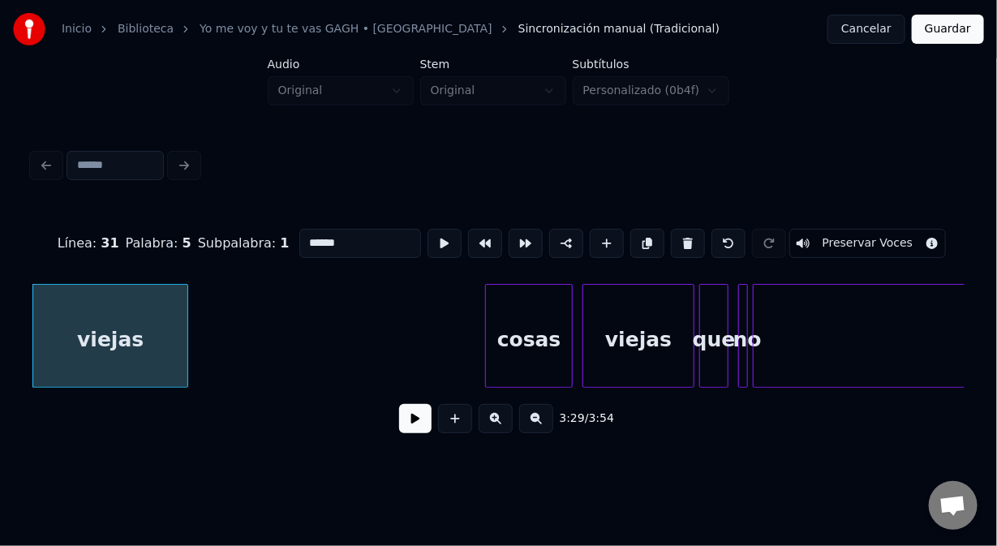
click at [540, 336] on div "cosas" at bounding box center [529, 340] width 86 height 110
type input "*****"
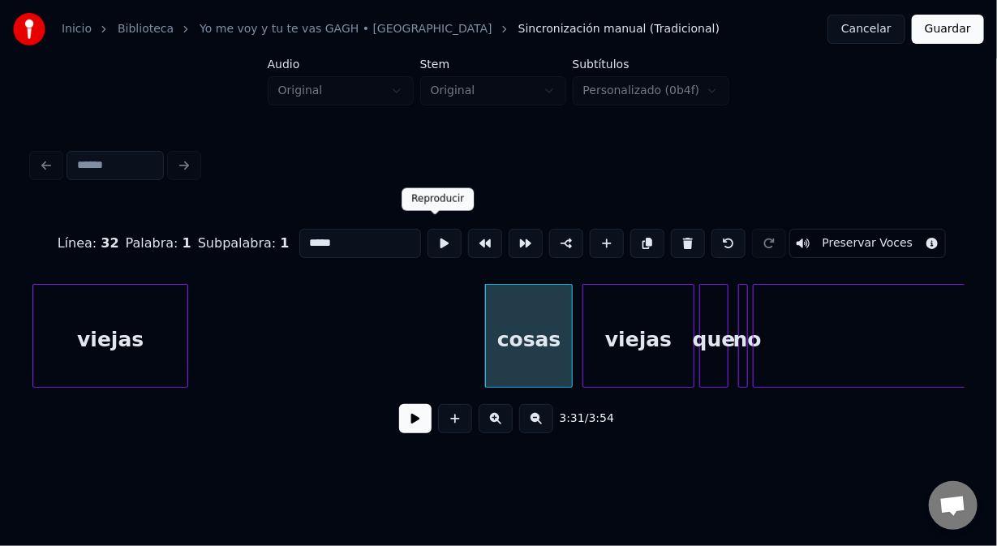
click at [435, 238] on button at bounding box center [445, 243] width 34 height 29
click at [434, 240] on button at bounding box center [445, 243] width 34 height 29
click at [509, 351] on div at bounding box center [508, 336] width 5 height 102
click at [435, 237] on button at bounding box center [445, 243] width 34 height 29
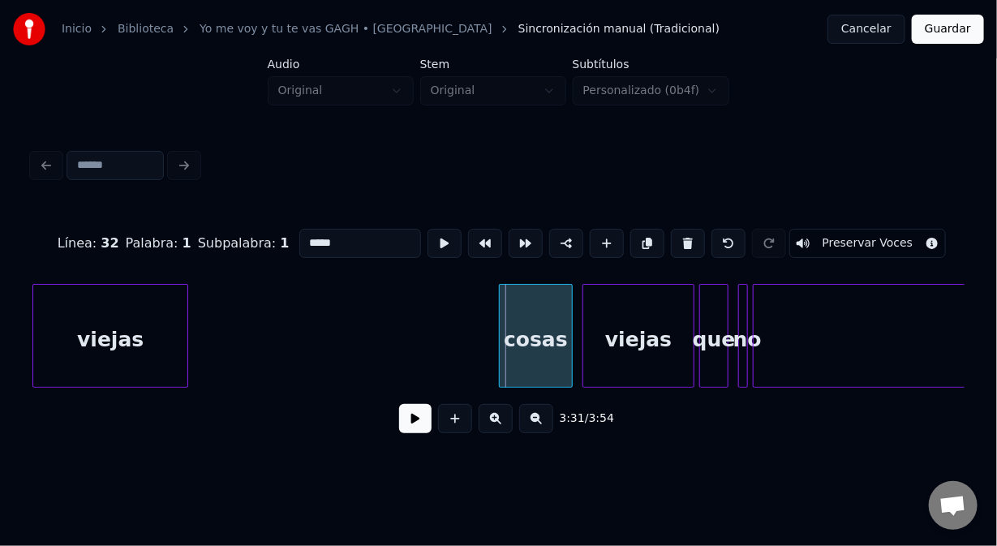
click at [500, 358] on div at bounding box center [502, 336] width 5 height 102
click at [441, 240] on button at bounding box center [445, 243] width 34 height 29
click at [416, 427] on button at bounding box center [415, 418] width 32 height 29
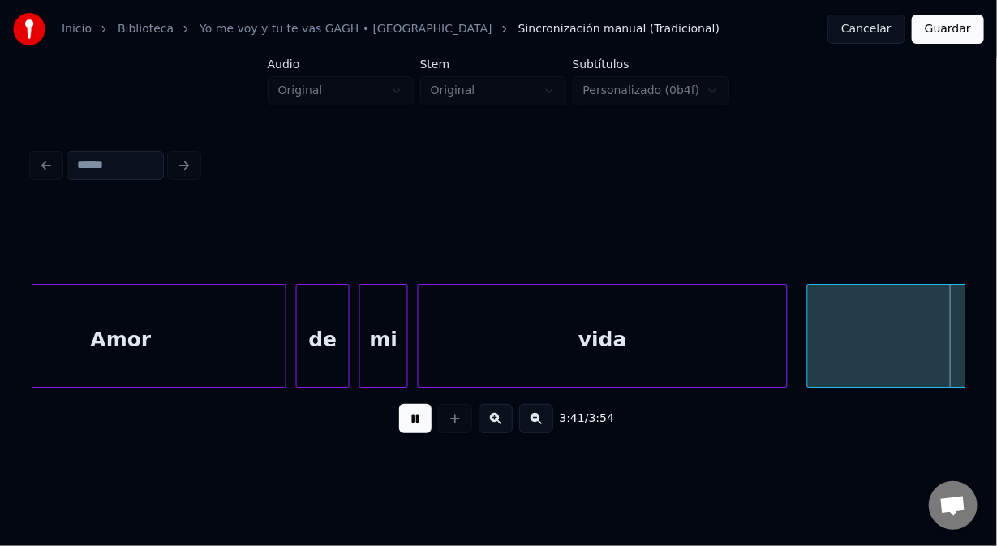
scroll to position [0, 53906]
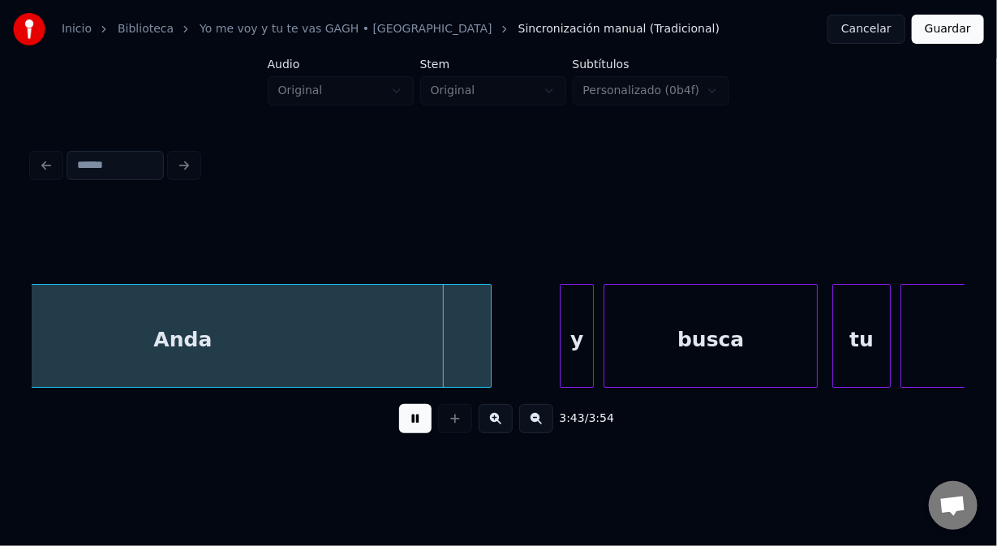
click at [416, 427] on button at bounding box center [415, 418] width 32 height 29
click at [104, 347] on div "Anda" at bounding box center [182, 340] width 617 height 110
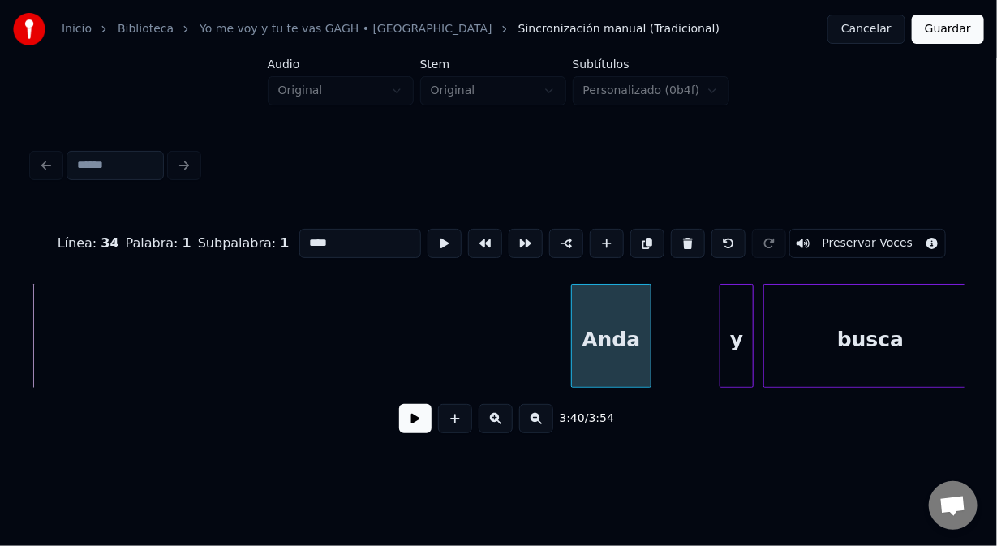
click at [572, 354] on div at bounding box center [574, 336] width 5 height 102
click at [410, 425] on button at bounding box center [415, 418] width 32 height 29
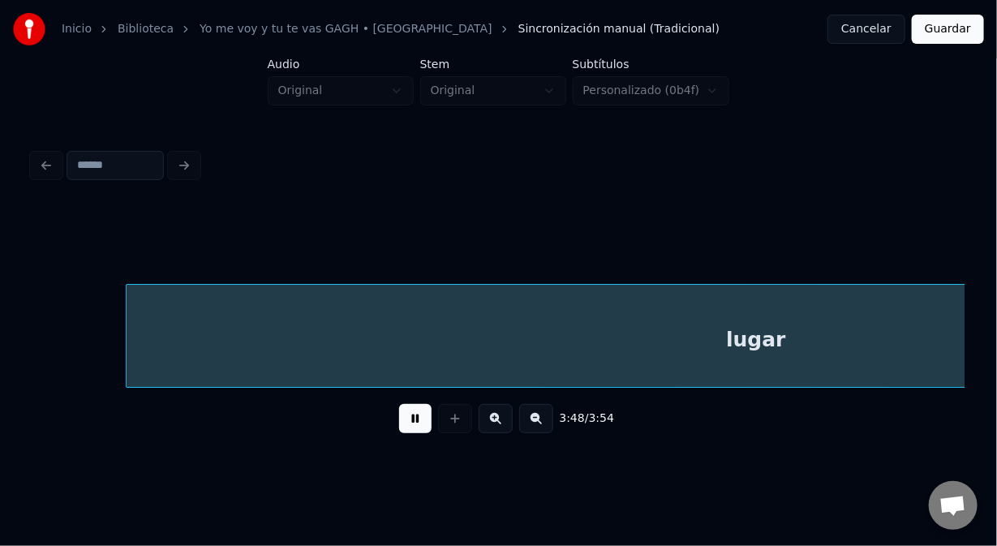
scroll to position [0, 55616]
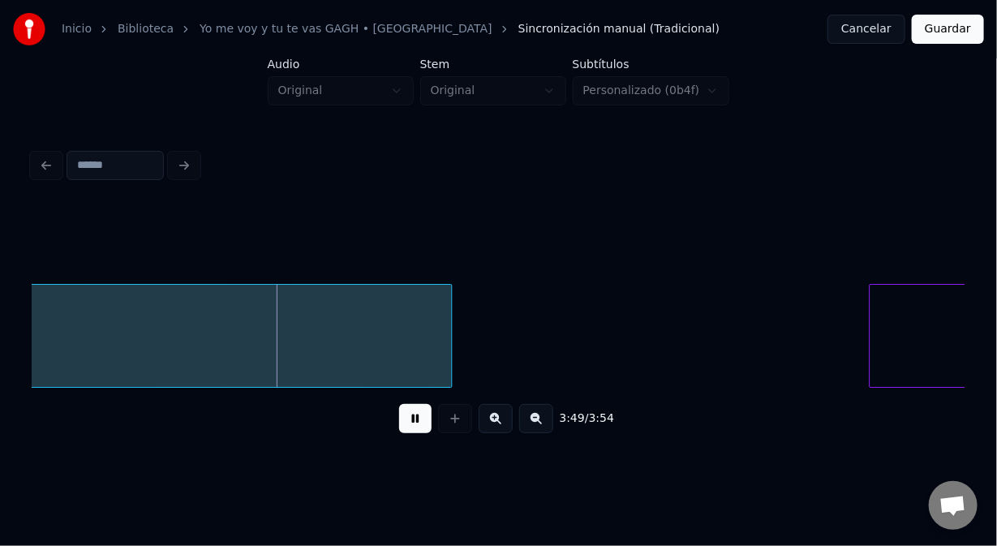
click at [420, 420] on button at bounding box center [415, 418] width 32 height 29
click at [415, 427] on button at bounding box center [415, 418] width 32 height 29
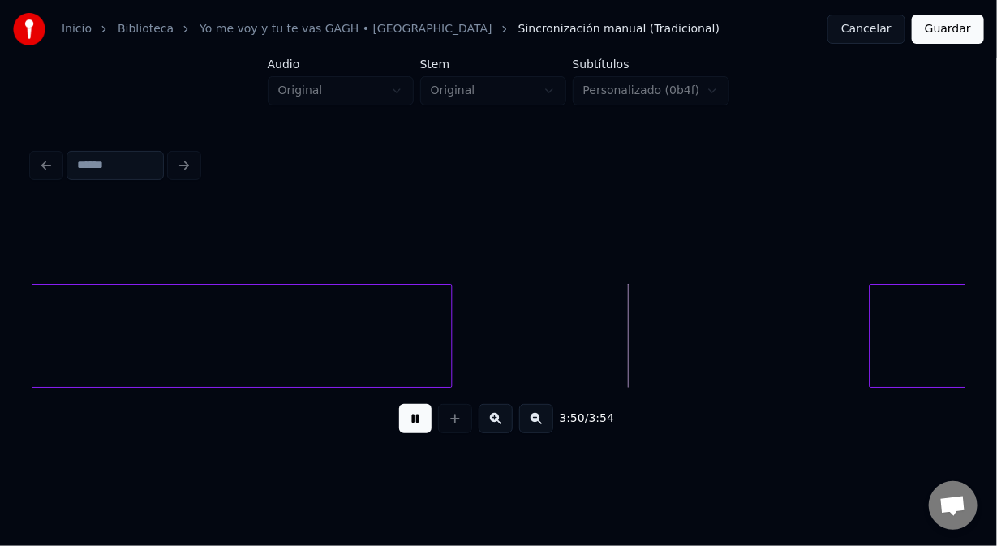
click at [415, 427] on button at bounding box center [415, 418] width 32 height 29
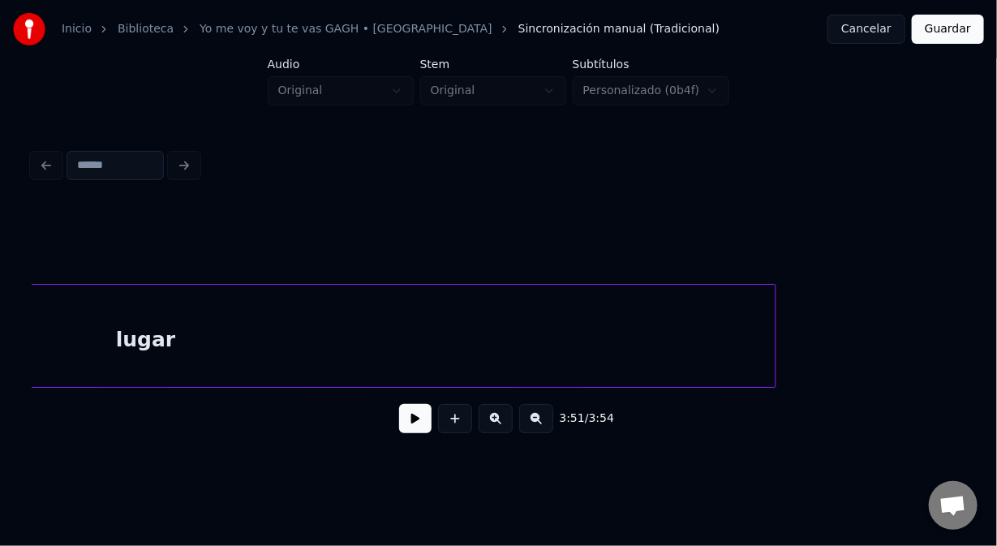
scroll to position [0, 54719]
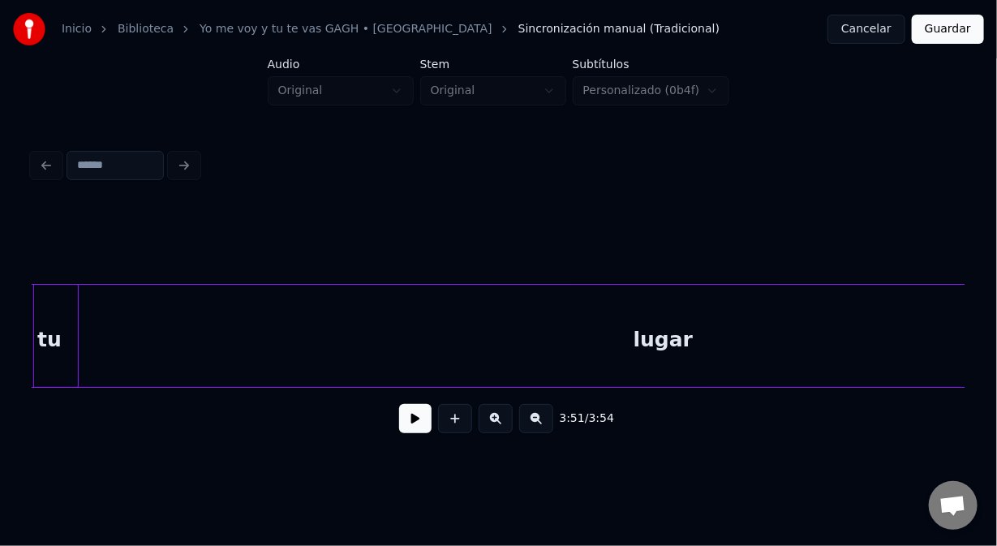
click at [753, 338] on div "lugar" at bounding box center [663, 336] width 1261 height 104
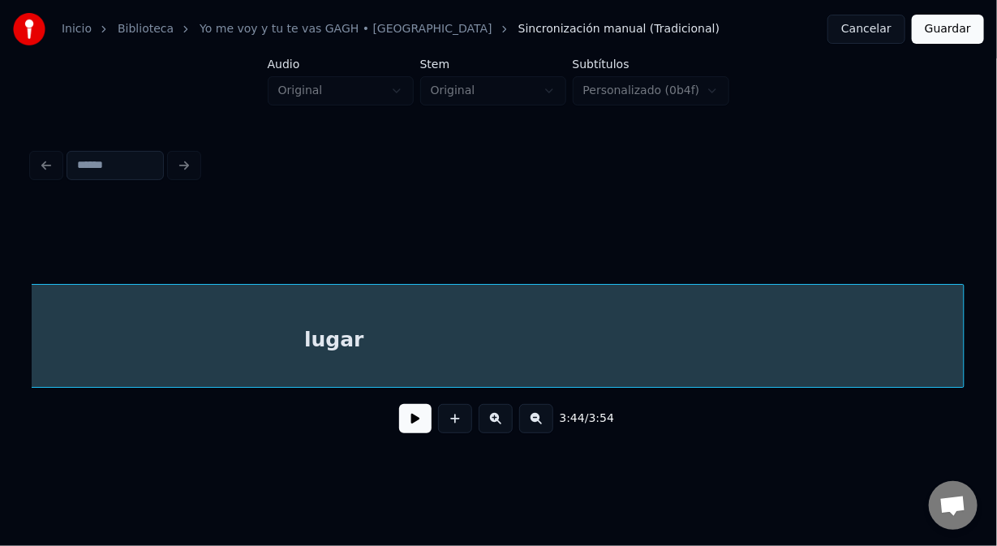
click at [355, 312] on div "lugar" at bounding box center [334, 340] width 1259 height 110
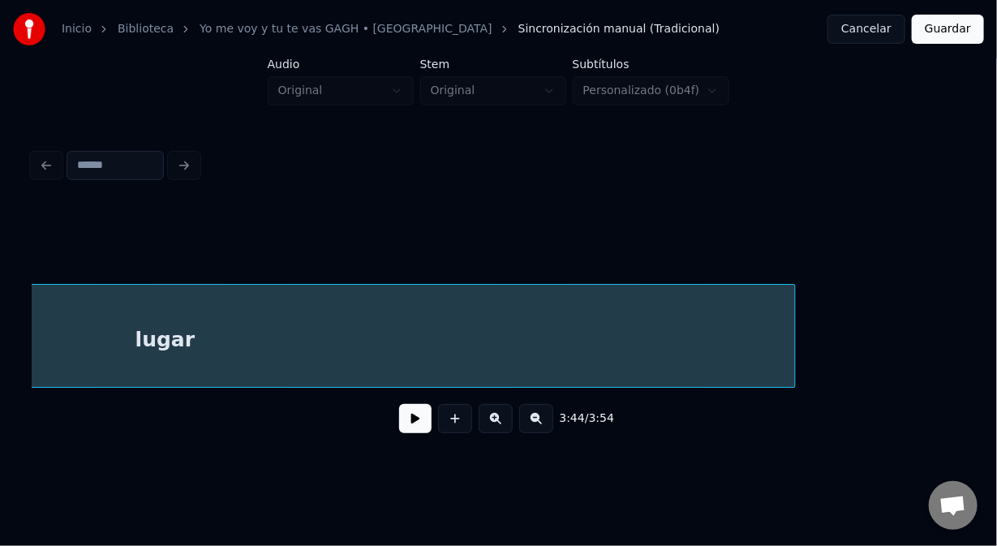
scroll to position [0, 55317]
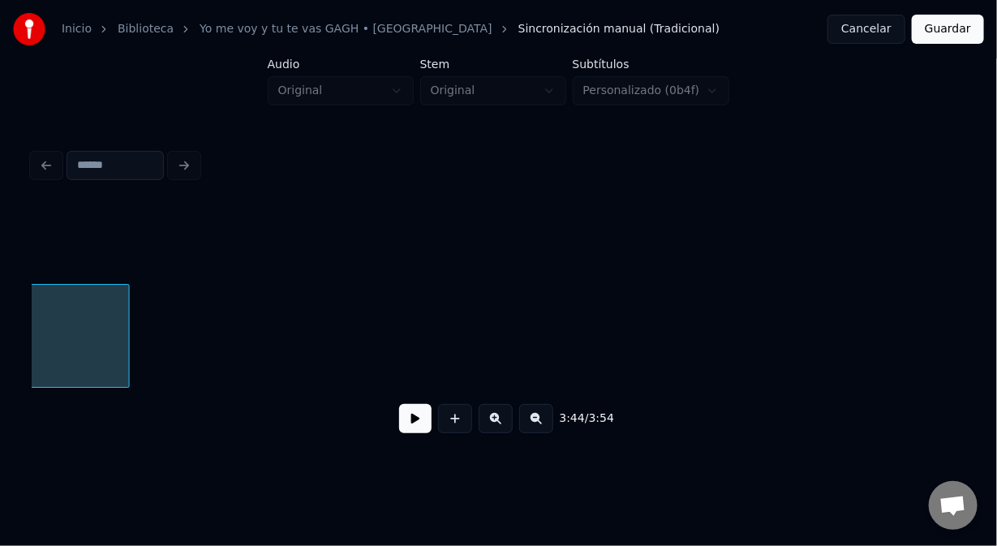
click at [128, 343] on div at bounding box center [126, 336] width 5 height 102
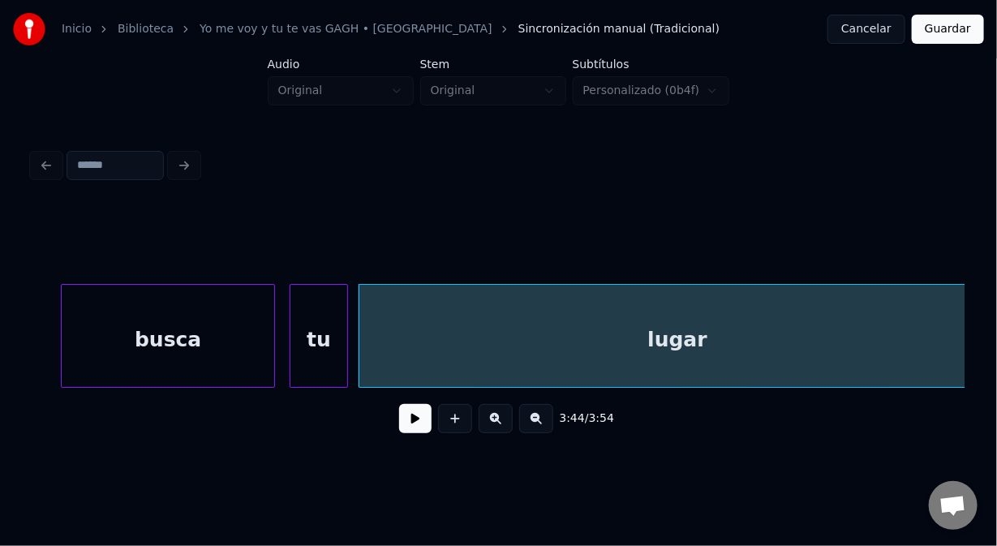
scroll to position [0, 54439]
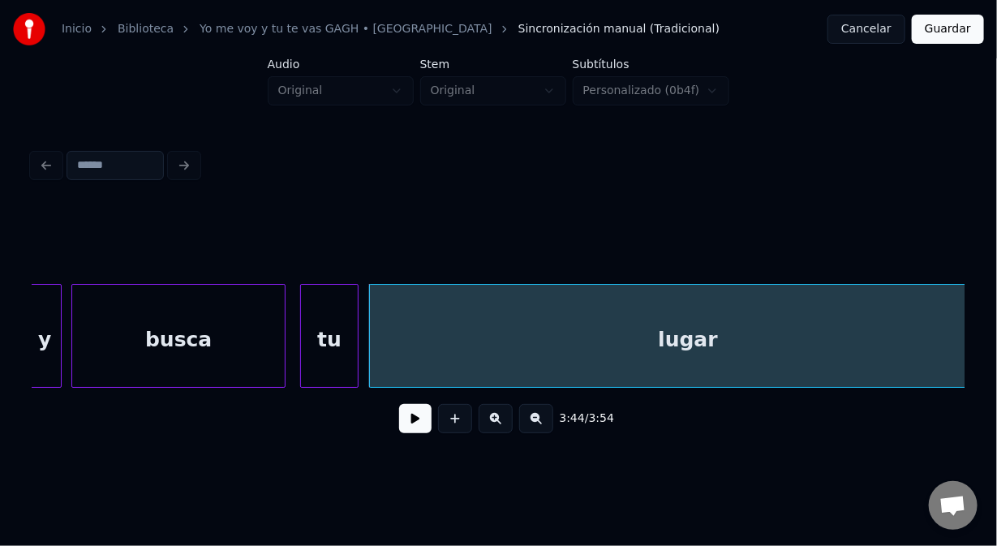
click at [50, 345] on div "y" at bounding box center [44, 340] width 32 height 110
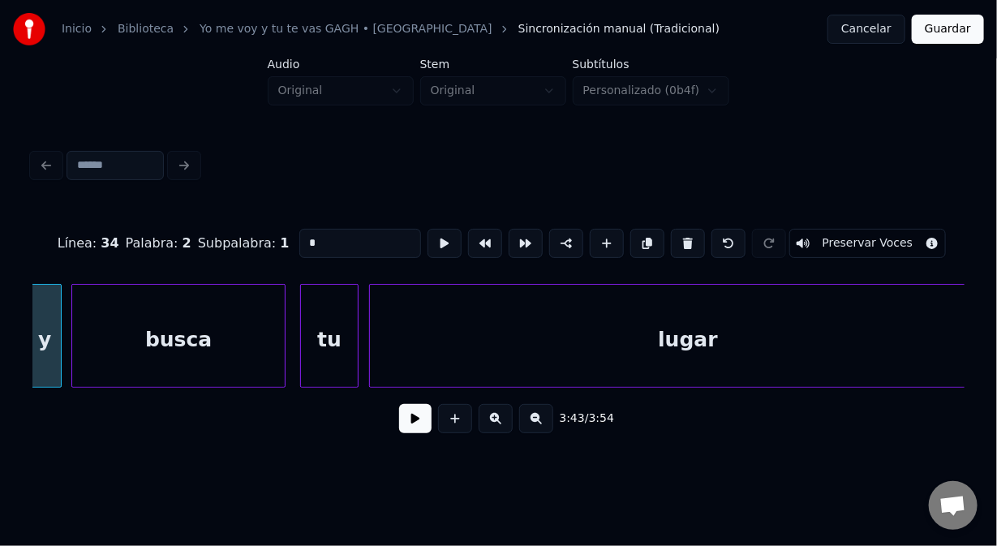
scroll to position [0, 54434]
click at [417, 425] on button at bounding box center [415, 418] width 32 height 29
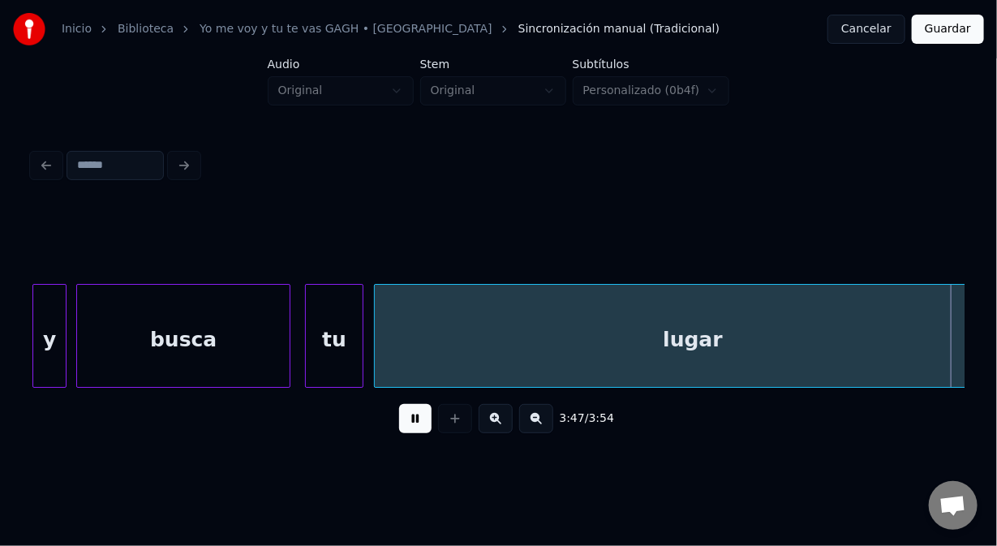
scroll to position [0, 55369]
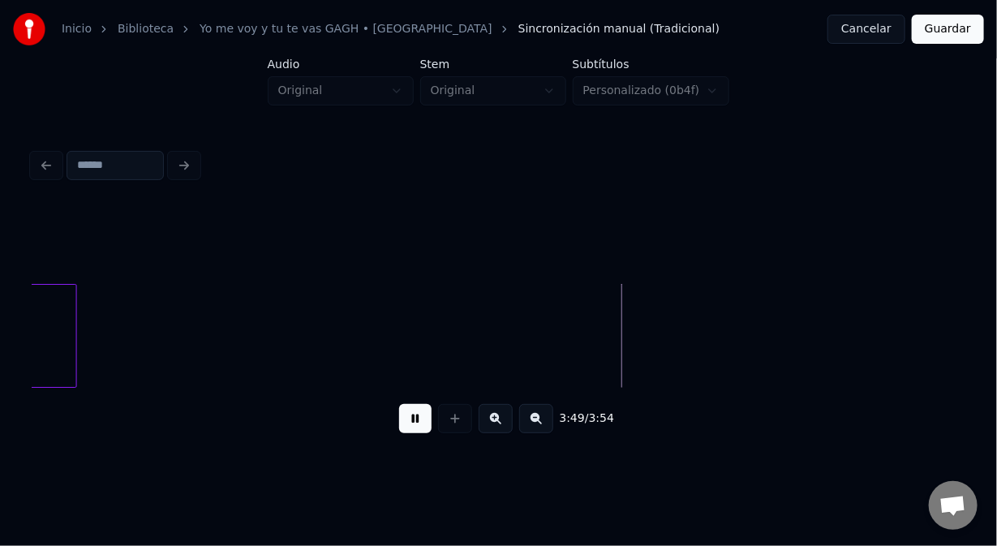
click at [432, 430] on button at bounding box center [415, 418] width 32 height 29
click at [134, 341] on div at bounding box center [132, 336] width 5 height 102
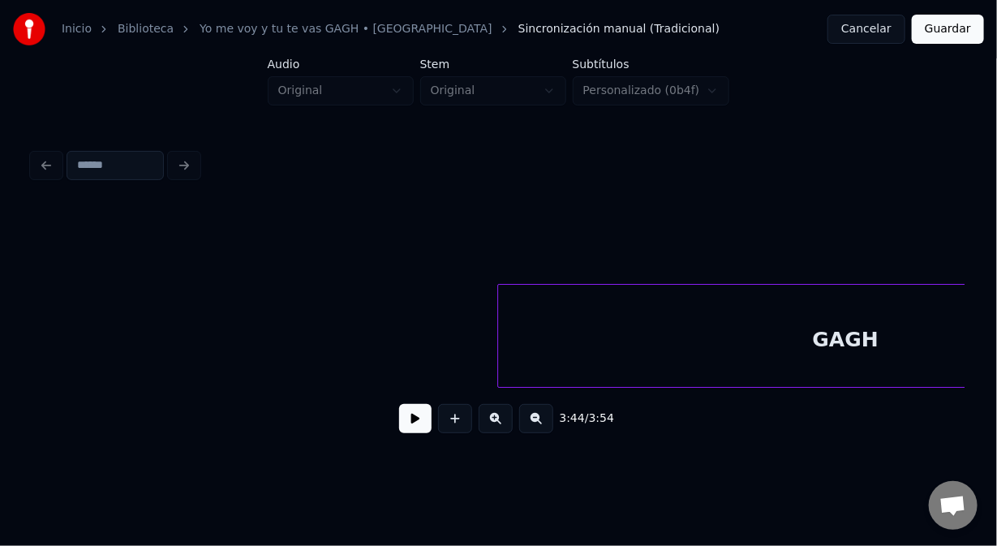
scroll to position [0, 56256]
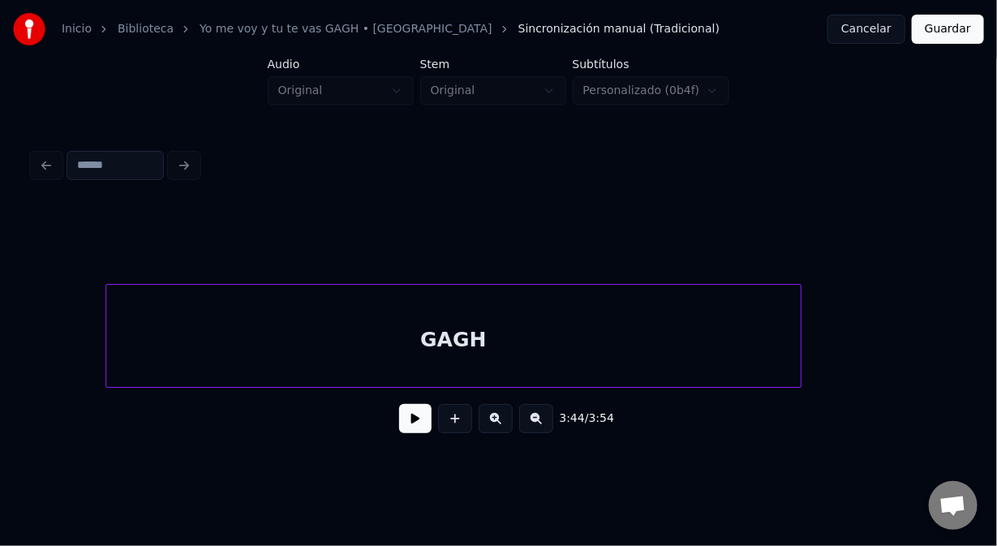
click at [587, 329] on div "GAGH" at bounding box center [453, 340] width 695 height 110
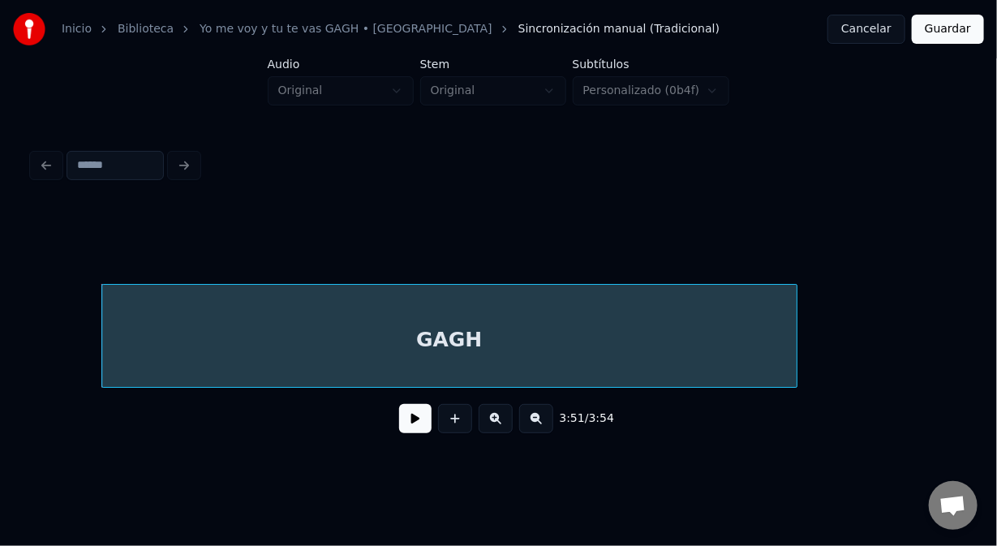
click at [249, 303] on div "GAGH" at bounding box center [449, 340] width 695 height 110
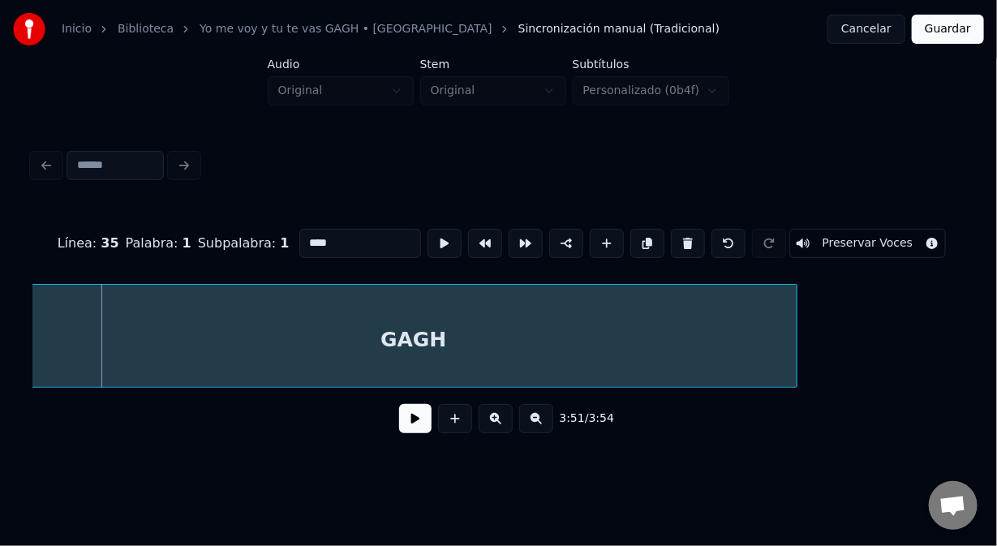
click at [30, 330] on div "Línea : 35 Palabra : 1 Subpalabra : 1 **** Preservar Voces 3:51 / 3:54" at bounding box center [498, 295] width 945 height 321
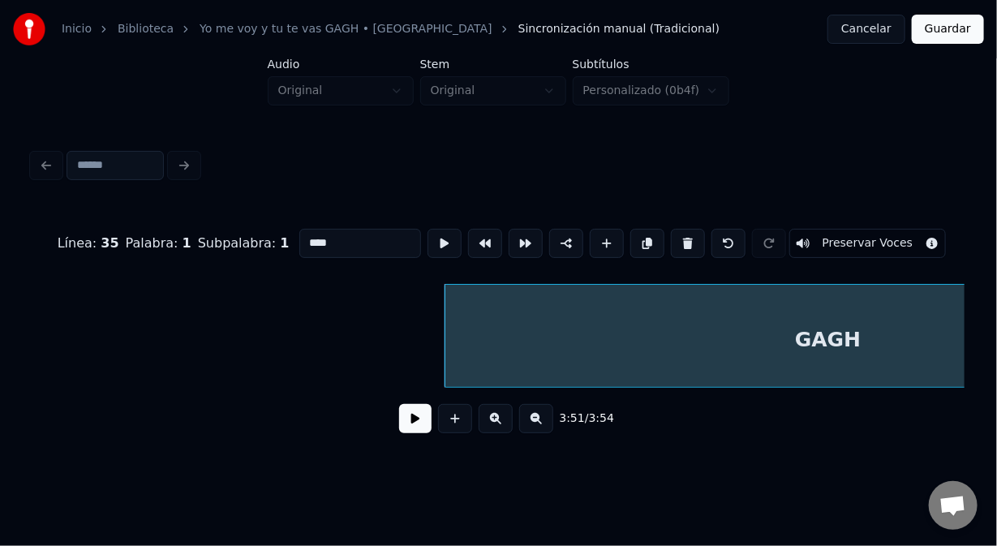
scroll to position [0, 55798]
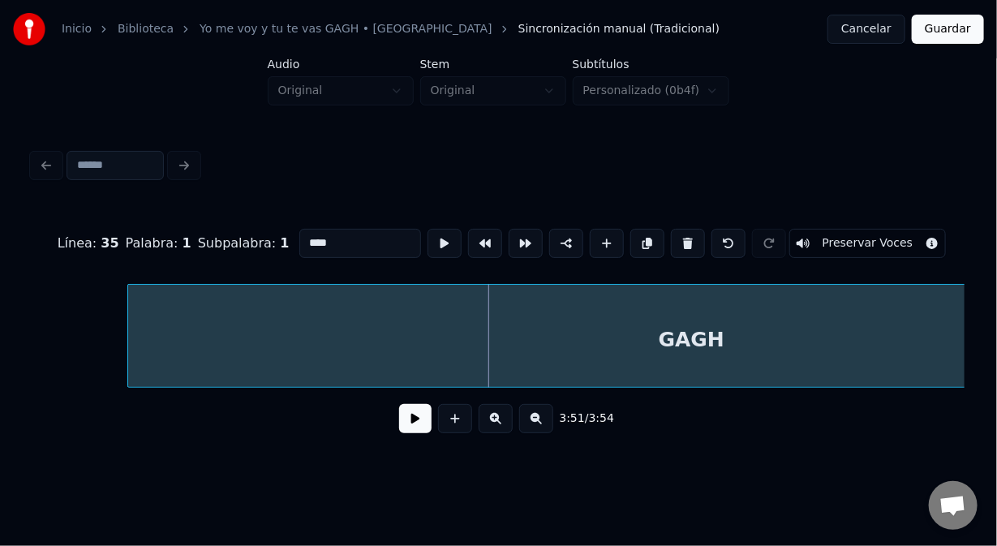
click at [128, 356] on div at bounding box center [130, 336] width 5 height 102
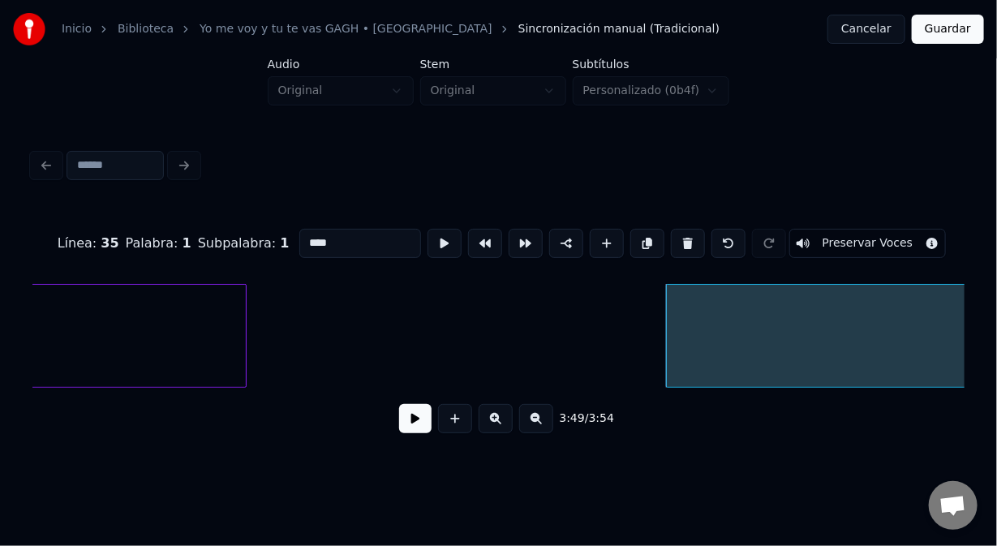
type input "*****"
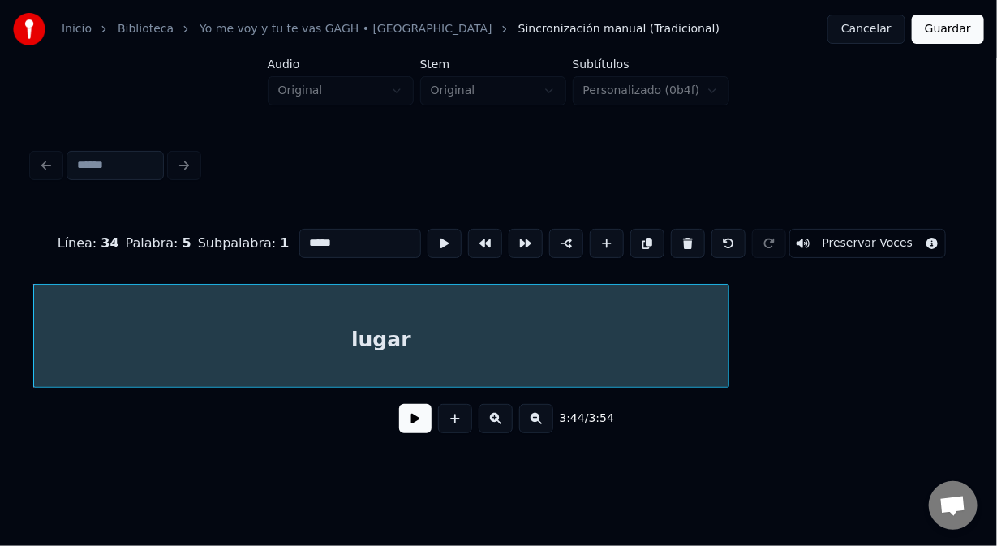
click at [952, 32] on button "Guardar" at bounding box center [948, 29] width 72 height 29
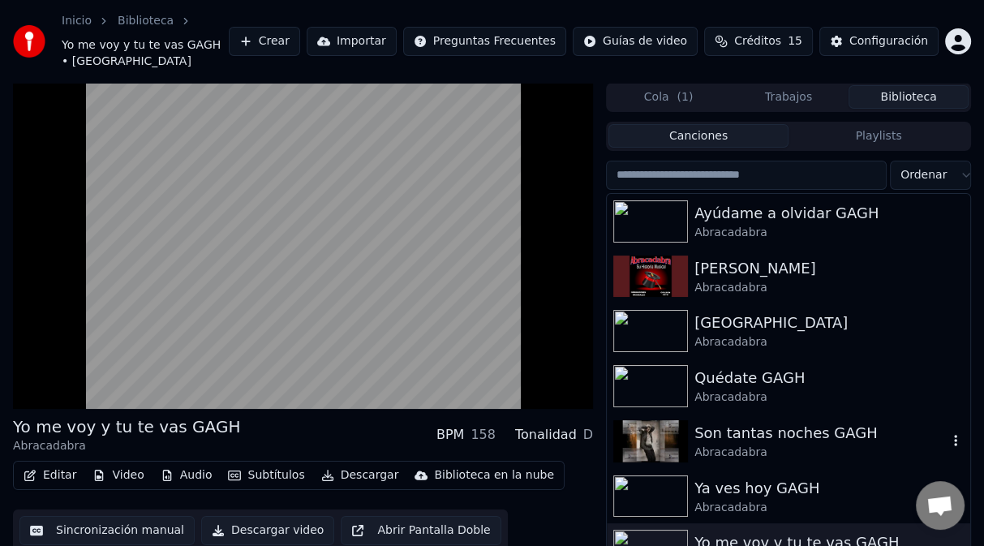
click at [652, 432] on img at bounding box center [650, 441] width 75 height 42
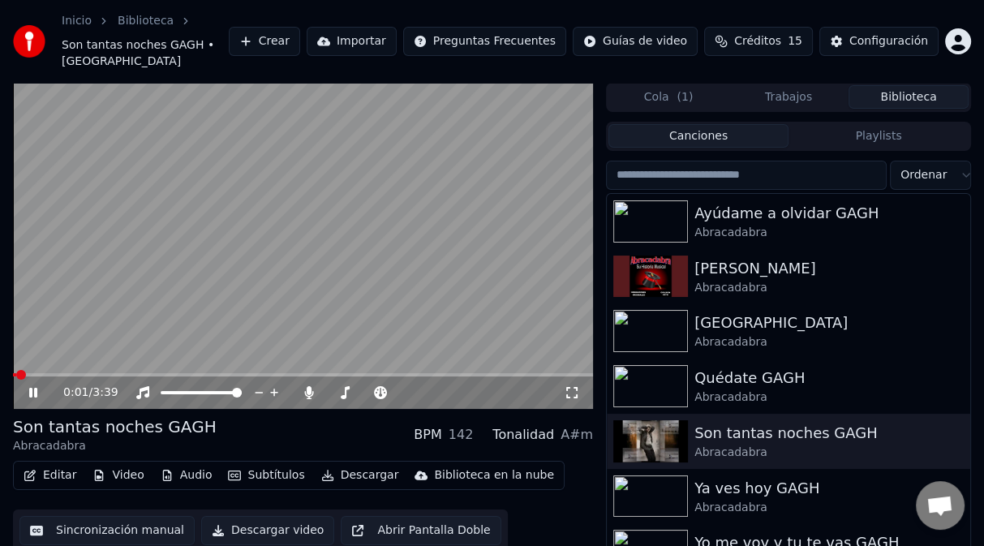
click at [542, 377] on div "0:01 / 3:39" at bounding box center [303, 393] width 580 height 32
click at [542, 373] on span at bounding box center [303, 374] width 580 height 3
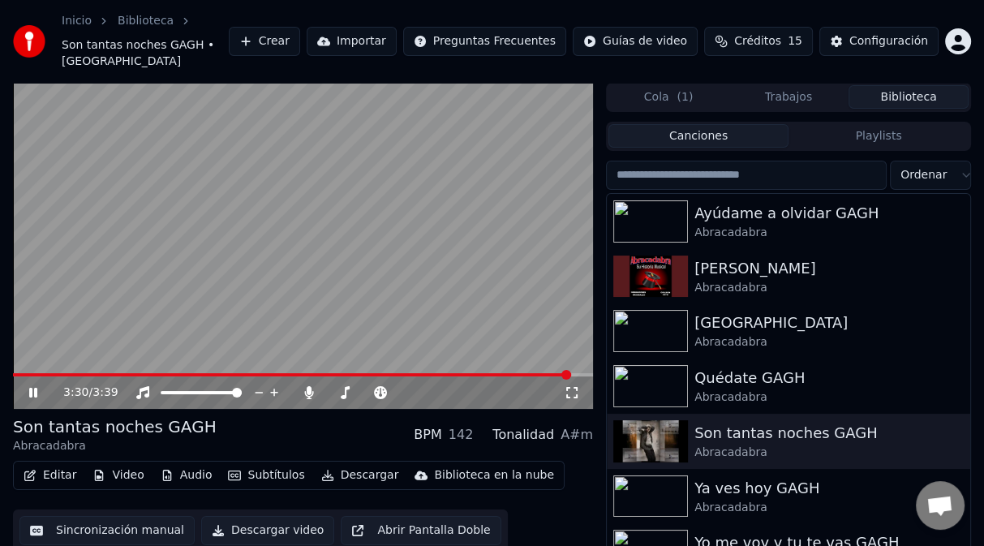
click at [484, 373] on span at bounding box center [292, 374] width 558 height 3
click at [480, 377] on div "3:07 / 3:39" at bounding box center [303, 393] width 580 height 32
click at [480, 373] on span at bounding box center [263, 374] width 500 height 3
click at [59, 464] on button "Editar" at bounding box center [50, 475] width 66 height 23
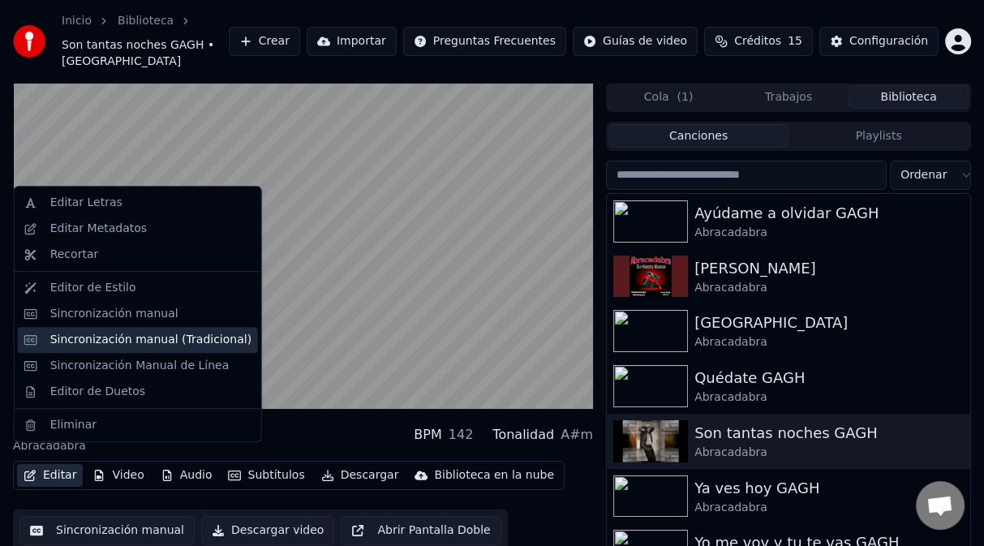
click at [183, 344] on div "Sincronización manual (Tradicional)" at bounding box center [150, 340] width 201 height 16
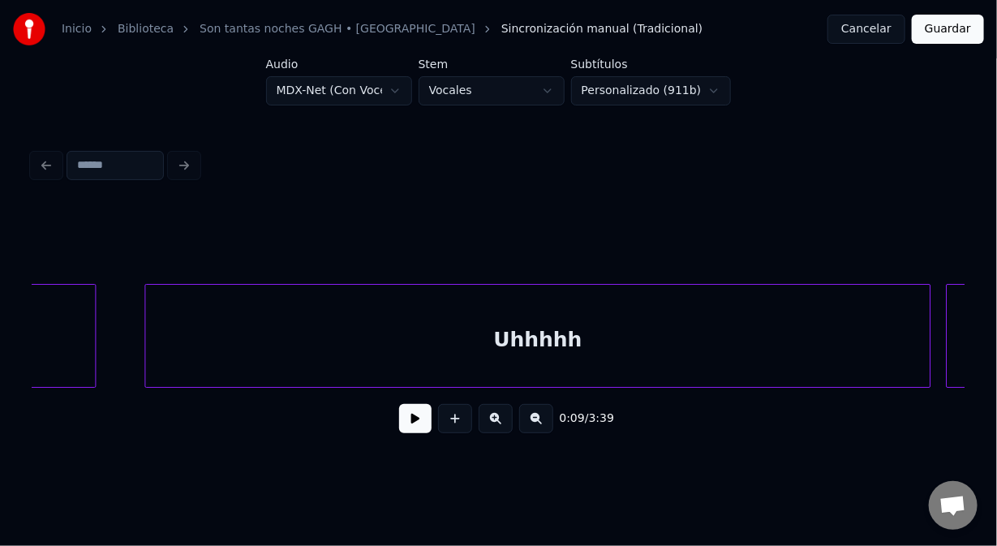
scroll to position [0, 44453]
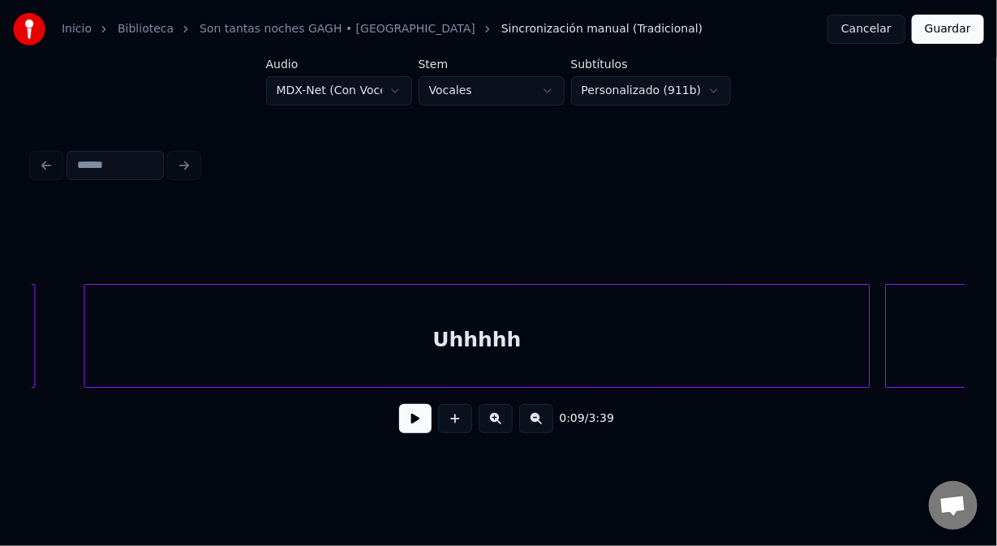
click at [443, 336] on div "Uhhhhh" at bounding box center [476, 340] width 784 height 110
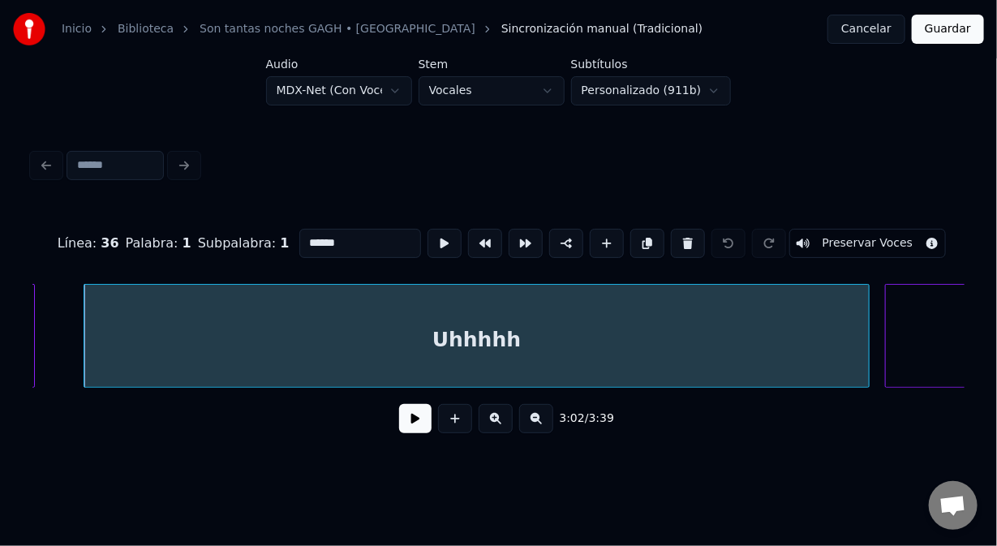
drag, startPoint x: 310, startPoint y: 237, endPoint x: 295, endPoint y: 235, distance: 15.6
click at [299, 235] on input "******" at bounding box center [360, 243] width 122 height 29
type input "******"
click at [943, 34] on button "Guardar" at bounding box center [948, 29] width 72 height 29
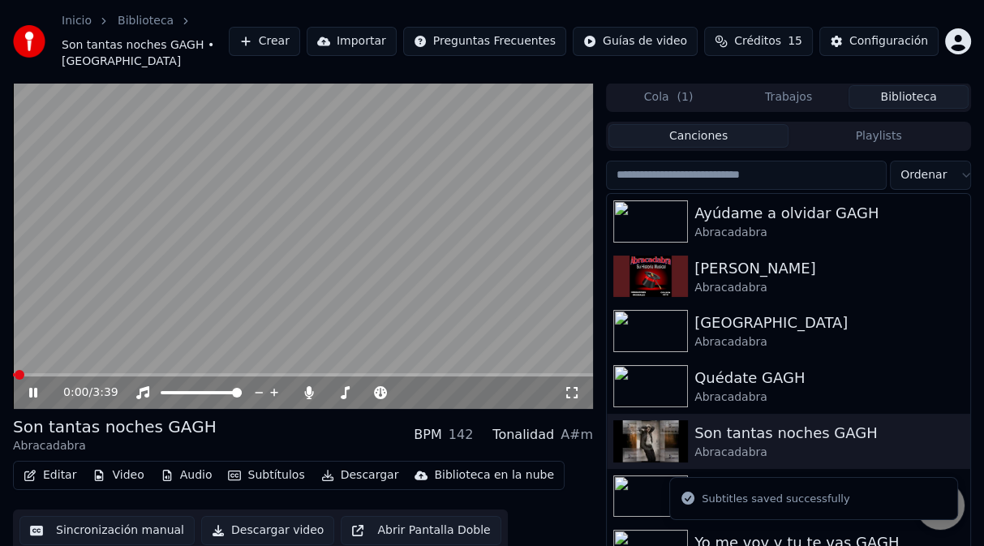
click at [551, 373] on span at bounding box center [303, 374] width 580 height 3
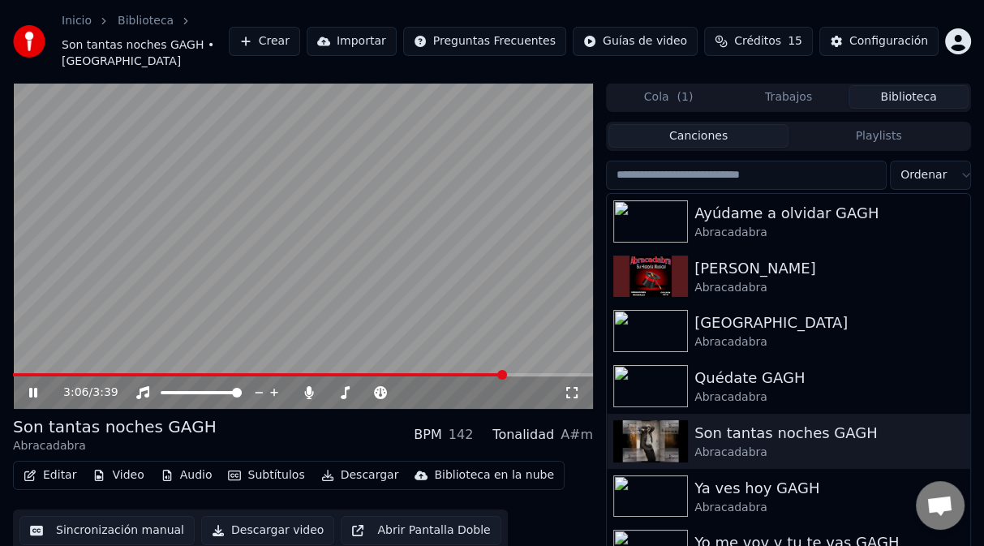
click at [506, 373] on span at bounding box center [259, 374] width 493 height 3
click at [465, 373] on span at bounding box center [239, 374] width 453 height 3
click at [661, 365] on img at bounding box center [650, 386] width 75 height 42
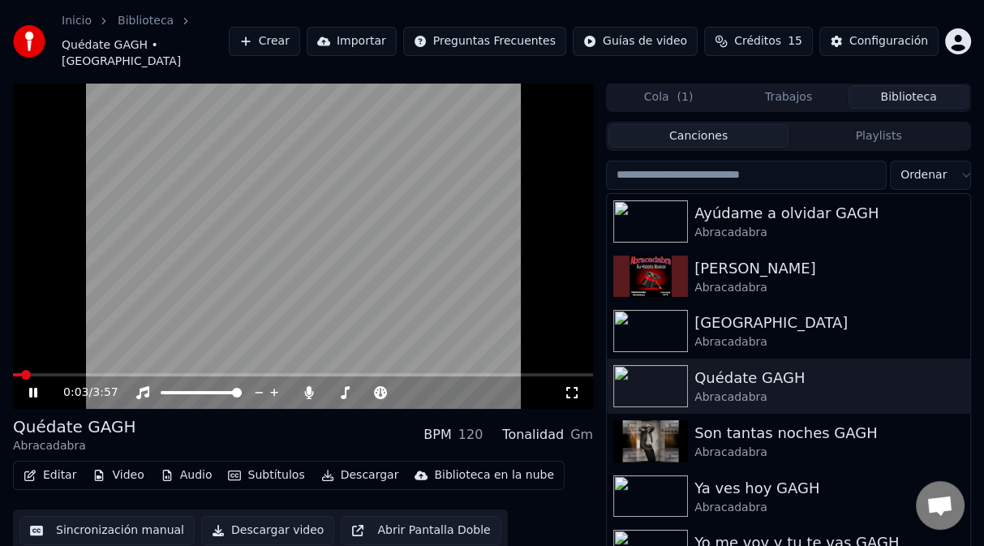
click at [532, 373] on span at bounding box center [303, 374] width 580 height 3
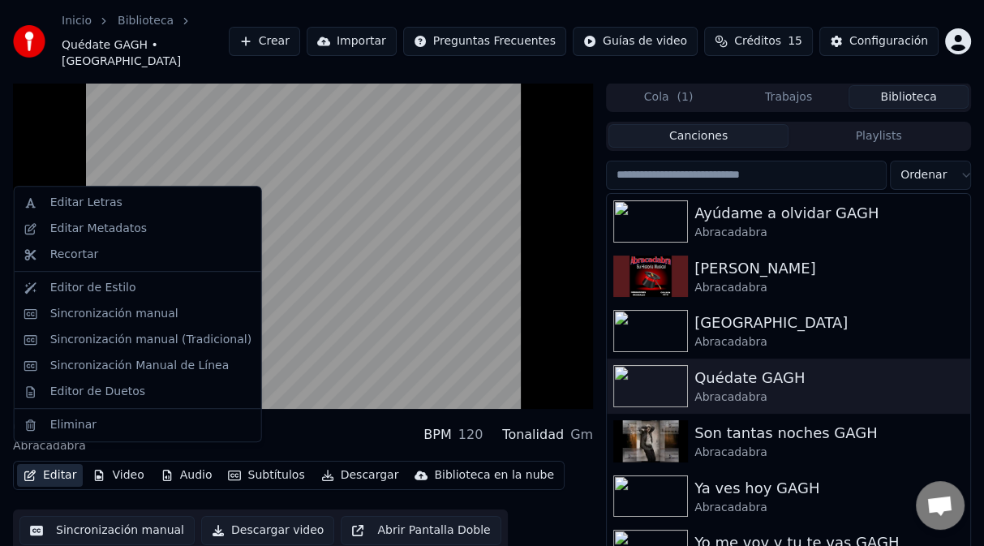
click at [50, 464] on button "Editar" at bounding box center [50, 475] width 66 height 23
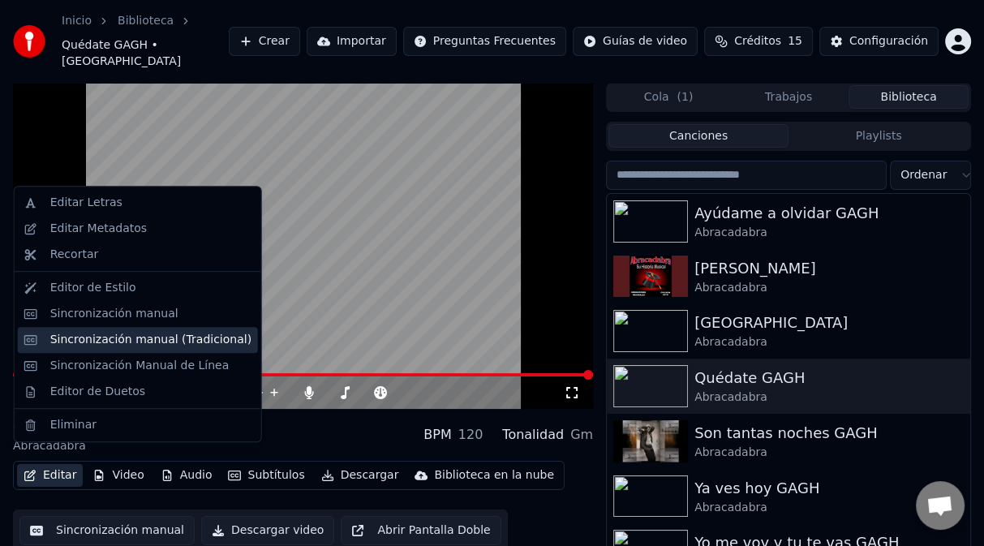
click at [121, 348] on div "Sincronización manual (Tradicional)" at bounding box center [138, 340] width 240 height 26
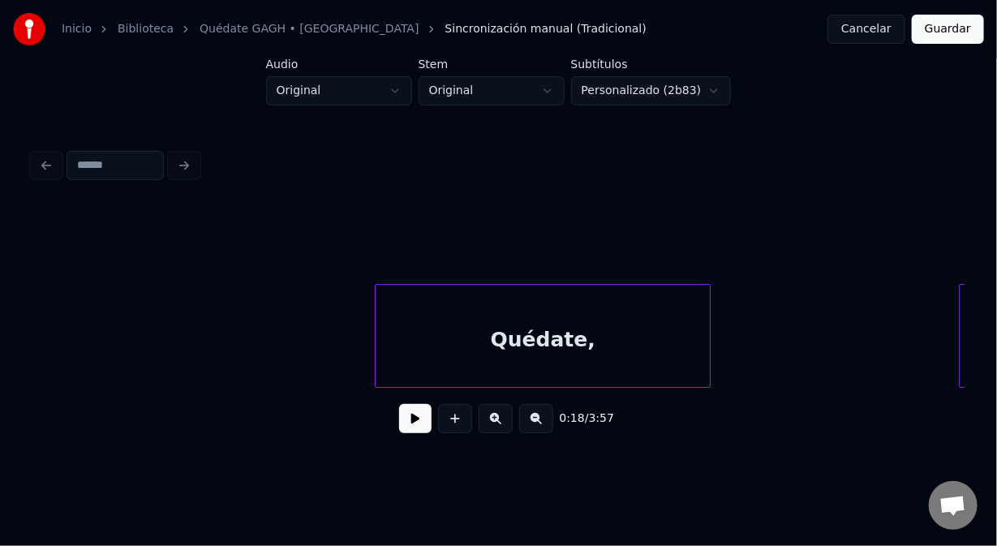
scroll to position [0, 51904]
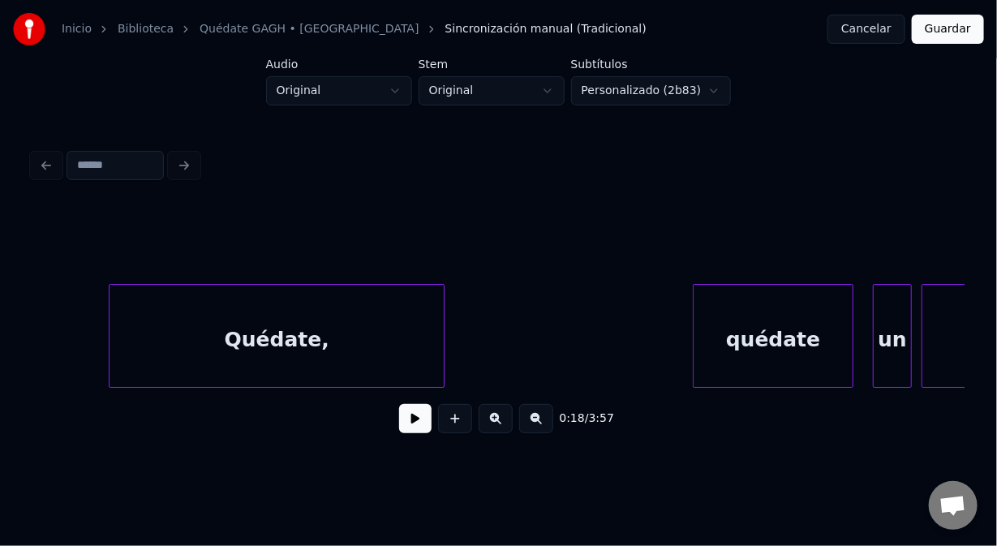
click at [289, 303] on div "Quédate," at bounding box center [277, 340] width 334 height 110
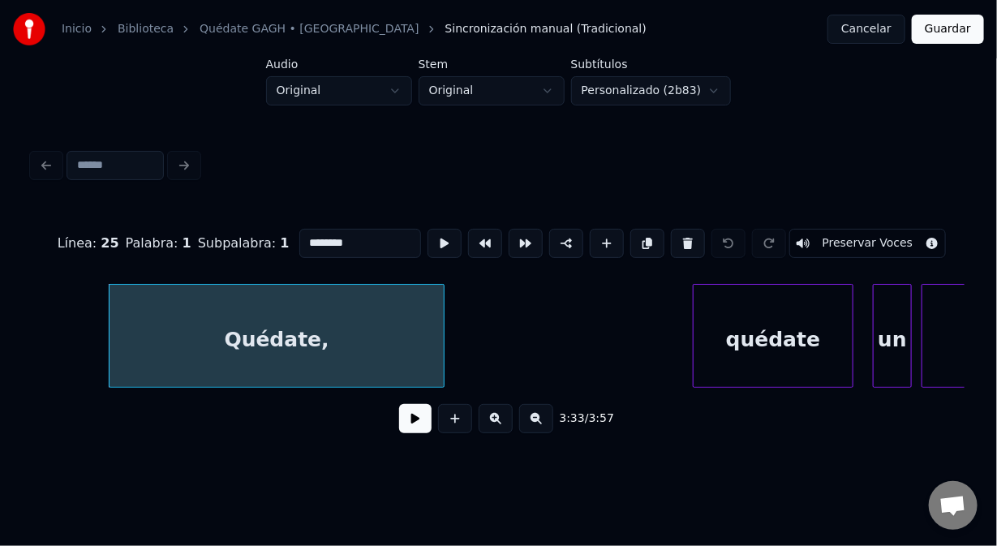
click at [414, 423] on button at bounding box center [415, 418] width 32 height 29
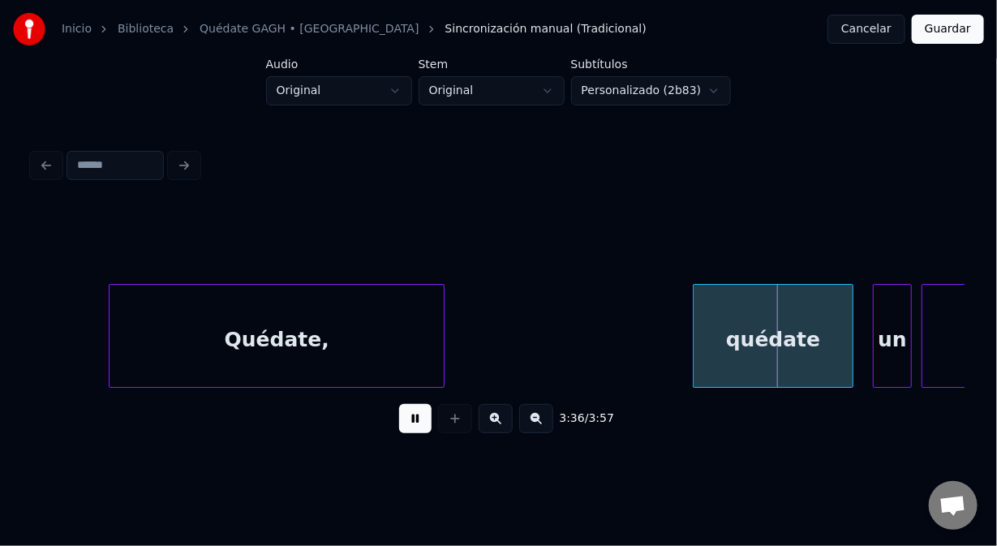
click at [415, 424] on button at bounding box center [415, 418] width 32 height 29
click at [408, 307] on div "Quédate," at bounding box center [277, 340] width 334 height 110
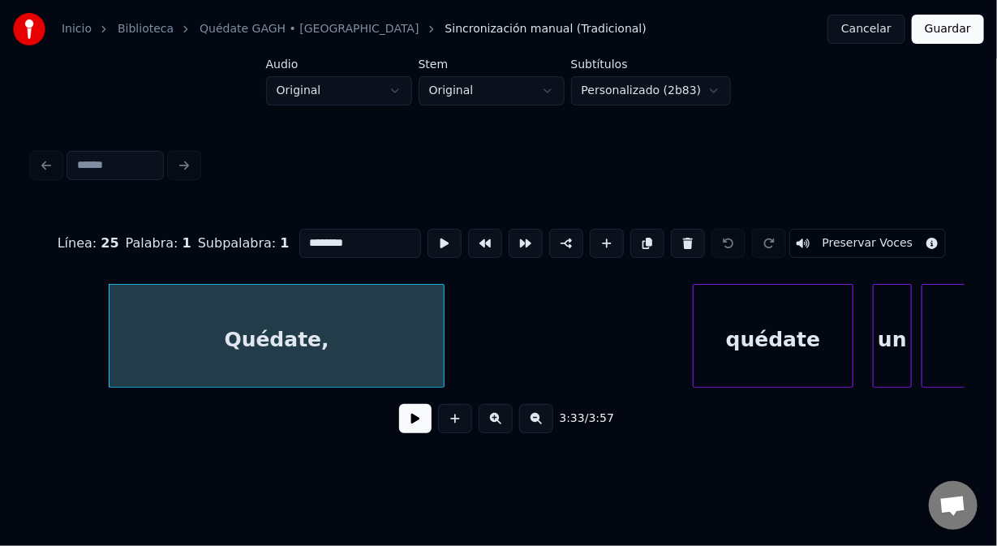
click at [709, 307] on div "quédate" at bounding box center [773, 340] width 159 height 110
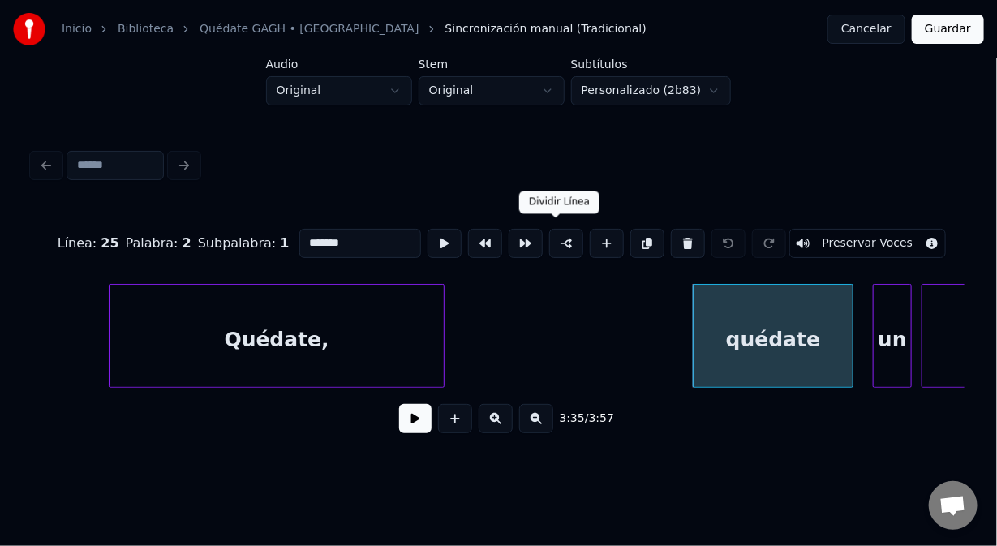
click at [561, 230] on button at bounding box center [566, 243] width 34 height 29
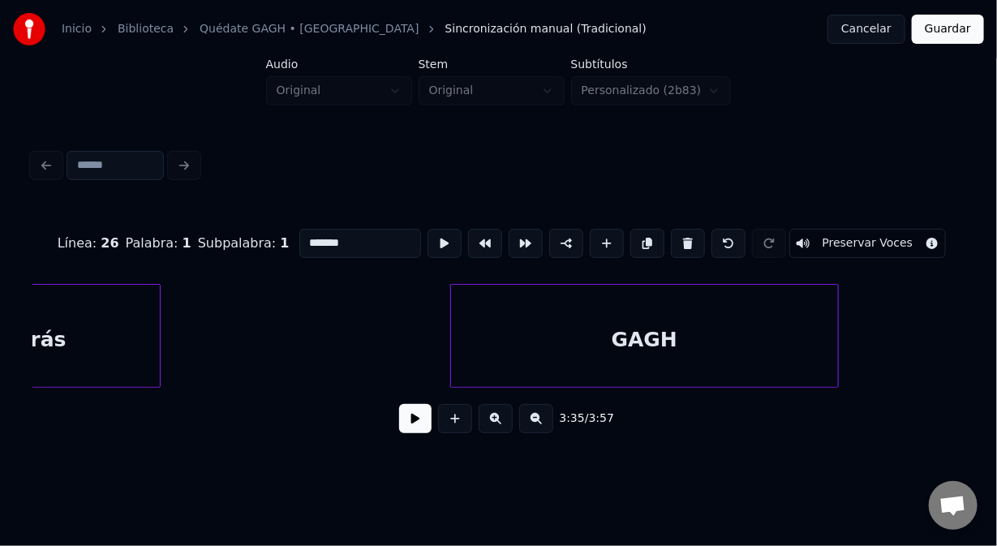
scroll to position [0, 56992]
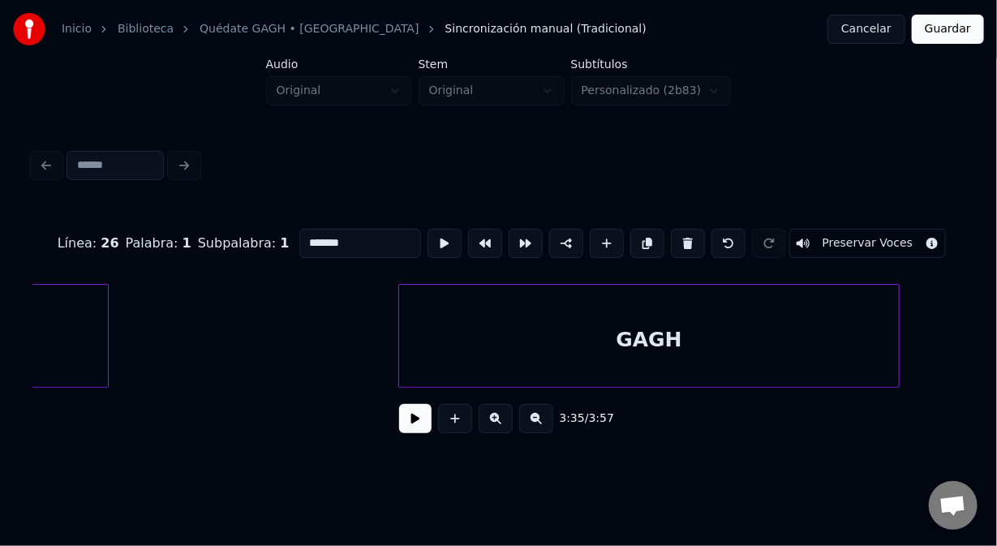
click at [898, 348] on div at bounding box center [896, 336] width 5 height 102
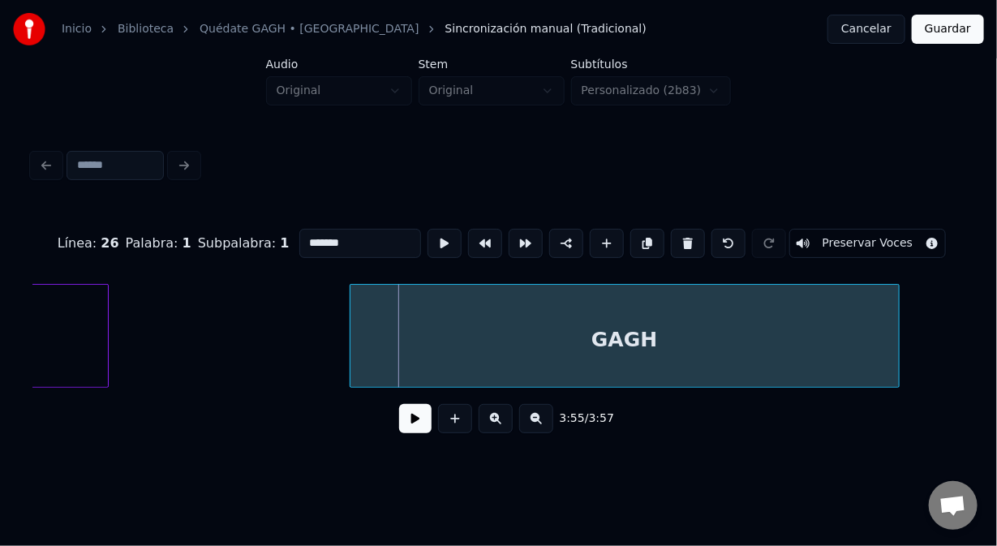
click at [351, 356] on div at bounding box center [353, 336] width 5 height 102
click at [413, 317] on div "GAGH" at bounding box center [625, 340] width 549 height 110
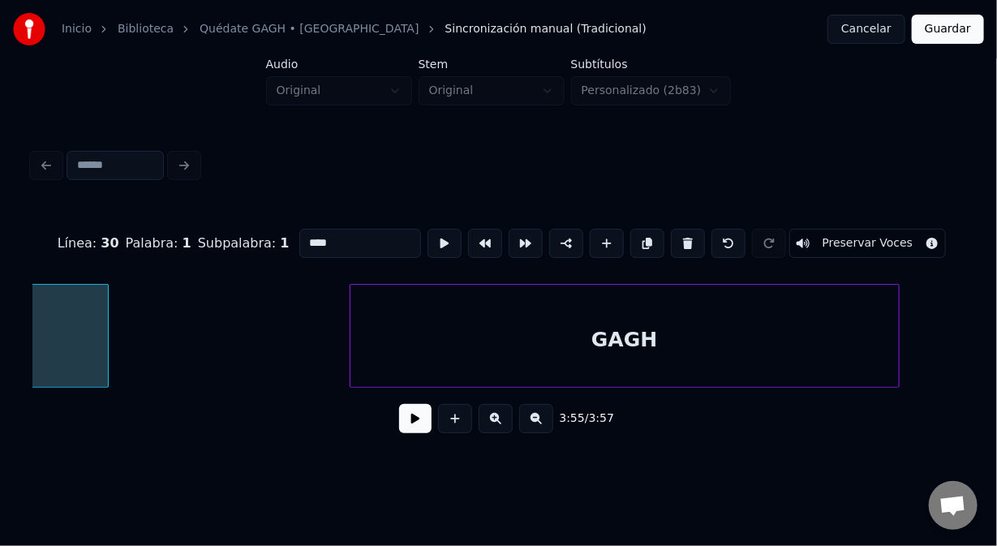
type input "******"
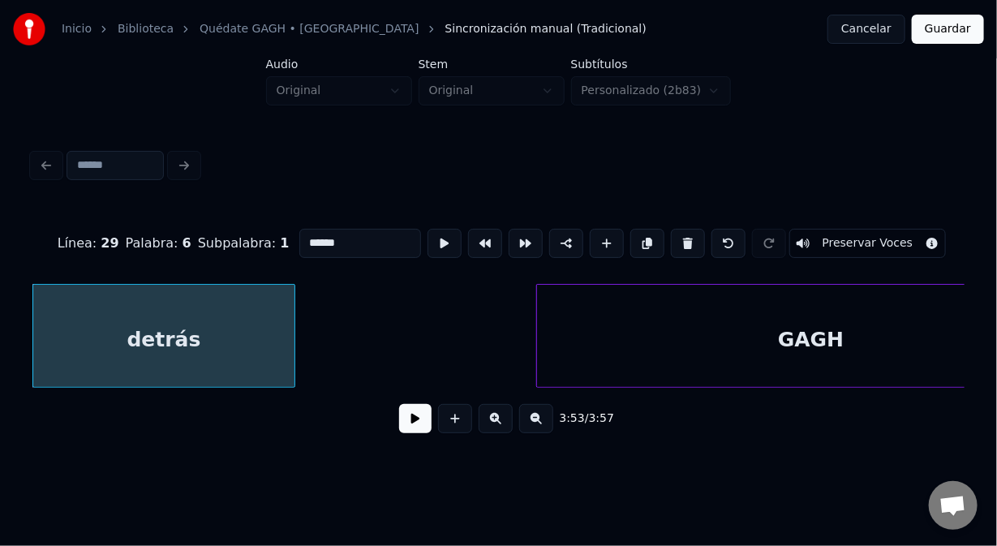
click at [939, 32] on button "Guardar" at bounding box center [948, 29] width 72 height 29
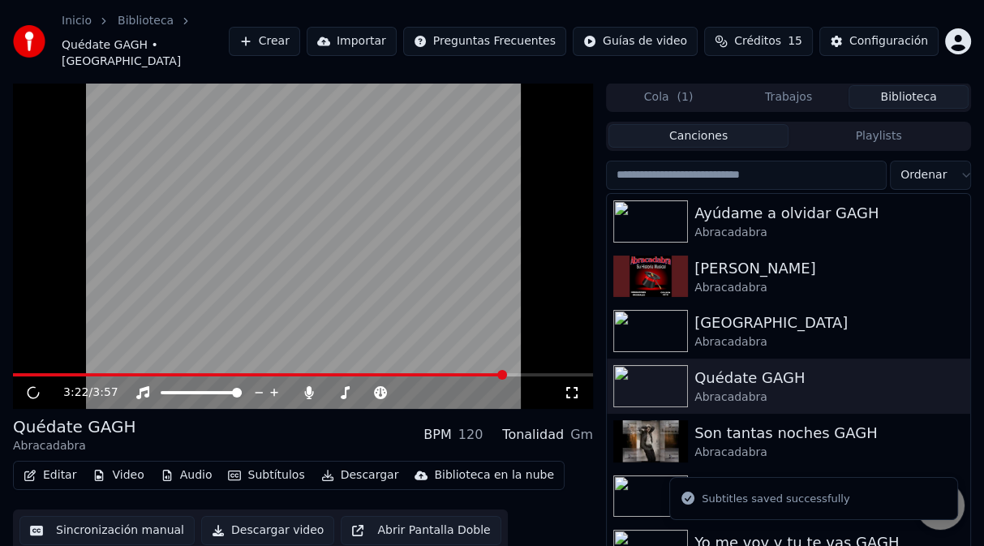
click at [505, 373] on span at bounding box center [303, 374] width 580 height 3
click at [462, 373] on span at bounding box center [237, 374] width 449 height 3
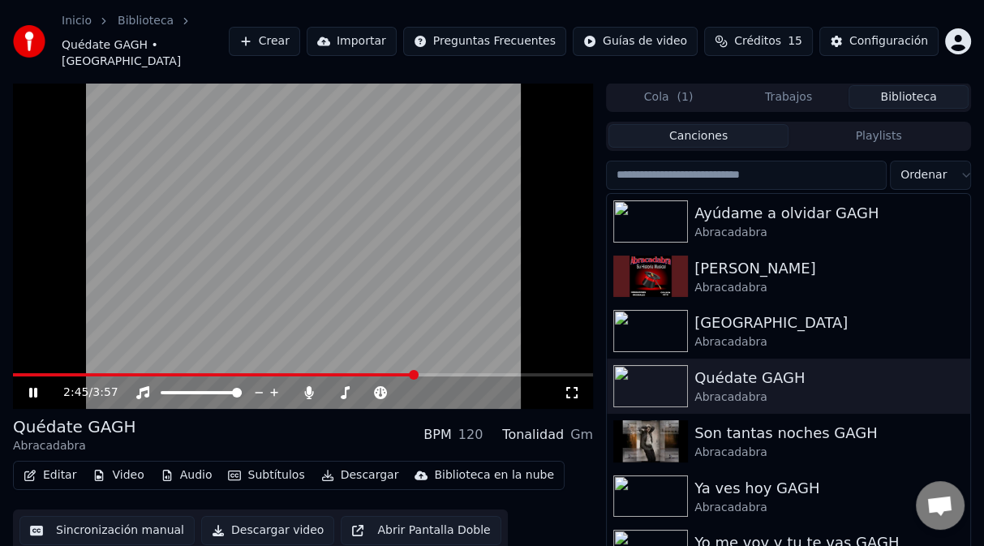
click at [415, 373] on span at bounding box center [214, 374] width 402 height 3
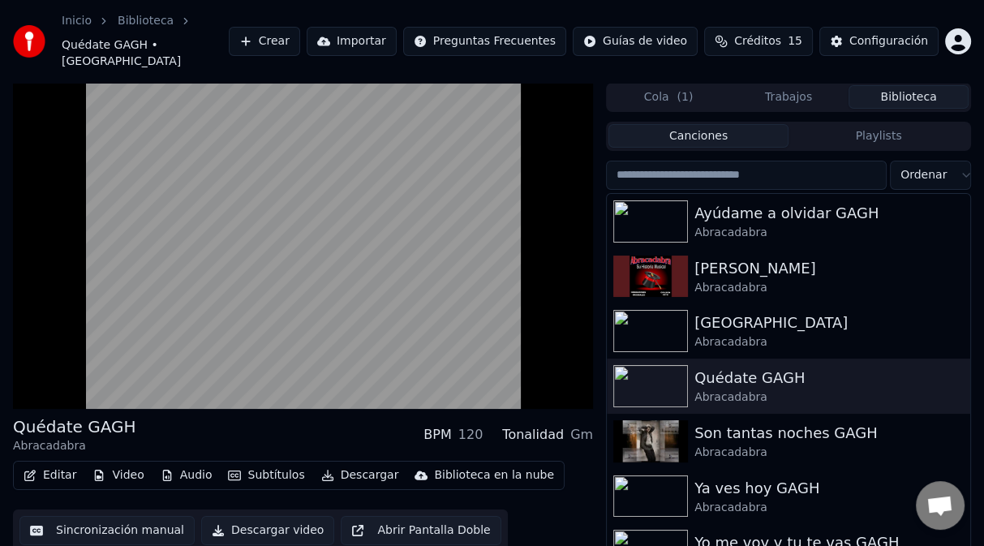
click at [467, 284] on video at bounding box center [303, 246] width 580 height 326
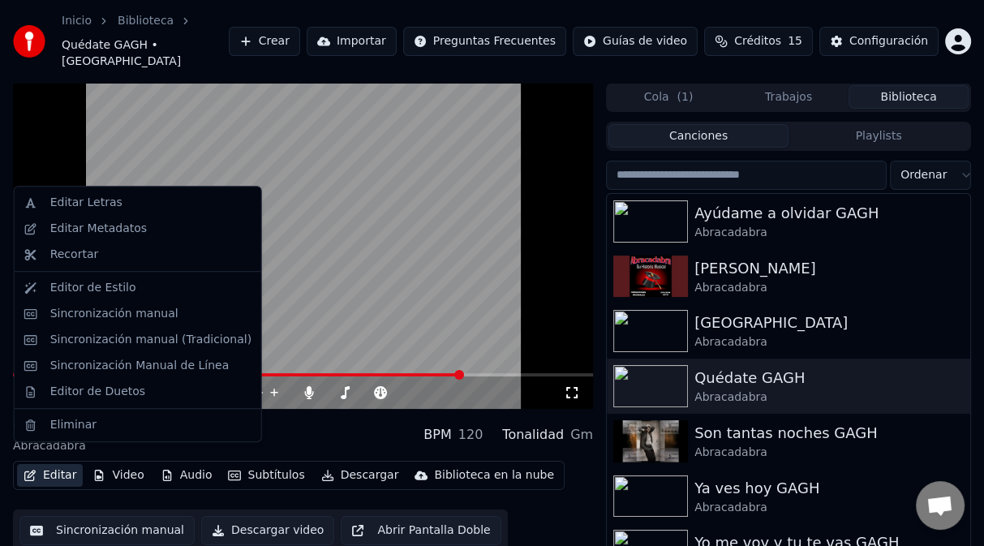
click at [50, 464] on button "Editar" at bounding box center [50, 475] width 66 height 23
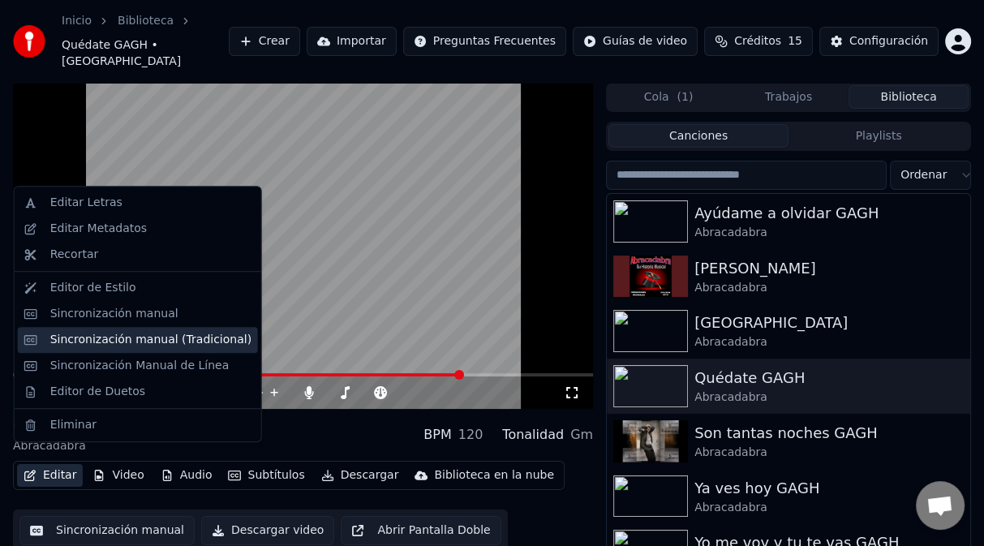
click at [112, 342] on div "Sincronización manual (Tradicional)" at bounding box center [150, 340] width 201 height 16
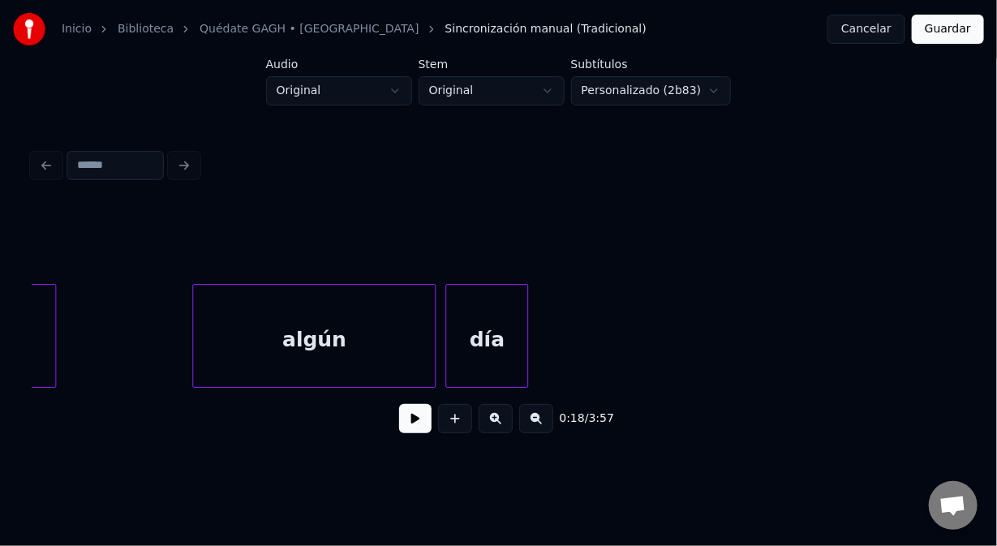
scroll to position [0, 41342]
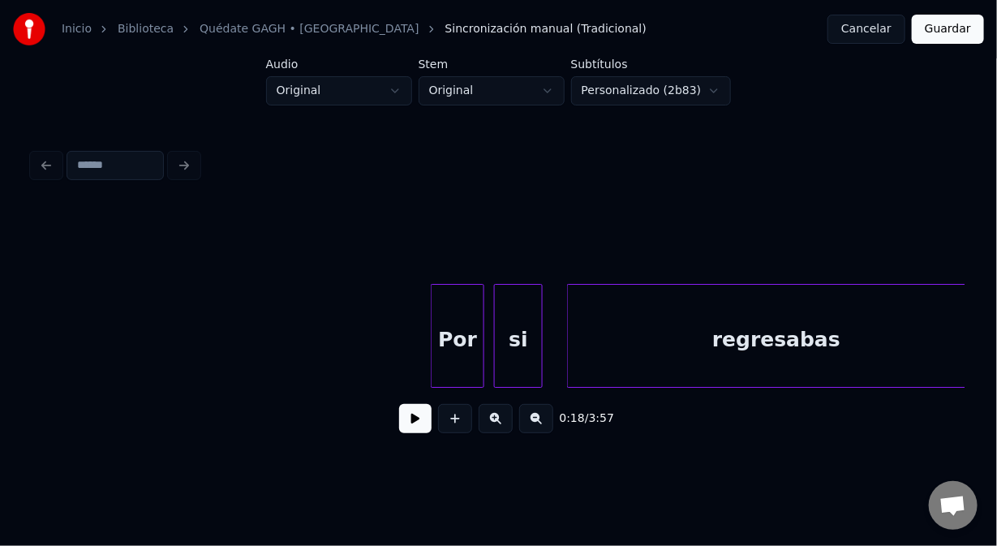
click at [446, 362] on div "Por" at bounding box center [458, 340] width 52 height 110
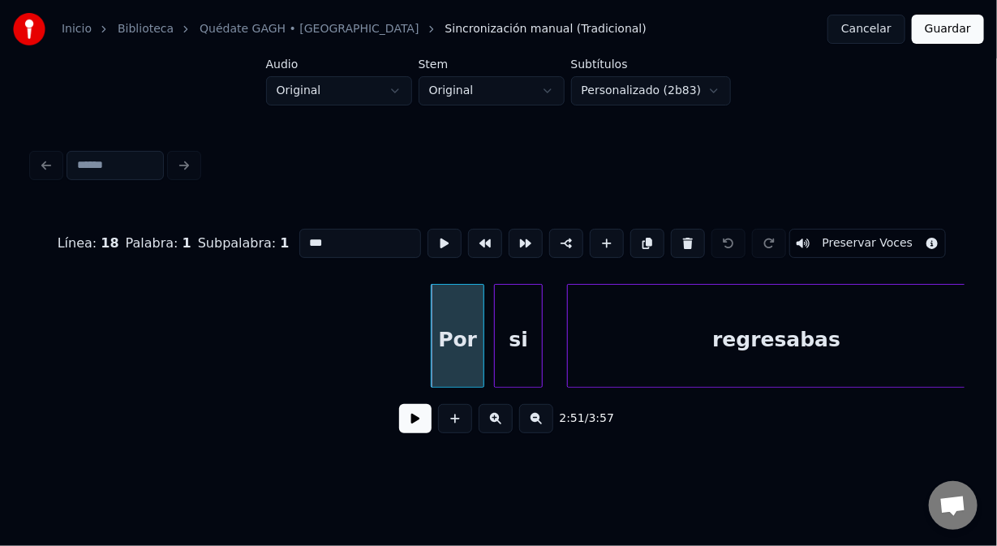
click at [418, 430] on button at bounding box center [415, 418] width 32 height 29
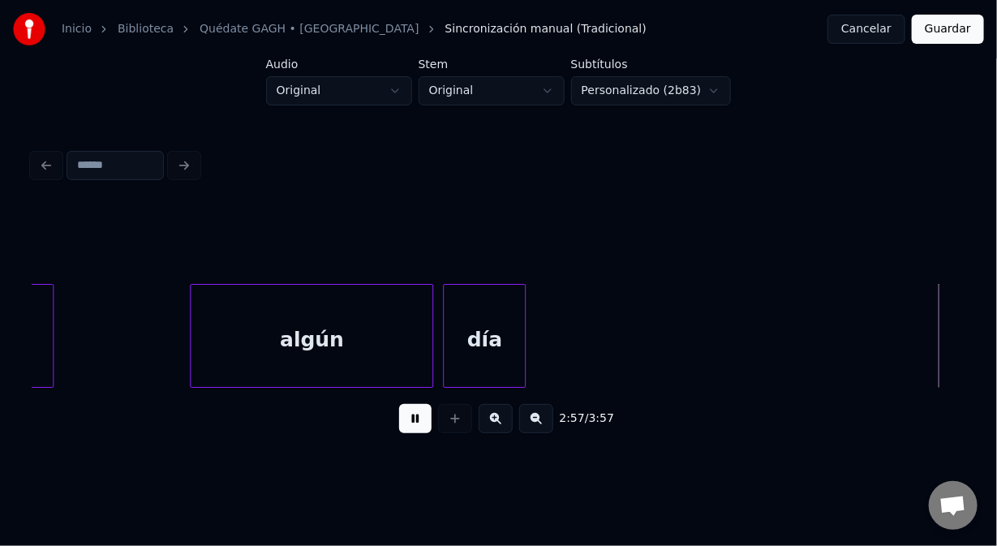
scroll to position [0, 43208]
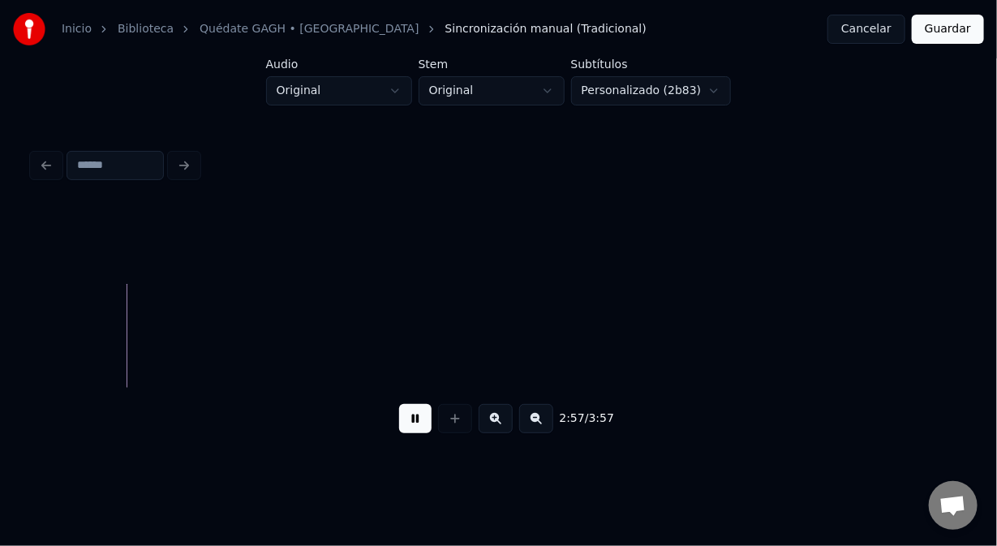
click at [416, 430] on button at bounding box center [415, 418] width 32 height 29
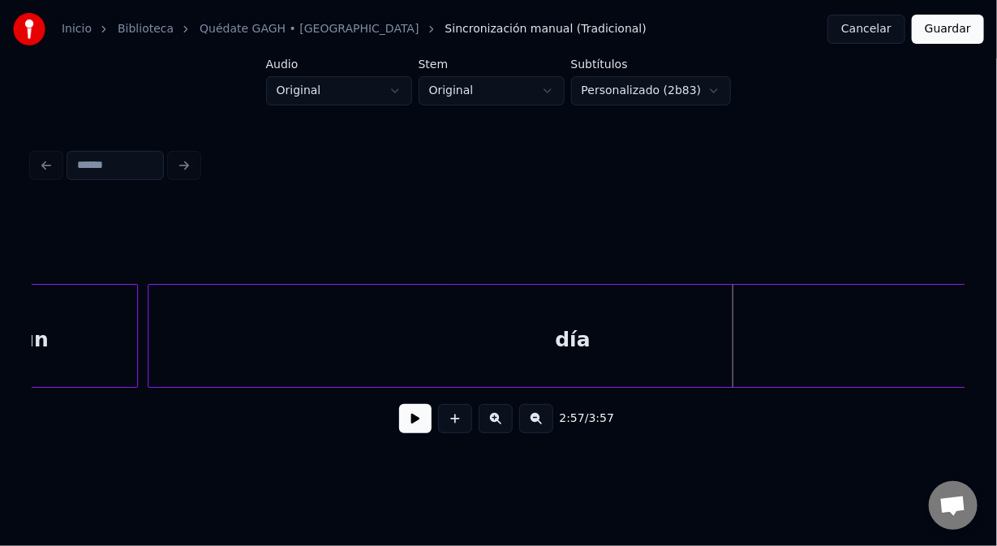
click at [984, 353] on div "Inicio Biblioteca Quédate GAGH • Abracadabra Sincronización manual (Tradicional…" at bounding box center [498, 229] width 997 height 459
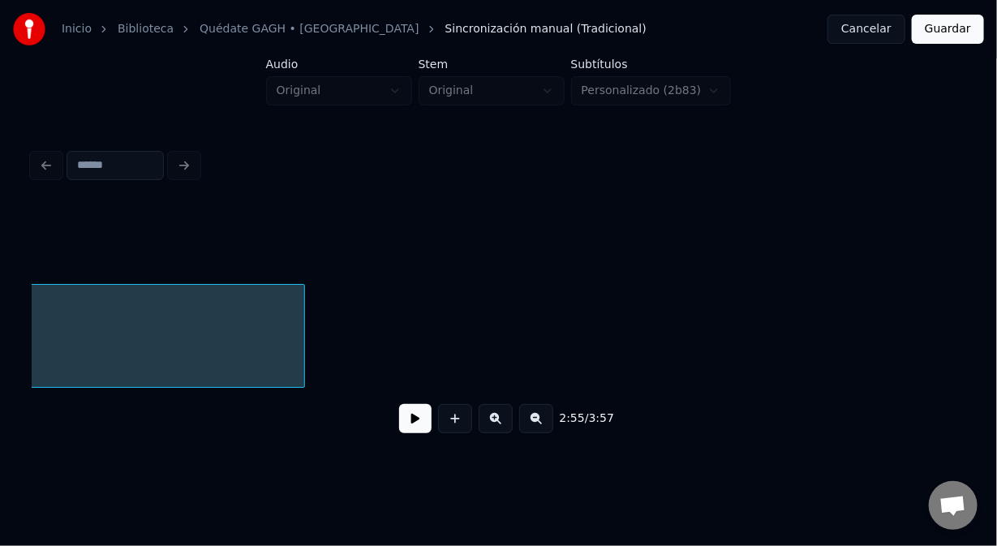
scroll to position [0, 43307]
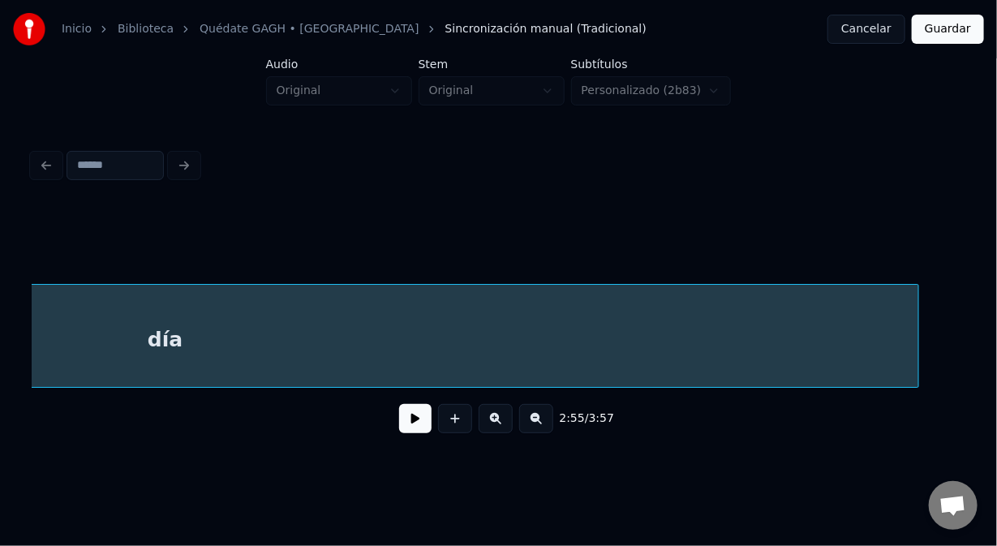
click at [919, 364] on div at bounding box center [916, 336] width 5 height 102
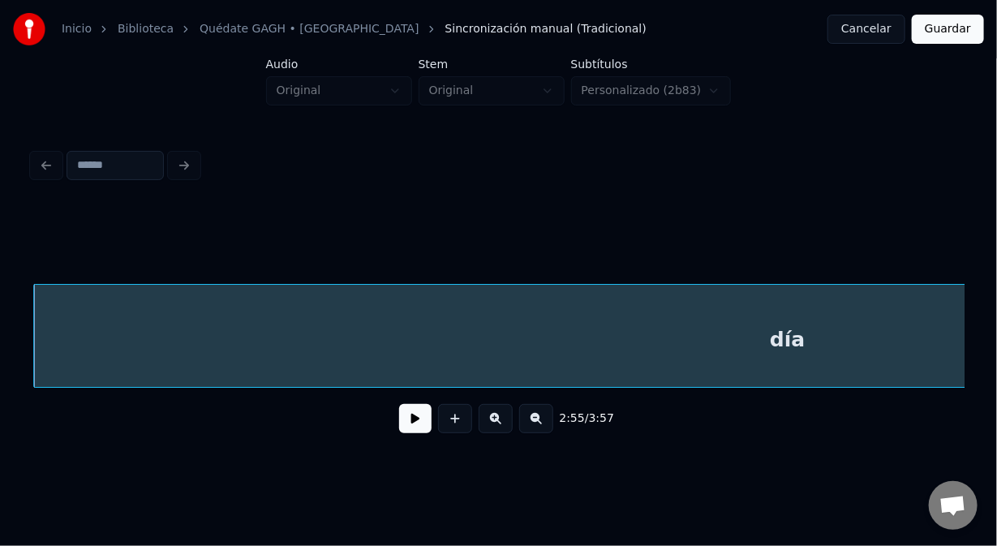
click at [411, 424] on button at bounding box center [415, 418] width 32 height 29
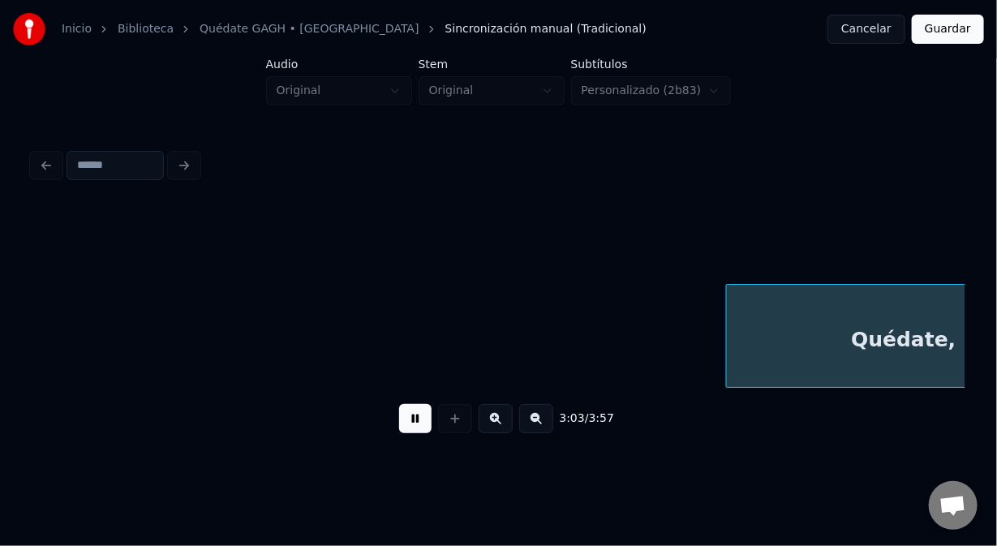
scroll to position [0, 44551]
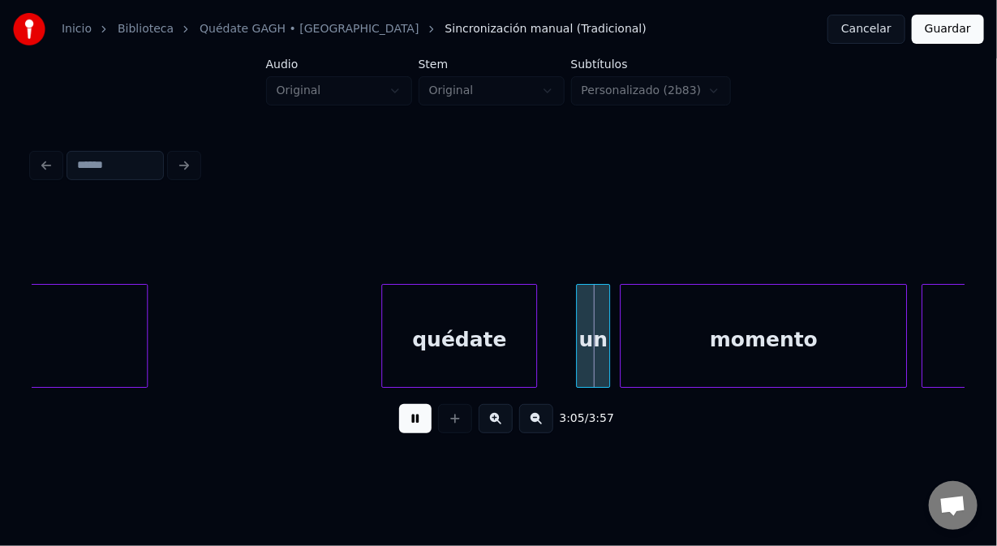
click at [411, 425] on button at bounding box center [415, 418] width 32 height 29
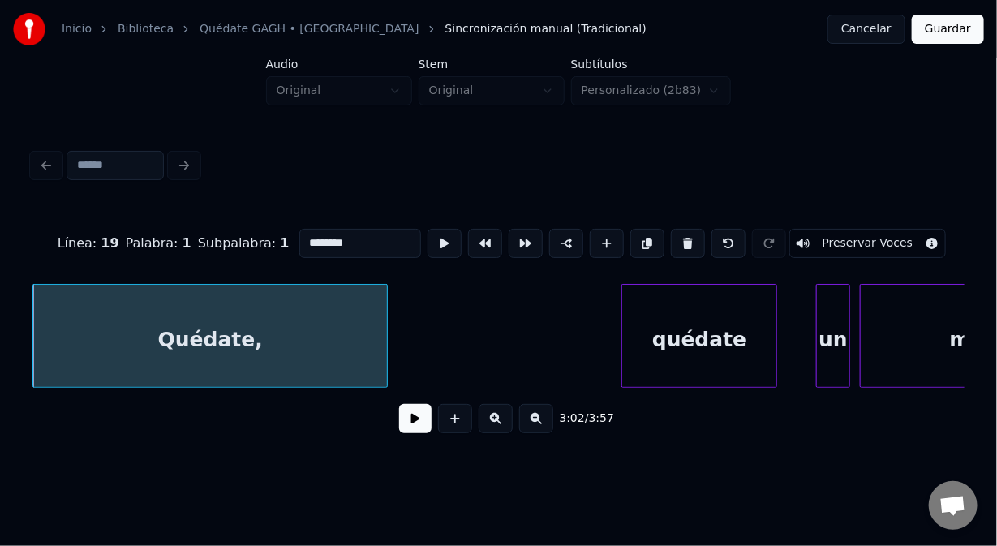
click at [654, 319] on div "quédate" at bounding box center [699, 340] width 154 height 110
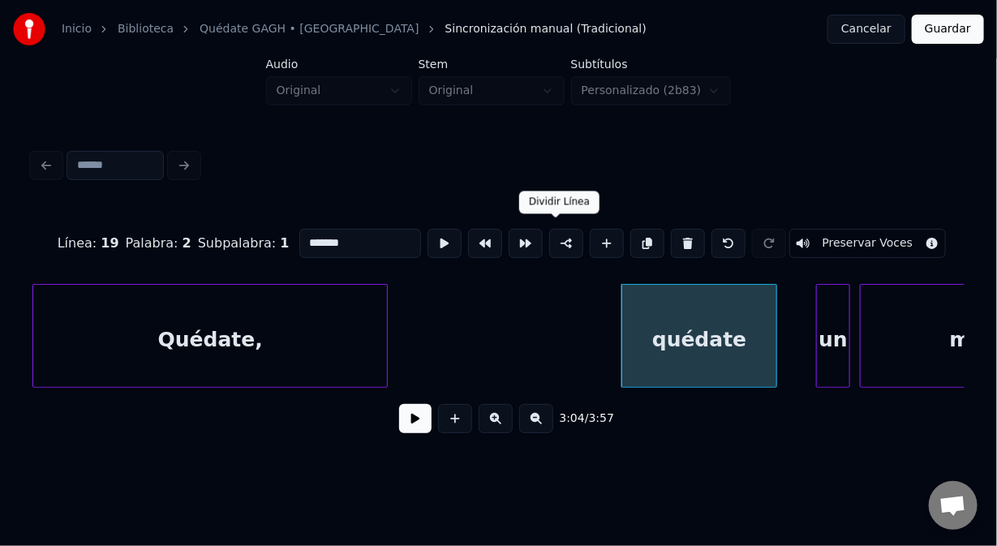
click at [557, 236] on button at bounding box center [566, 243] width 34 height 29
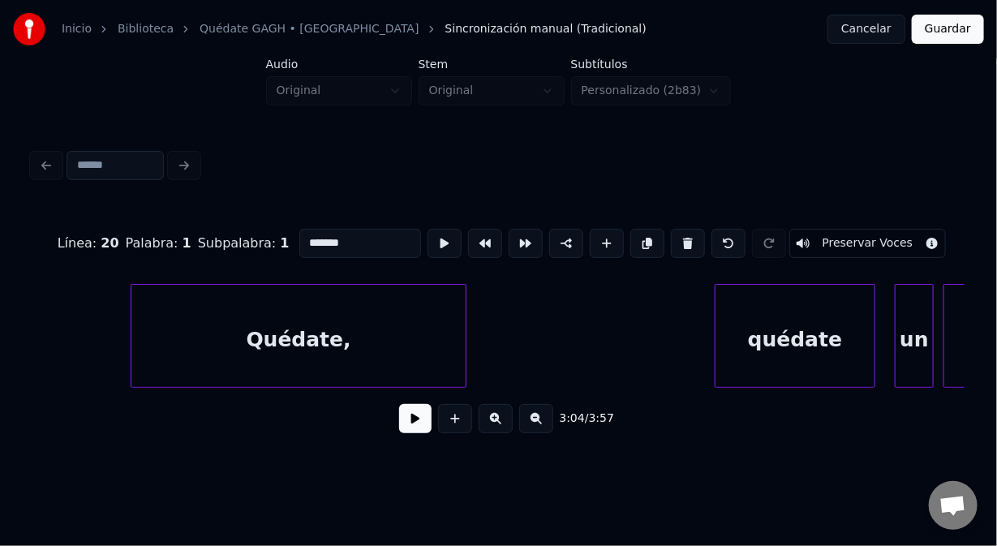
scroll to position [0, 51958]
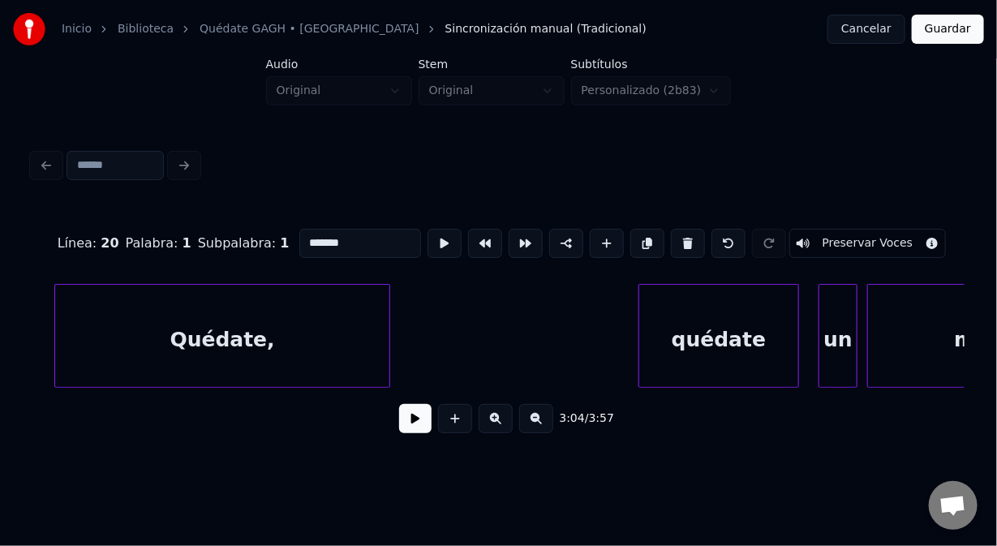
click at [344, 305] on div "Quédate," at bounding box center [222, 340] width 334 height 110
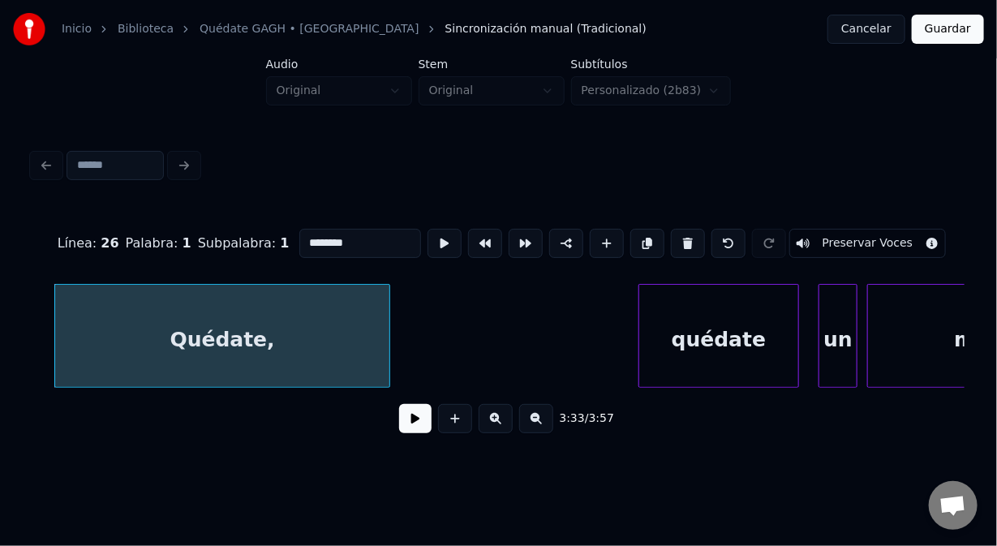
click at [692, 312] on div "quédate" at bounding box center [718, 340] width 159 height 110
type input "*******"
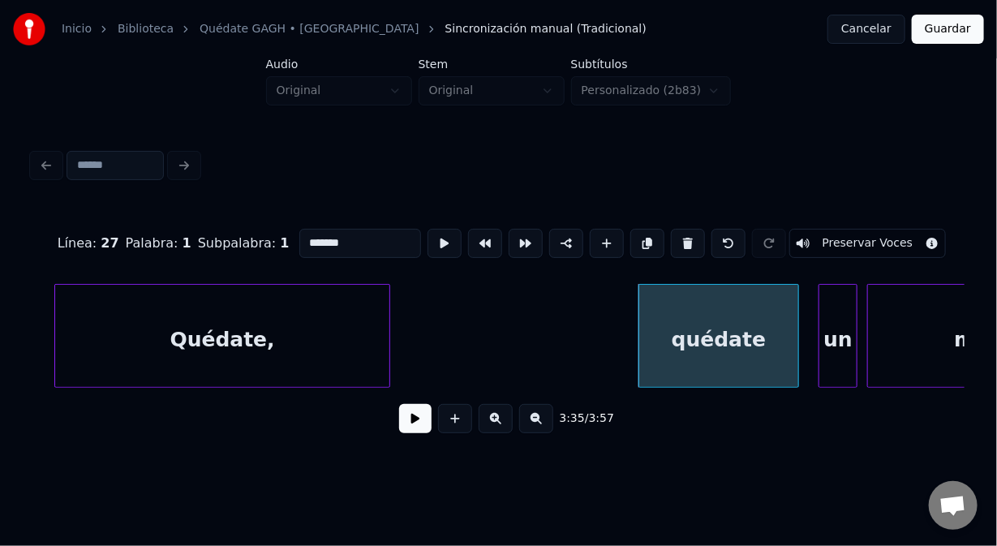
click at [953, 34] on button "Guardar" at bounding box center [948, 29] width 72 height 29
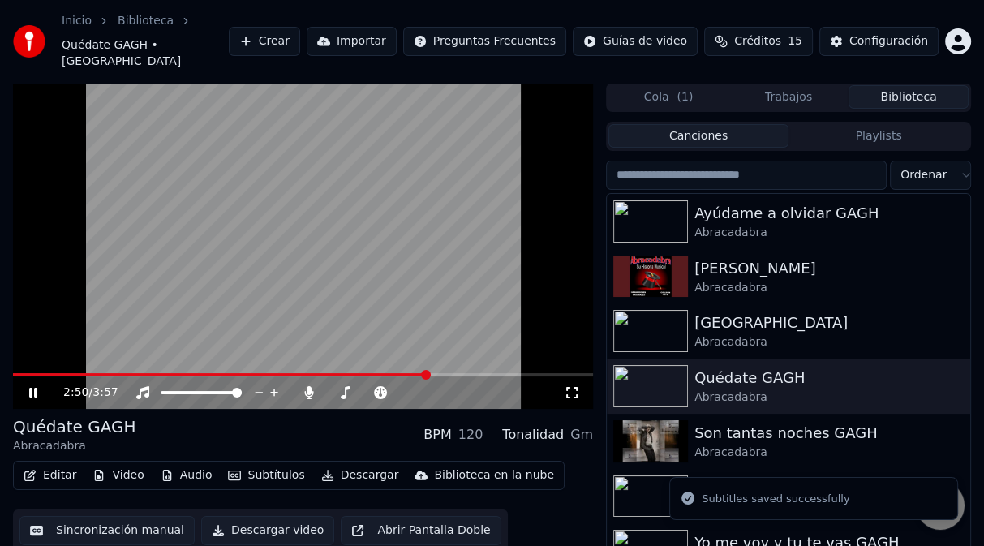
click at [428, 373] on span at bounding box center [303, 374] width 580 height 3
click at [441, 291] on video at bounding box center [303, 246] width 580 height 326
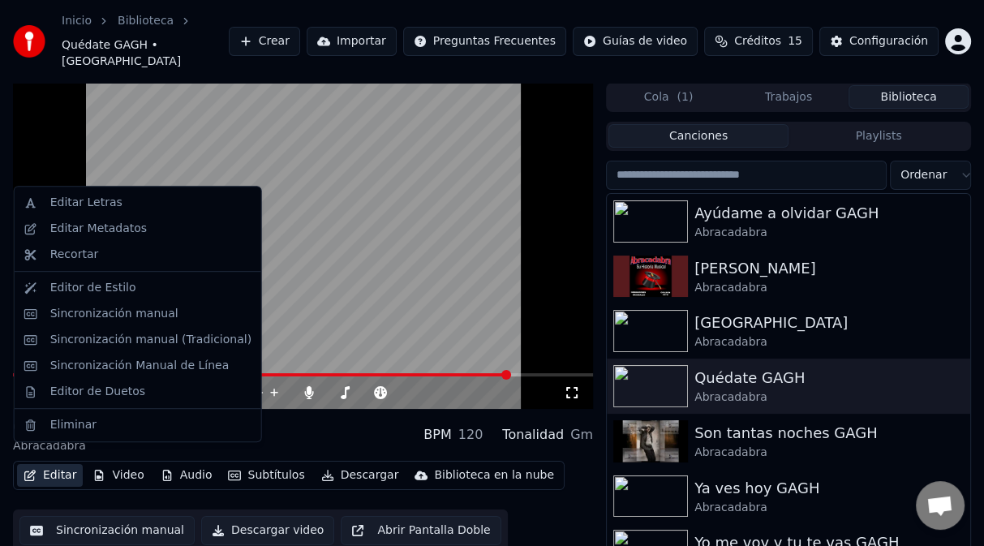
click at [54, 464] on button "Editar" at bounding box center [50, 475] width 66 height 23
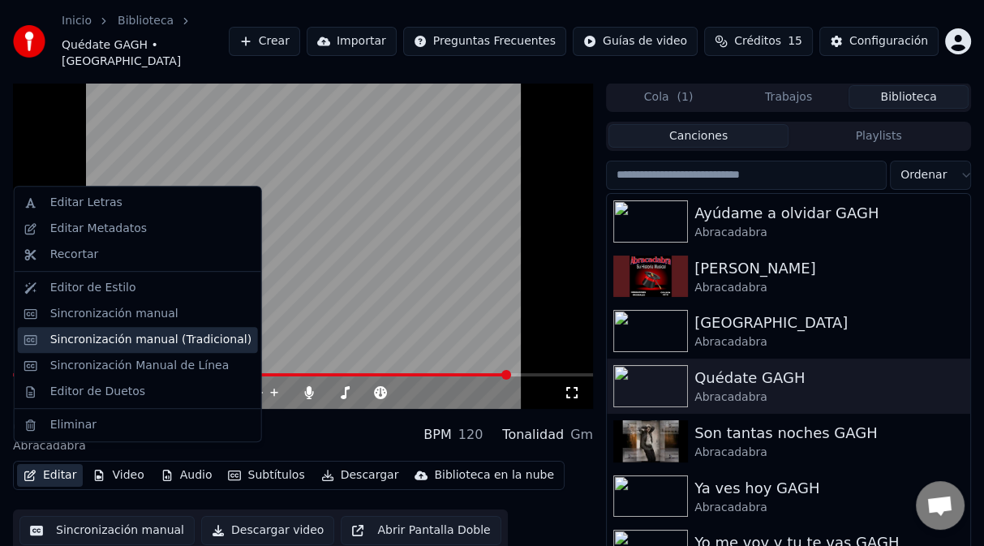
click at [157, 342] on div "Sincronización manual (Tradicional)" at bounding box center [150, 340] width 201 height 16
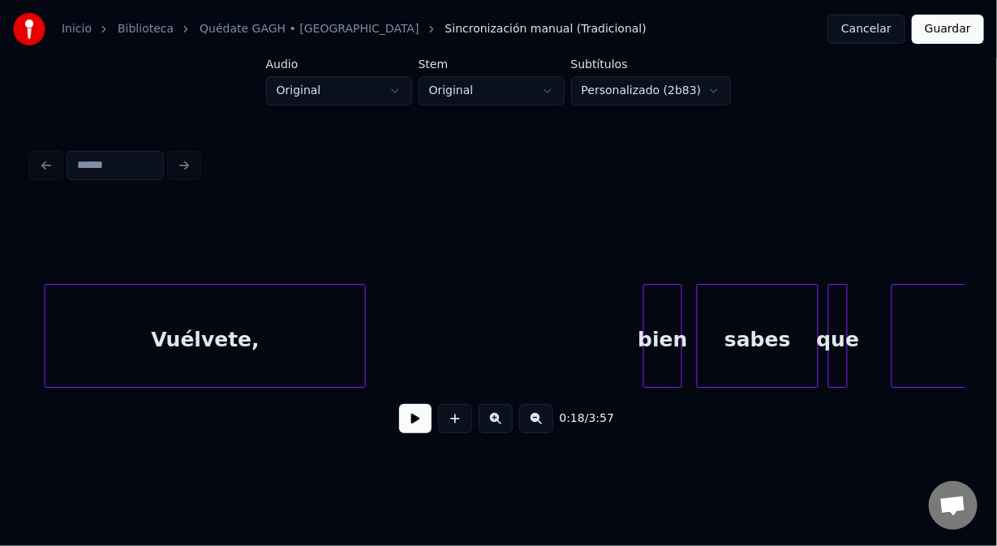
scroll to position [0, 48284]
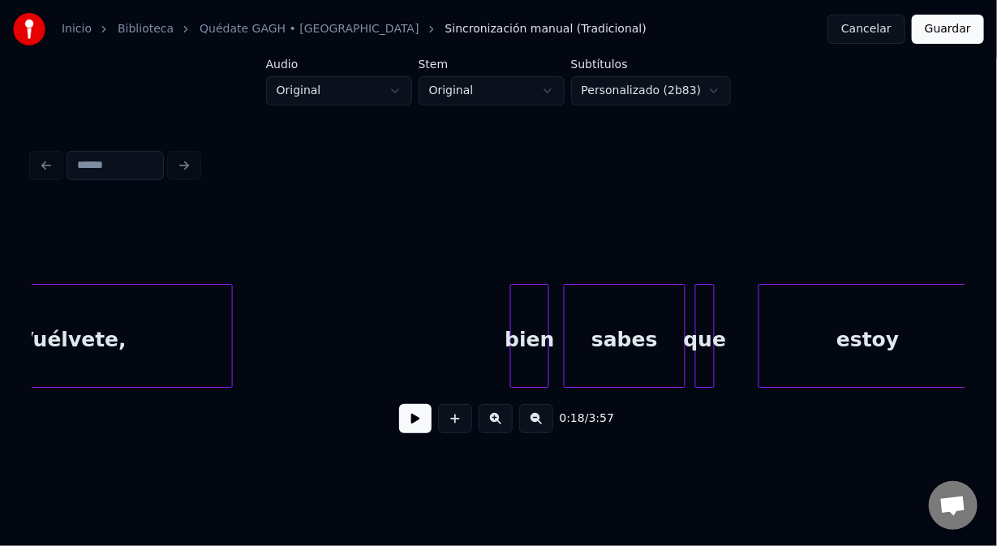
click at [175, 344] on div "Vuélvete," at bounding box center [72, 340] width 320 height 110
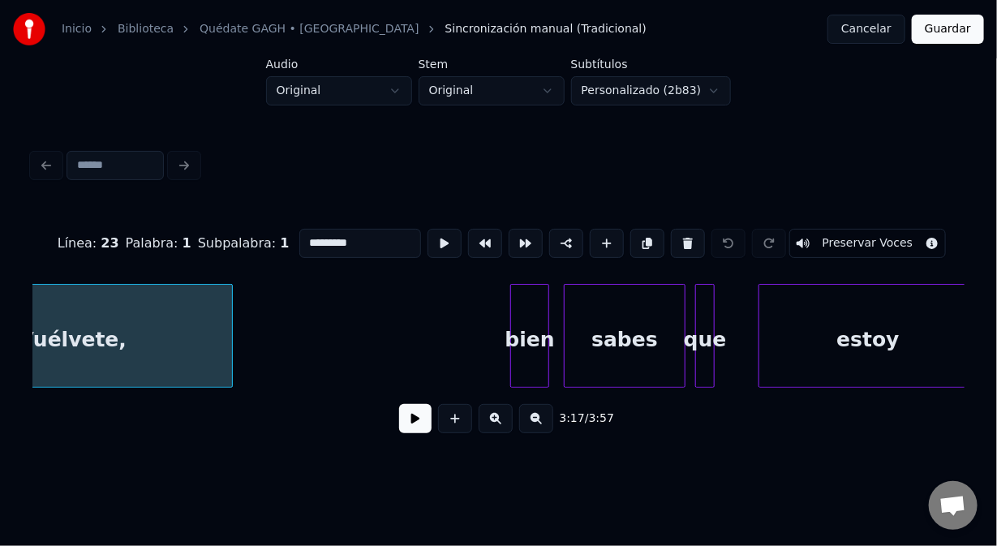
scroll to position [0, 48163]
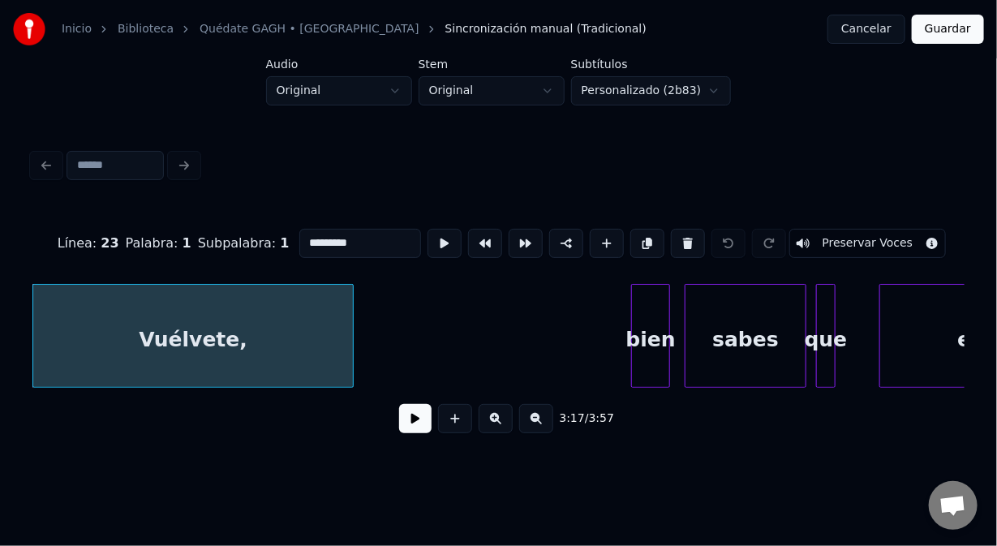
click at [648, 300] on div "bien" at bounding box center [650, 340] width 37 height 110
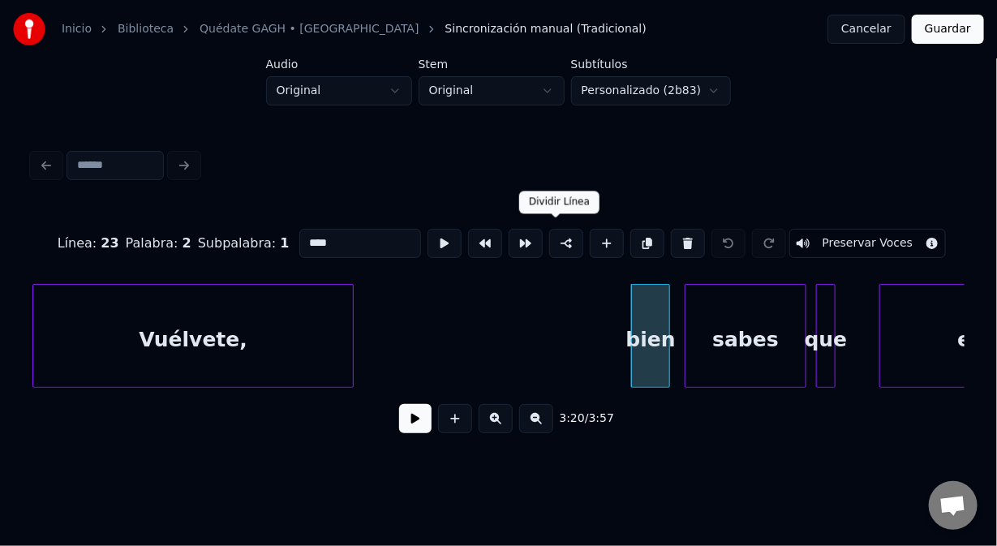
click at [563, 236] on button at bounding box center [566, 243] width 34 height 29
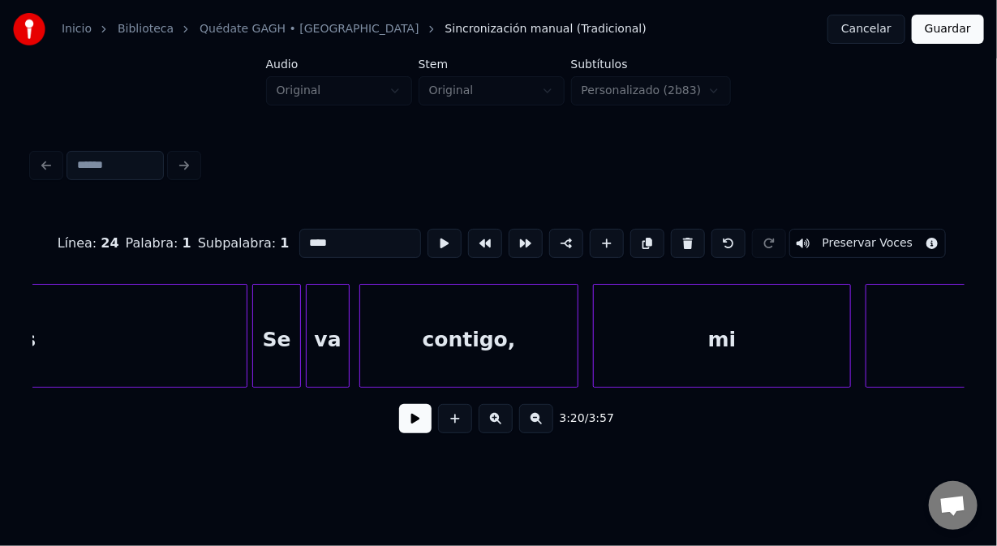
scroll to position [0, 50631]
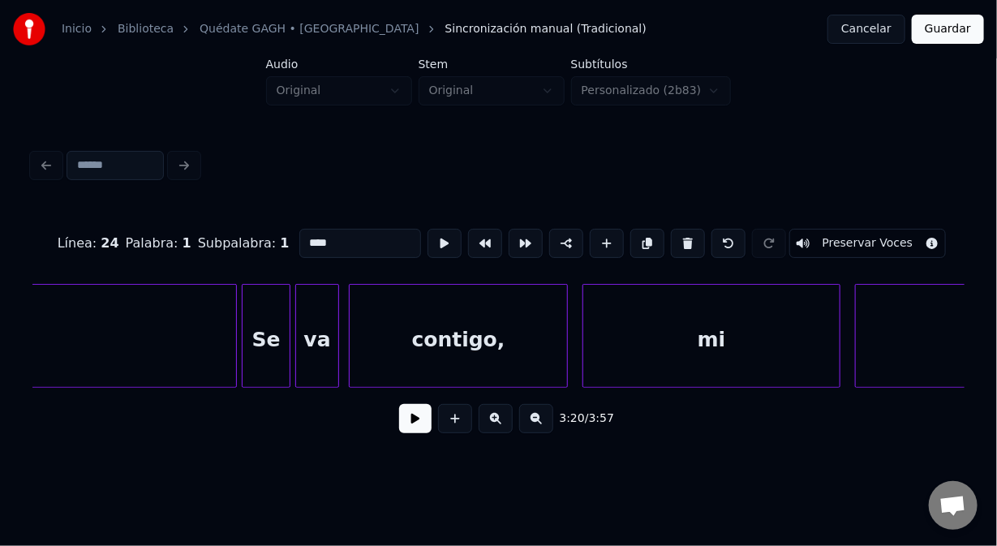
click at [258, 308] on div "Se" at bounding box center [266, 340] width 47 height 110
click at [217, 303] on div "vas" at bounding box center [5, 340] width 461 height 110
type input "***"
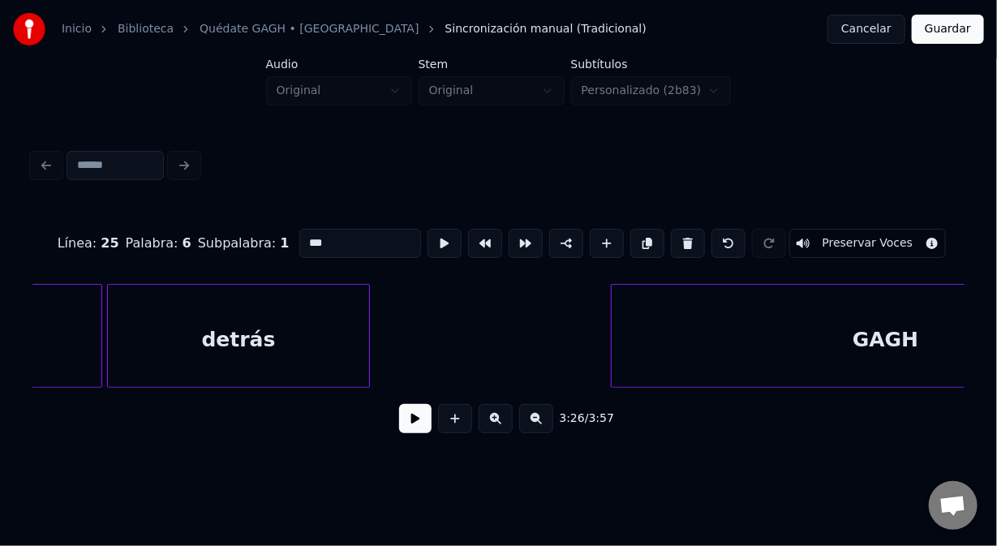
scroll to position [0, 56828]
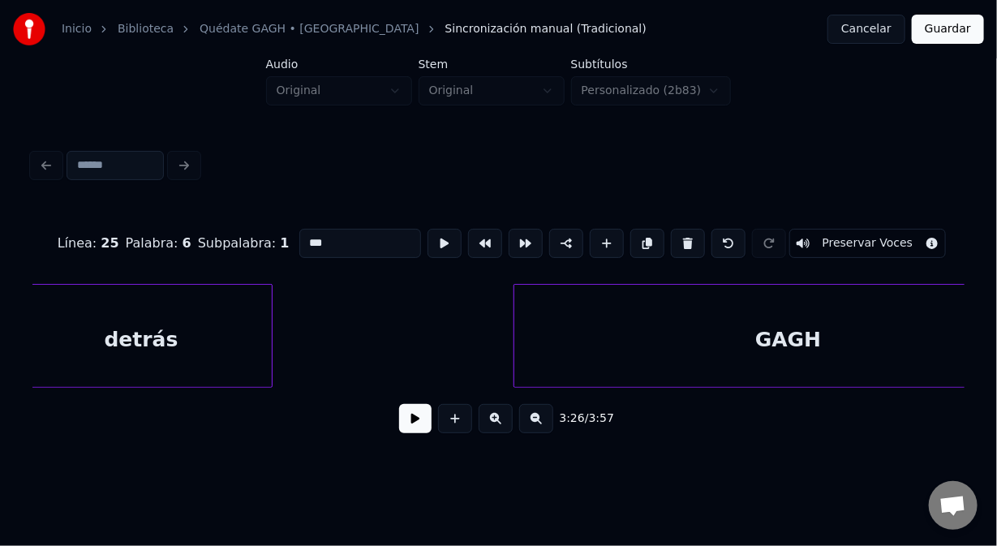
click at [953, 30] on button "Guardar" at bounding box center [948, 29] width 72 height 29
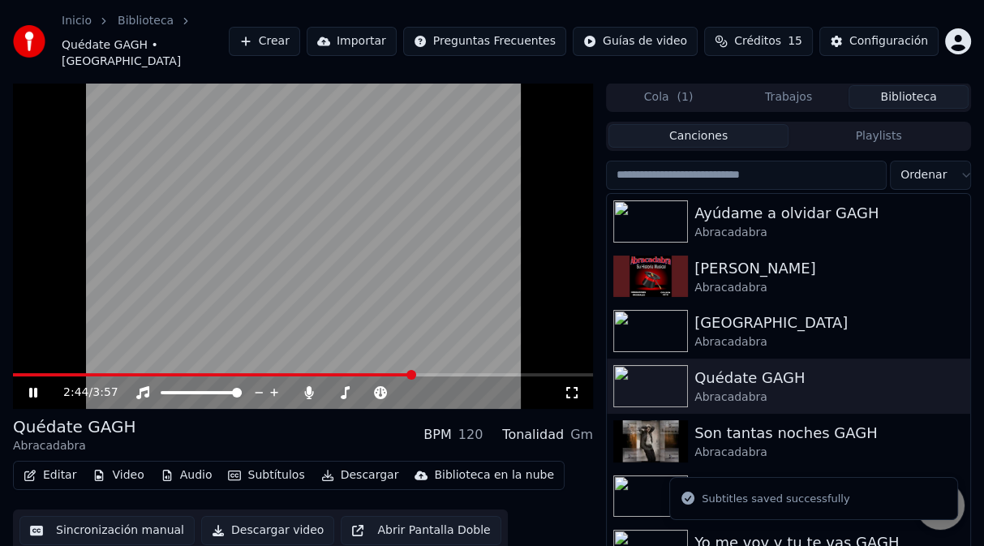
click at [412, 373] on span at bounding box center [303, 374] width 580 height 3
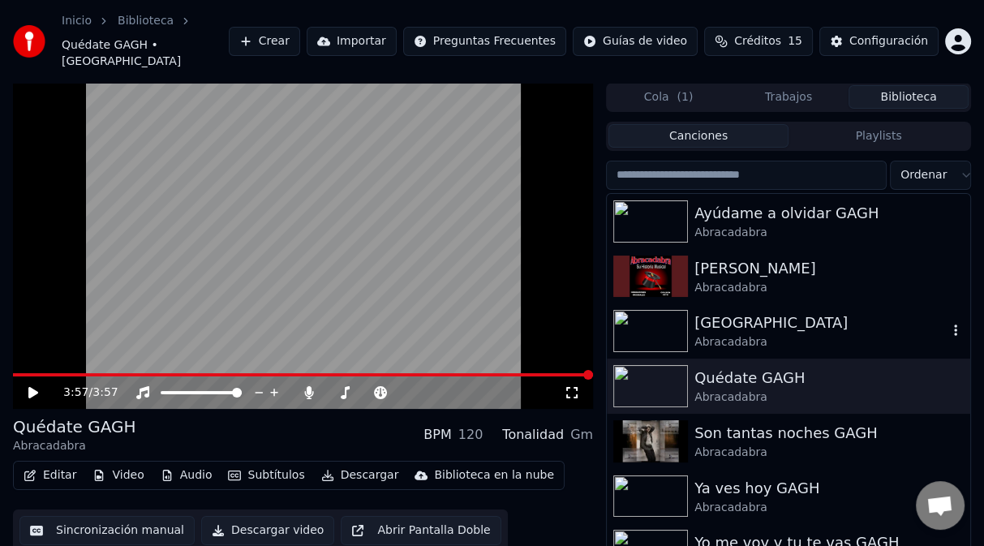
click at [680, 310] on img at bounding box center [650, 331] width 75 height 42
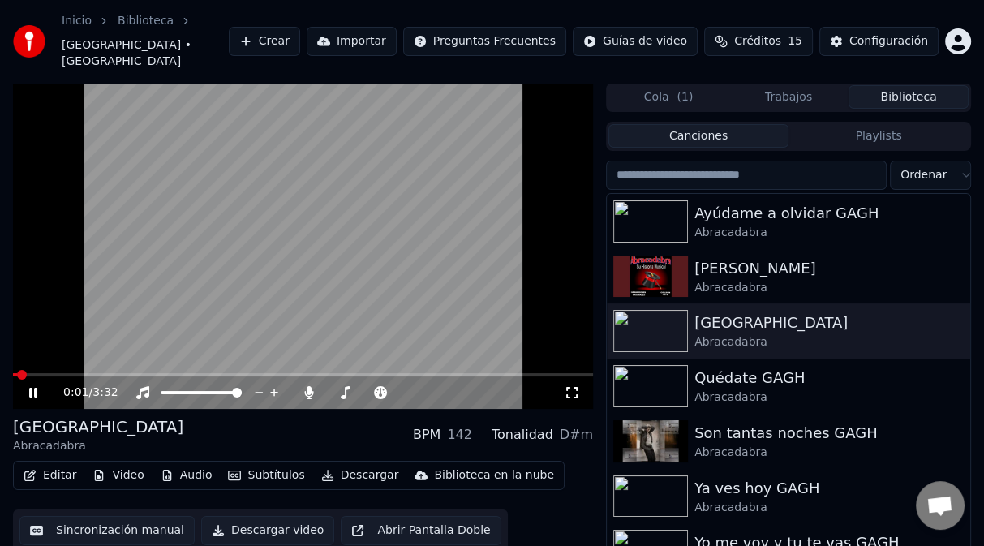
click at [519, 377] on div "0:01 / 3:32" at bounding box center [303, 393] width 580 height 32
click at [522, 373] on span at bounding box center [303, 374] width 580 height 3
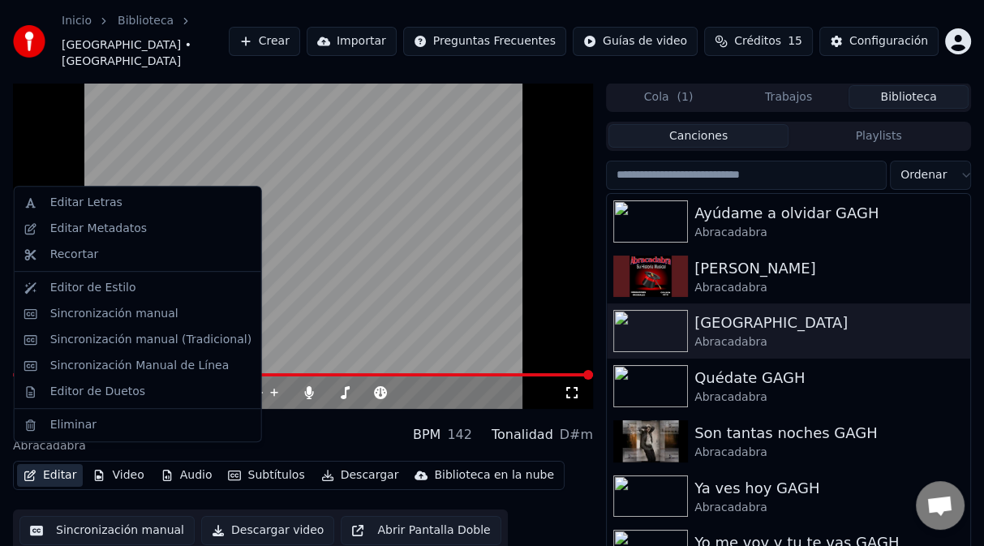
click at [67, 464] on button "Editar" at bounding box center [50, 475] width 66 height 23
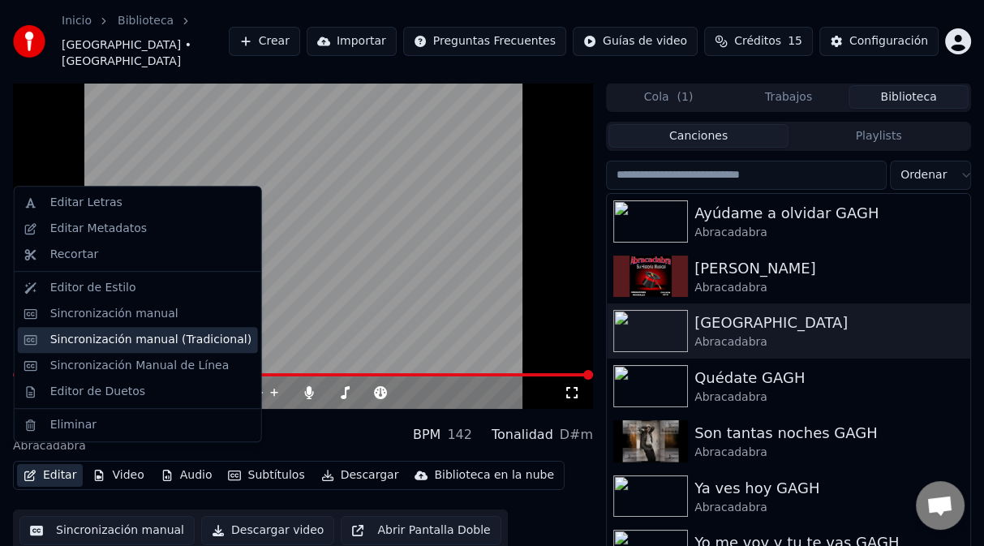
click at [112, 346] on div "Sincronización manual (Tradicional)" at bounding box center [150, 340] width 201 height 16
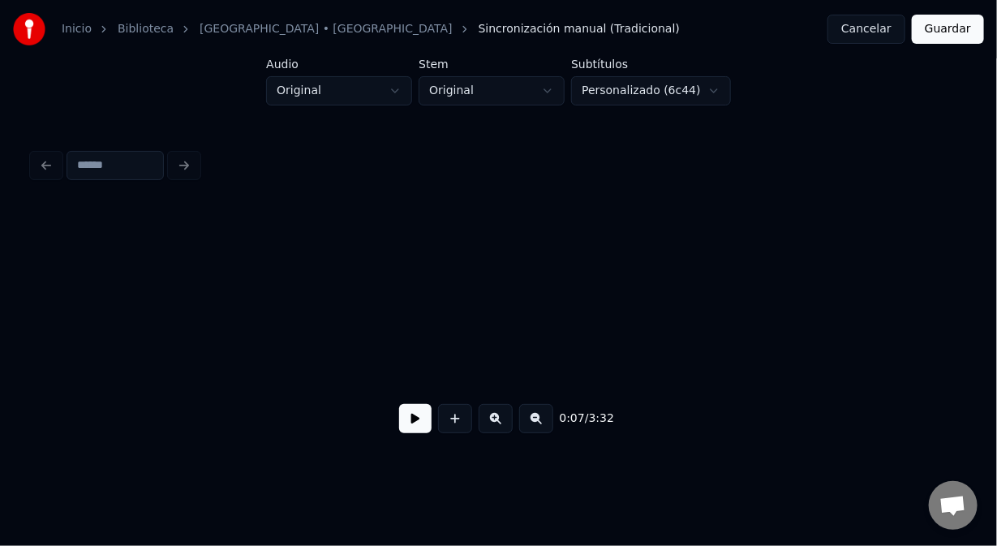
scroll to position [0, 50858]
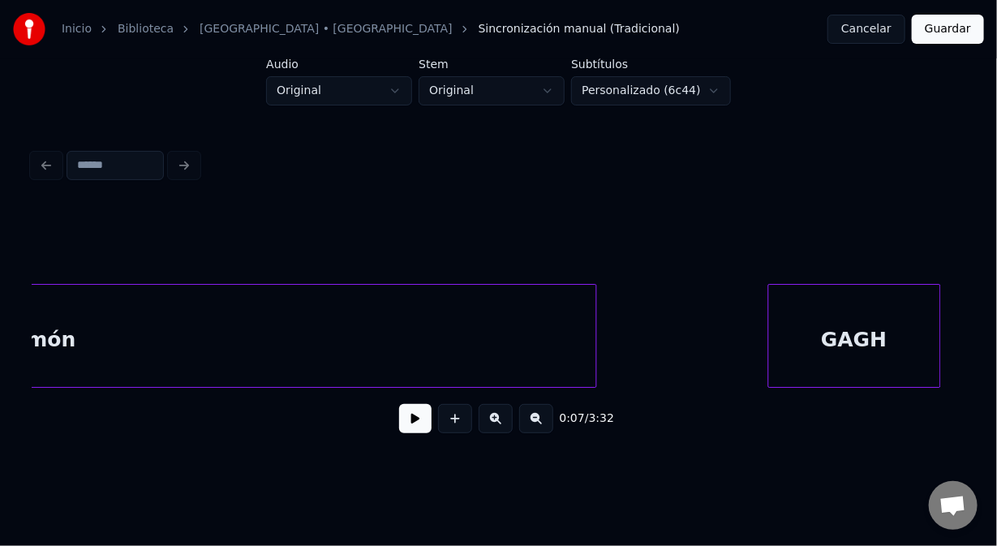
click at [769, 351] on div at bounding box center [771, 336] width 5 height 102
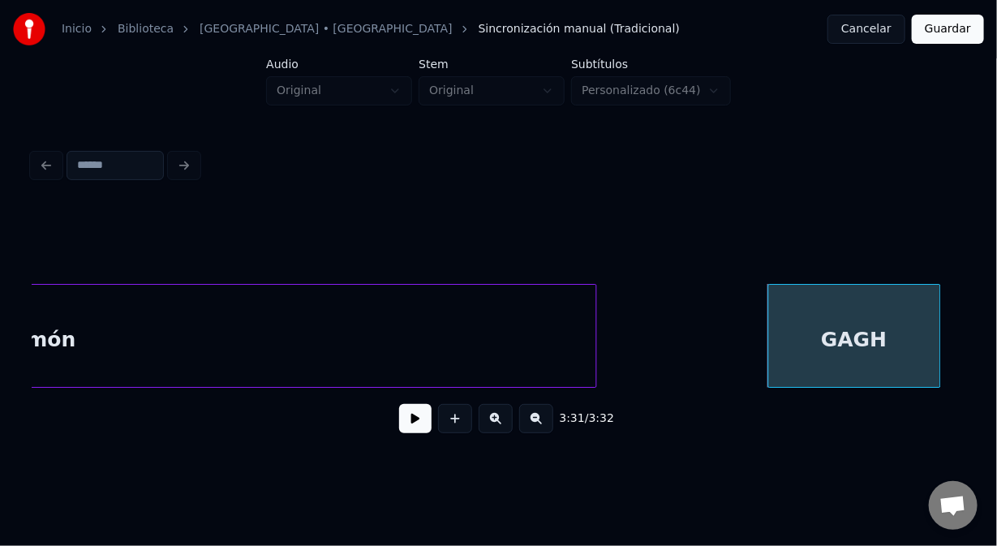
click at [786, 294] on div "GAGH" at bounding box center [854, 340] width 171 height 110
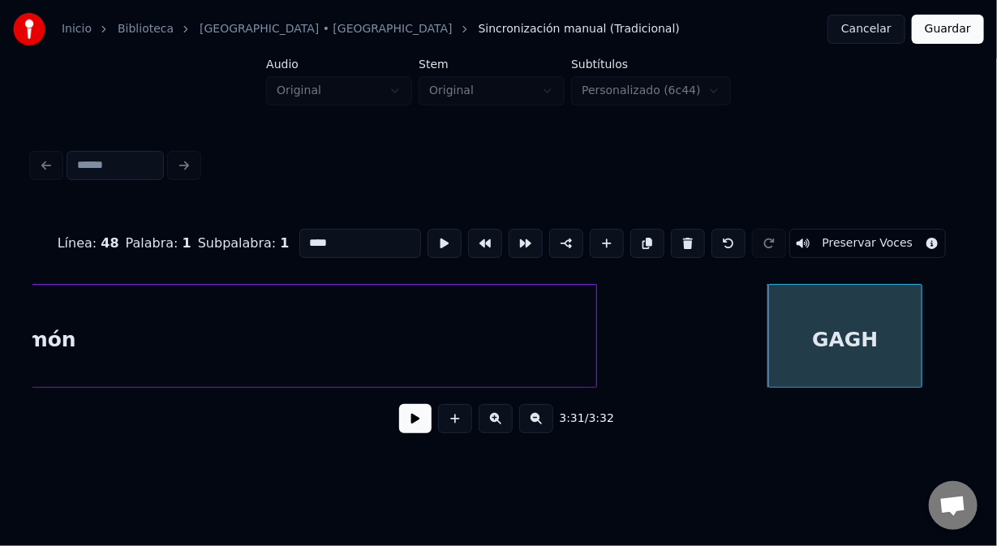
click at [920, 320] on div at bounding box center [919, 336] width 5 height 102
drag, startPoint x: 956, startPoint y: 24, endPoint x: 936, endPoint y: 101, distance: 78.9
click at [936, 101] on div "Inicio [GEOGRAPHIC_DATA] • Abracadabra Sincronización manual (Tradicional) Canc…" at bounding box center [498, 229] width 997 height 459
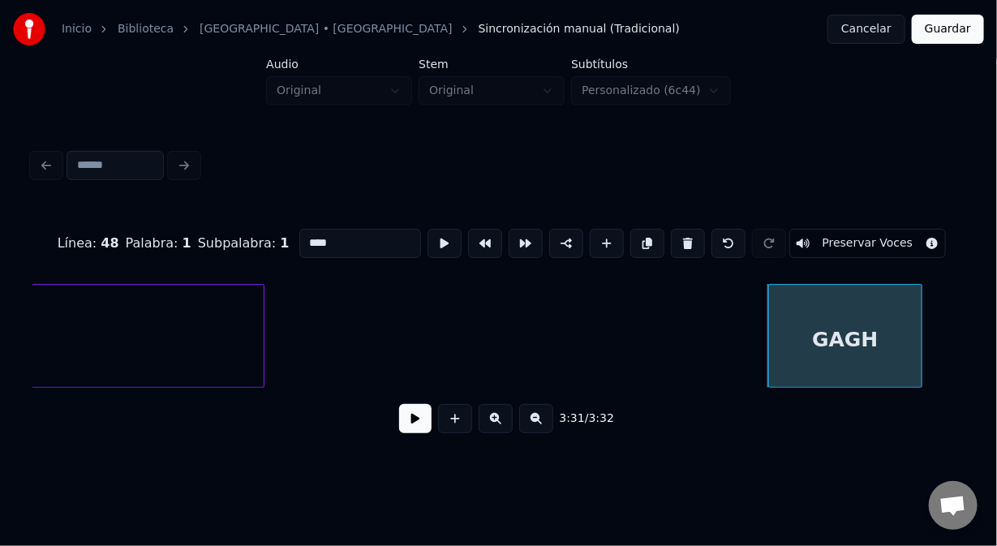
click at [260, 328] on div at bounding box center [261, 336] width 5 height 102
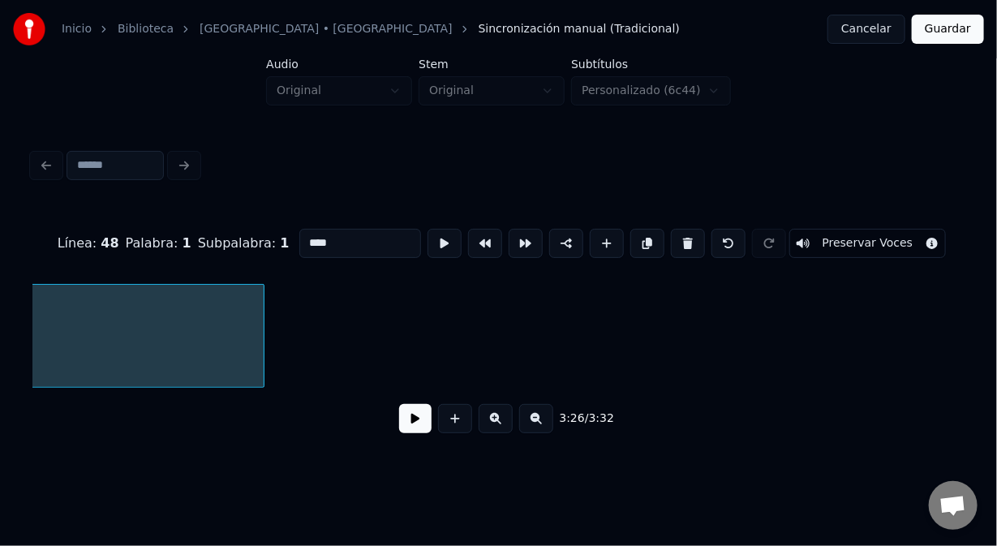
scroll to position [0, 50311]
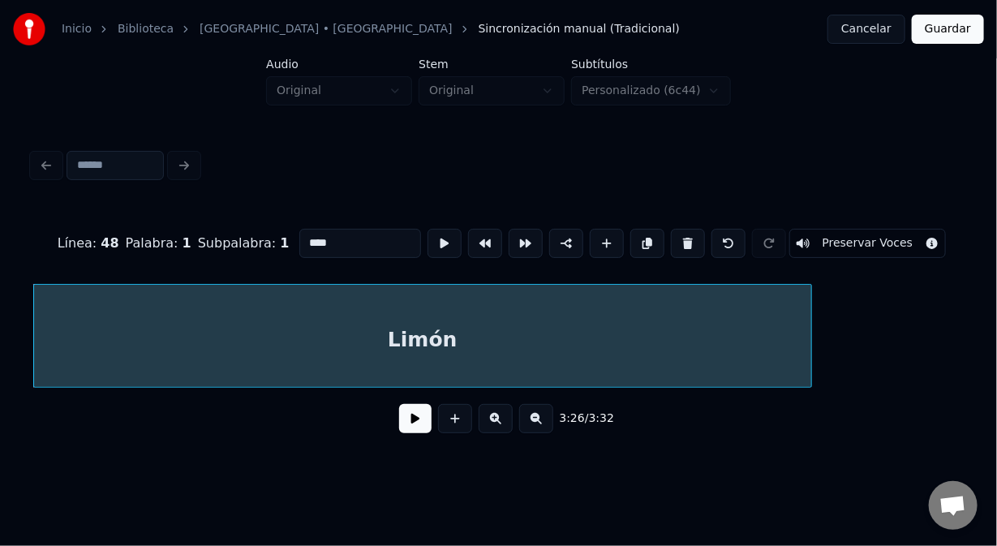
click at [418, 424] on button at bounding box center [415, 418] width 32 height 29
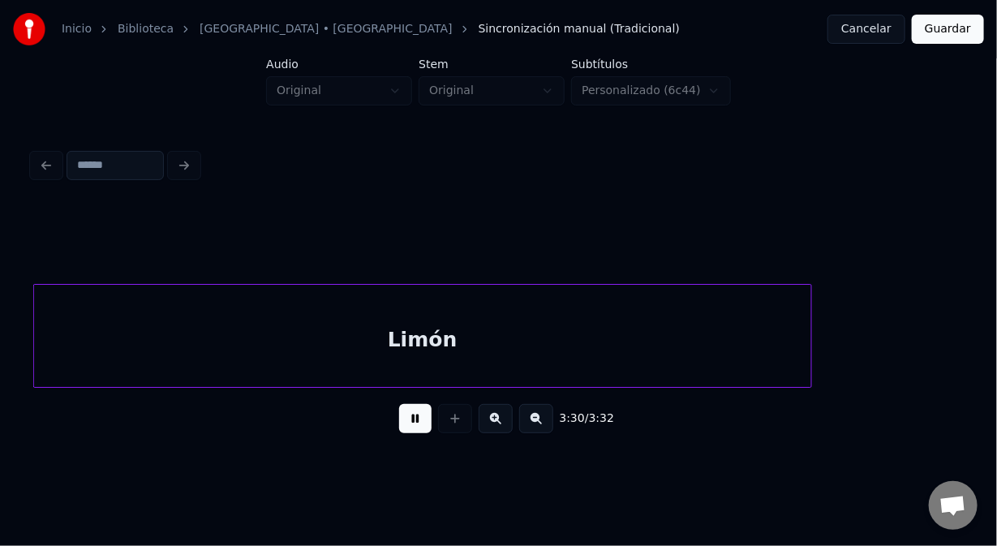
scroll to position [0, 50858]
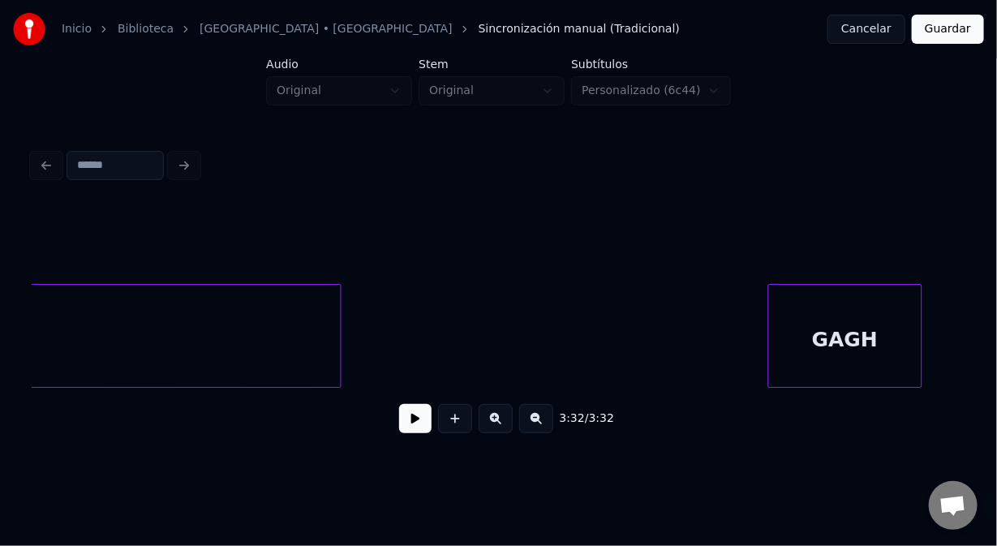
click at [338, 347] on div at bounding box center [338, 336] width 5 height 102
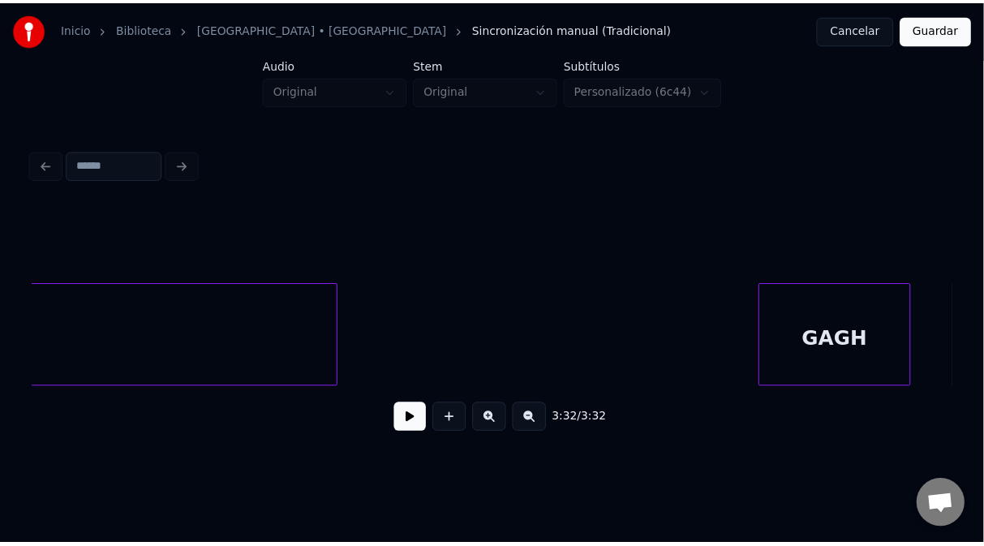
scroll to position [0, 50311]
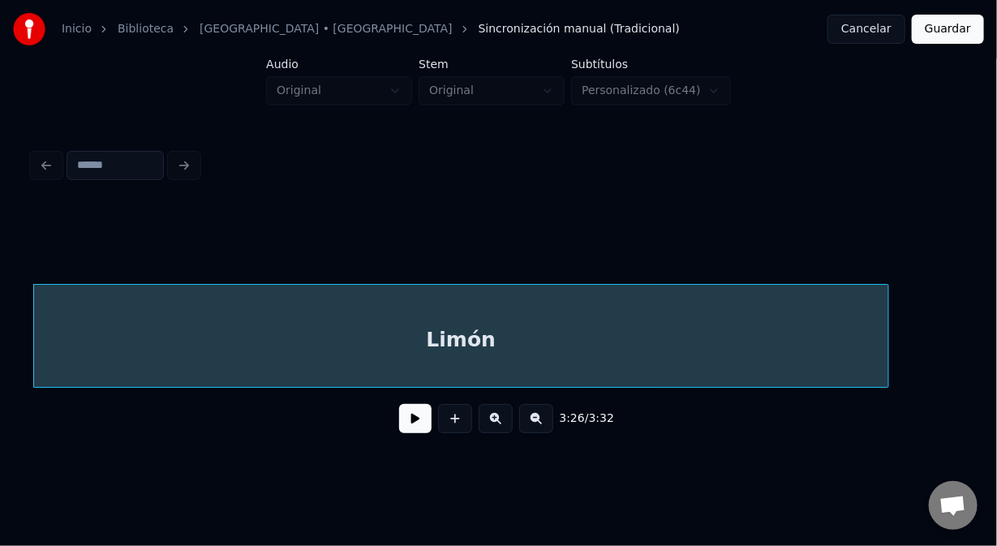
click at [951, 34] on button "Guardar" at bounding box center [948, 29] width 72 height 29
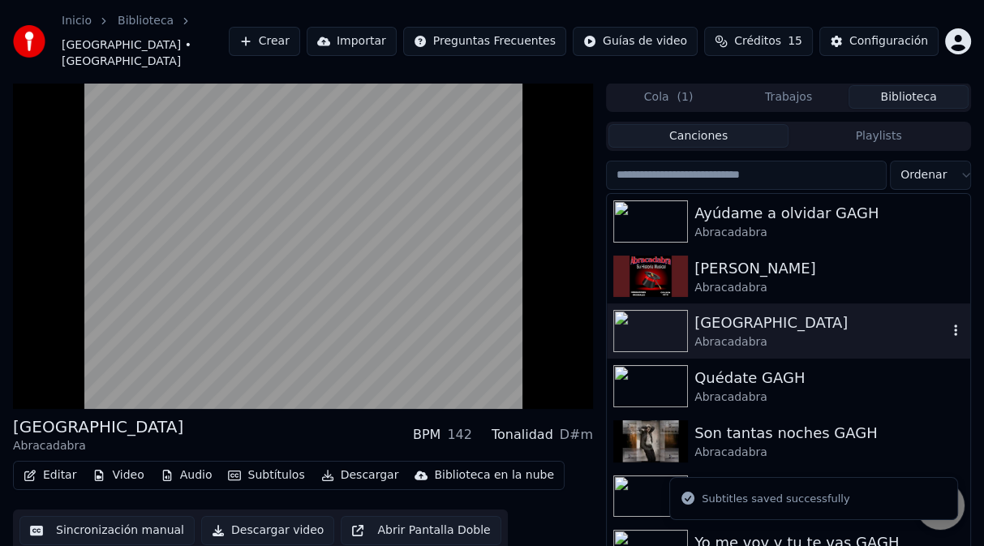
click at [655, 311] on img at bounding box center [650, 331] width 75 height 42
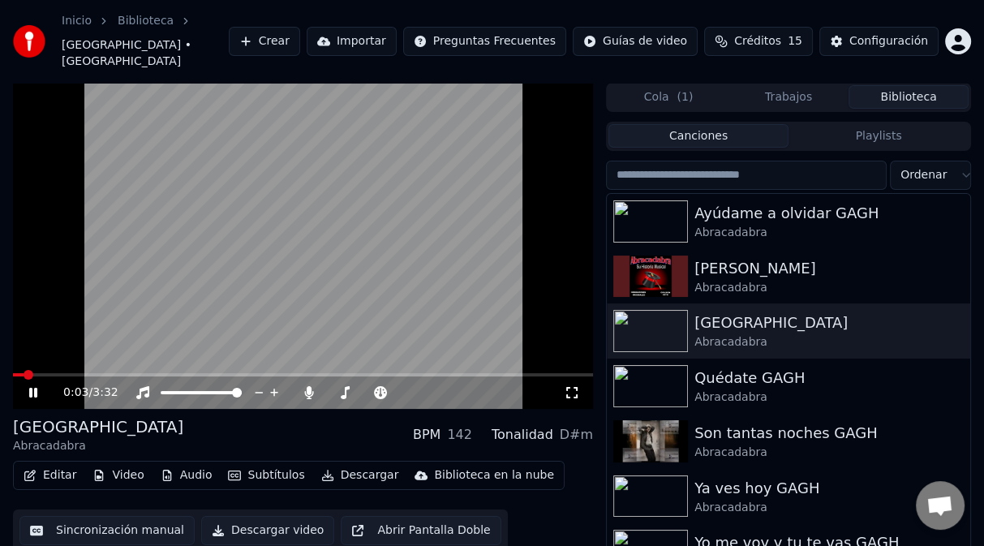
click at [546, 373] on span at bounding box center [303, 374] width 580 height 3
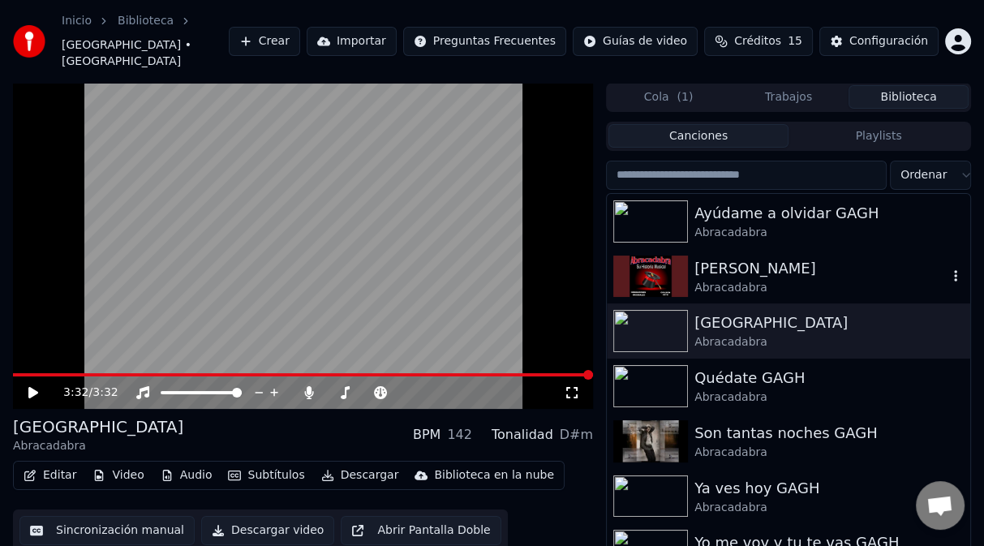
click at [679, 256] on img at bounding box center [650, 277] width 75 height 42
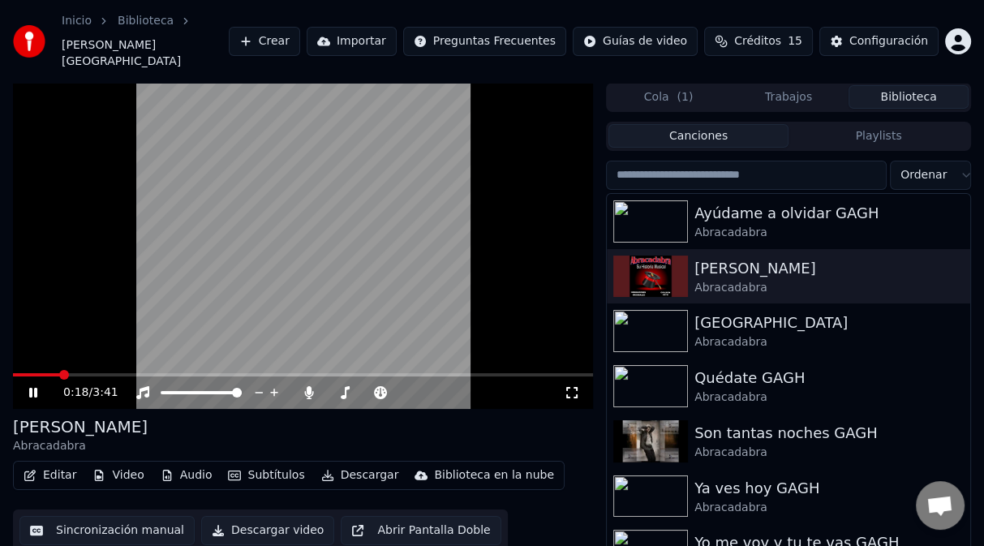
click at [542, 377] on div "0:18 / 3:41" at bounding box center [303, 393] width 580 height 32
click at [540, 373] on span at bounding box center [303, 374] width 580 height 3
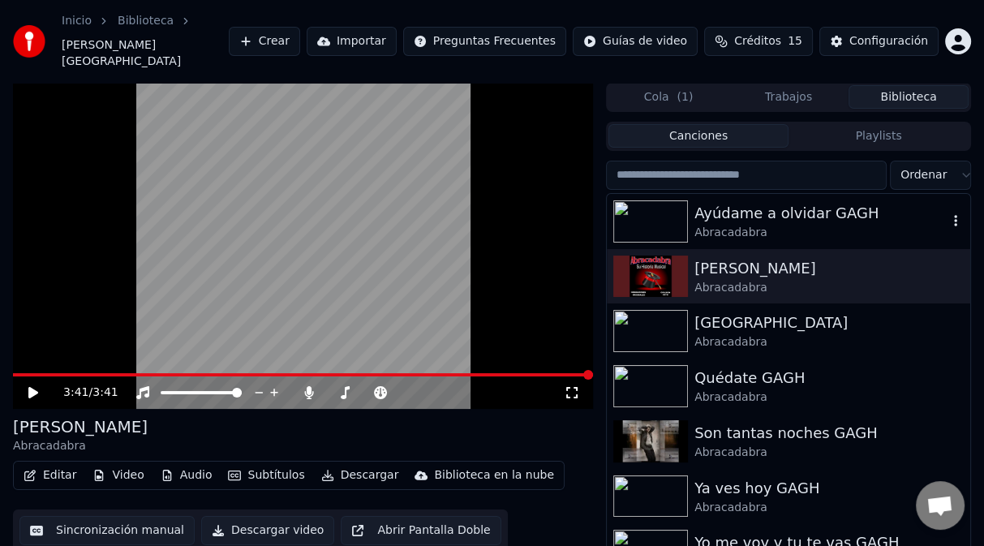
click at [673, 206] on img at bounding box center [650, 221] width 75 height 42
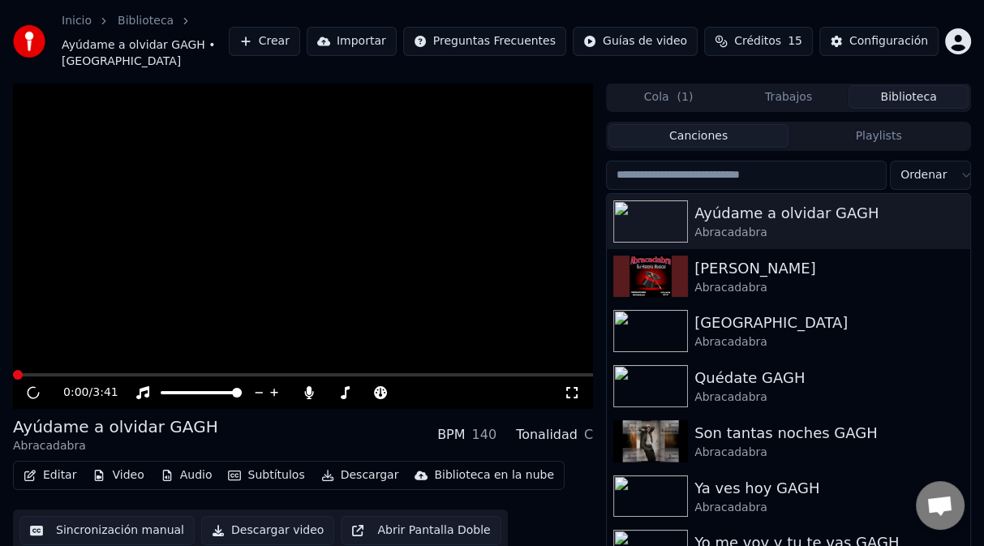
click at [295, 225] on video at bounding box center [303, 246] width 580 height 326
click at [258, 250] on video at bounding box center [303, 246] width 580 height 326
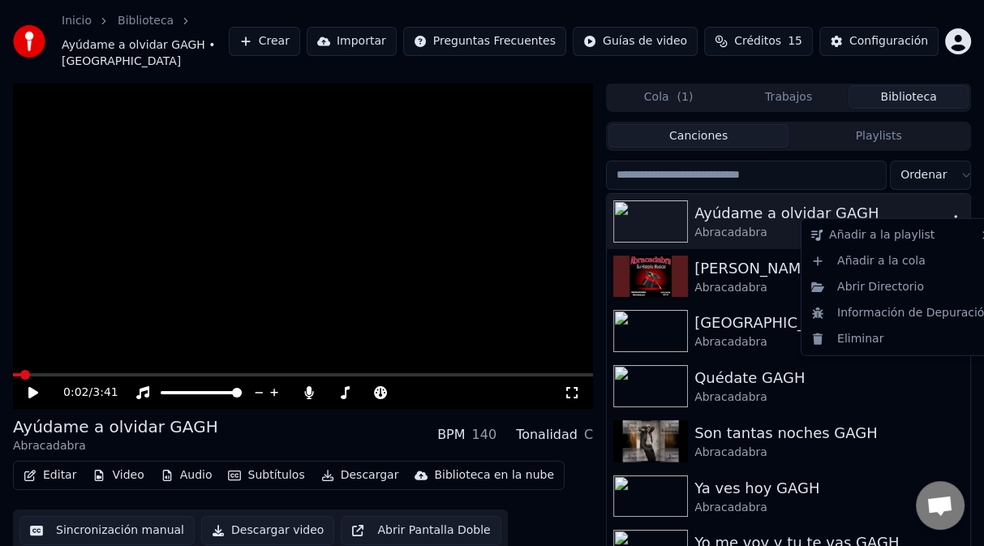
click at [948, 214] on icon "button" at bounding box center [956, 220] width 16 height 13
click at [892, 293] on div "Abrir Directorio" at bounding box center [901, 287] width 193 height 26
click at [954, 215] on icon "button" at bounding box center [955, 220] width 3 height 11
click at [856, 342] on div "Eliminar" at bounding box center [901, 339] width 193 height 26
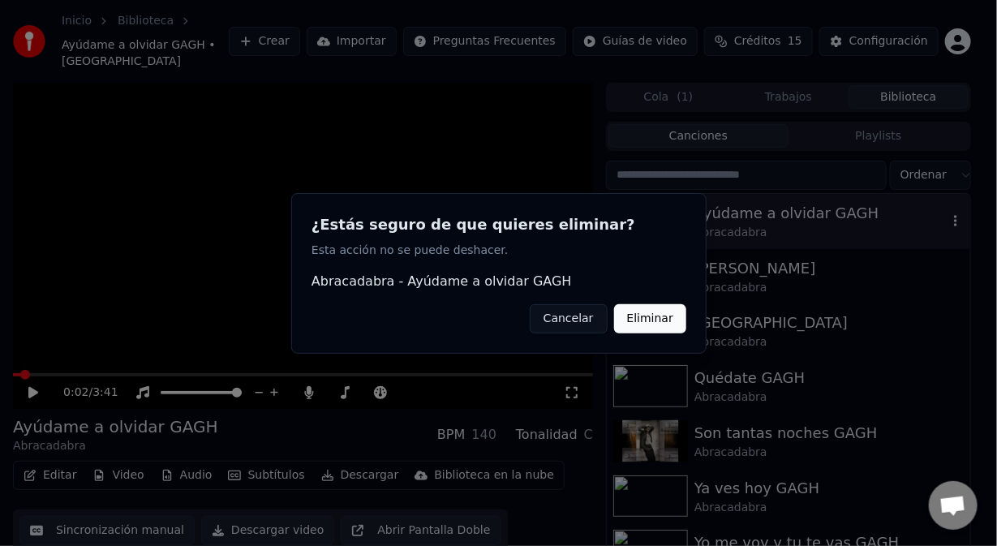
click at [651, 316] on button "Eliminar" at bounding box center [649, 317] width 72 height 29
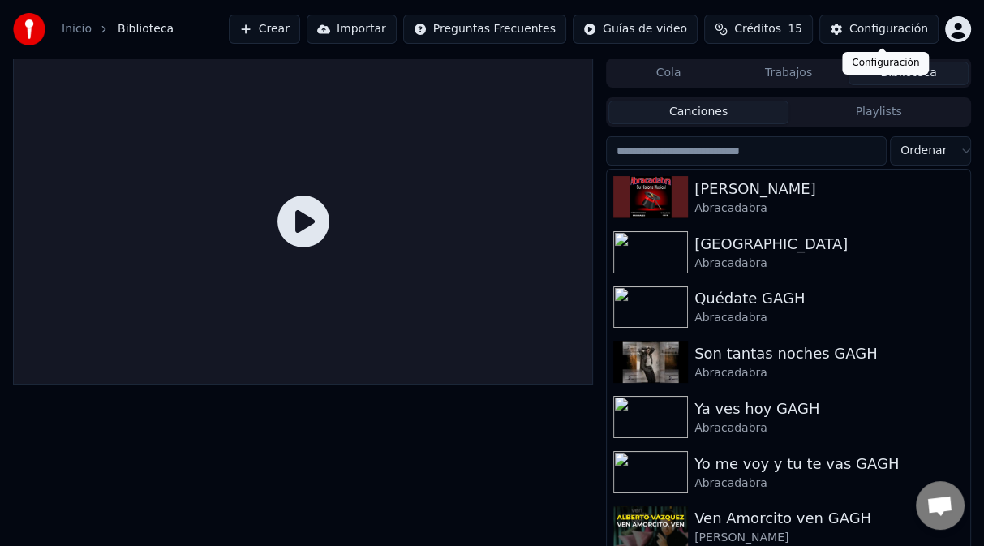
click at [894, 32] on div "Configuración" at bounding box center [889, 29] width 79 height 16
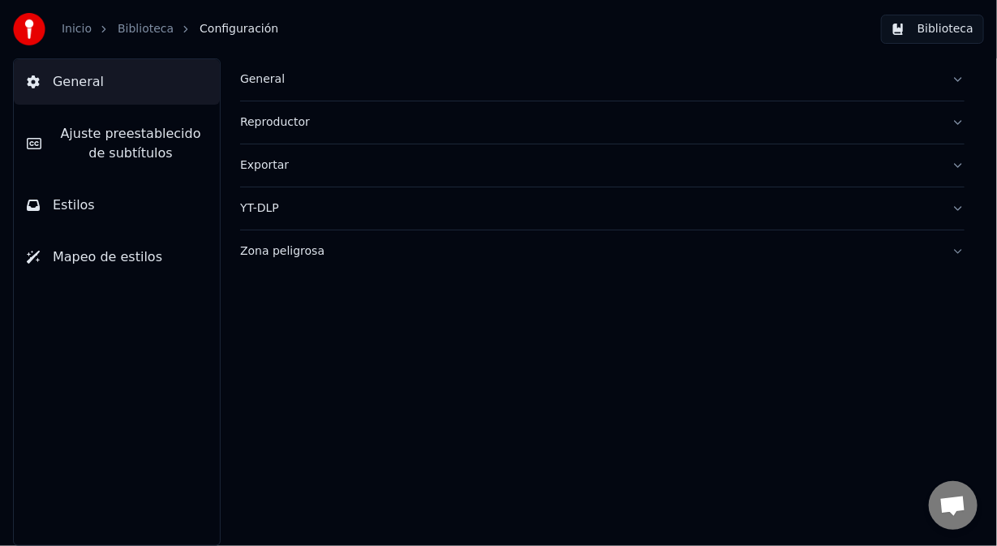
click at [242, 245] on div "Zona peligrosa" at bounding box center [589, 251] width 699 height 16
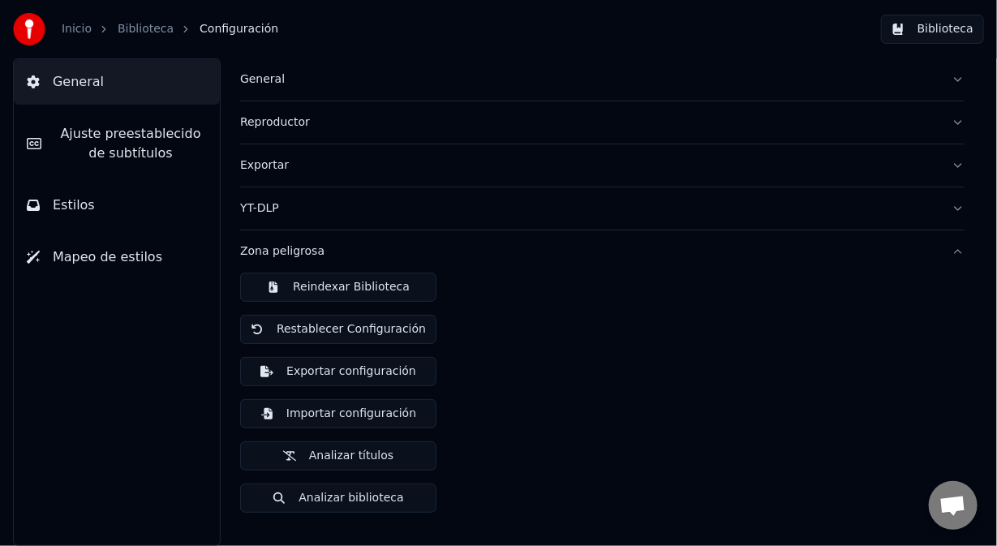
click at [325, 284] on button "Reindexar Biblioteca" at bounding box center [338, 287] width 196 height 29
click at [928, 36] on button "Biblioteca" at bounding box center [932, 29] width 103 height 29
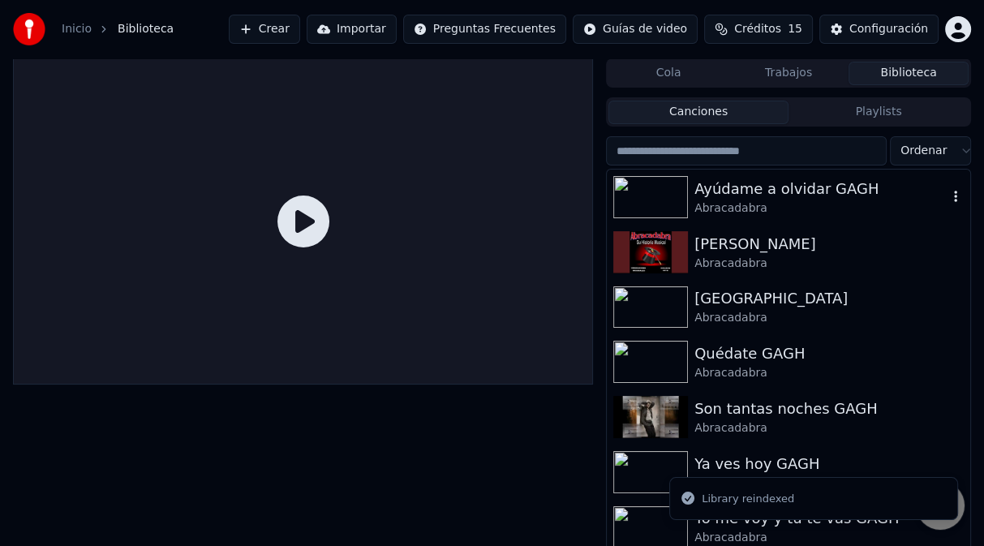
click at [657, 185] on img at bounding box center [650, 197] width 75 height 42
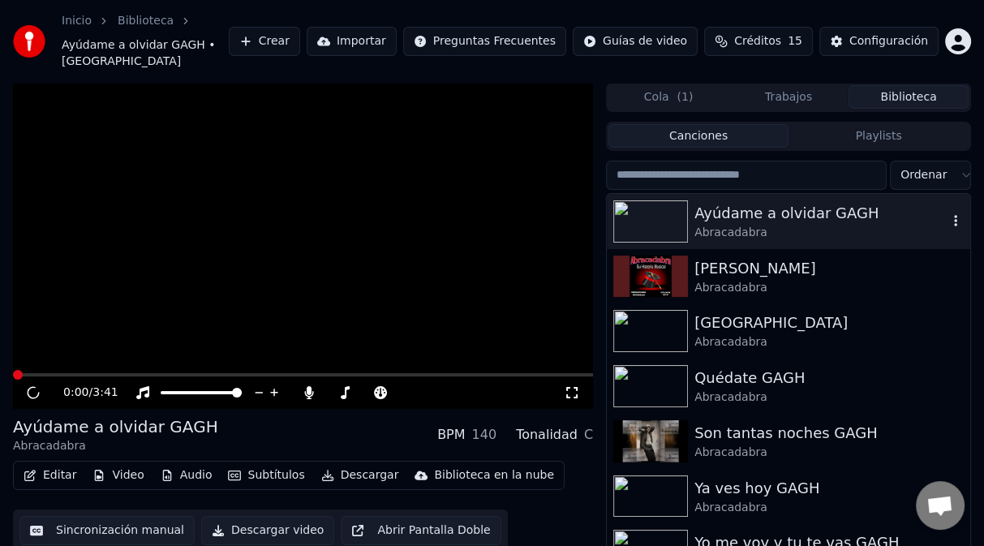
click at [948, 214] on icon "button" at bounding box center [956, 220] width 16 height 13
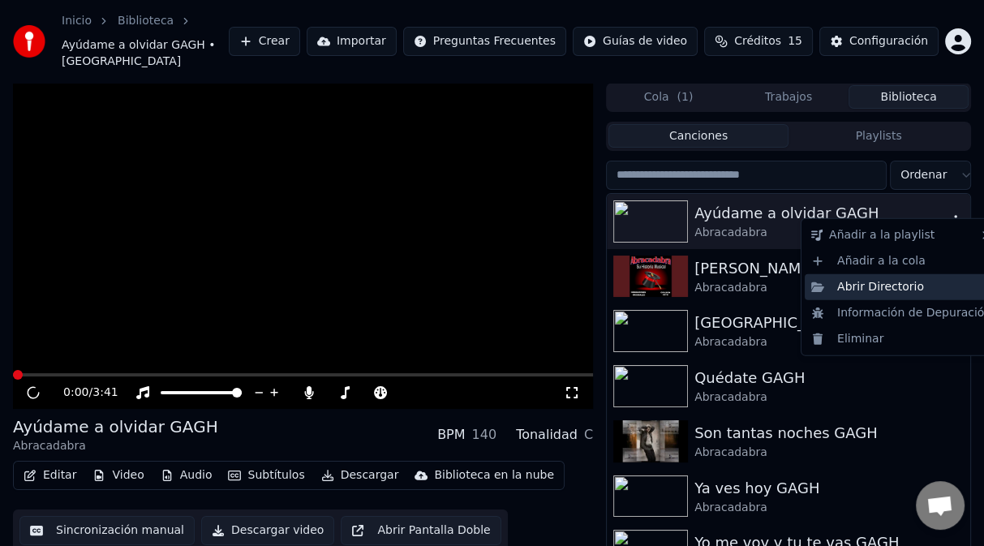
click at [913, 286] on div "Abrir Directorio" at bounding box center [901, 287] width 193 height 26
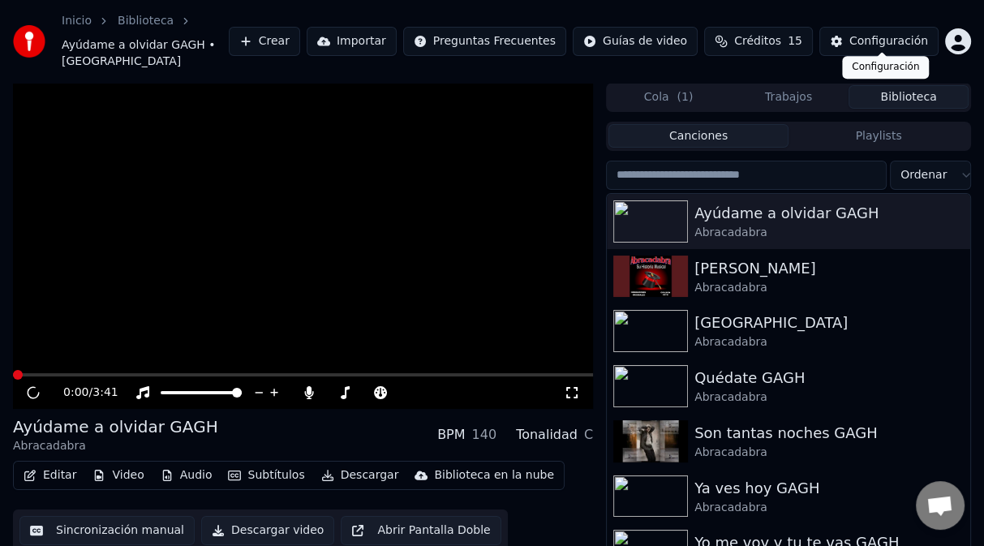
click at [911, 33] on div "Configuración" at bounding box center [889, 41] width 79 height 16
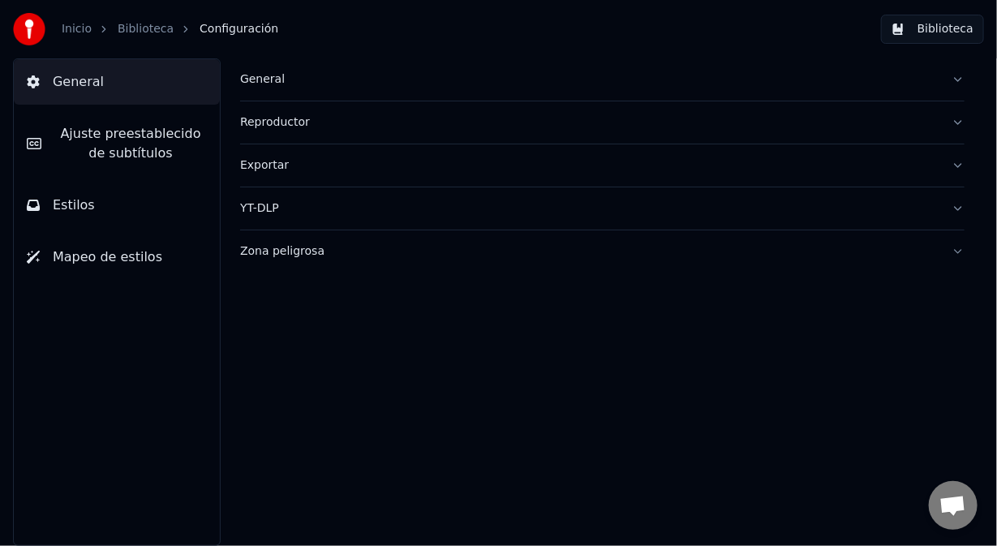
click at [262, 256] on div "Zona peligrosa" at bounding box center [589, 251] width 699 height 16
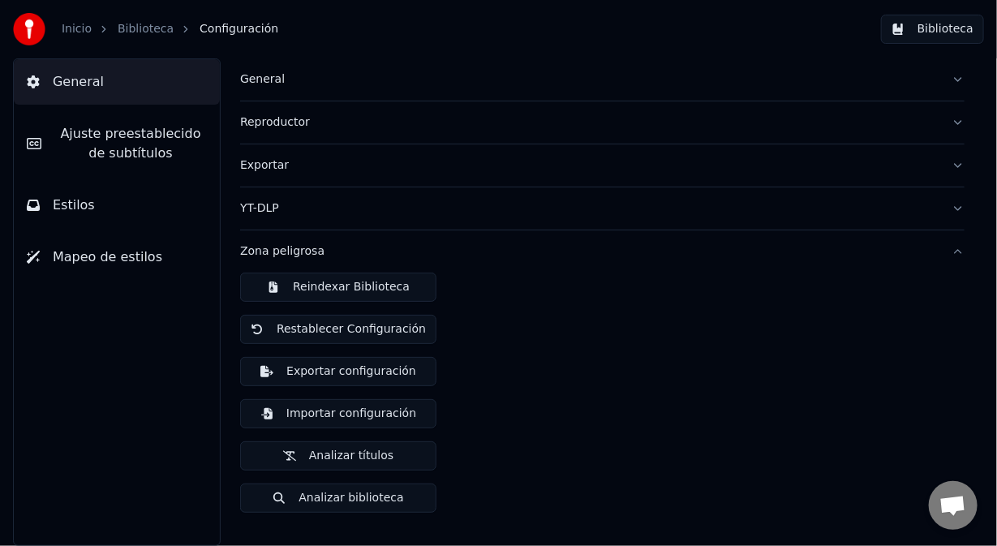
click at [294, 292] on button "Reindexar Biblioteca" at bounding box center [338, 287] width 196 height 29
click at [940, 32] on button "Biblioteca" at bounding box center [932, 29] width 103 height 29
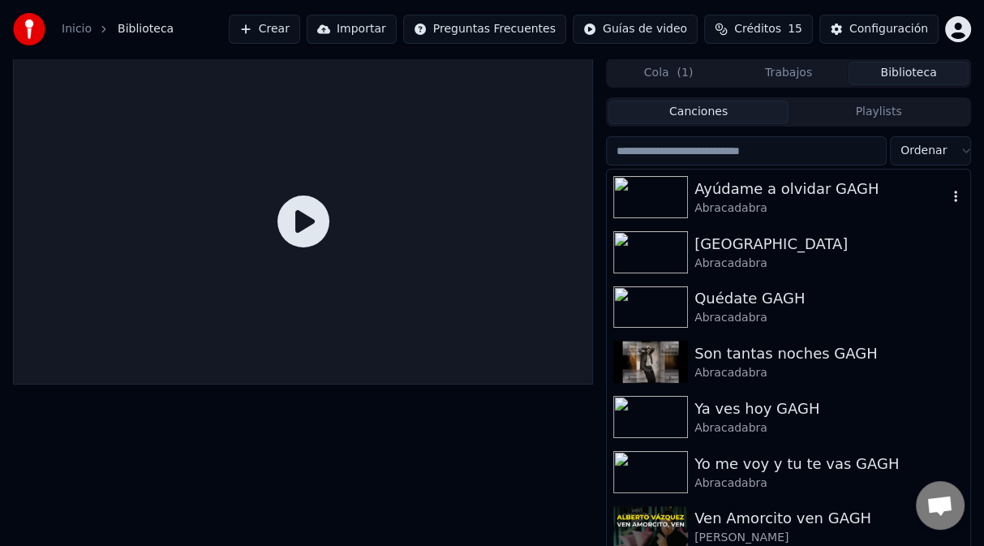
click at [675, 193] on img at bounding box center [650, 197] width 75 height 42
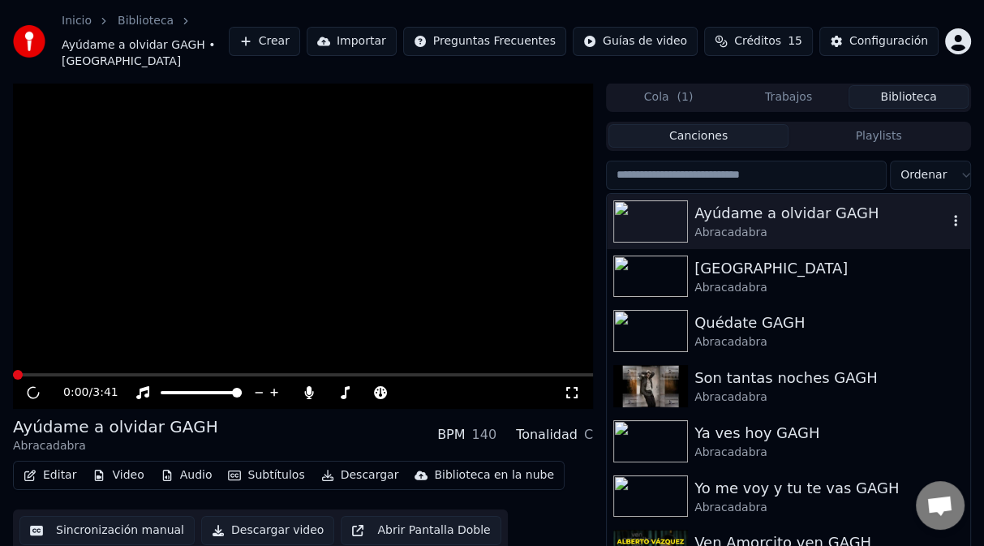
click at [675, 200] on img at bounding box center [650, 221] width 75 height 42
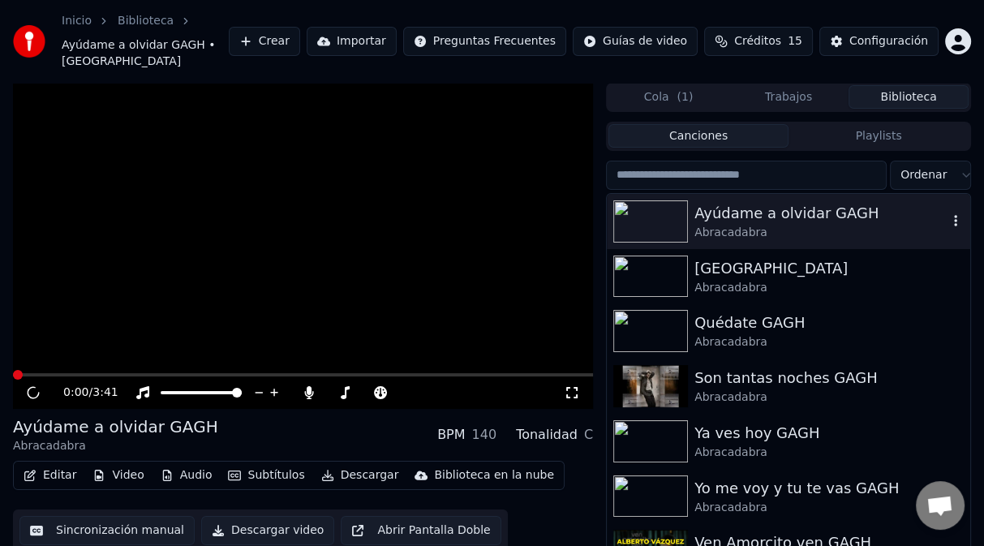
click at [675, 200] on img at bounding box center [650, 221] width 75 height 42
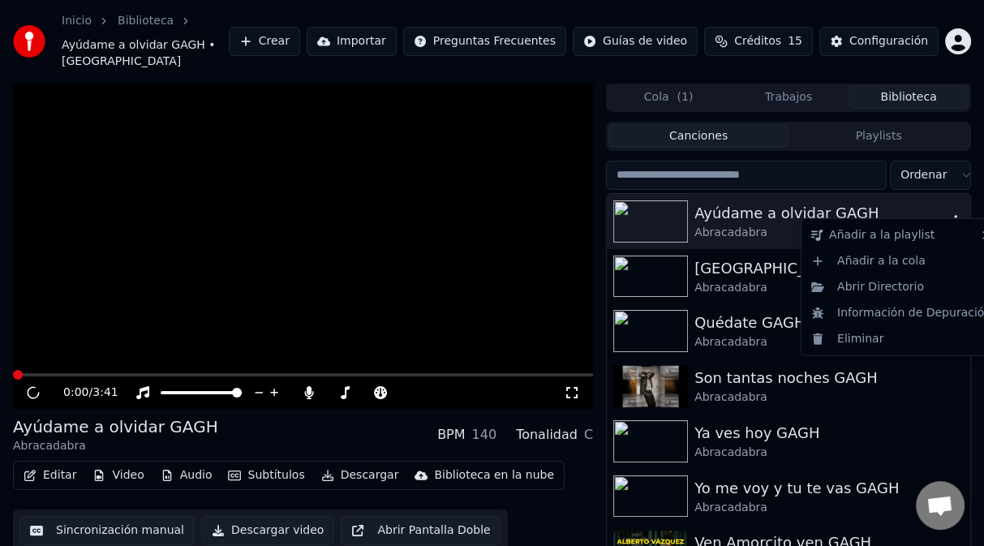
click at [954, 215] on icon "button" at bounding box center [955, 220] width 3 height 11
click at [898, 289] on div "Abrir Directorio" at bounding box center [901, 287] width 193 height 26
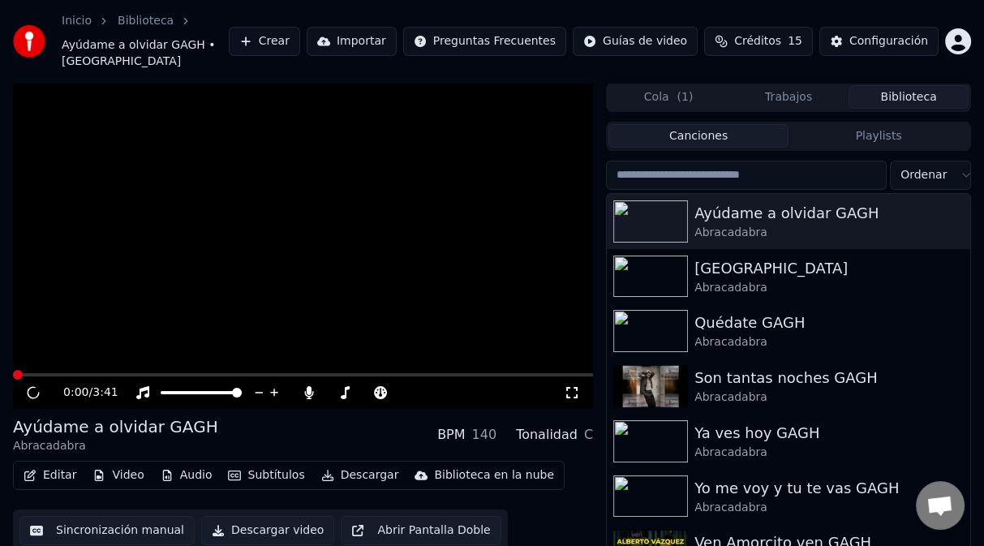
click at [300, 45] on button "Crear" at bounding box center [264, 41] width 71 height 29
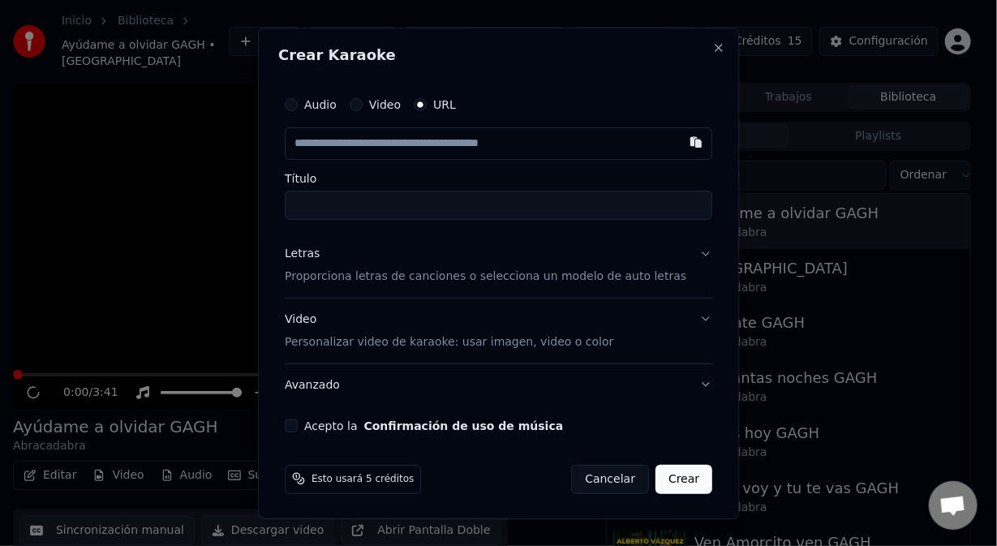
click at [363, 102] on button "Video" at bounding box center [356, 104] width 13 height 13
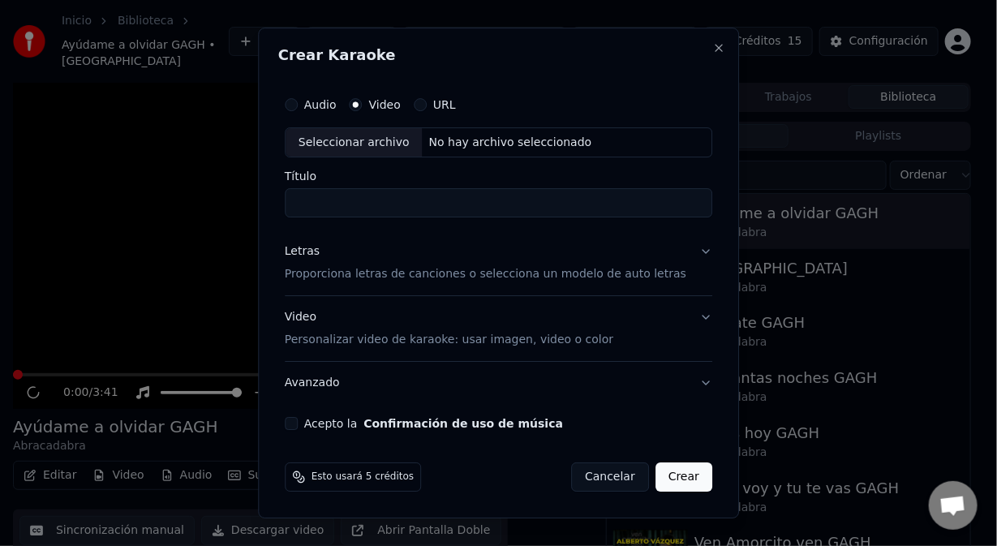
click at [497, 140] on div "No hay archivo seleccionado" at bounding box center [511, 143] width 176 height 16
click at [712, 50] on button "Close" at bounding box center [718, 47] width 13 height 13
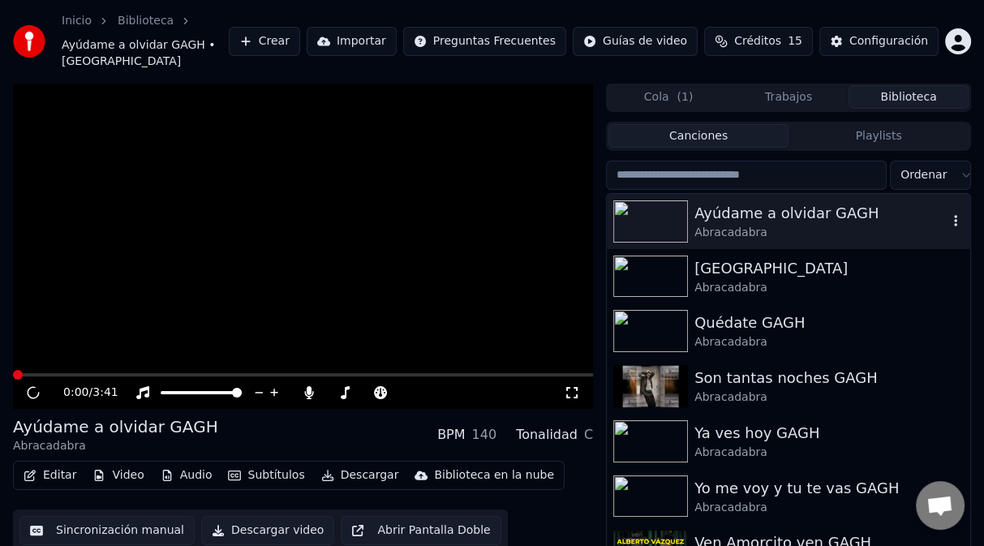
click at [678, 202] on img at bounding box center [650, 221] width 75 height 42
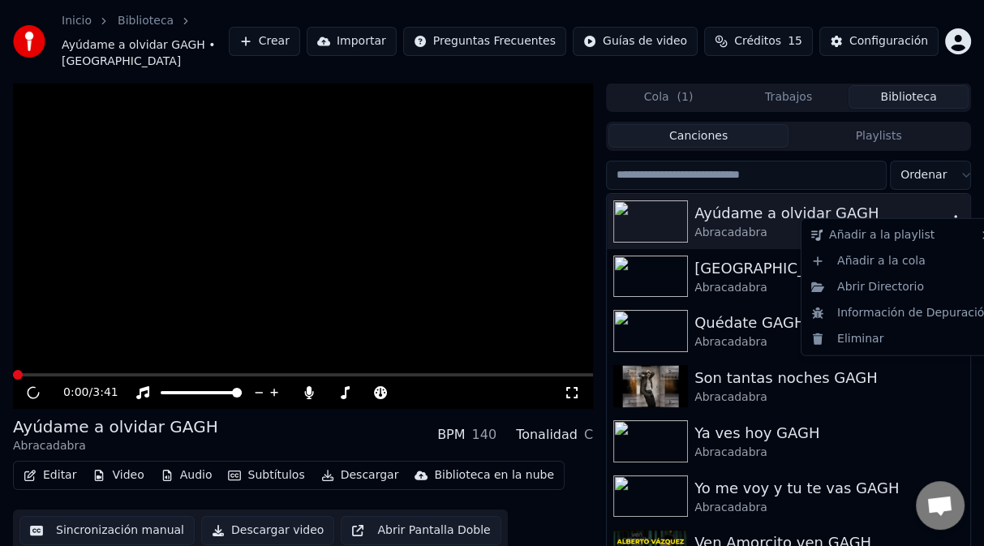
click at [954, 215] on icon "button" at bounding box center [955, 220] width 3 height 11
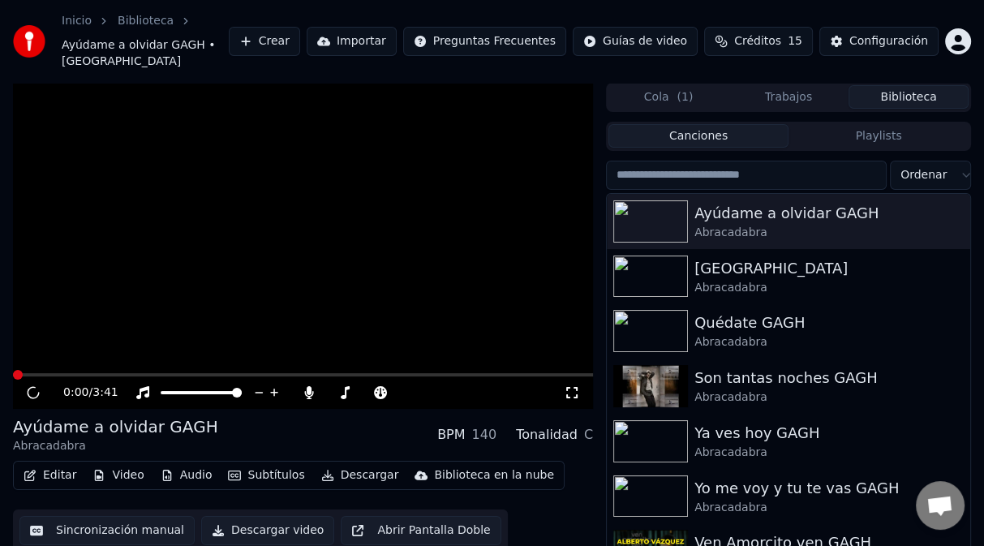
click at [304, 234] on video at bounding box center [303, 246] width 580 height 326
click at [415, 385] on div "0:00 / 3:41" at bounding box center [313, 393] width 501 height 16
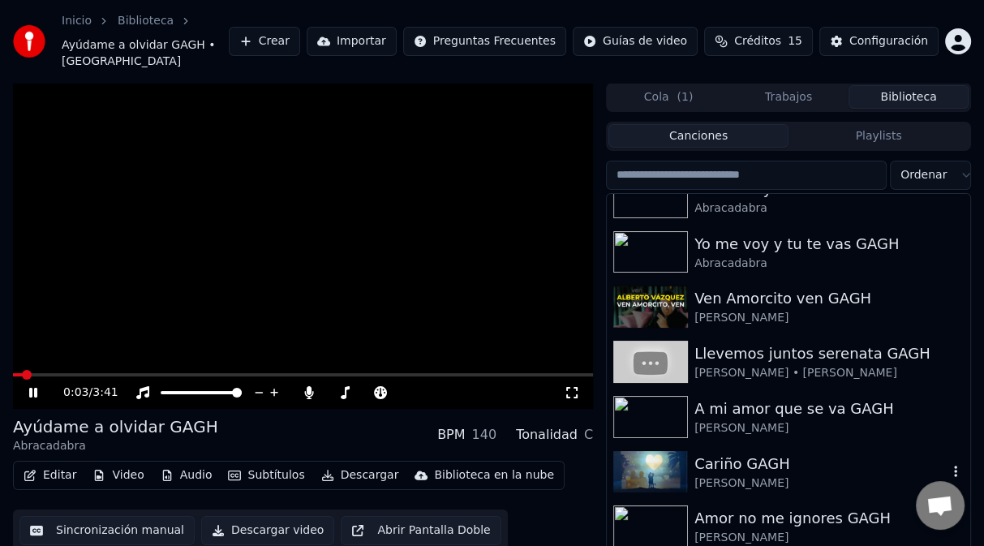
scroll to position [405, 0]
